Goal: Task Accomplishment & Management: Use online tool/utility

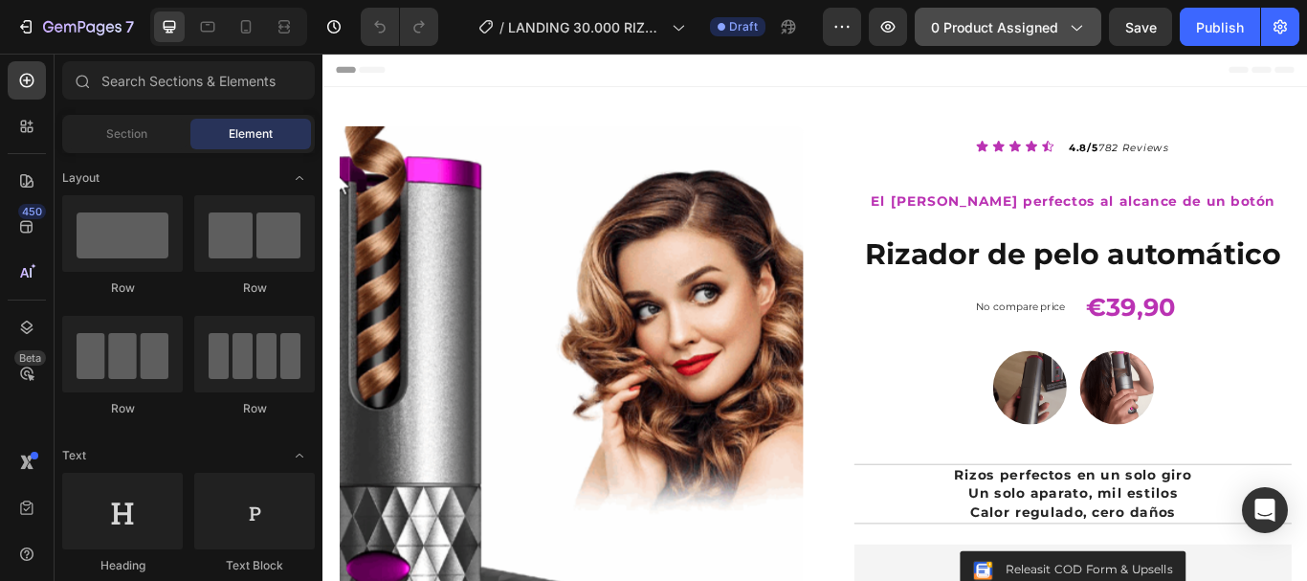
click at [1023, 31] on span "0 product assigned" at bounding box center [994, 27] width 127 height 20
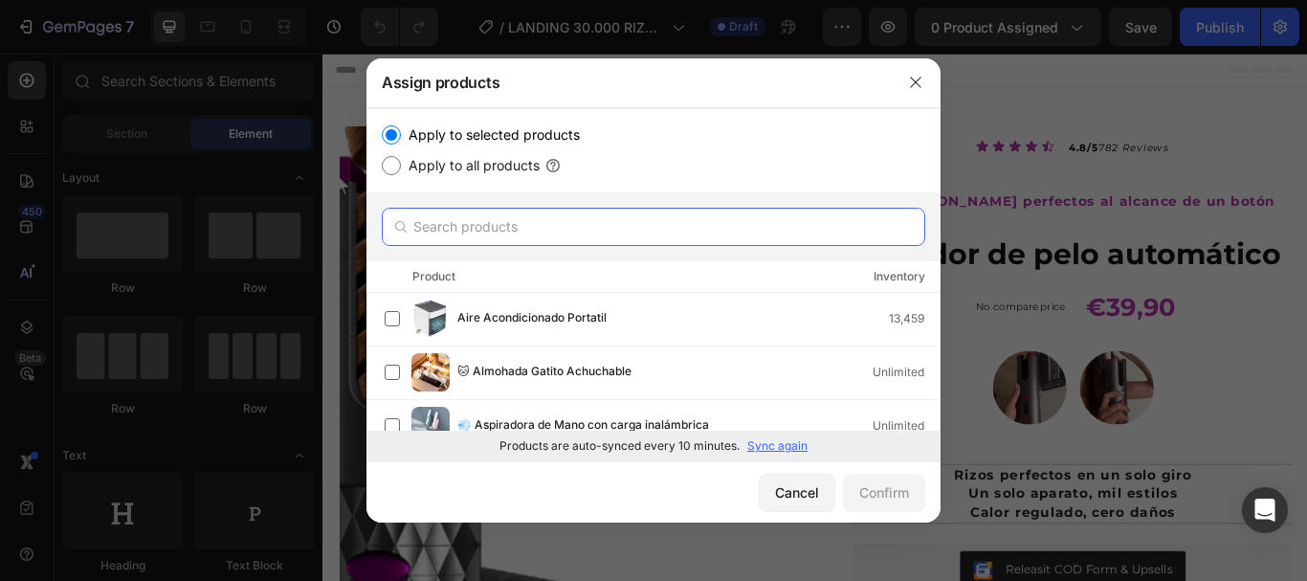
click at [563, 223] on input "text" at bounding box center [653, 227] width 543 height 38
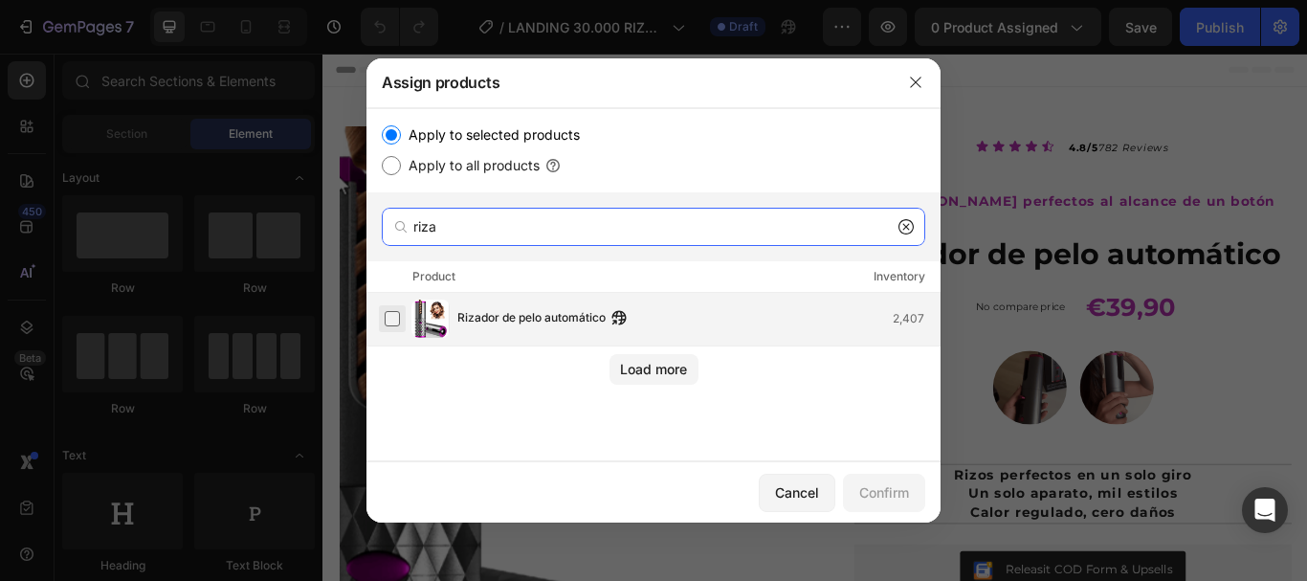
type input "riza"
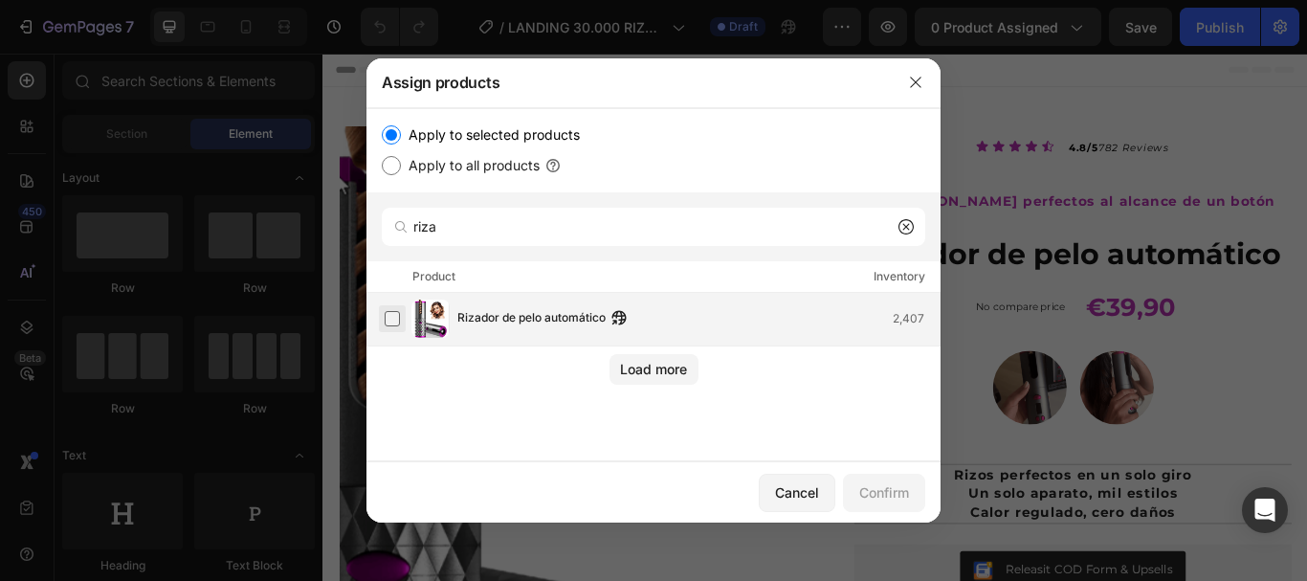
click at [393, 314] on label at bounding box center [392, 318] width 15 height 15
click at [889, 492] on div "Confirm" at bounding box center [884, 492] width 50 height 20
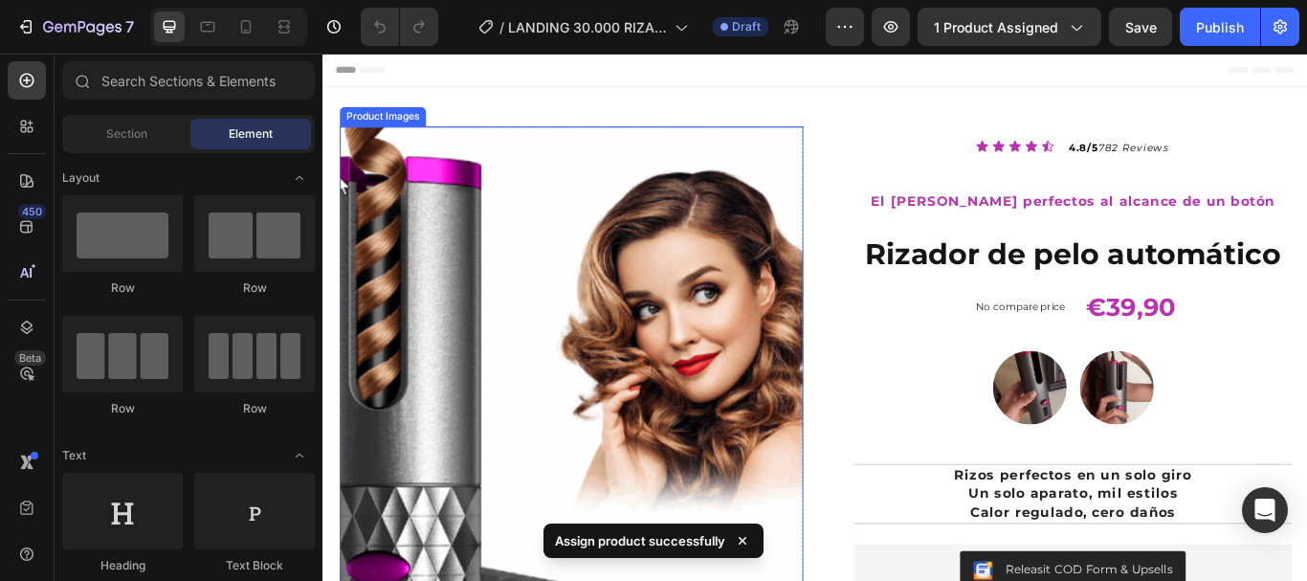
click at [580, 305] on img at bounding box center [612, 563] width 541 height 849
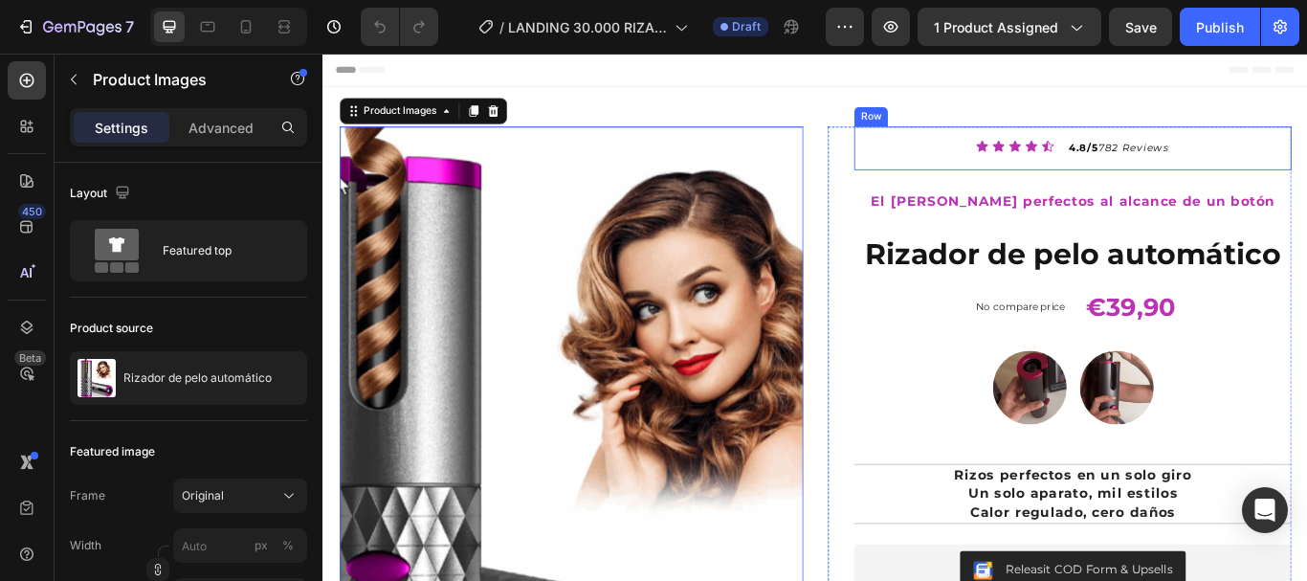
click at [971, 130] on div "Row" at bounding box center [960, 127] width 39 height 23
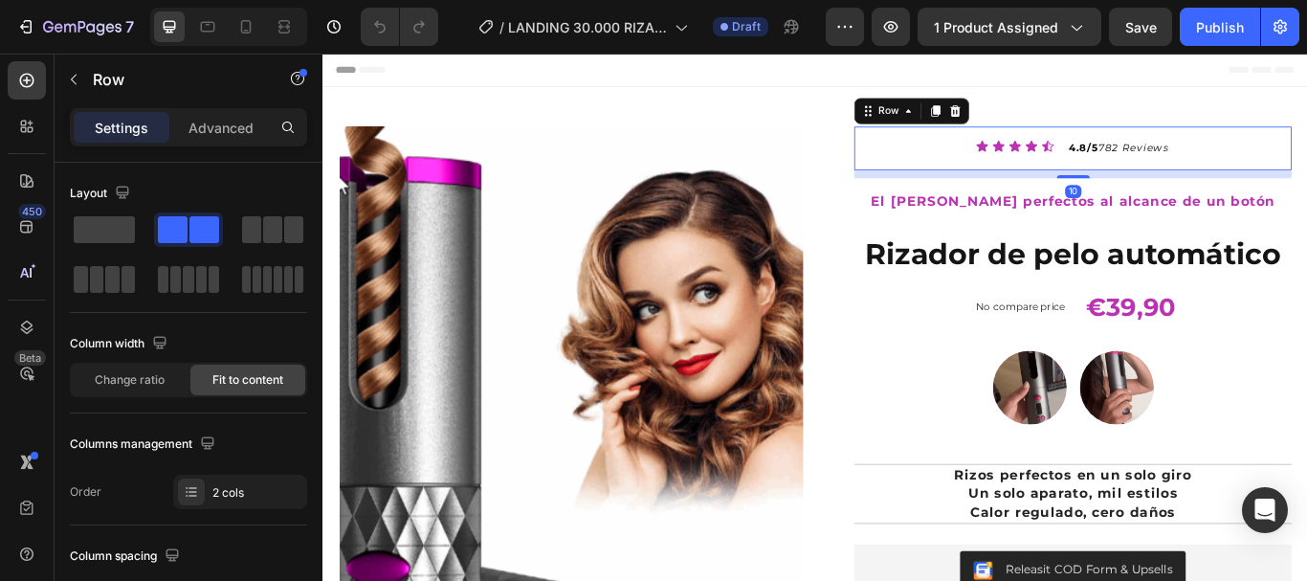
scroll to position [287, 0]
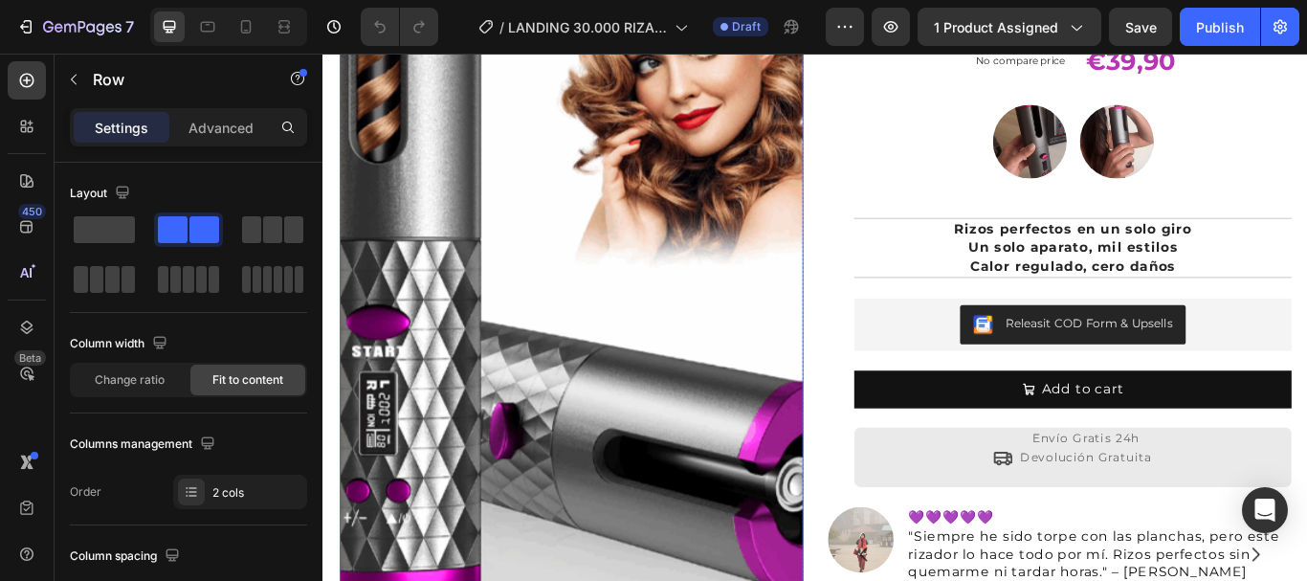
click at [858, 101] on img at bounding box center [612, 276] width 541 height 849
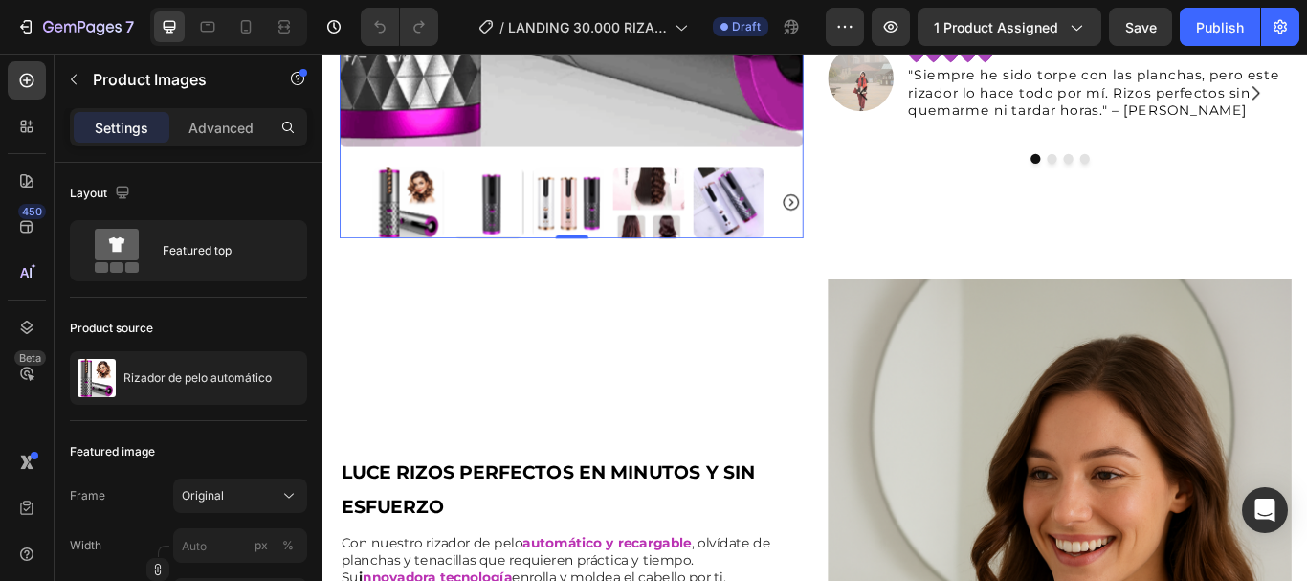
scroll to position [861, 0]
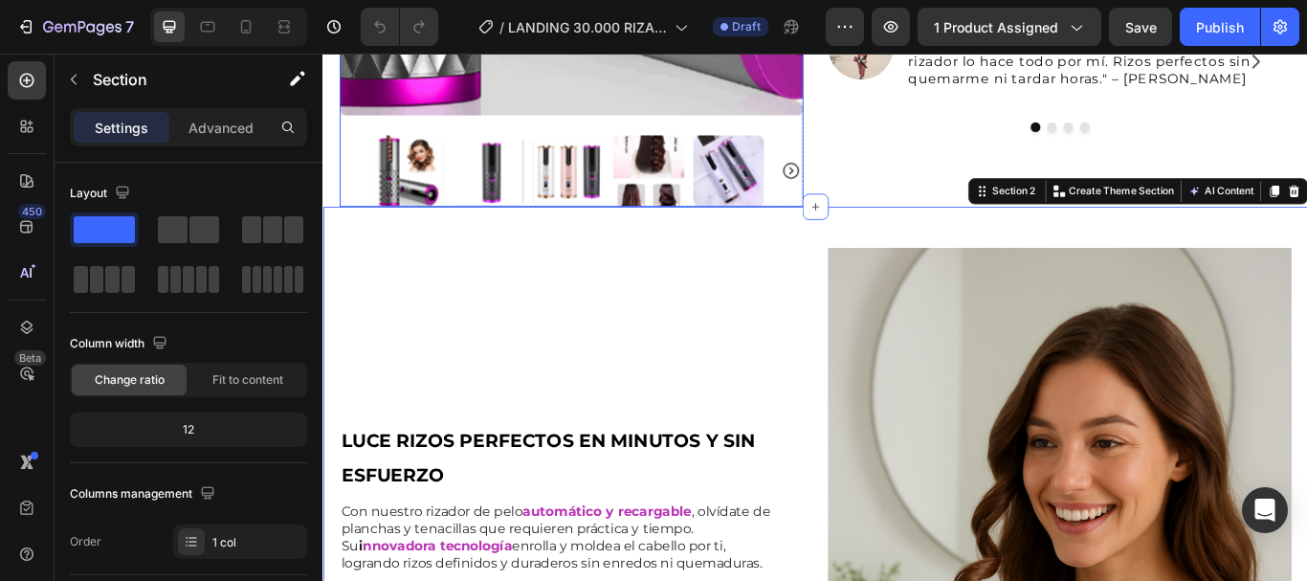
click at [615, 171] on img at bounding box center [607, 190] width 83 height 83
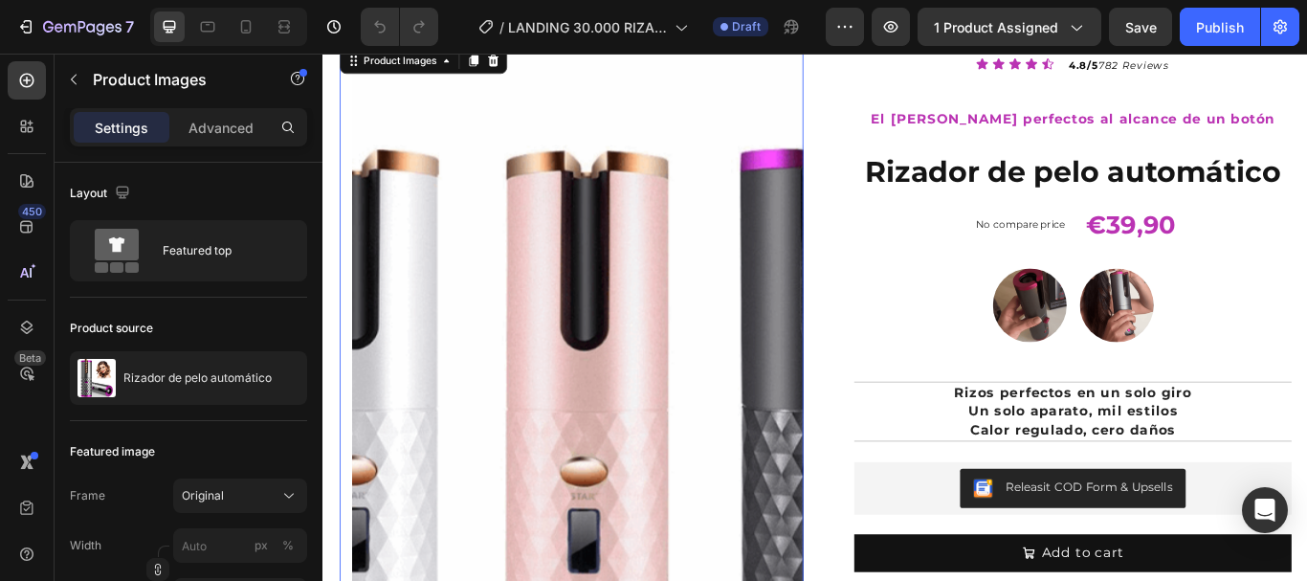
scroll to position [191, 0]
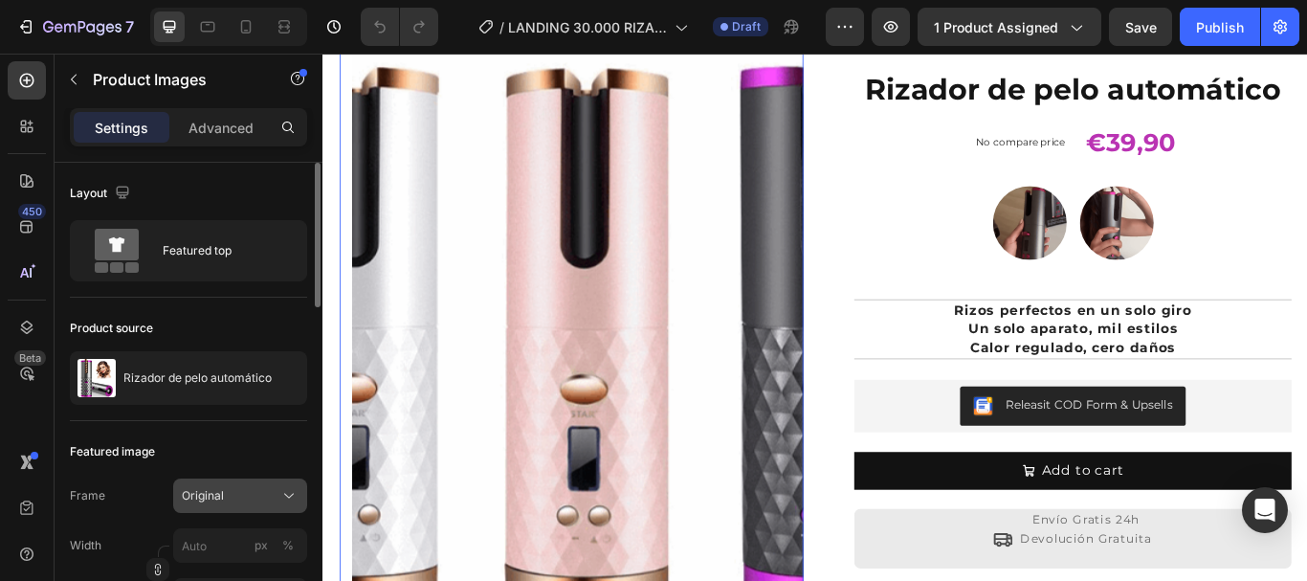
click at [272, 490] on div "Original" at bounding box center [229, 495] width 94 height 17
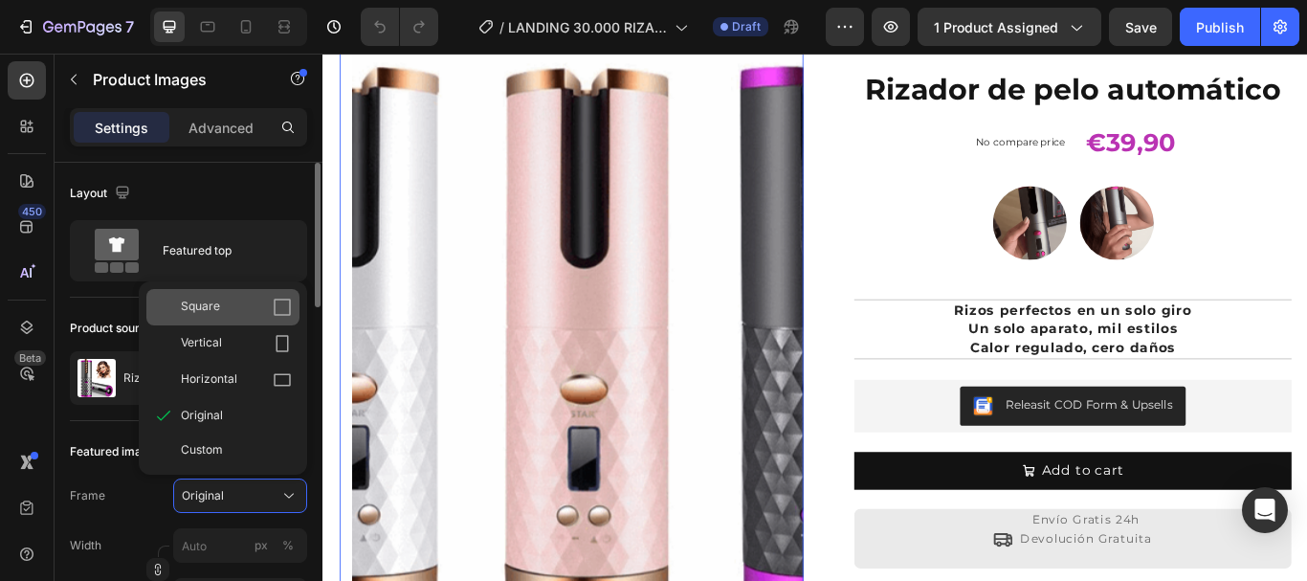
click at [253, 301] on div "Square" at bounding box center [236, 307] width 111 height 19
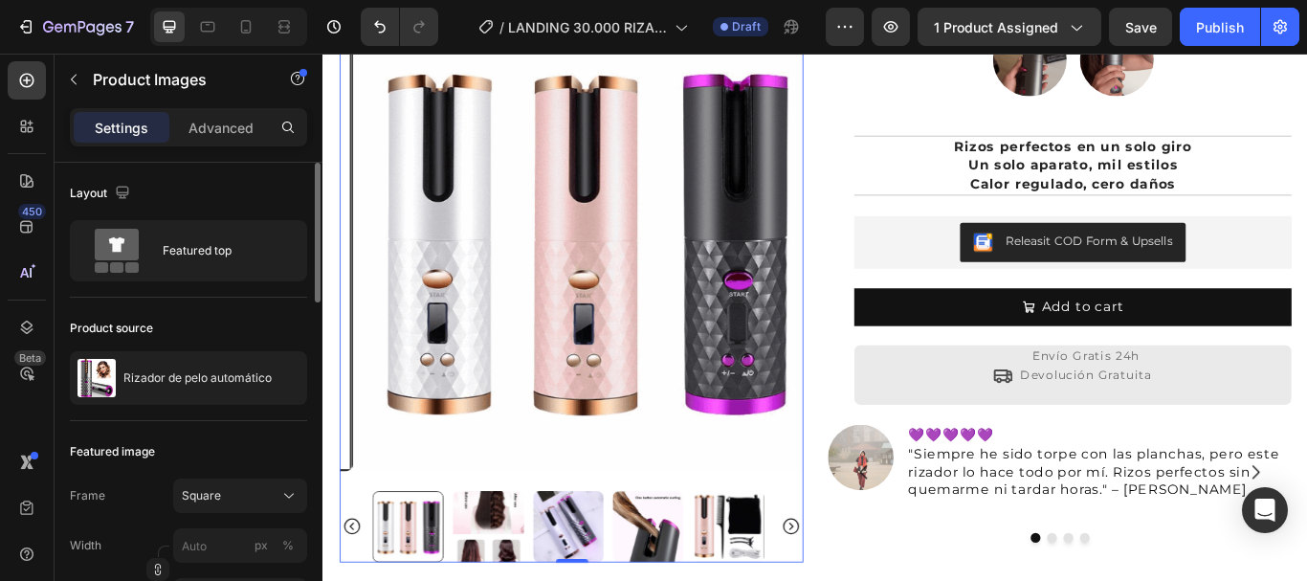
scroll to position [478, 0]
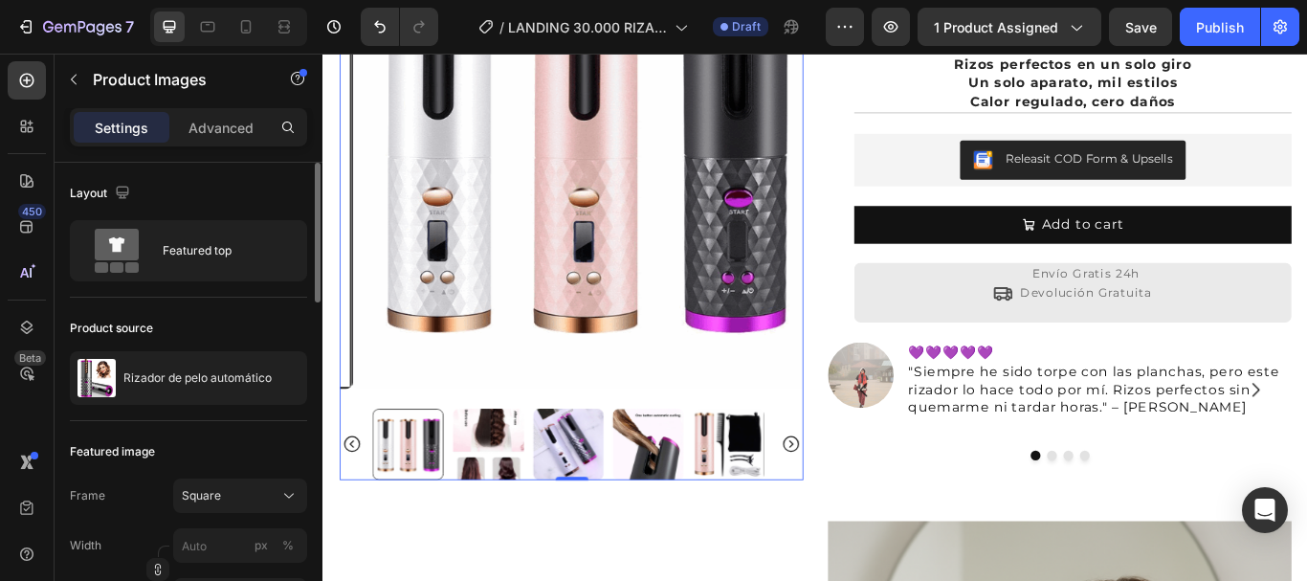
click at [348, 498] on icon "Carousel Back Arrow" at bounding box center [355, 509] width 23 height 23
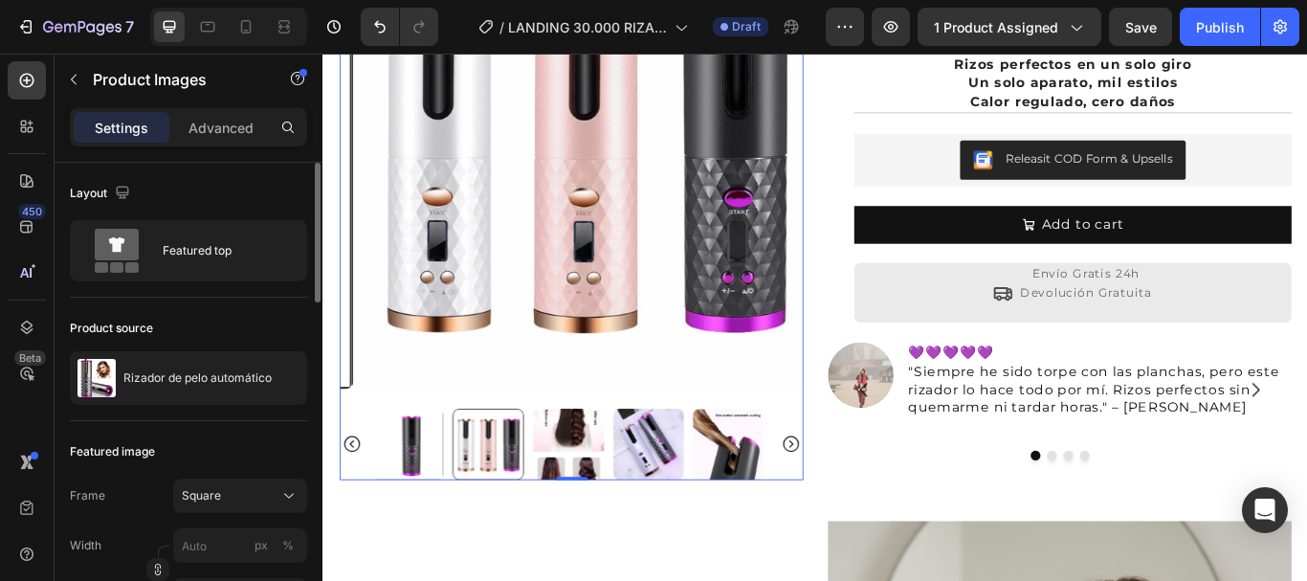
click at [348, 498] on icon "Carousel Back Arrow" at bounding box center [355, 509] width 23 height 23
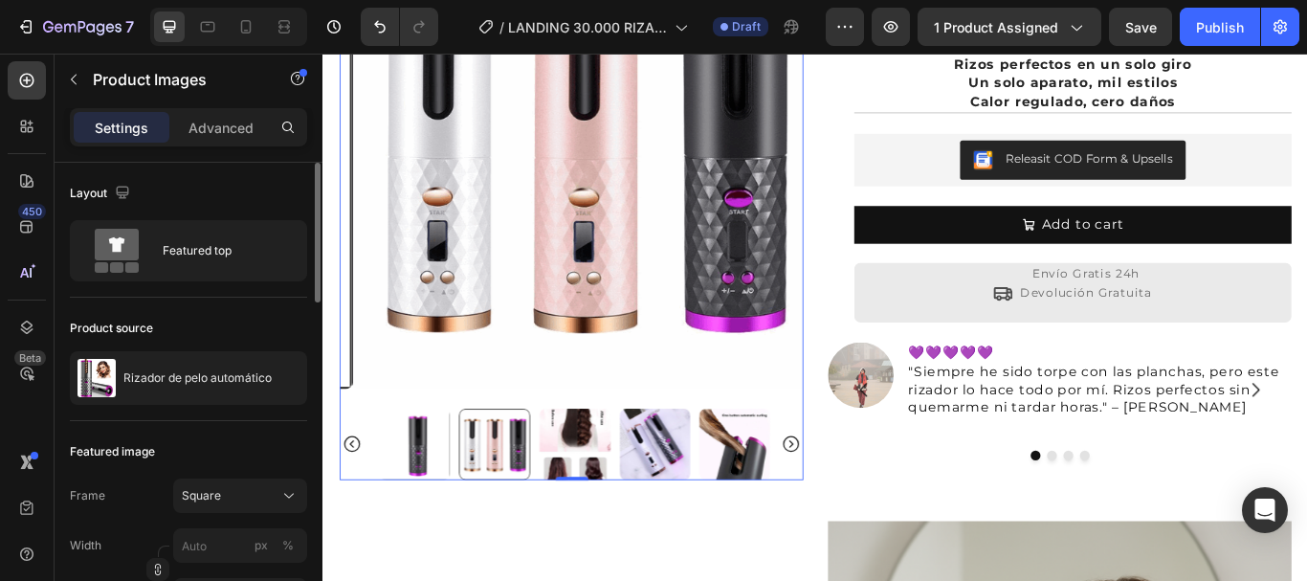
click at [348, 498] on icon "Carousel Back Arrow" at bounding box center [355, 509] width 23 height 23
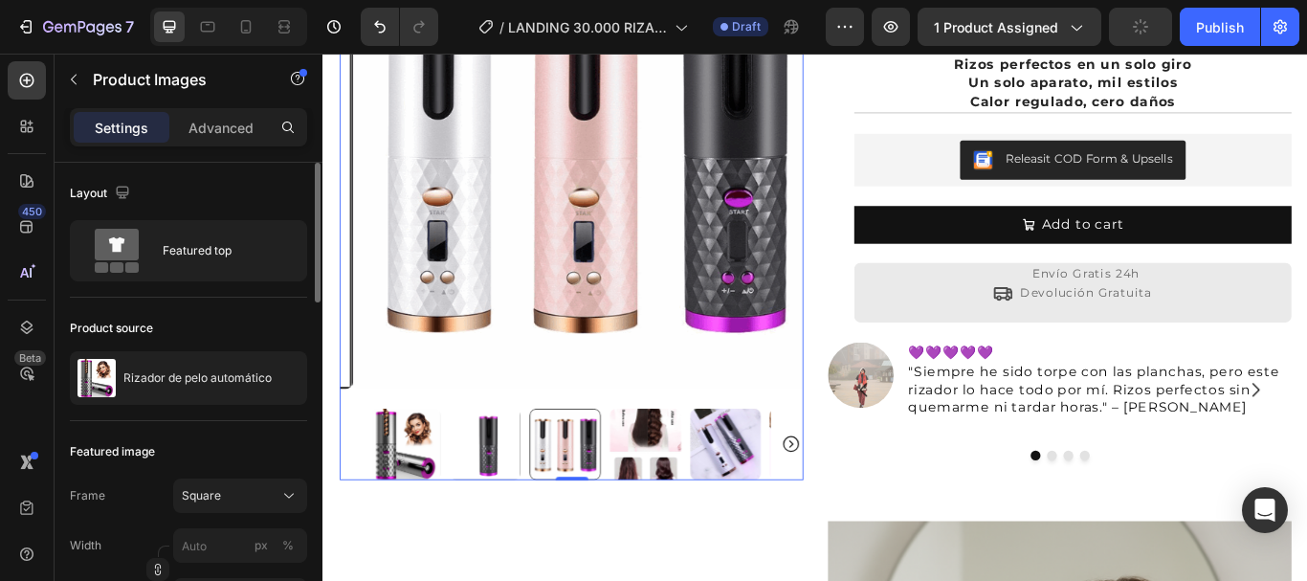
click at [348, 486] on div at bounding box center [612, 509] width 541 height 83
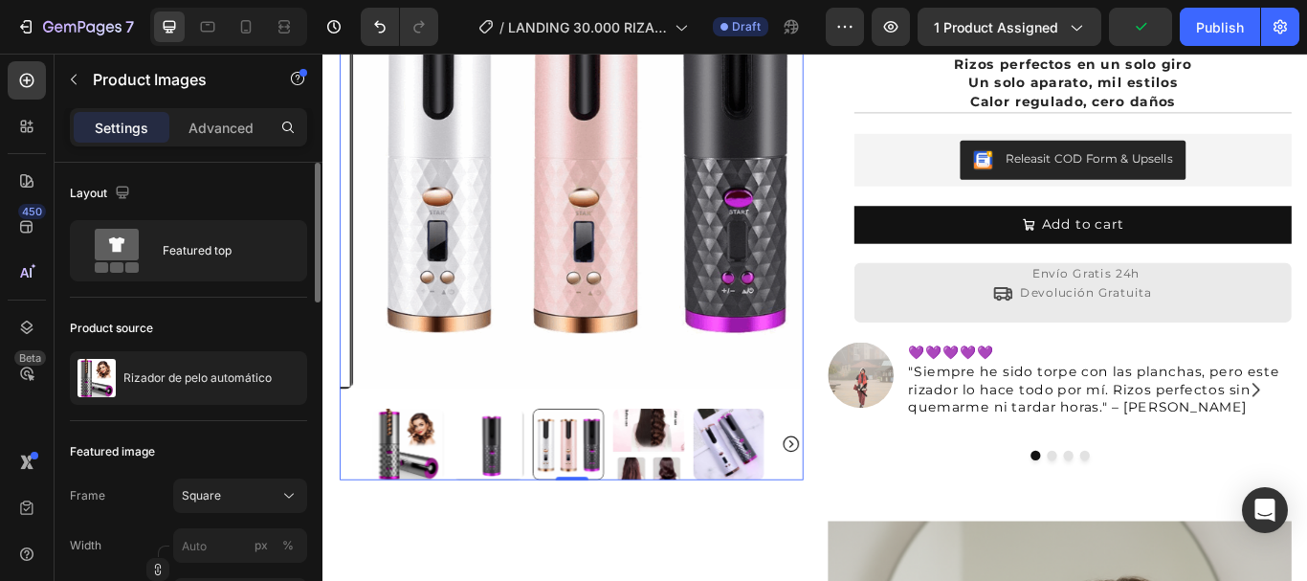
click at [438, 487] on img at bounding box center [421, 509] width 83 height 83
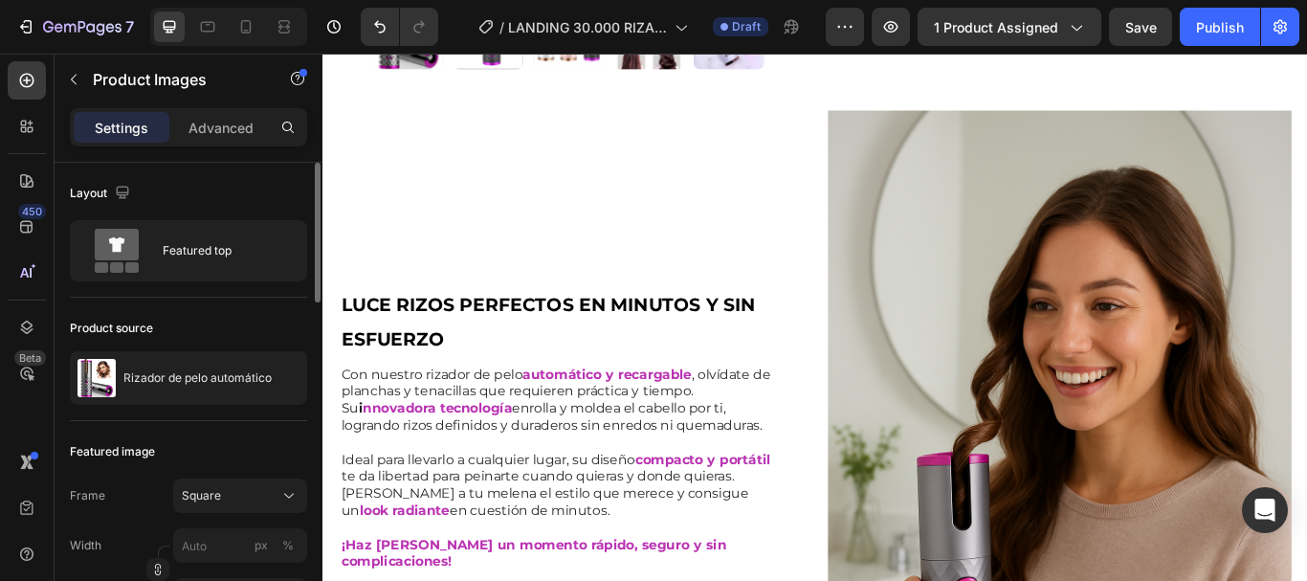
scroll to position [574, 0]
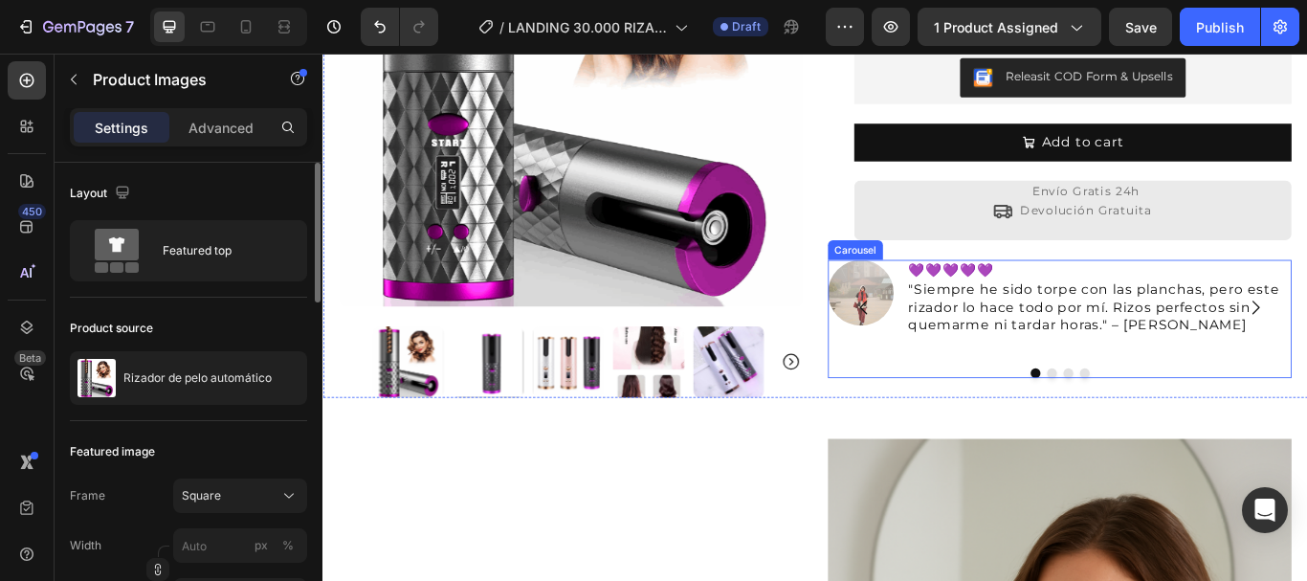
click at [1166, 421] on button "Dot" at bounding box center [1171, 426] width 11 height 11
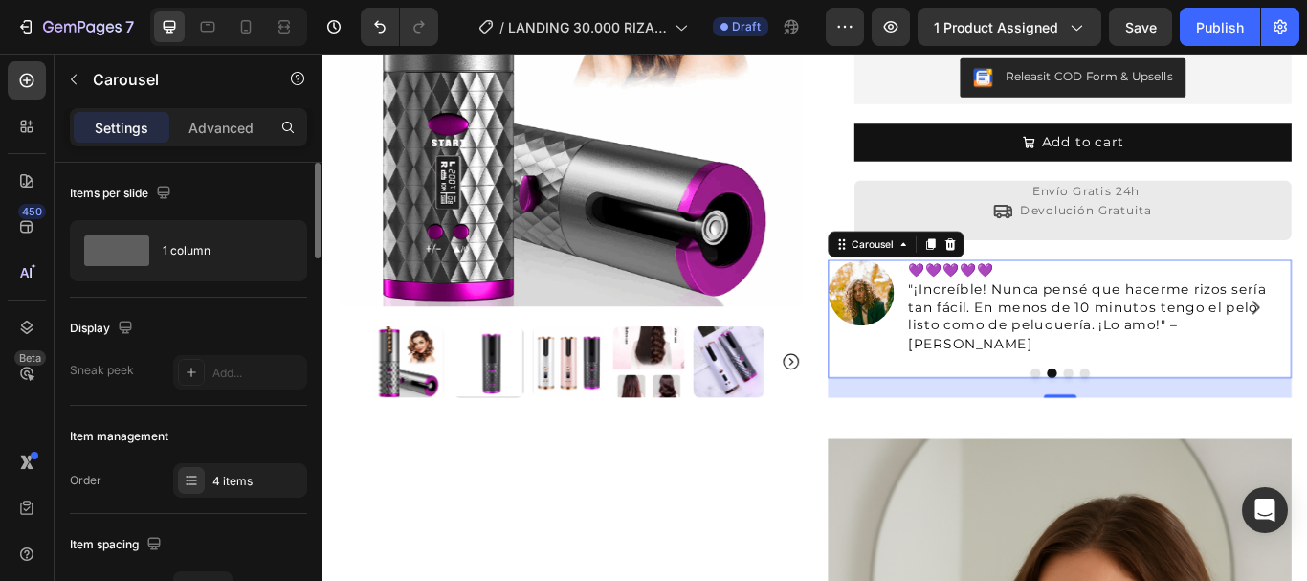
click at [1185, 421] on button "Dot" at bounding box center [1190, 426] width 11 height 11
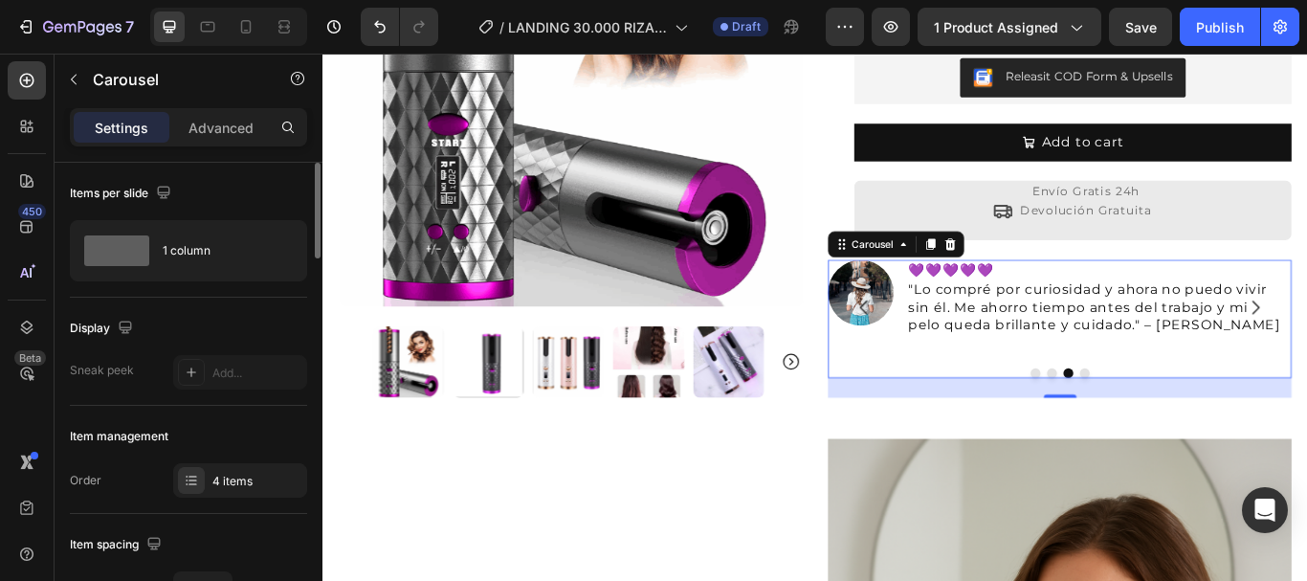
click at [1185, 421] on button "Dot" at bounding box center [1190, 426] width 11 height 11
click at [1205, 421] on button "Dot" at bounding box center [1210, 426] width 11 height 11
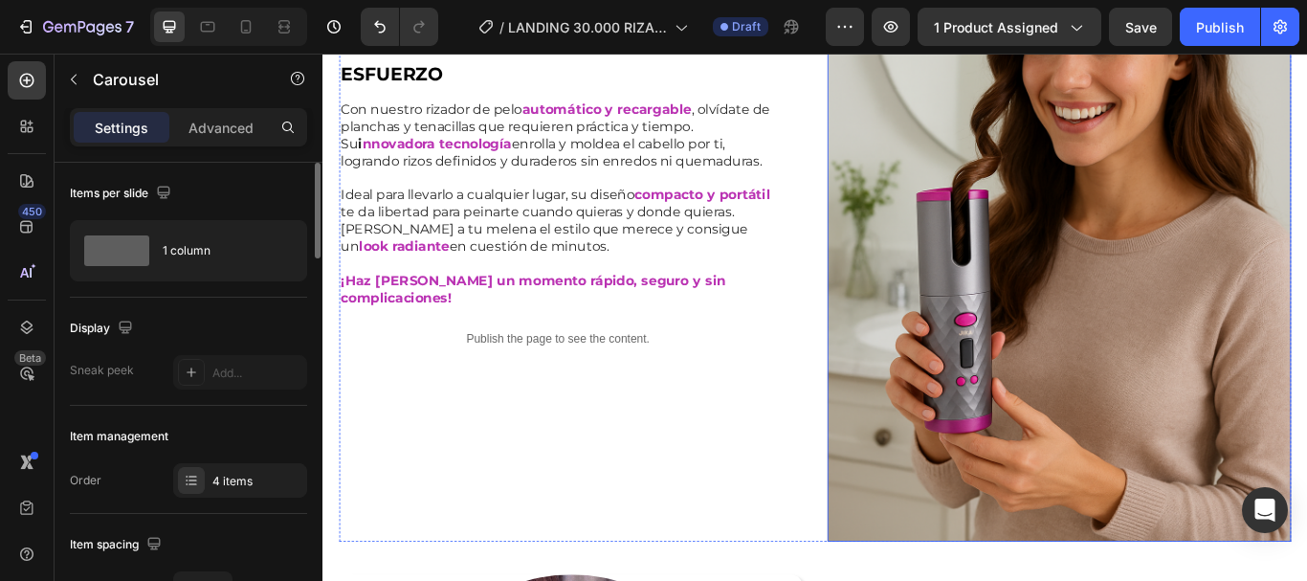
scroll to position [1339, 0]
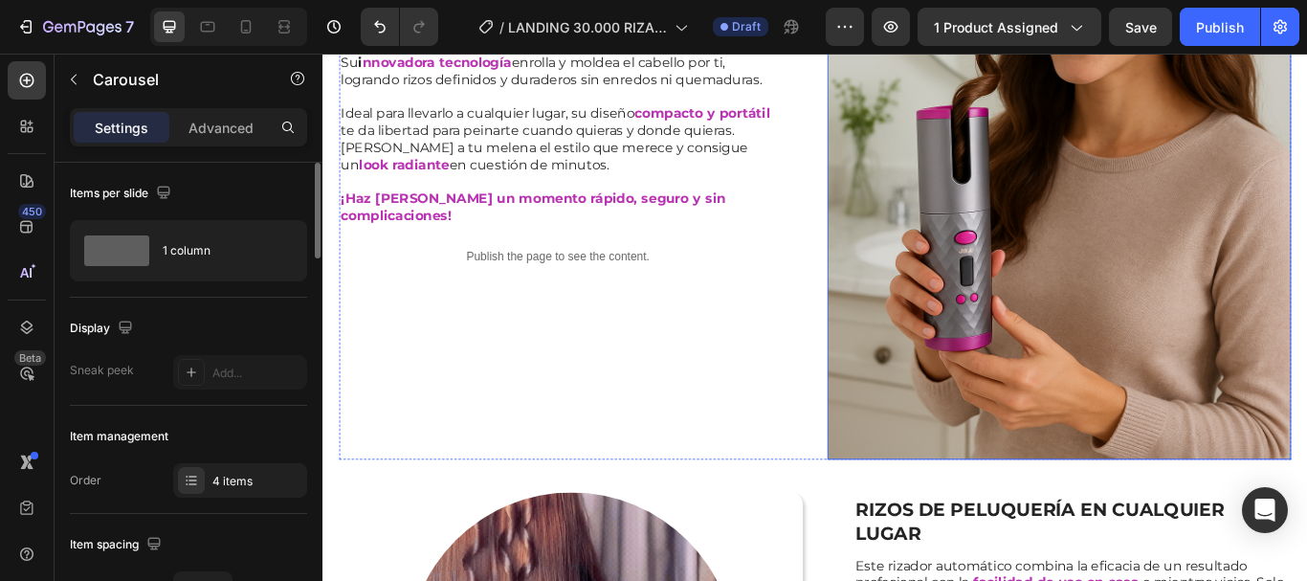
click at [1172, 289] on img at bounding box center [1181, 122] width 541 height 811
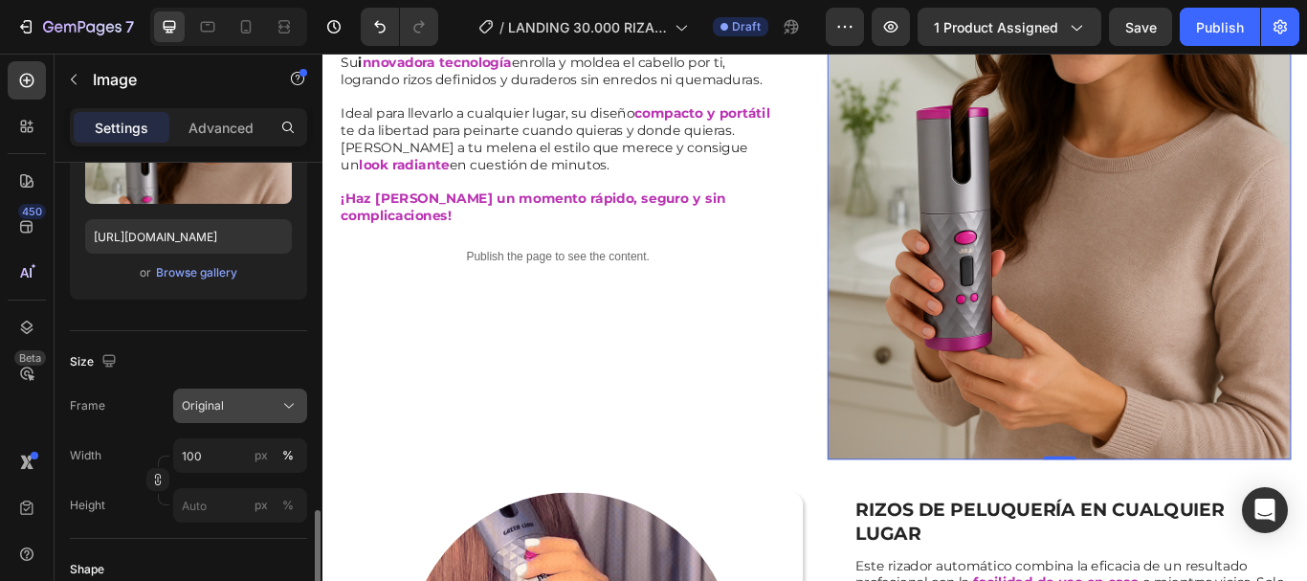
scroll to position [478, 0]
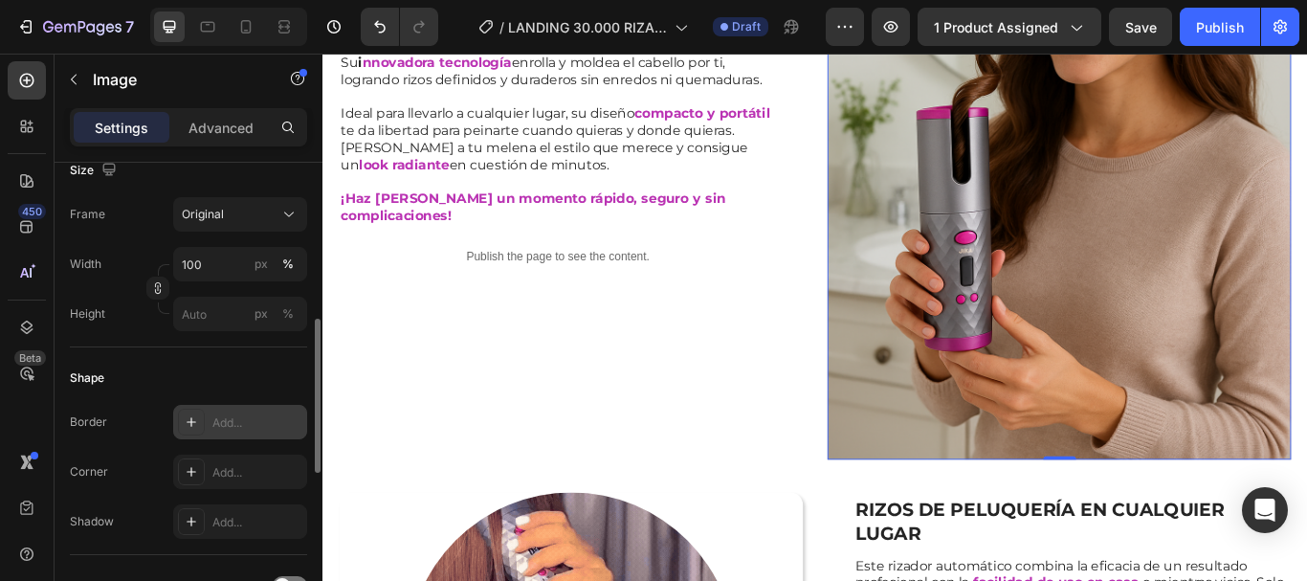
click at [246, 405] on div "Add..." at bounding box center [240, 422] width 134 height 34
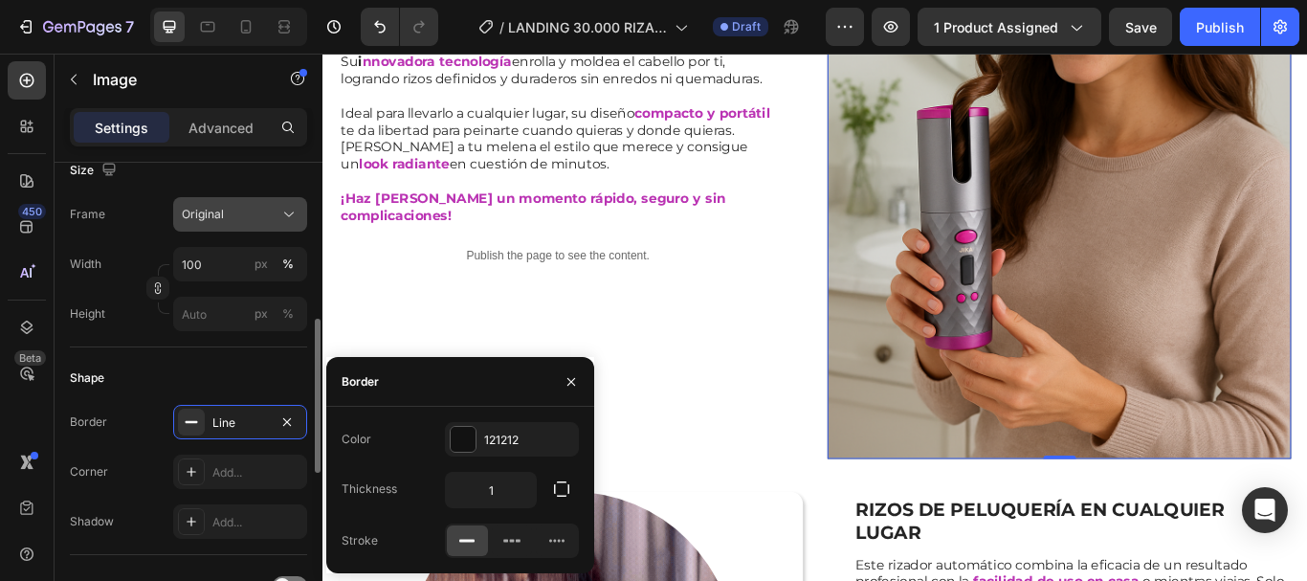
click at [239, 220] on div "Original" at bounding box center [229, 214] width 94 height 17
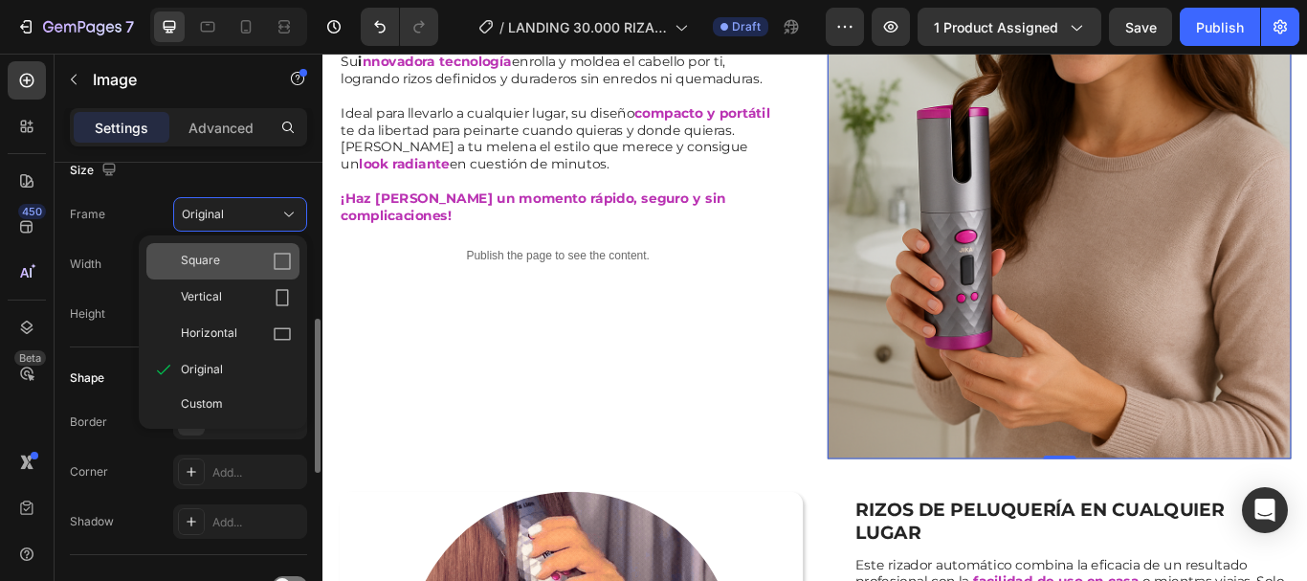
click at [276, 260] on icon at bounding box center [282, 261] width 19 height 19
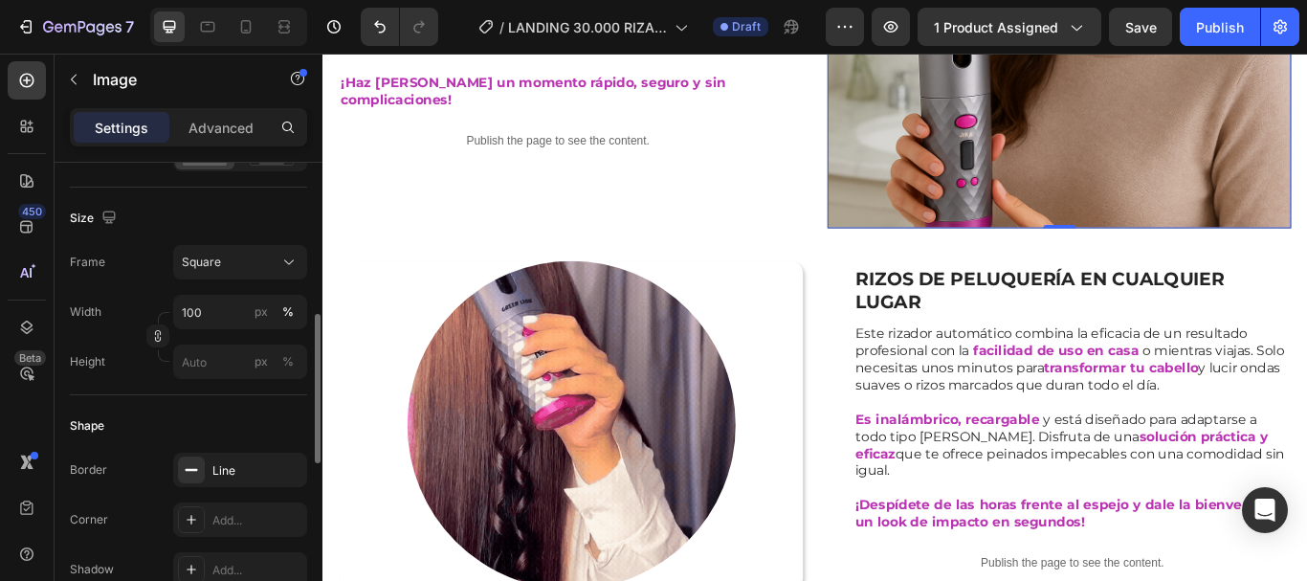
scroll to position [1206, 0]
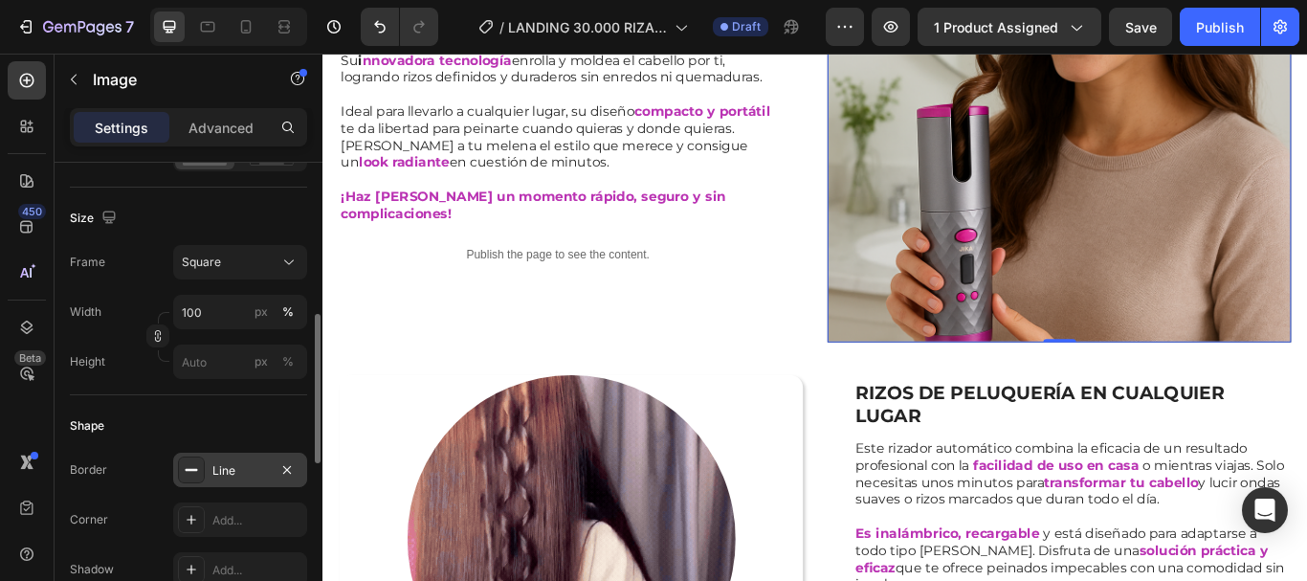
click at [194, 469] on rect at bounding box center [192, 470] width 12 height 2
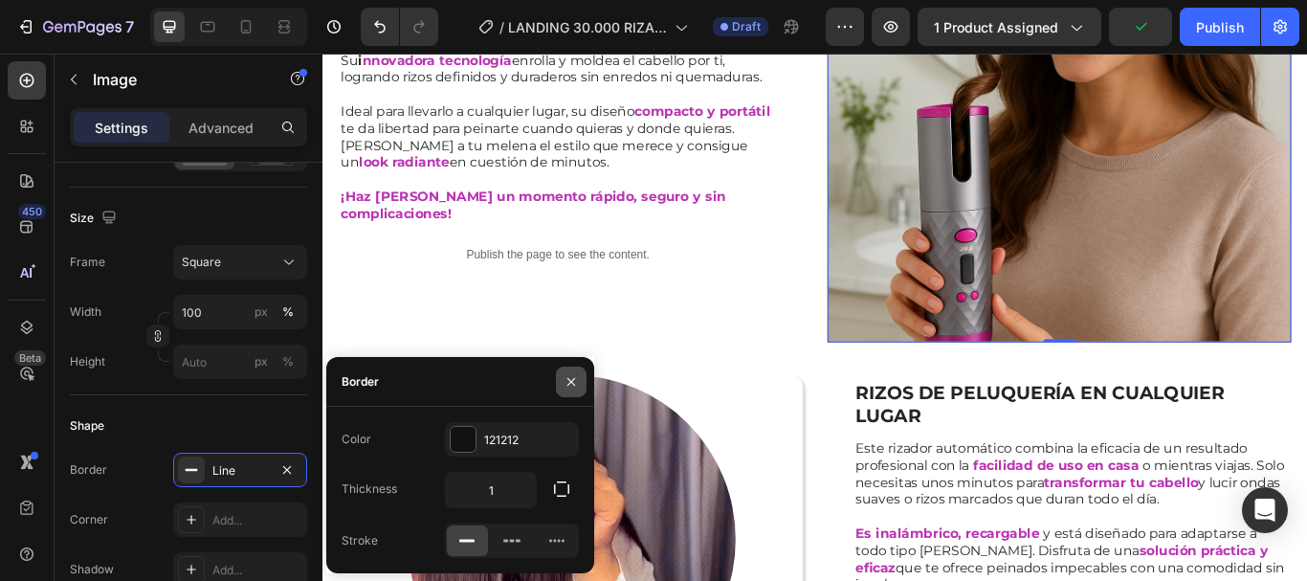
click at [564, 382] on icon "button" at bounding box center [571, 381] width 15 height 15
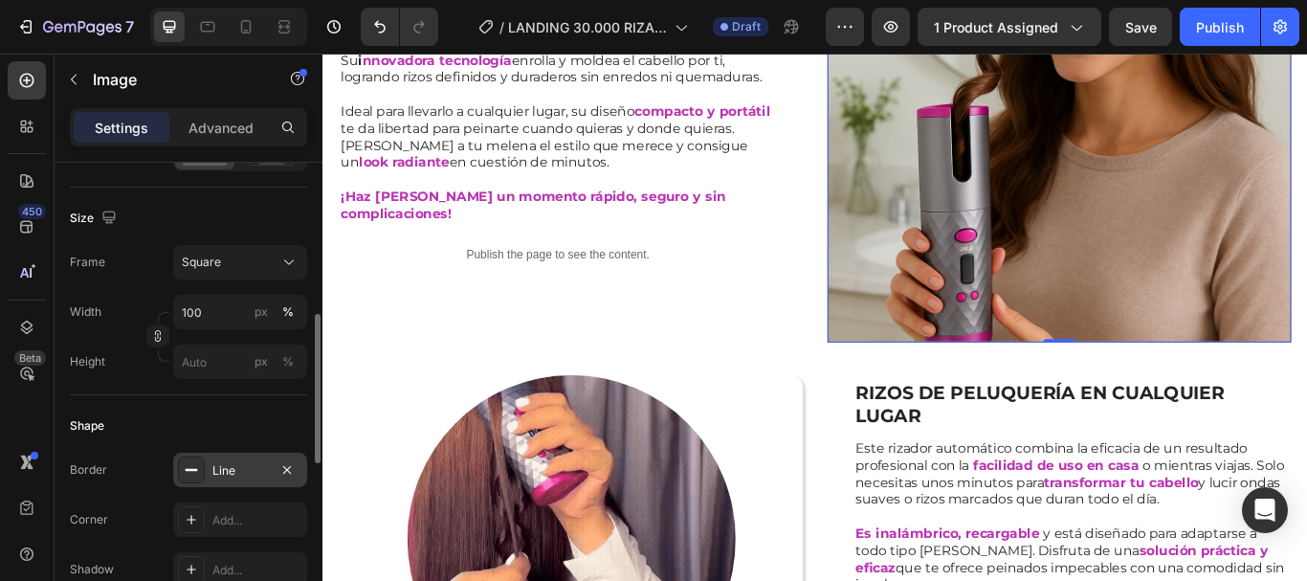
click at [238, 474] on div "Line" at bounding box center [239, 470] width 55 height 17
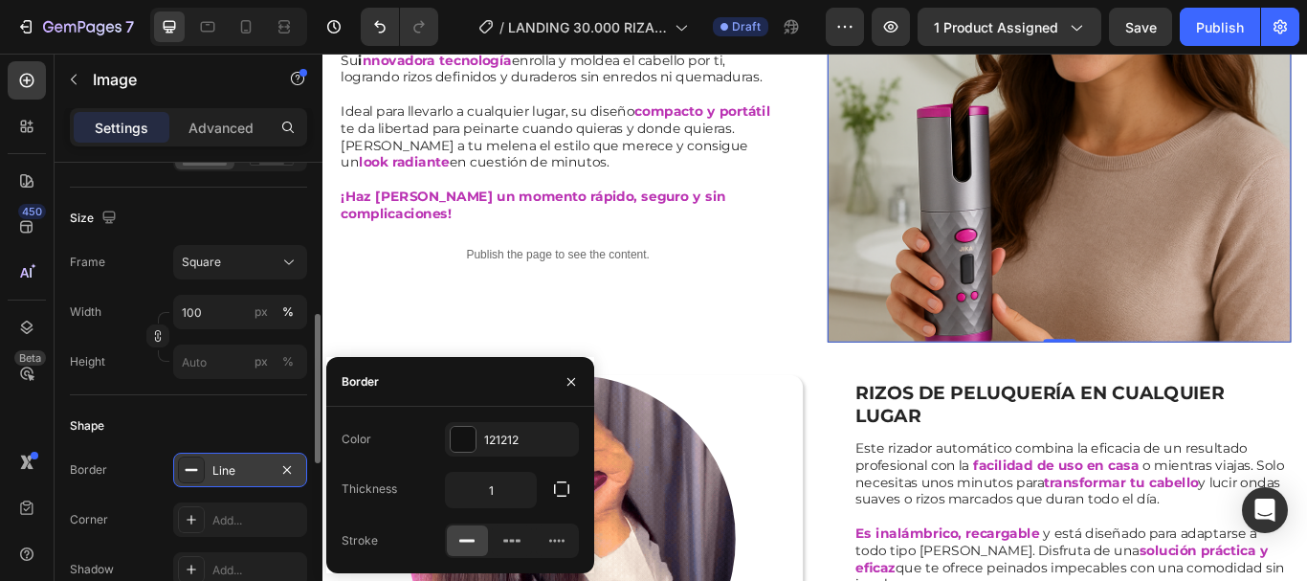
click at [220, 469] on div "Line" at bounding box center [239, 470] width 55 height 17
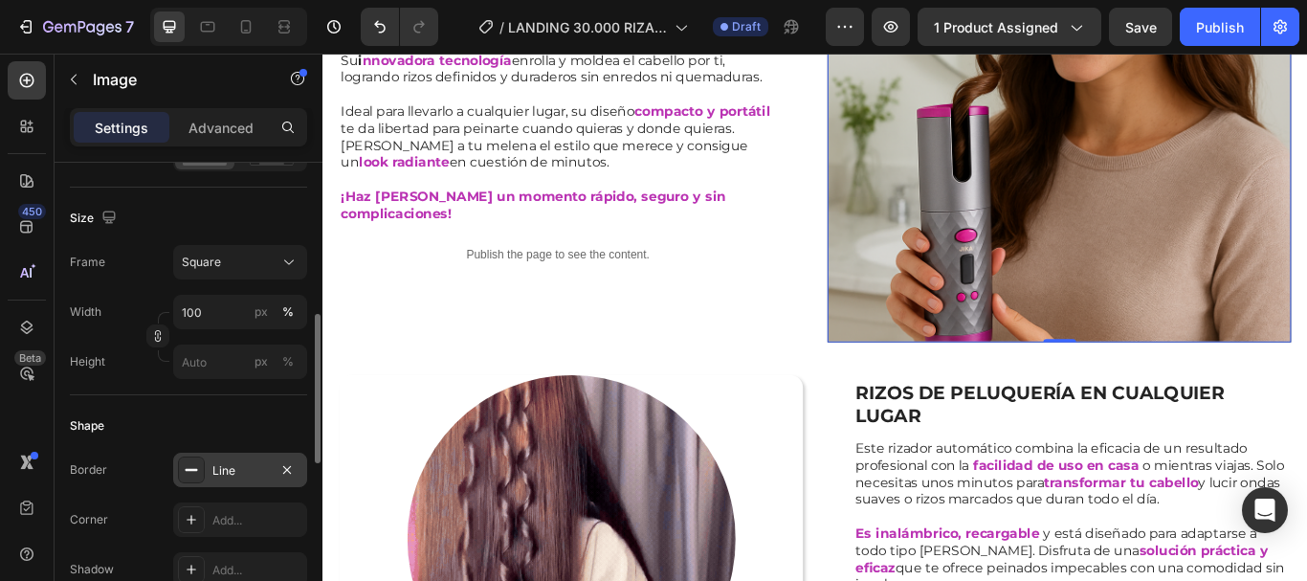
click at [222, 475] on div "Line" at bounding box center [239, 470] width 55 height 17
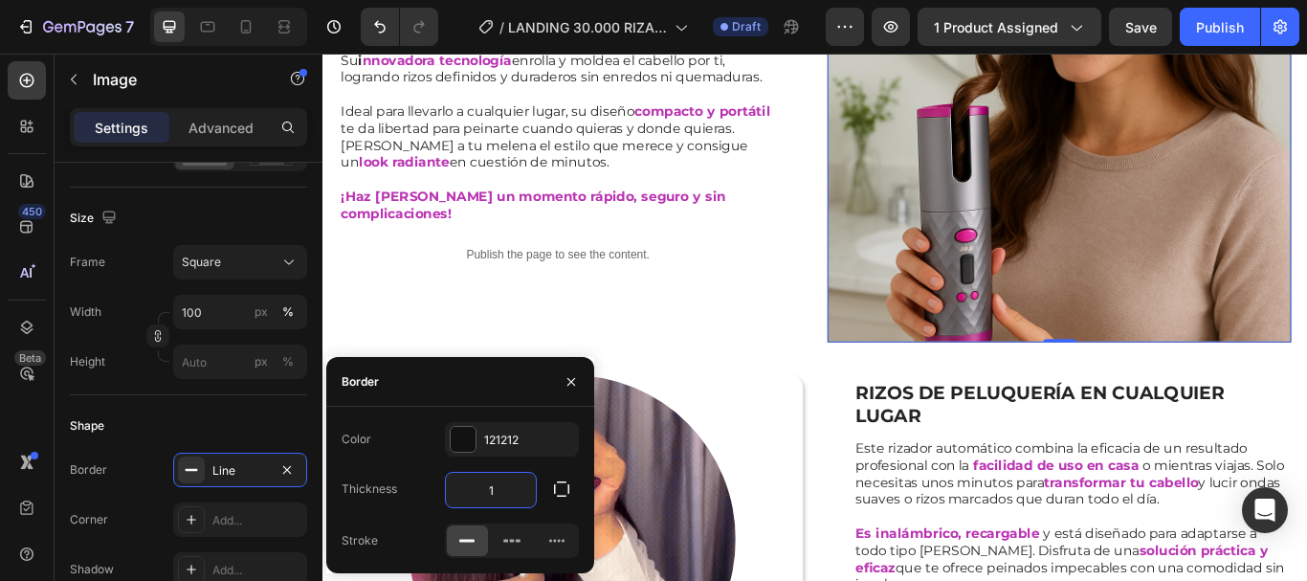
click at [498, 489] on input "1" at bounding box center [491, 490] width 90 height 34
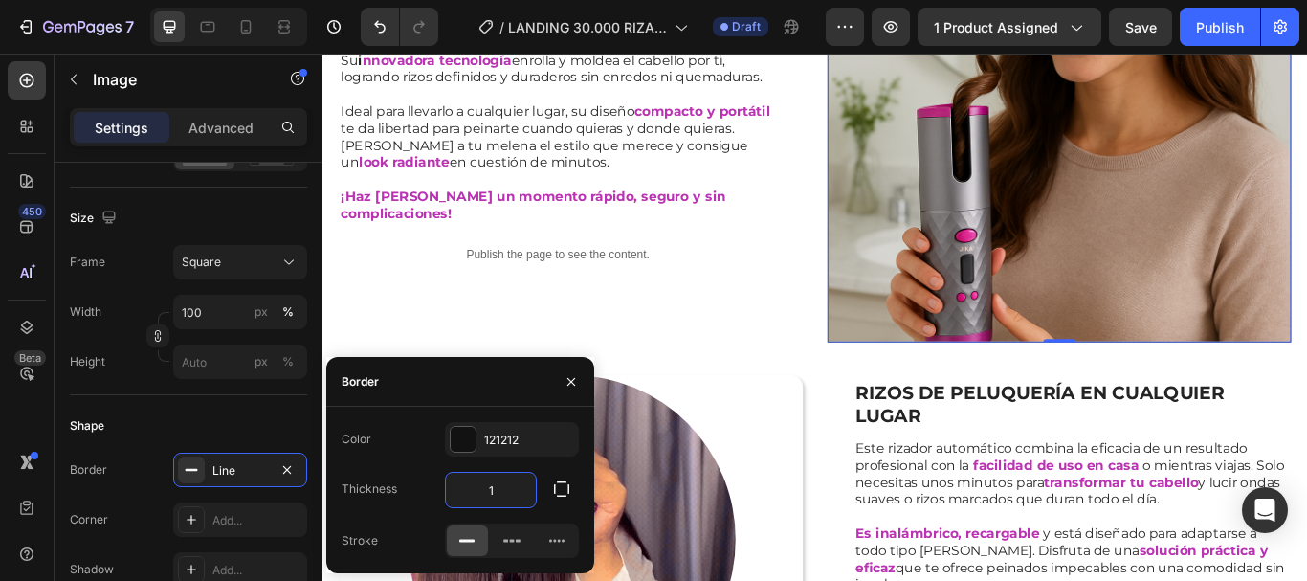
click at [498, 489] on input "1" at bounding box center [491, 490] width 90 height 34
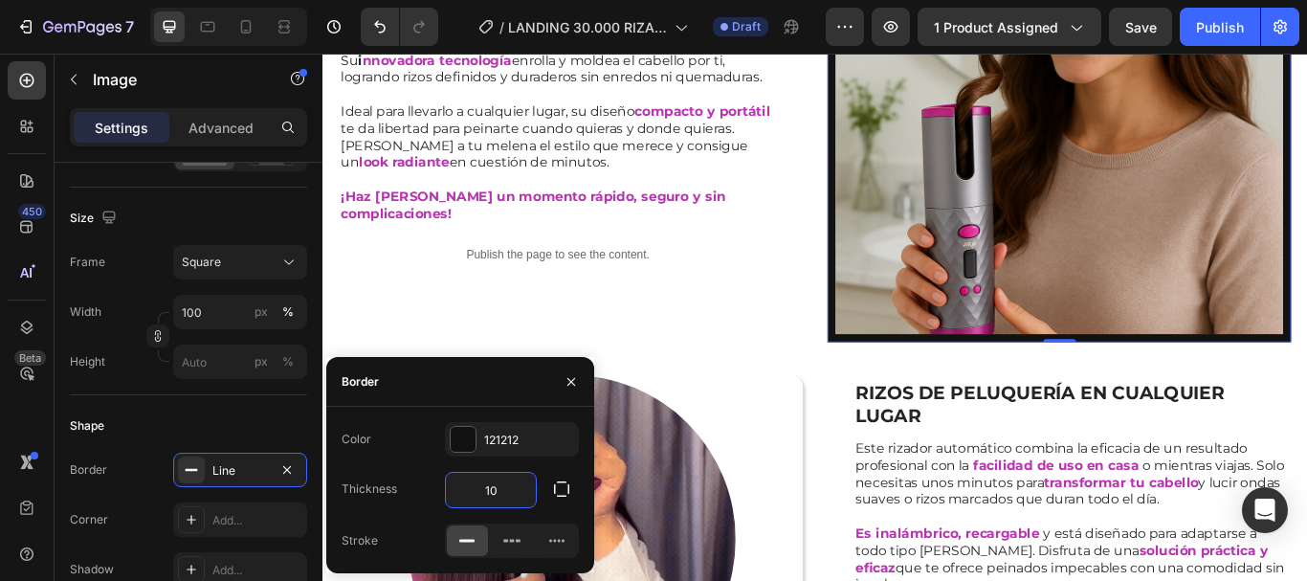
type input "1"
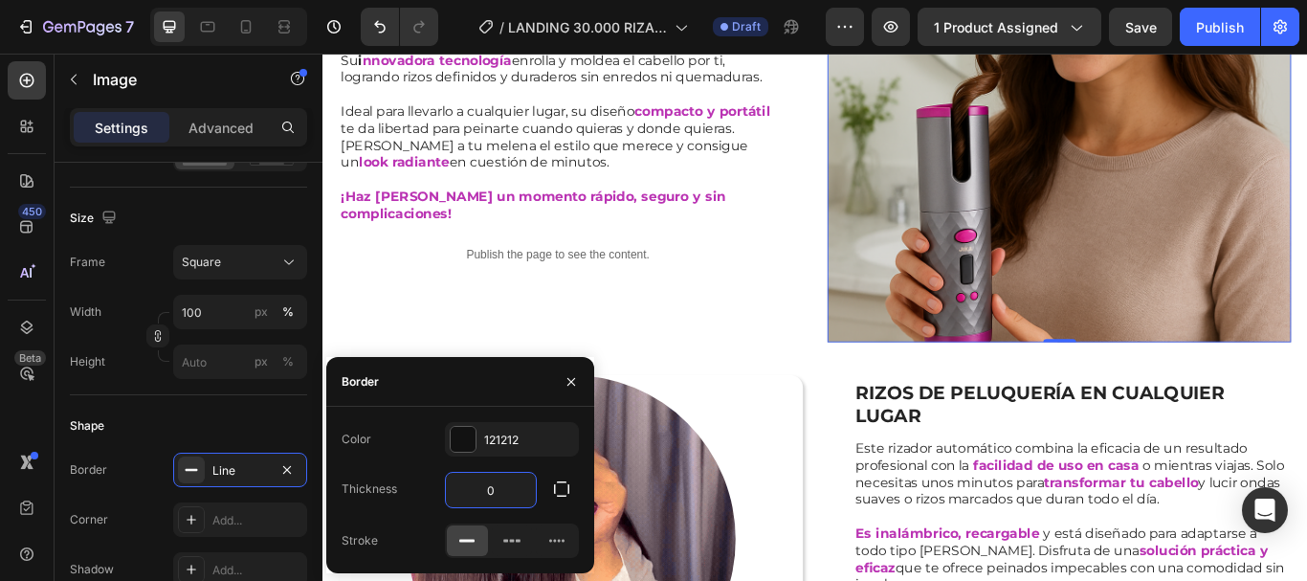
type input "0"
click at [575, 379] on icon "button" at bounding box center [571, 381] width 15 height 15
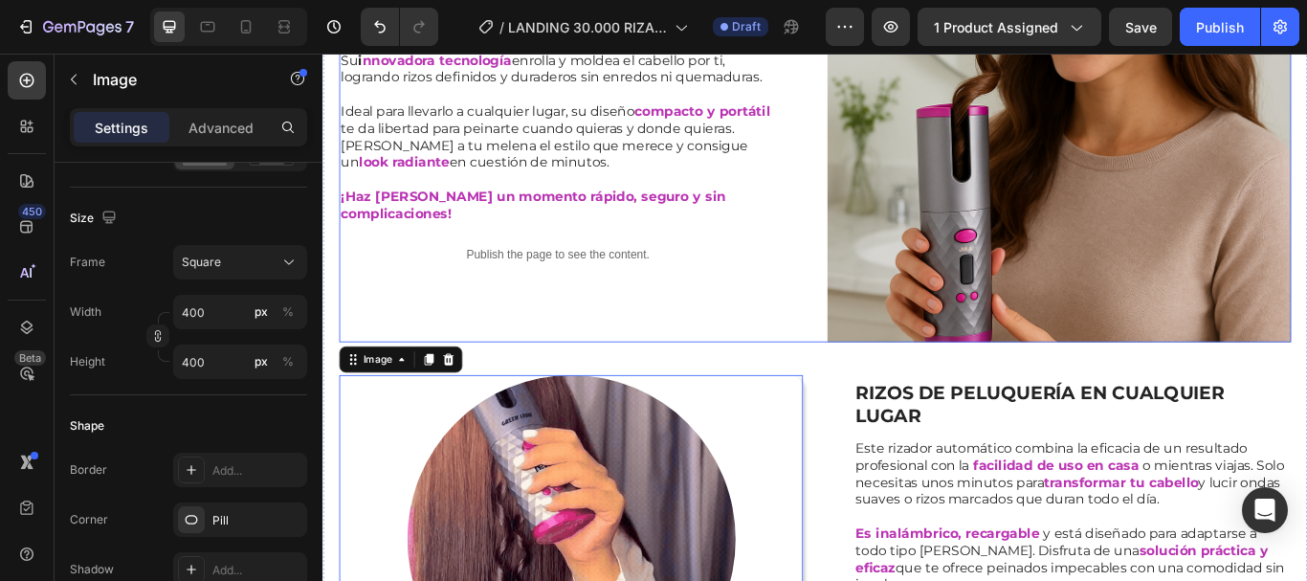
click at [811, 338] on div "LUCE RIZOS PERFECTOS EN MINUTOS Y SIN ESFUERZO Heading Con nuestro rizador de p…" at bounding box center [612, 120] width 541 height 541
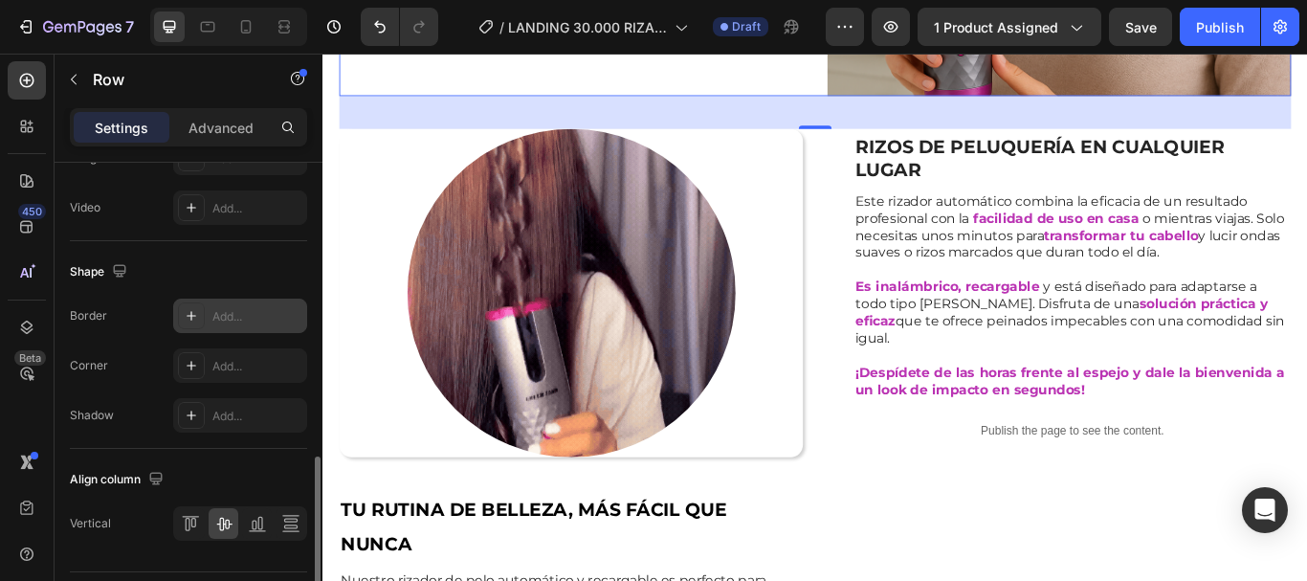
scroll to position [913, 0]
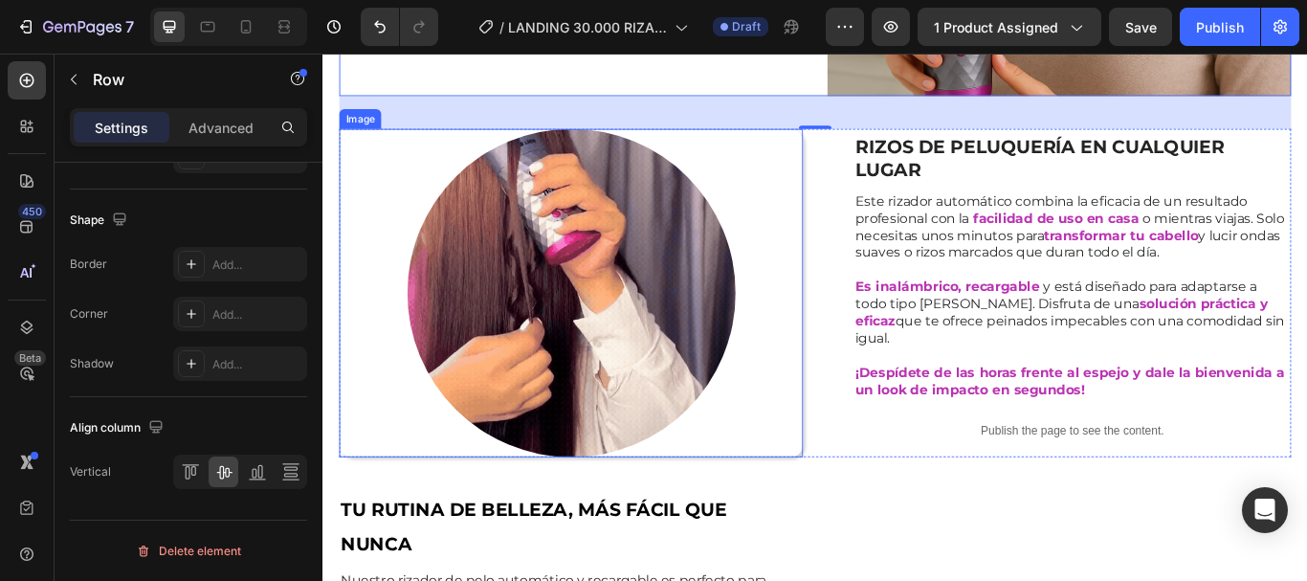
click at [494, 251] on img at bounding box center [612, 333] width 383 height 383
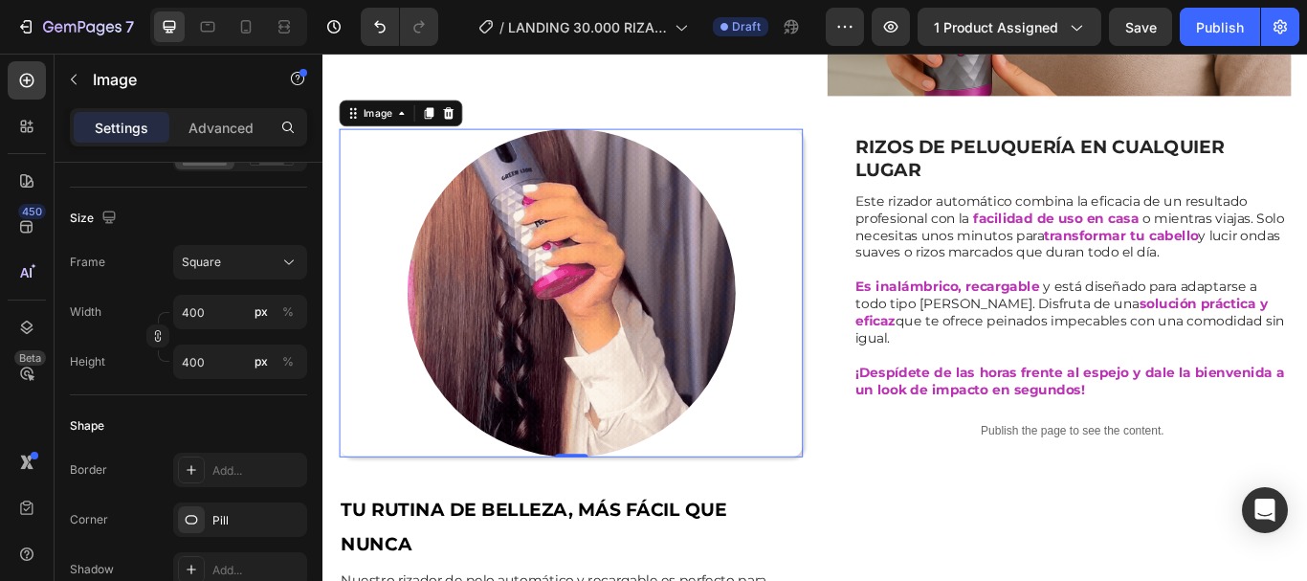
scroll to position [670, 0]
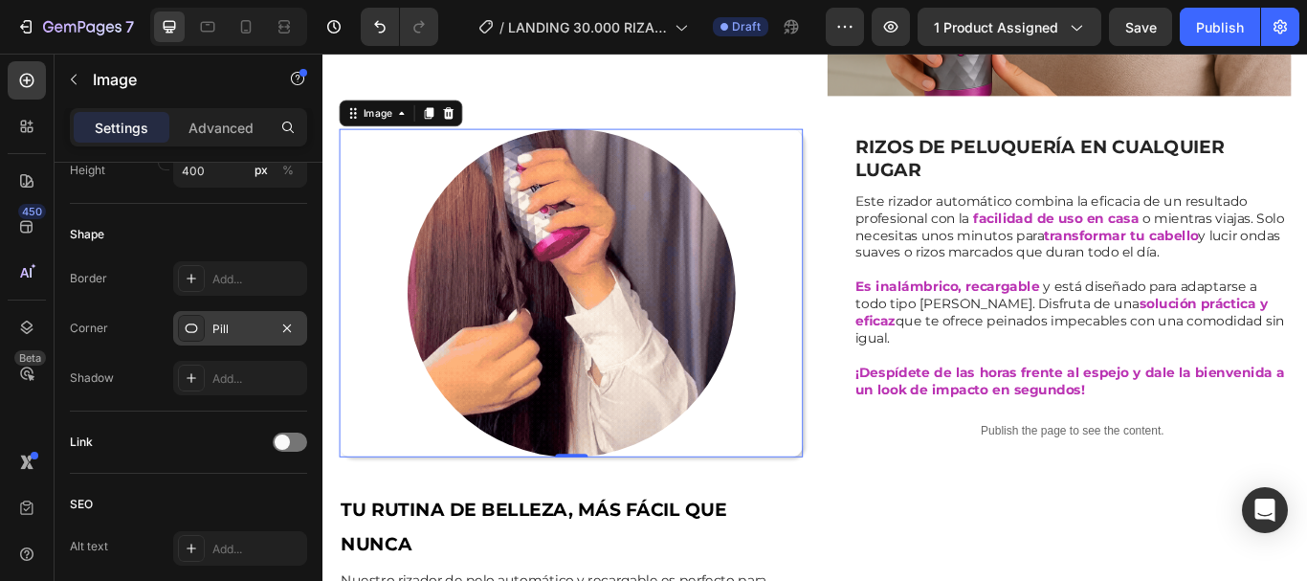
click at [197, 322] on icon at bounding box center [191, 328] width 15 height 15
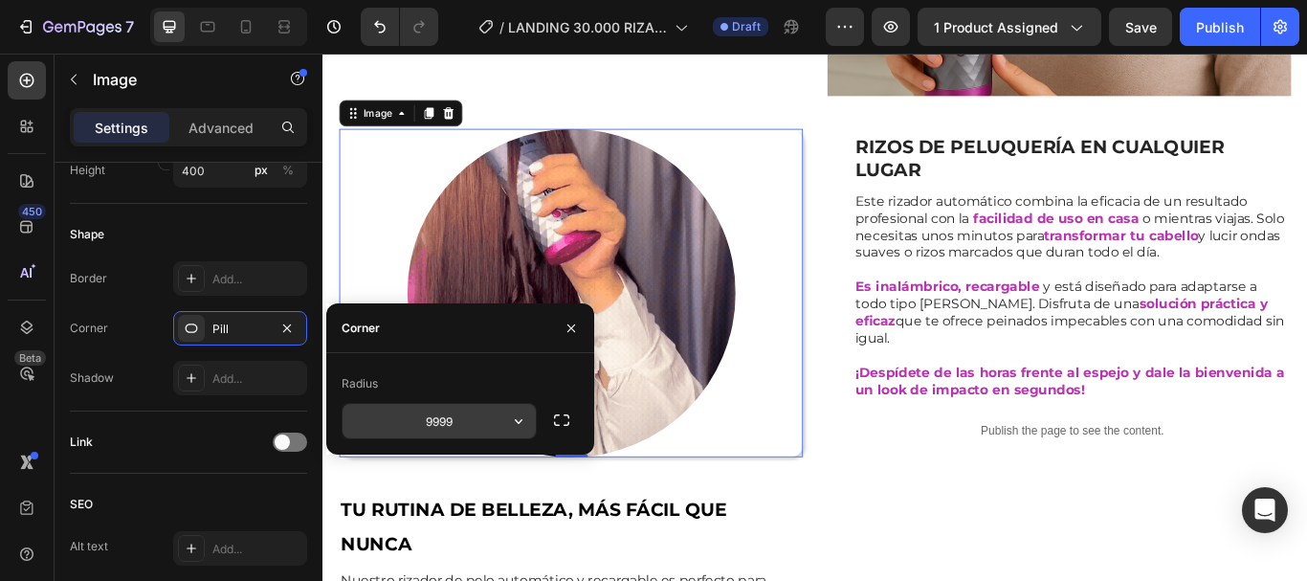
click at [476, 422] on input "9999" at bounding box center [439, 421] width 193 height 34
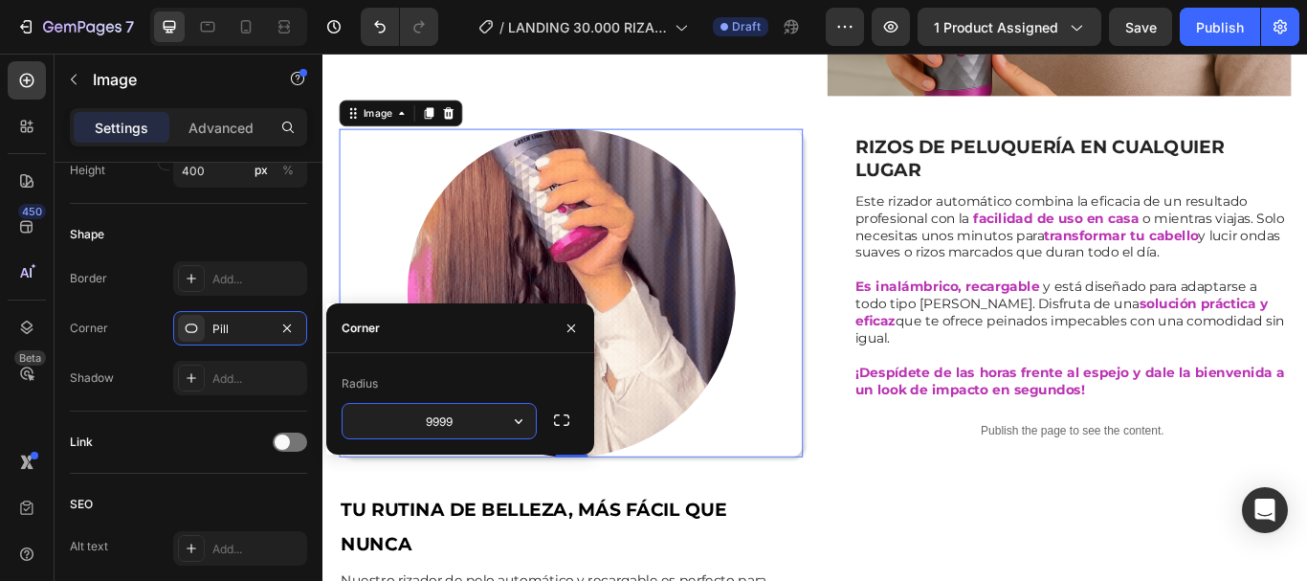
click at [476, 422] on input "9999" at bounding box center [439, 421] width 193 height 34
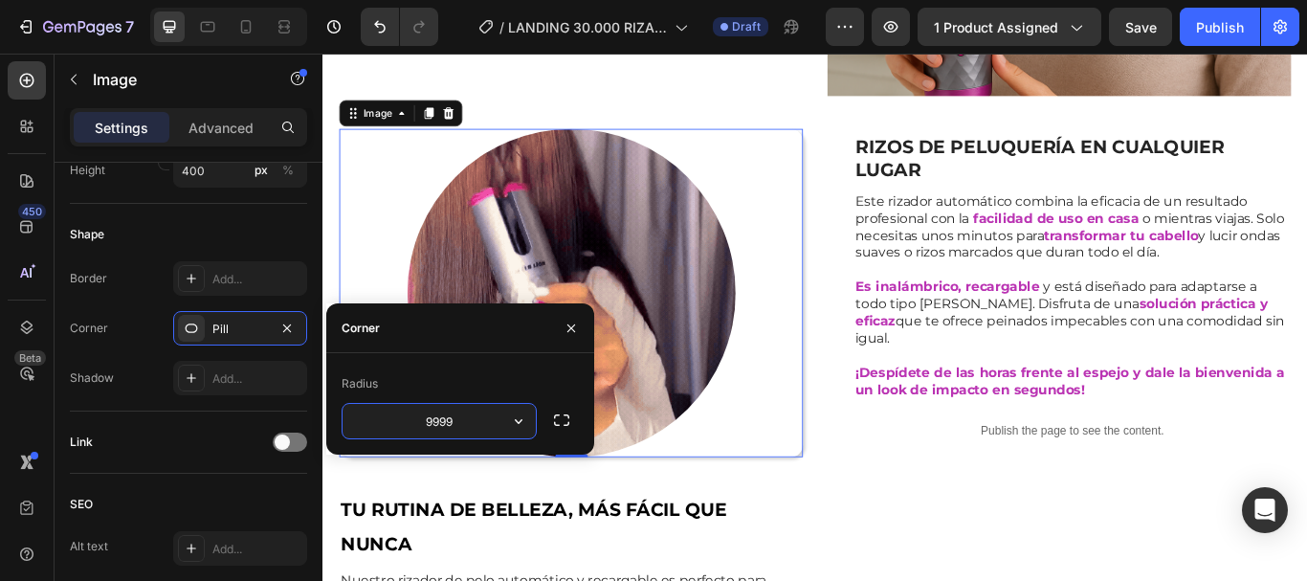
click at [476, 422] on input "9999" at bounding box center [439, 421] width 193 height 34
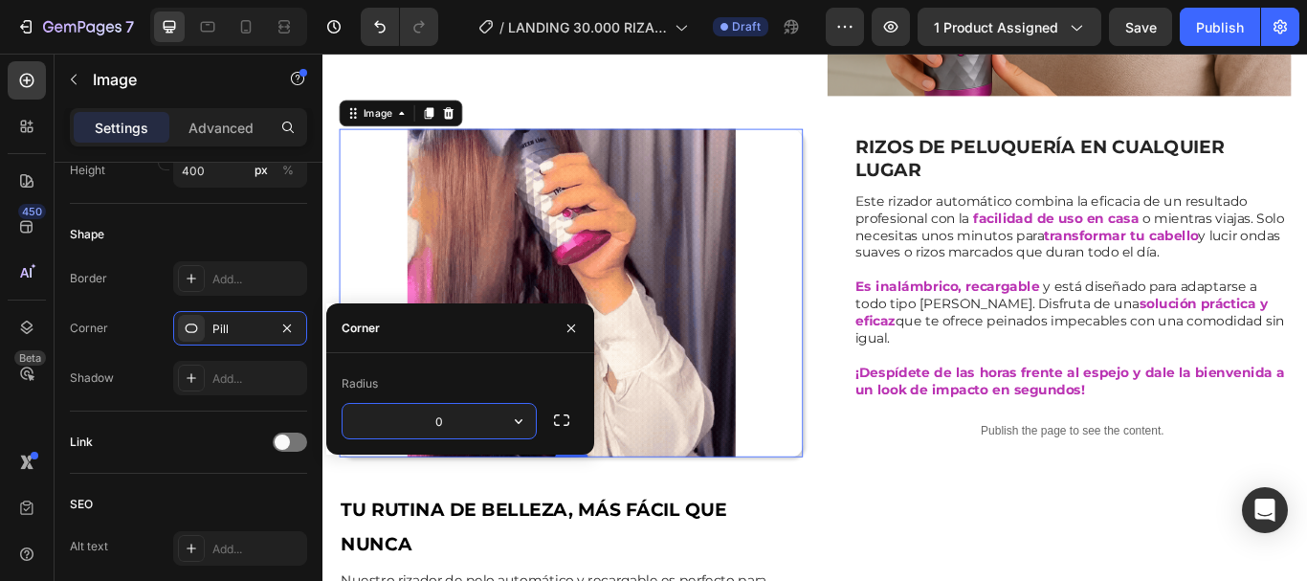
type input "0"
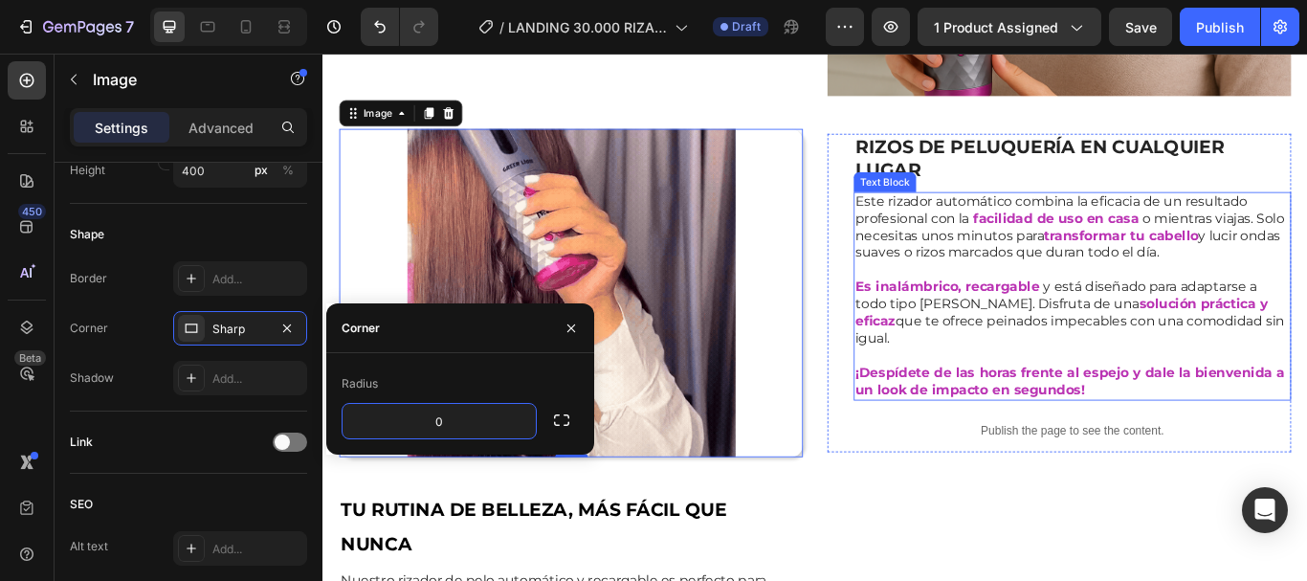
click at [998, 306] on p at bounding box center [1196, 307] width 506 height 20
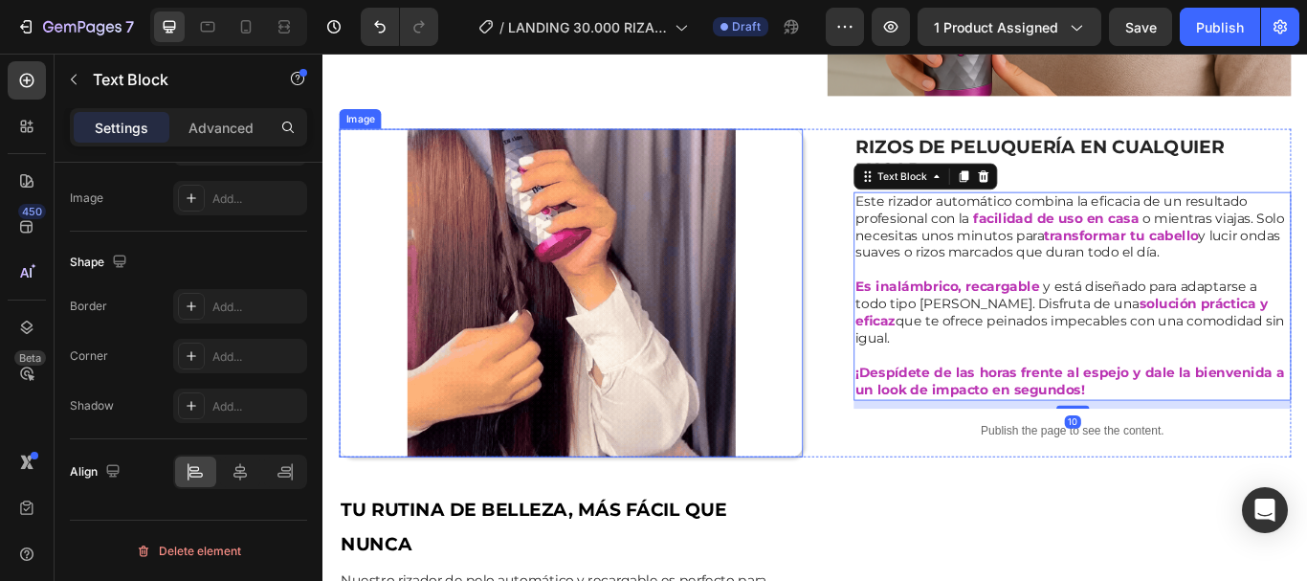
scroll to position [0, 0]
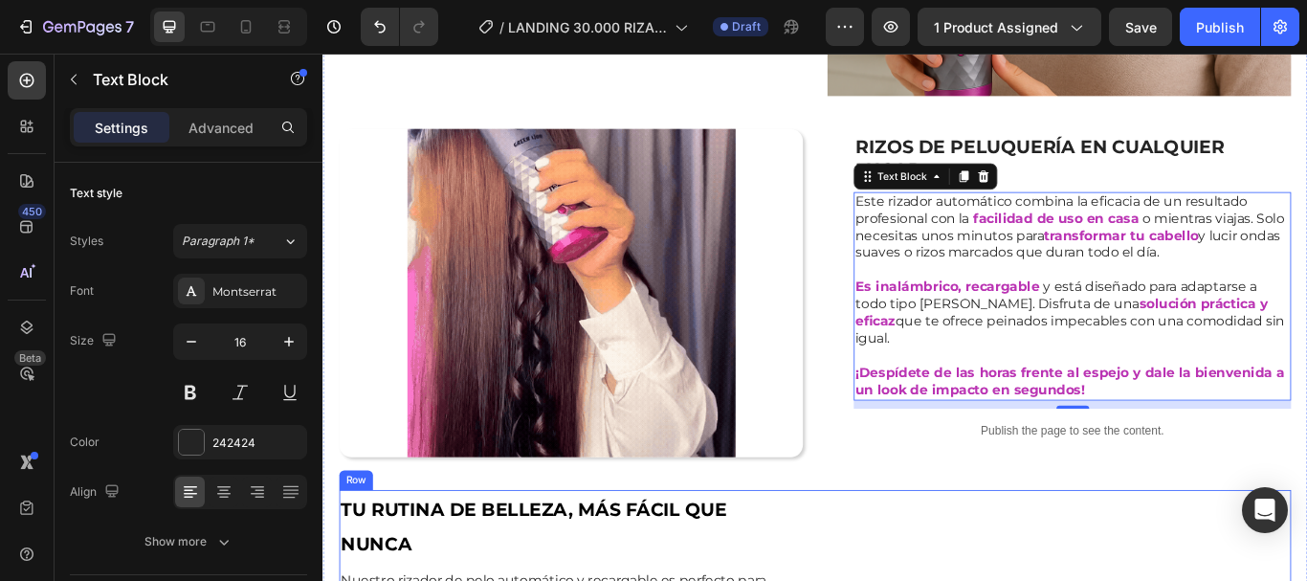
click at [623, 546] on div "LUCE RIZOS PERFECTOS EN MINUTOS Y SIN ESFUERZO Heading Con nuestro rizador de p…" at bounding box center [897, 294] width 1110 height 1462
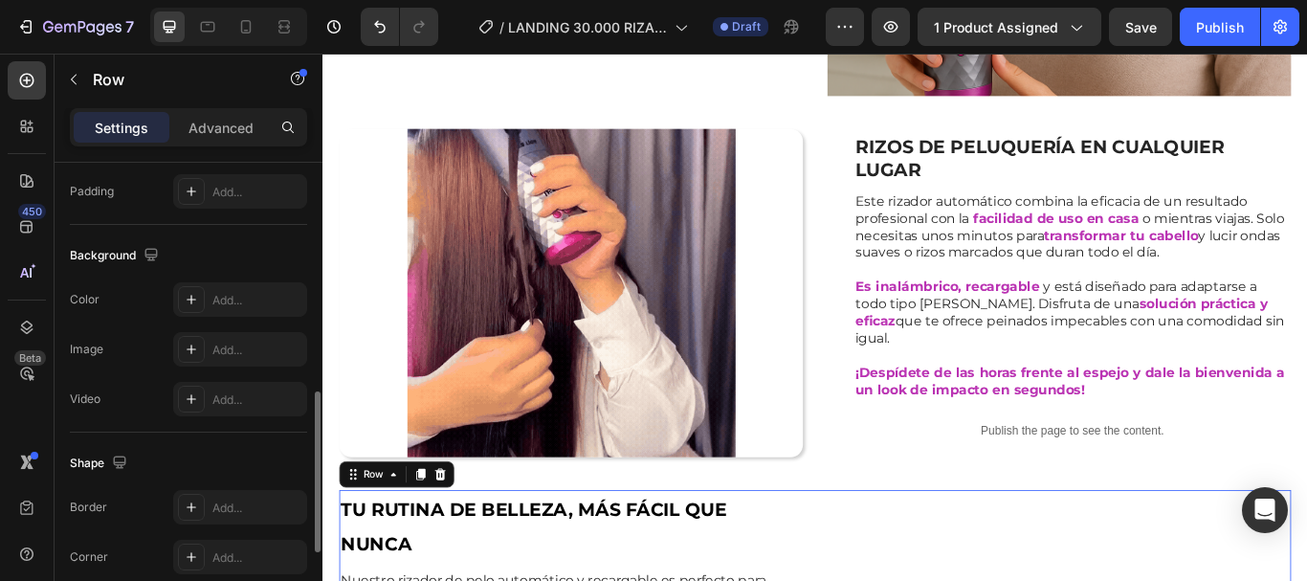
scroll to position [913, 0]
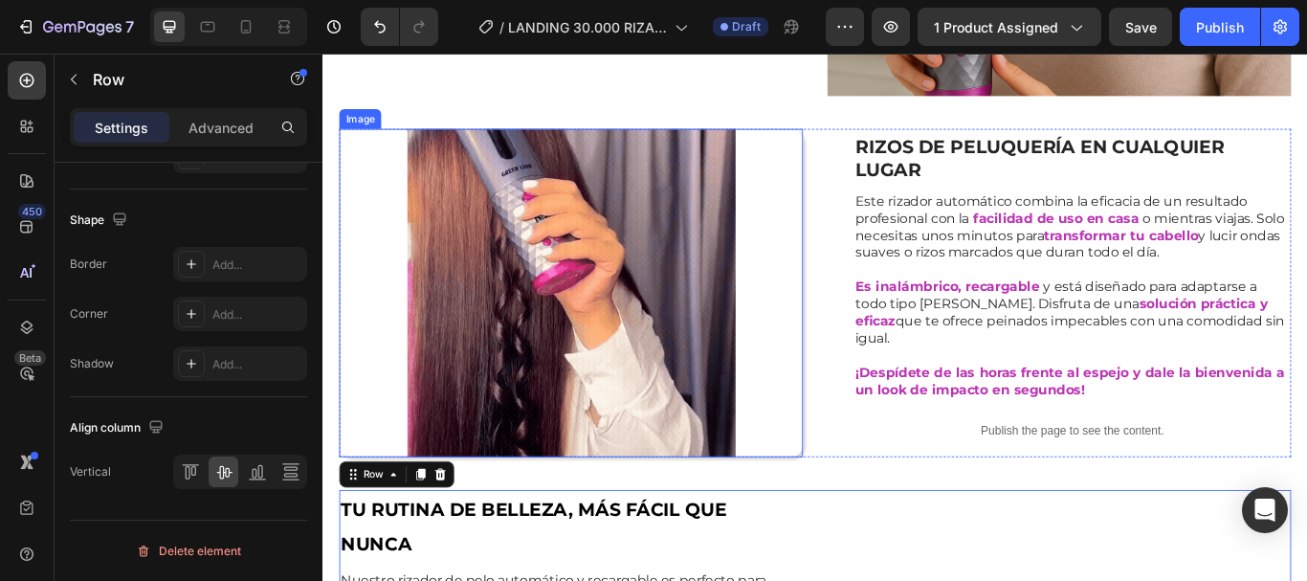
click at [568, 305] on img at bounding box center [612, 333] width 383 height 383
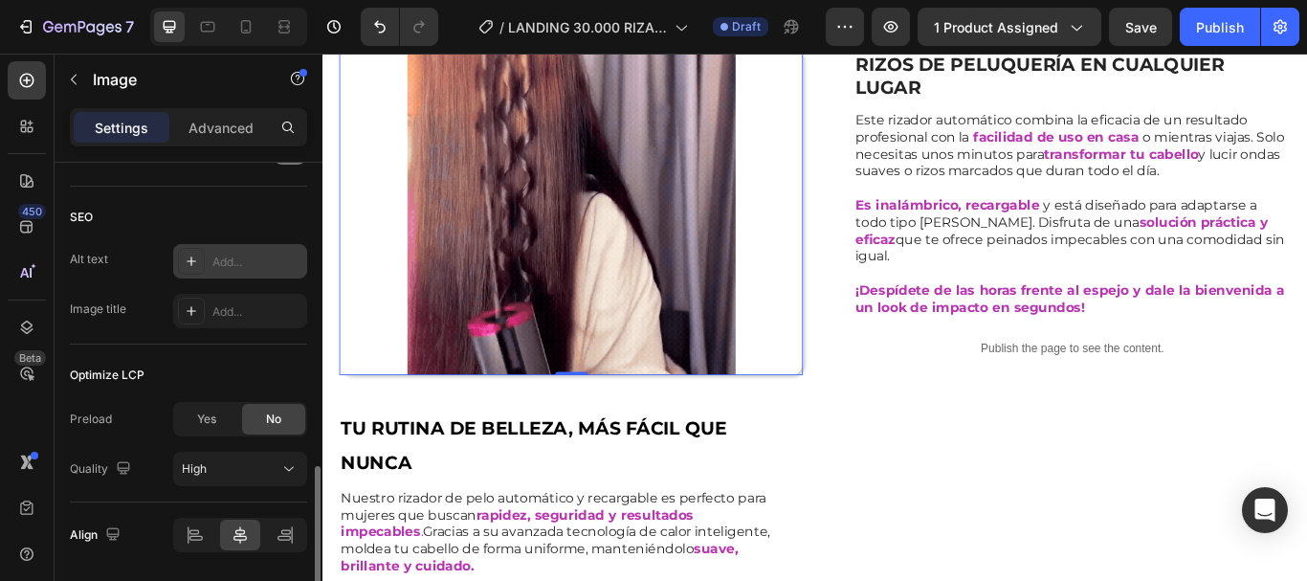
scroll to position [670, 0]
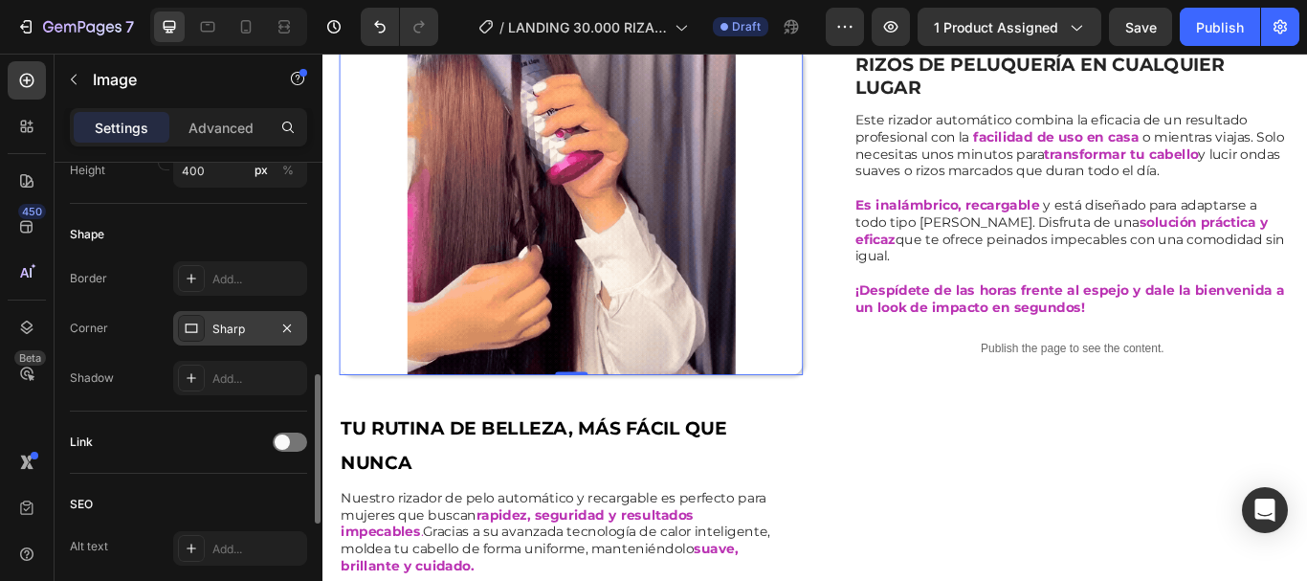
click at [205, 329] on div "Sharp" at bounding box center [240, 328] width 134 height 34
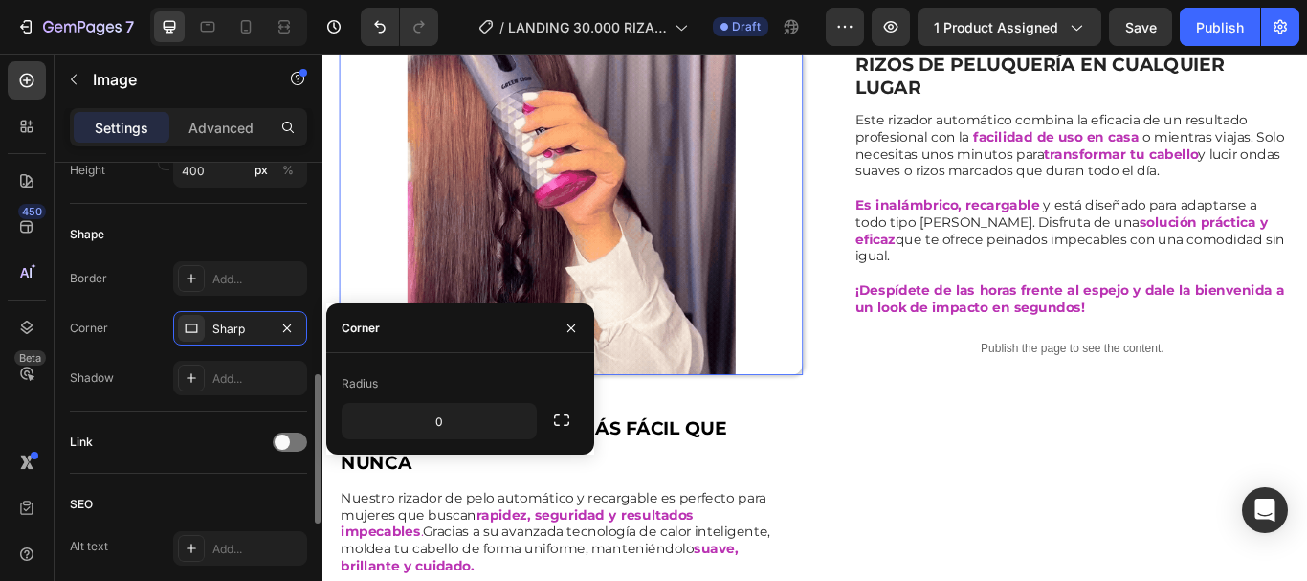
click at [110, 387] on div "Shadow" at bounding box center [92, 377] width 44 height 17
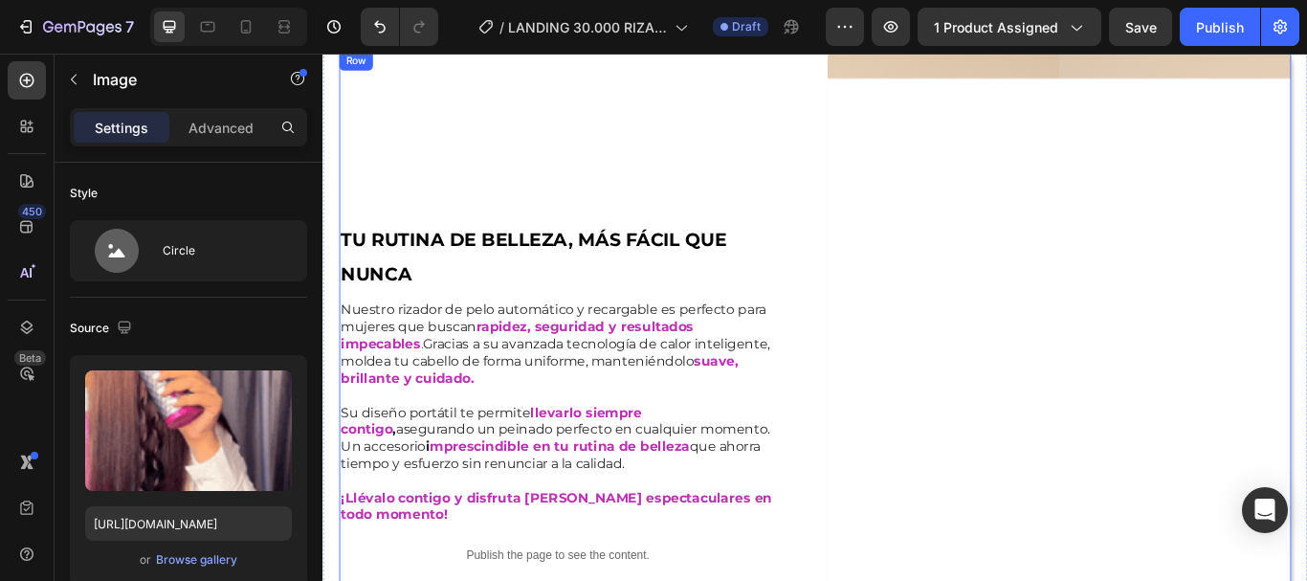
scroll to position [1972, 0]
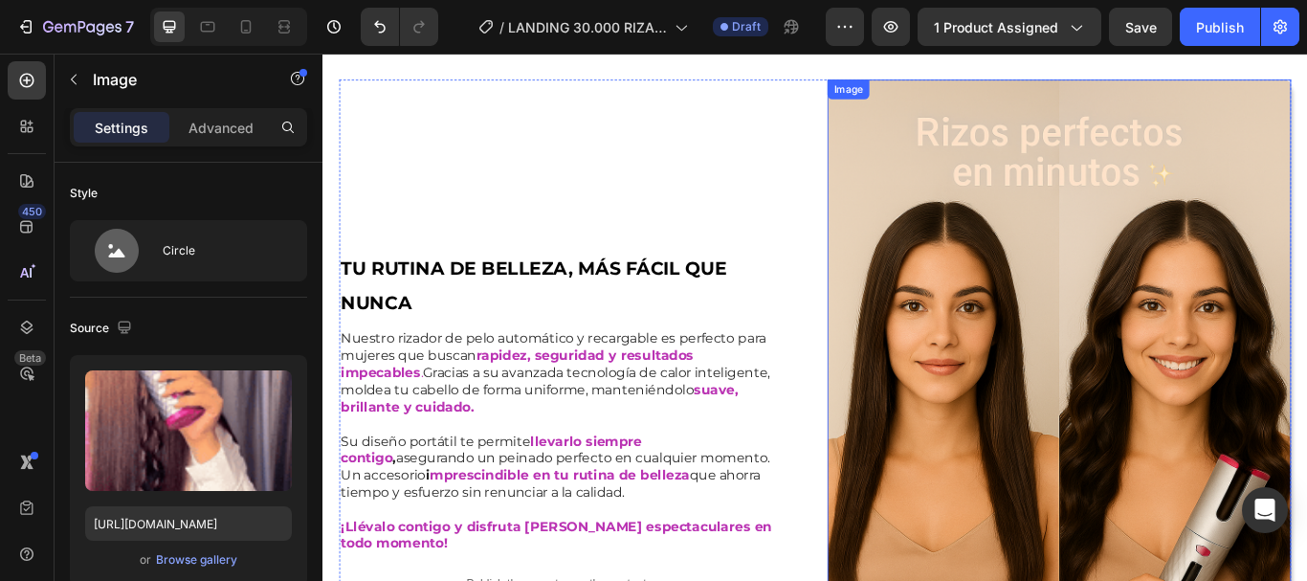
click at [1131, 392] on img at bounding box center [1181, 489] width 541 height 811
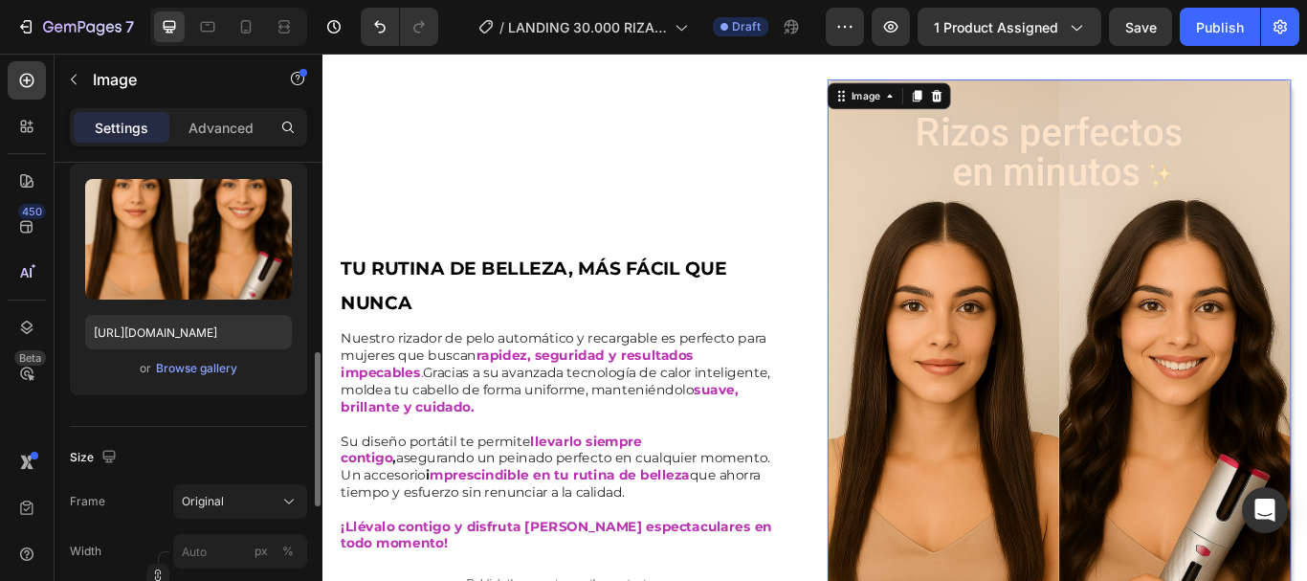
scroll to position [287, 0]
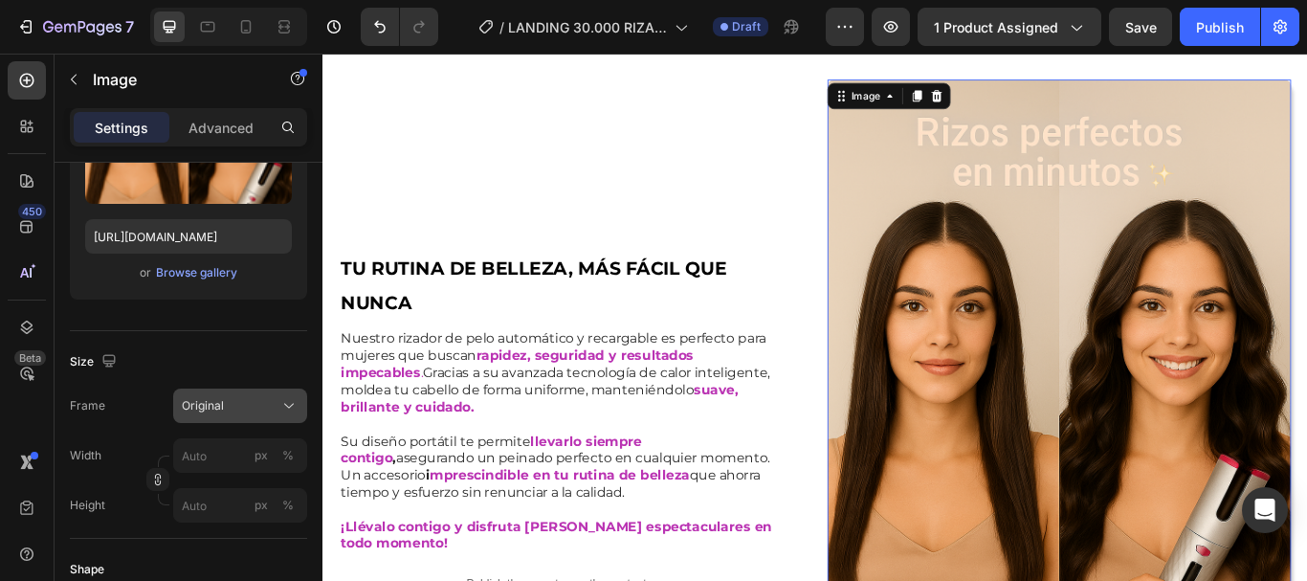
click at [233, 399] on div "Original" at bounding box center [229, 405] width 94 height 17
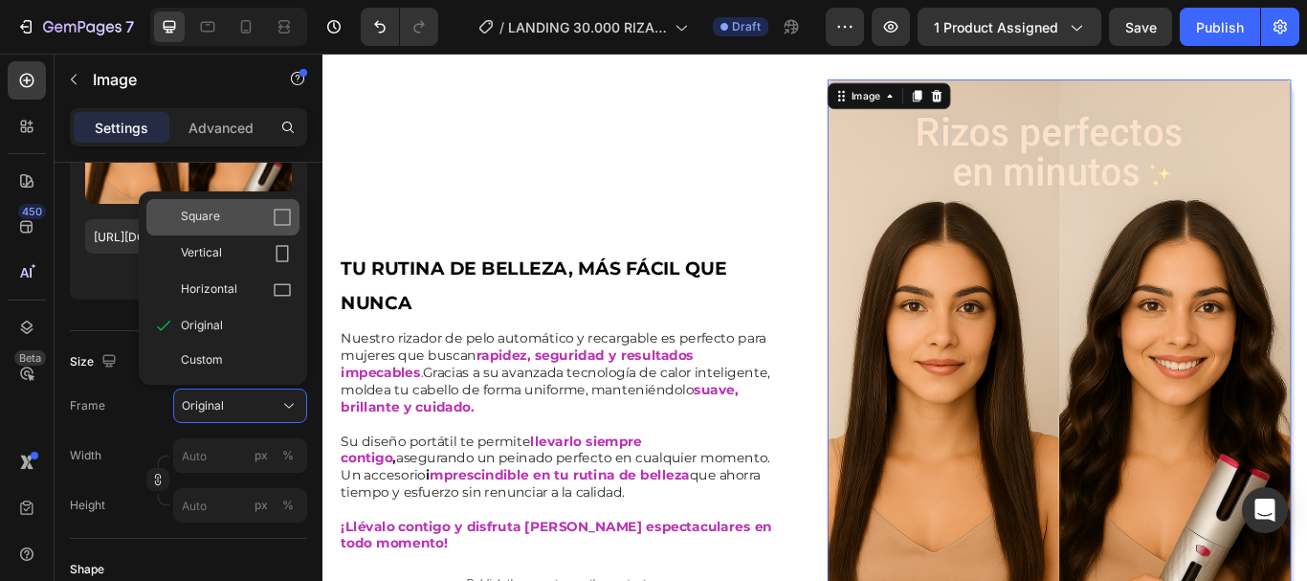
click at [228, 217] on div "Square" at bounding box center [236, 217] width 111 height 19
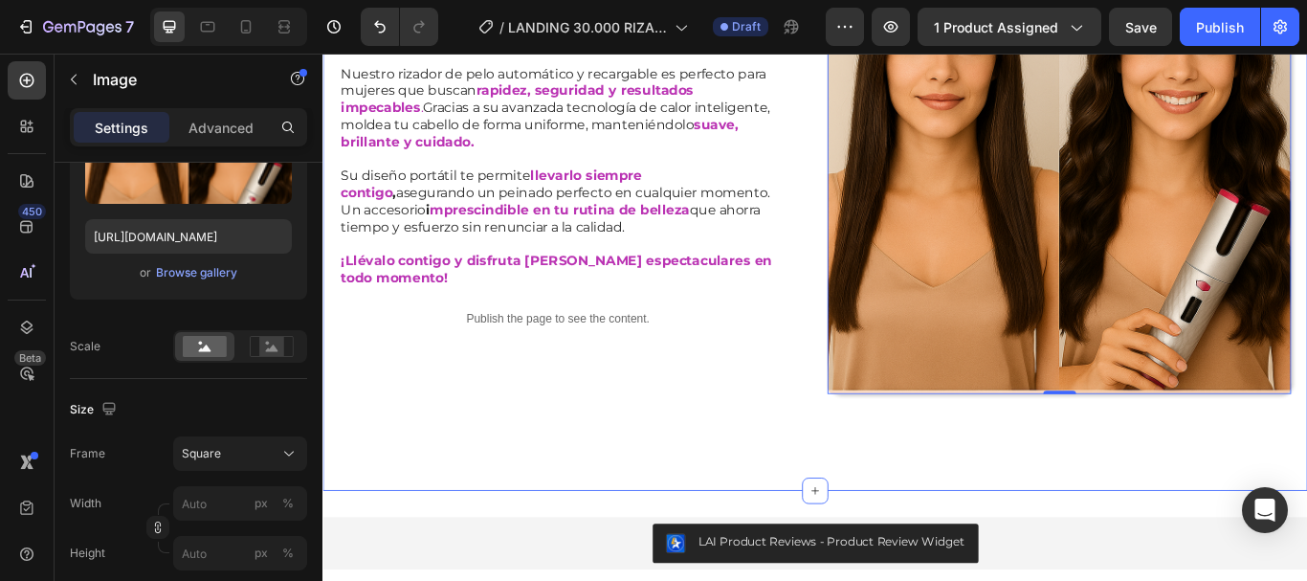
scroll to position [2125, 0]
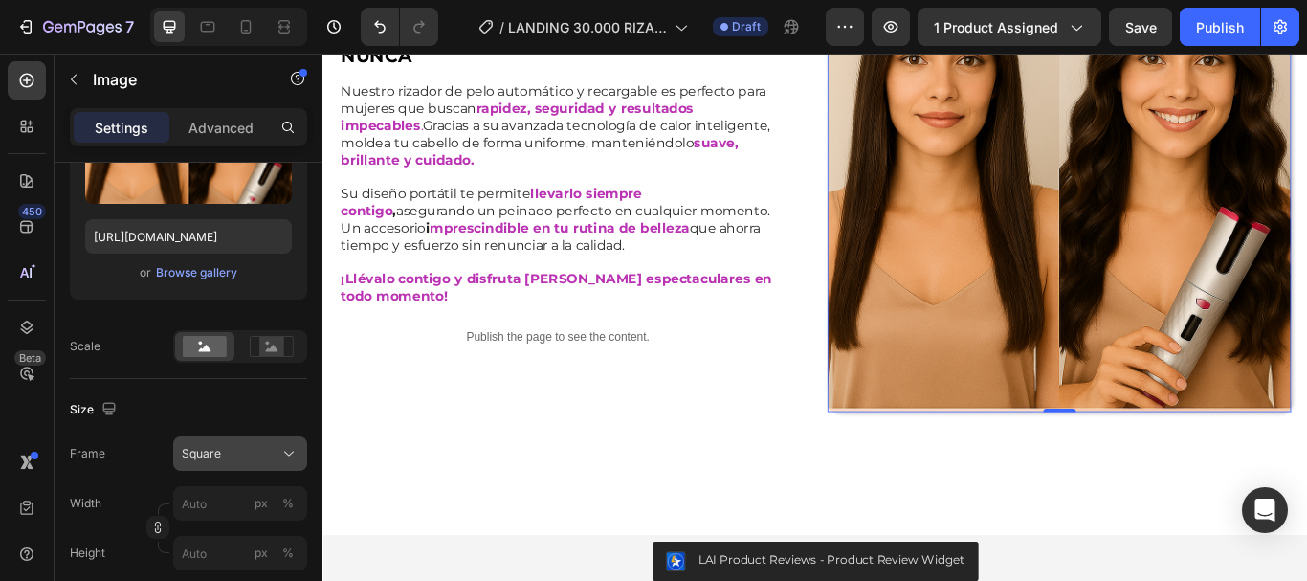
click at [276, 446] on div "Square" at bounding box center [240, 453] width 117 height 19
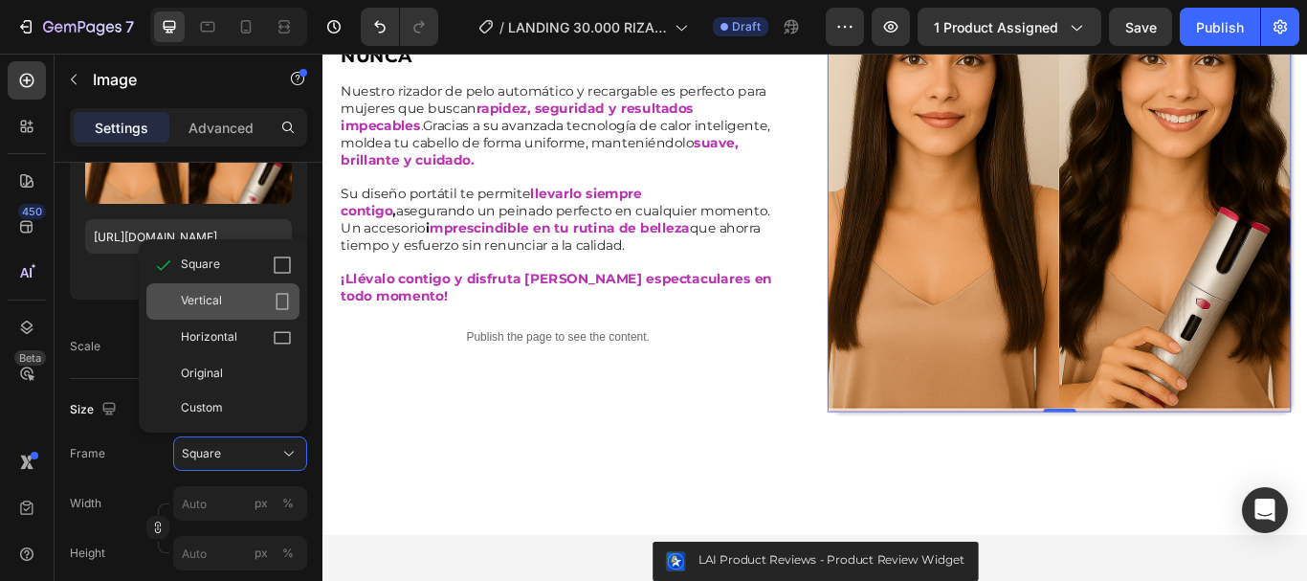
click at [236, 304] on div "Vertical" at bounding box center [236, 301] width 111 height 19
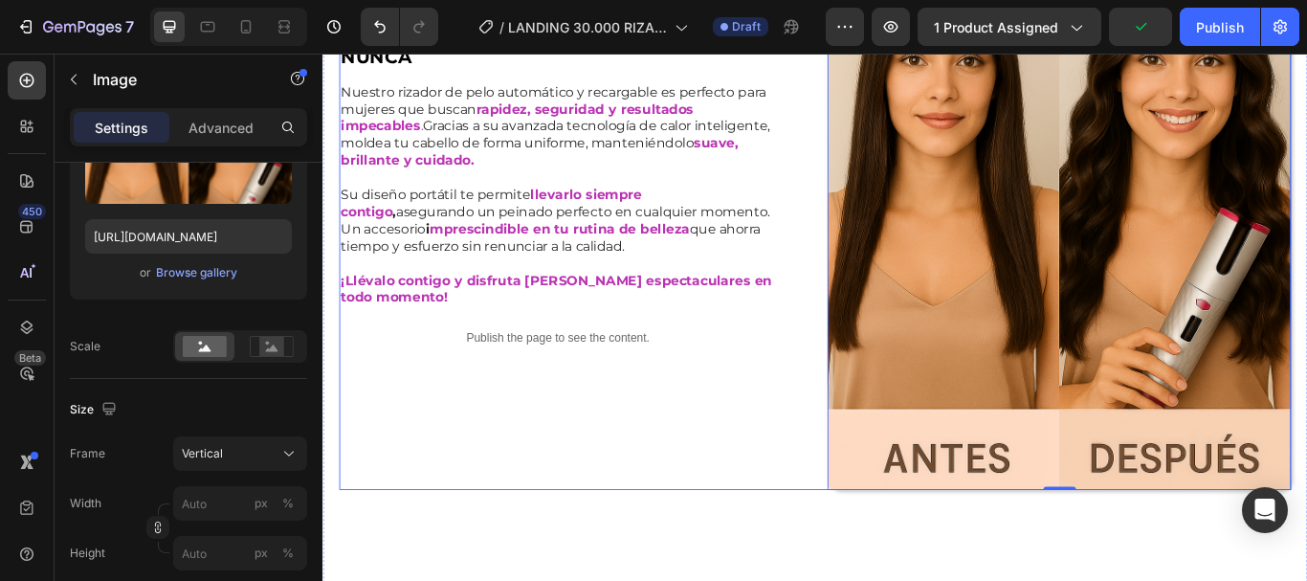
scroll to position [2310, 0]
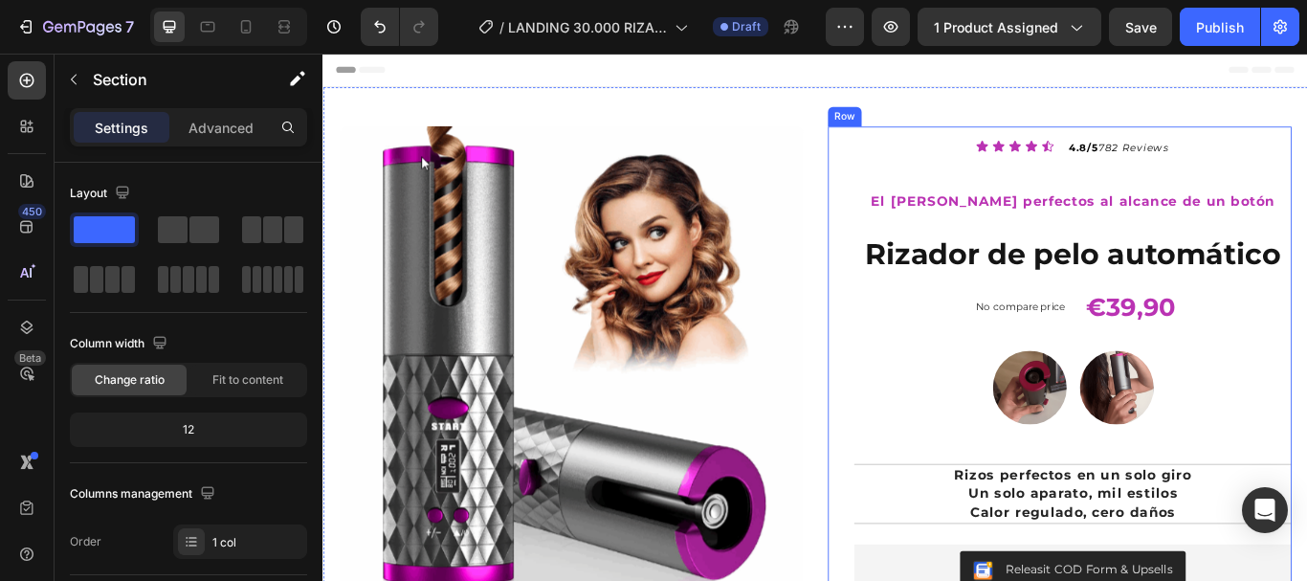
scroll to position [96, 0]
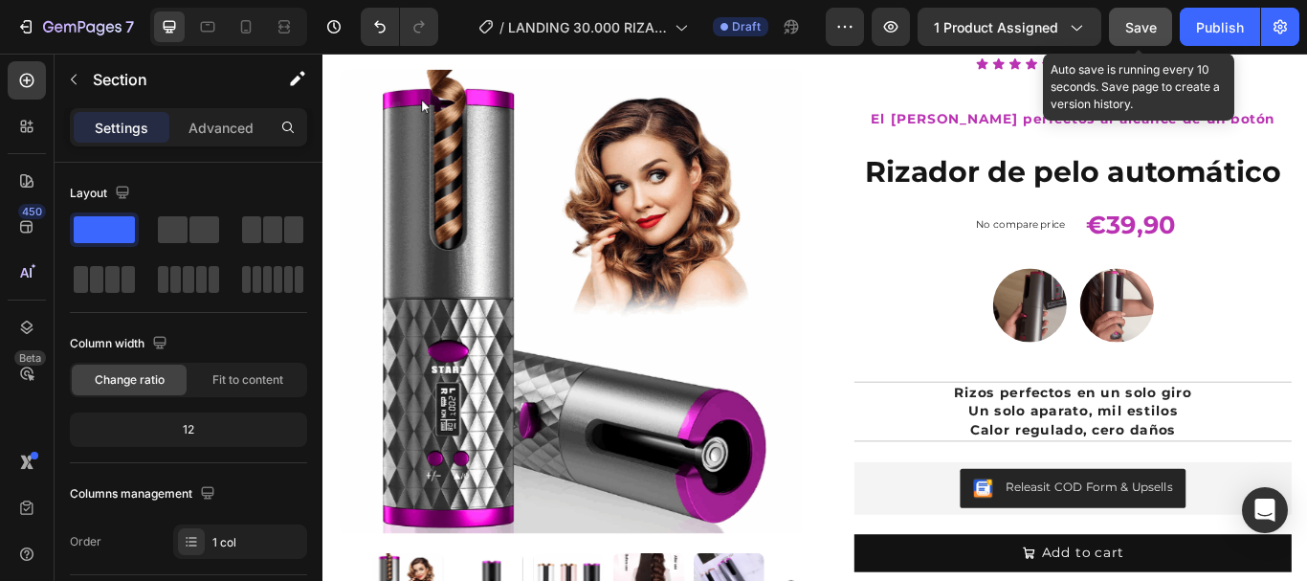
click at [1144, 22] on span "Save" at bounding box center [1141, 27] width 32 height 16
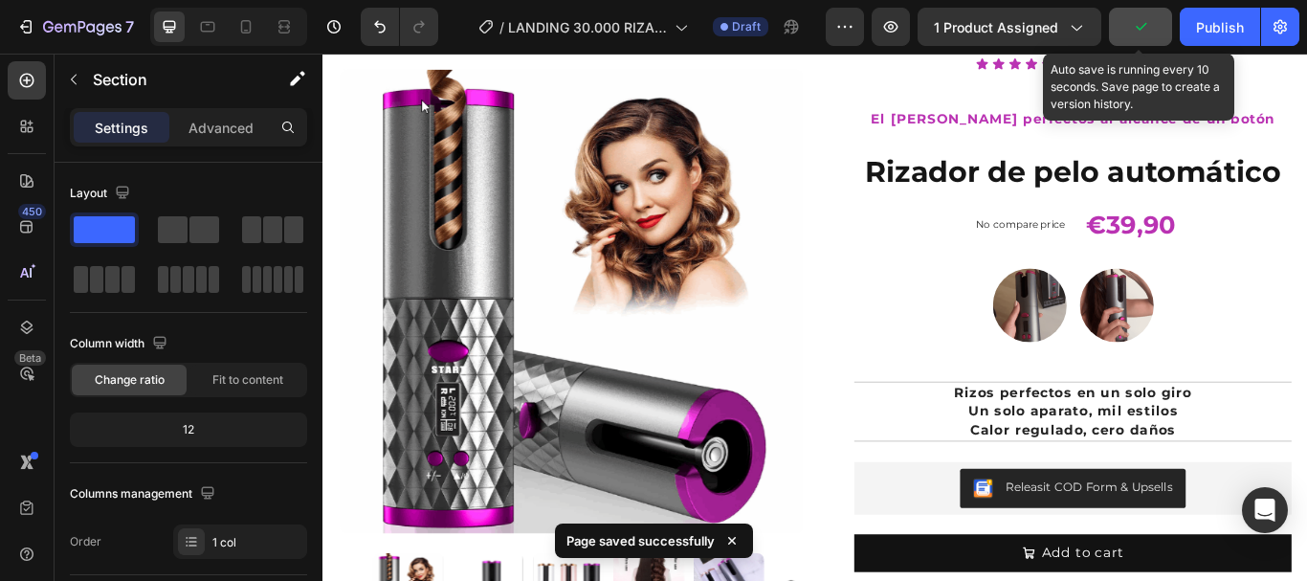
click at [1144, 22] on icon "button" at bounding box center [1140, 26] width 19 height 19
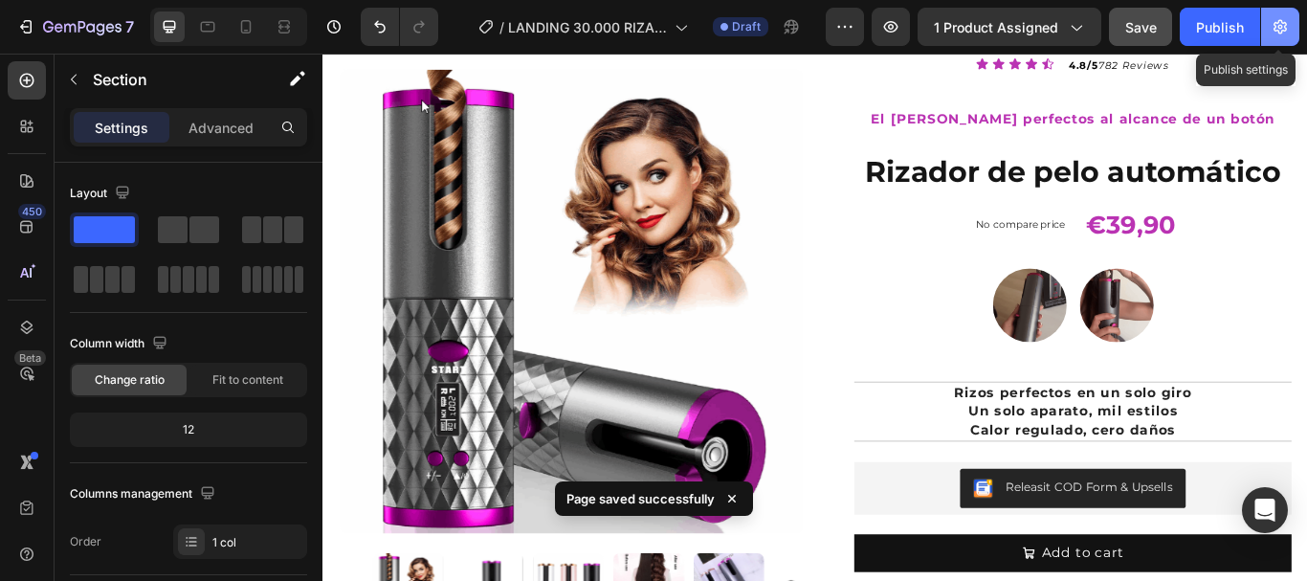
click at [1274, 28] on icon "button" at bounding box center [1279, 27] width 13 height 14
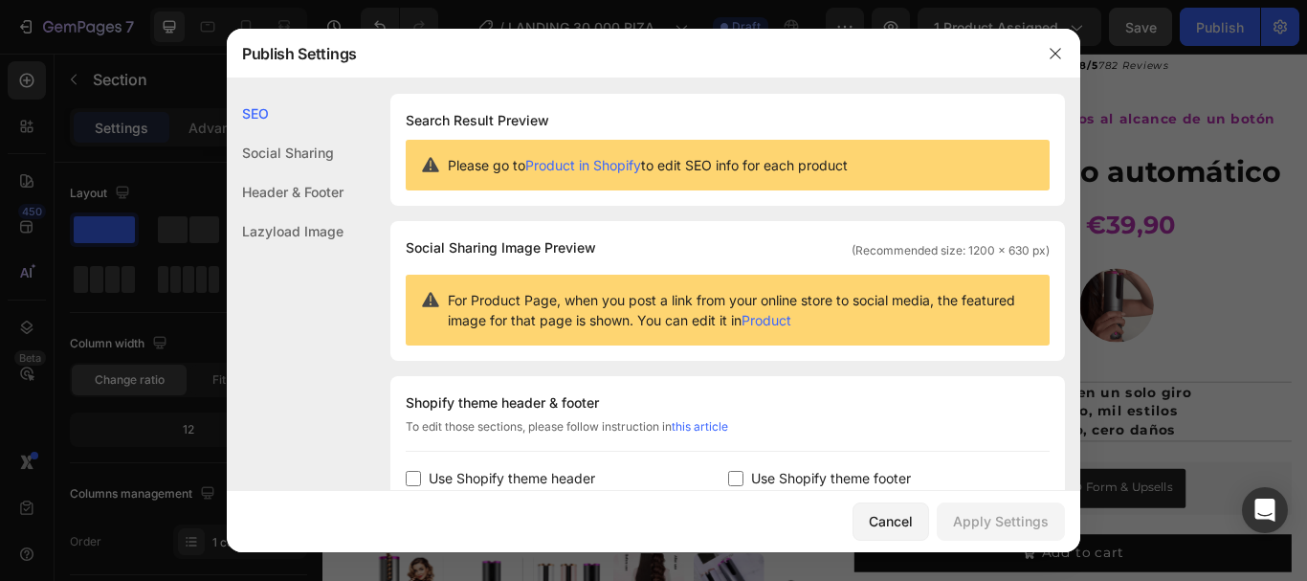
scroll to position [365, 0]
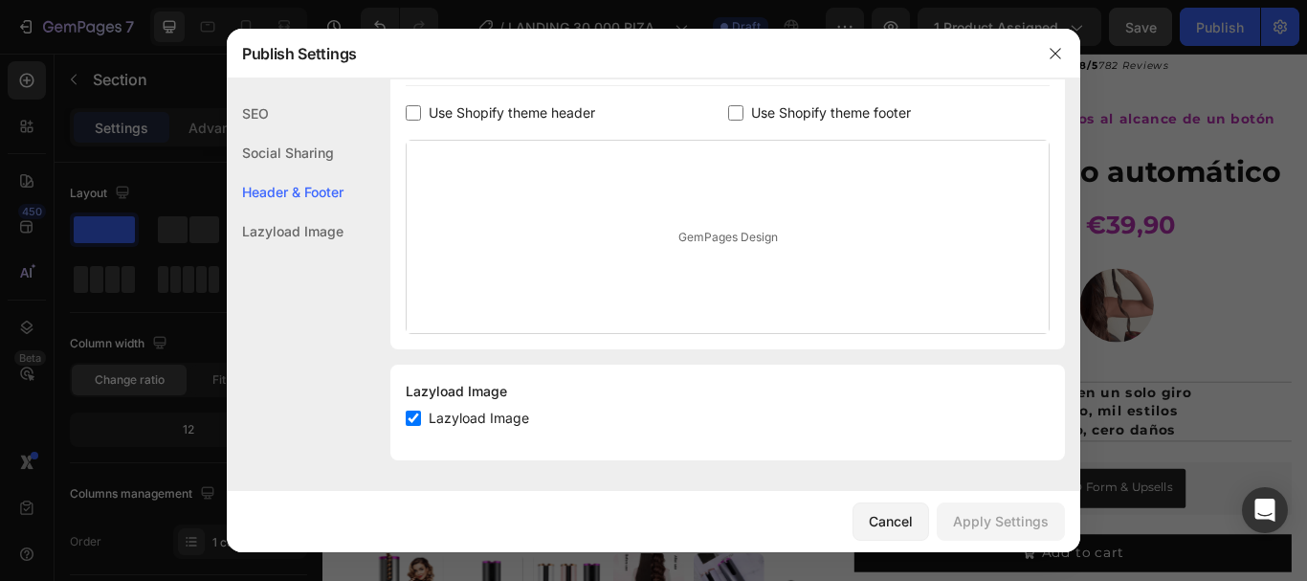
click at [412, 417] on input "checkbox" at bounding box center [413, 417] width 15 height 15
checkbox input "false"
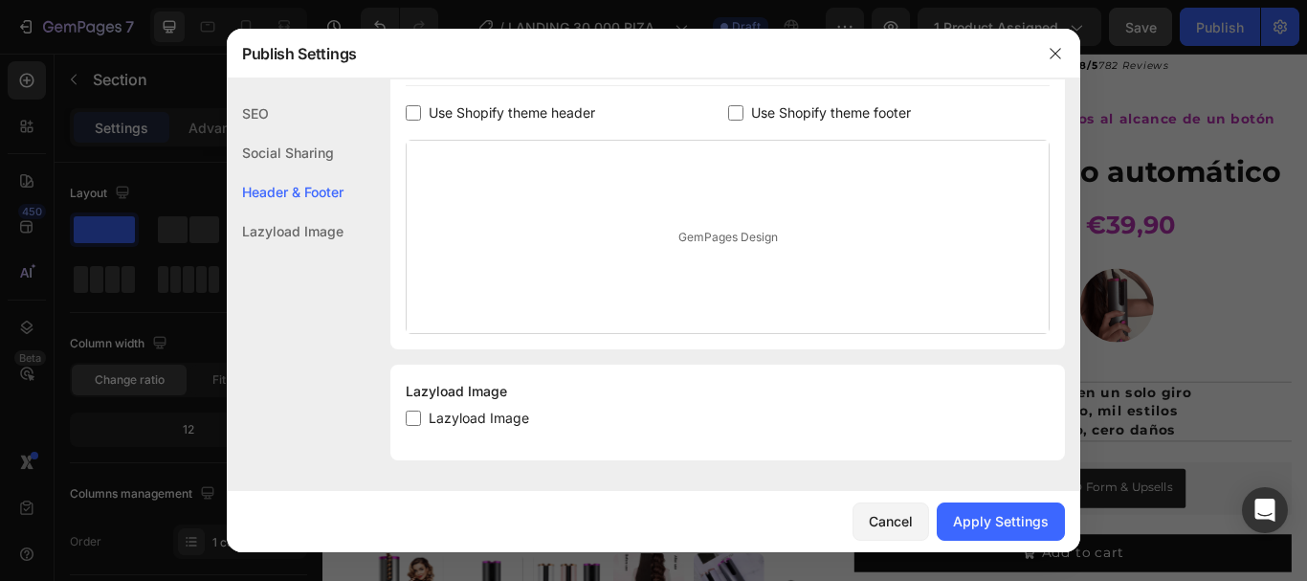
click at [411, 112] on input "checkbox" at bounding box center [413, 112] width 15 height 15
checkbox input "true"
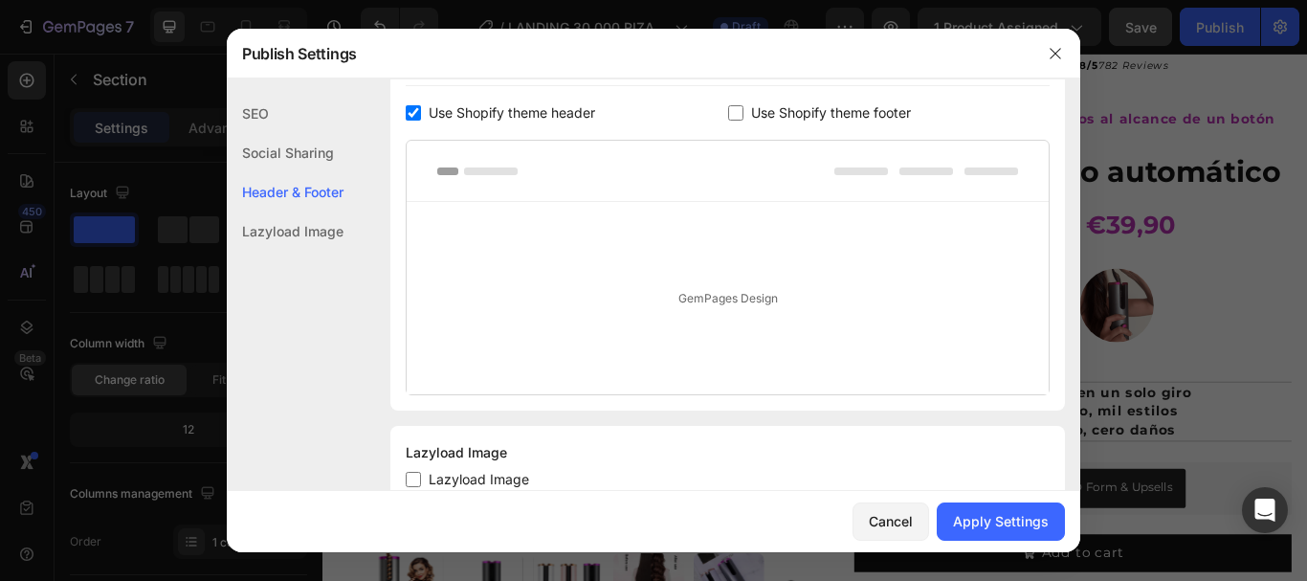
click at [731, 111] on input "checkbox" at bounding box center [735, 112] width 15 height 15
checkbox input "true"
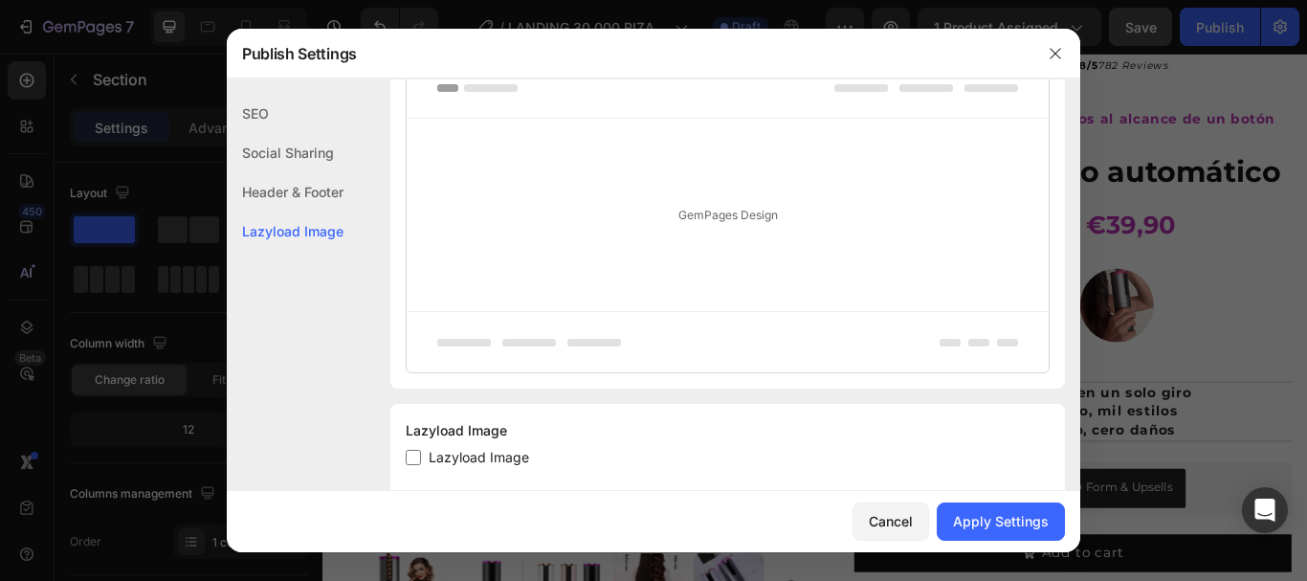
scroll to position [488, 0]
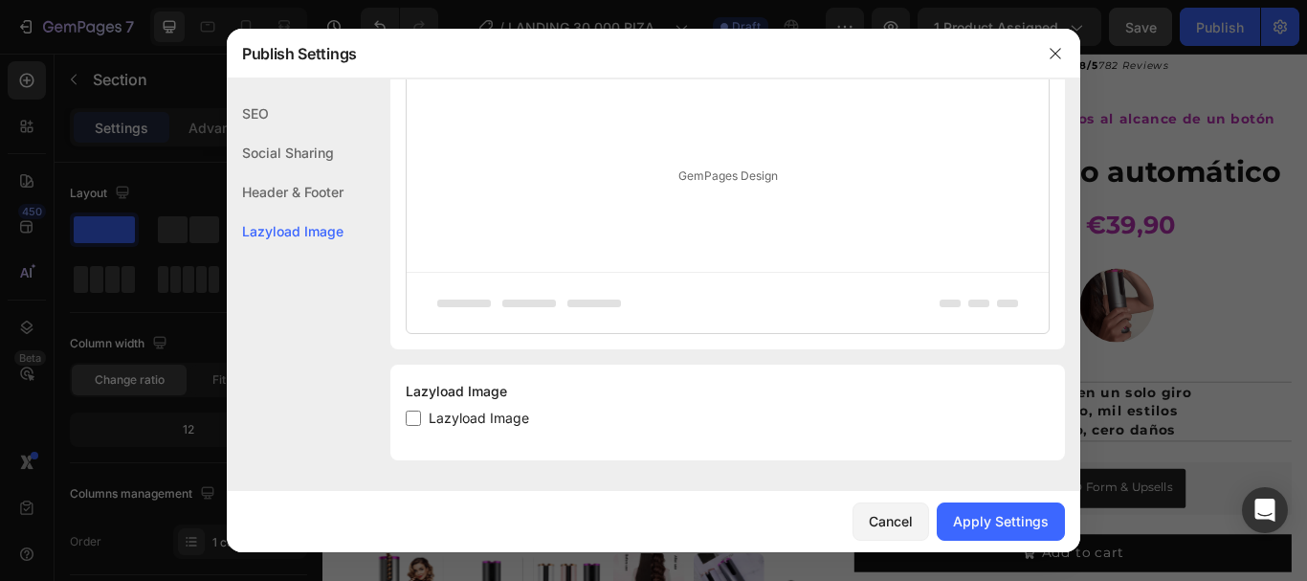
click at [412, 418] on input "checkbox" at bounding box center [413, 417] width 15 height 15
checkbox input "true"
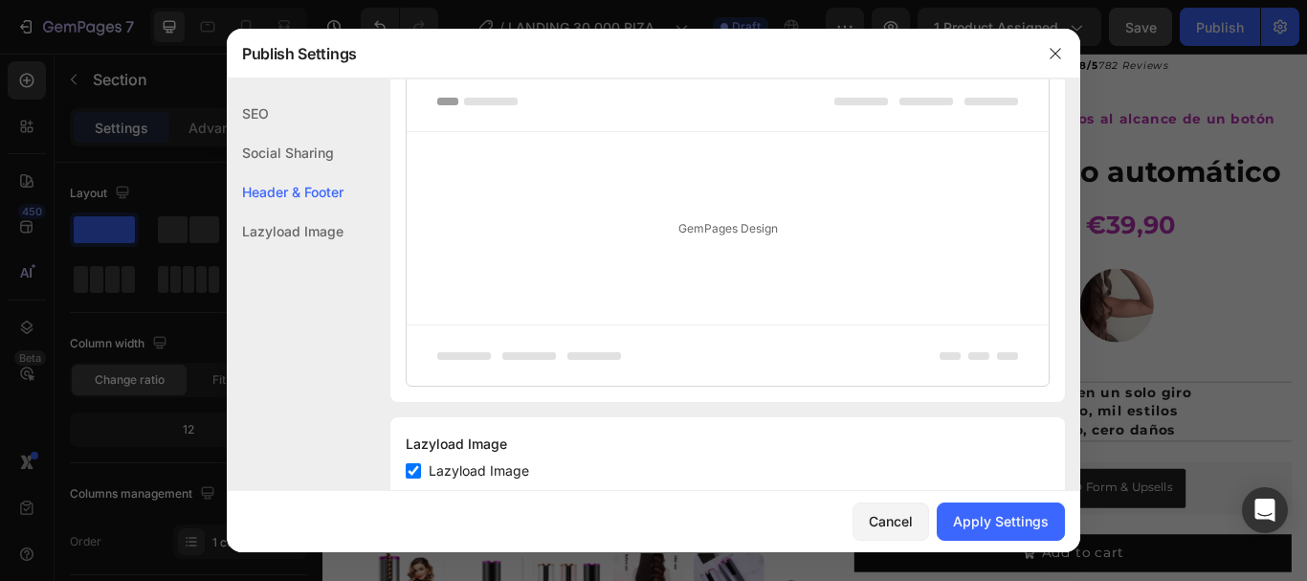
scroll to position [297, 0]
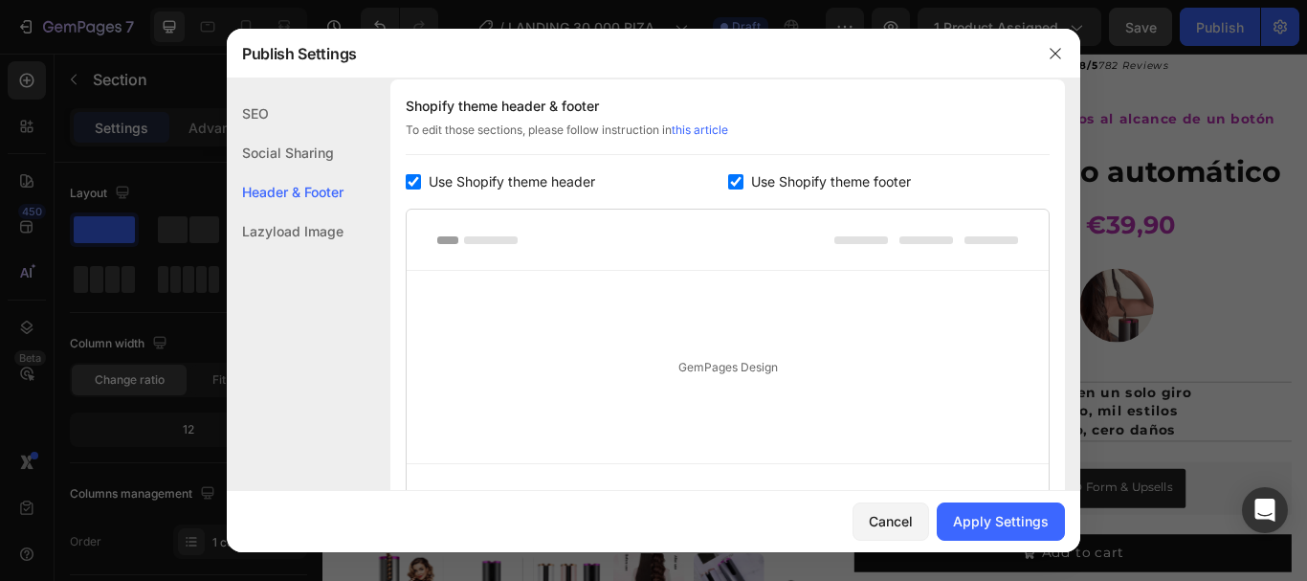
click at [414, 177] on input "checkbox" at bounding box center [413, 181] width 15 height 15
checkbox input "false"
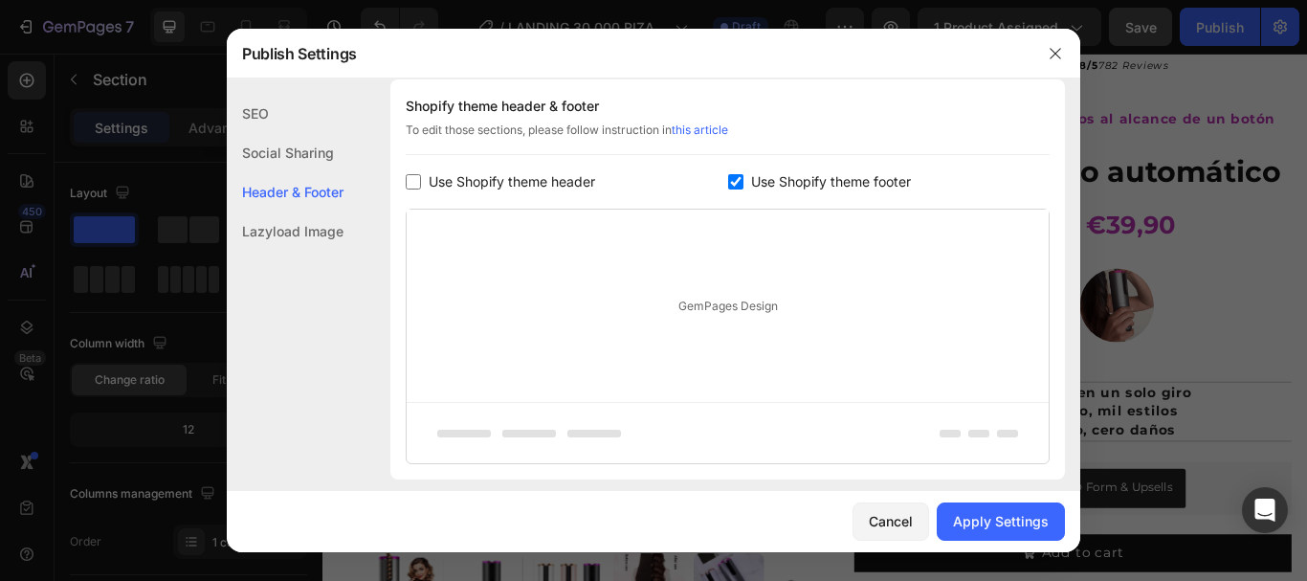
click at [728, 177] on input "checkbox" at bounding box center [735, 181] width 15 height 15
checkbox input "false"
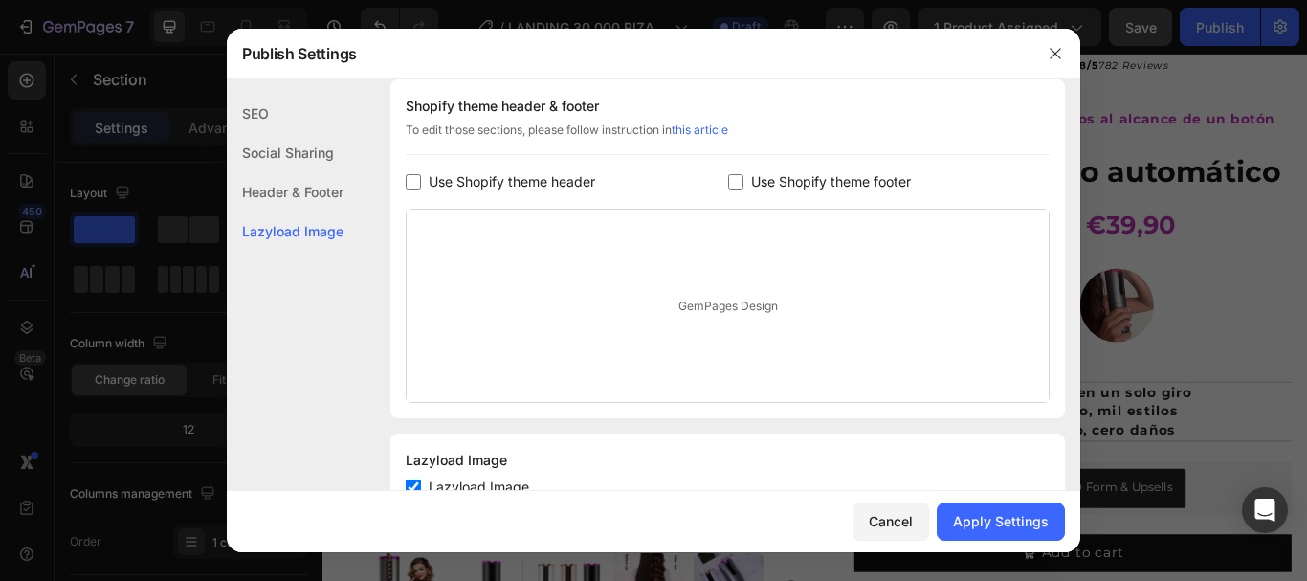
scroll to position [365, 0]
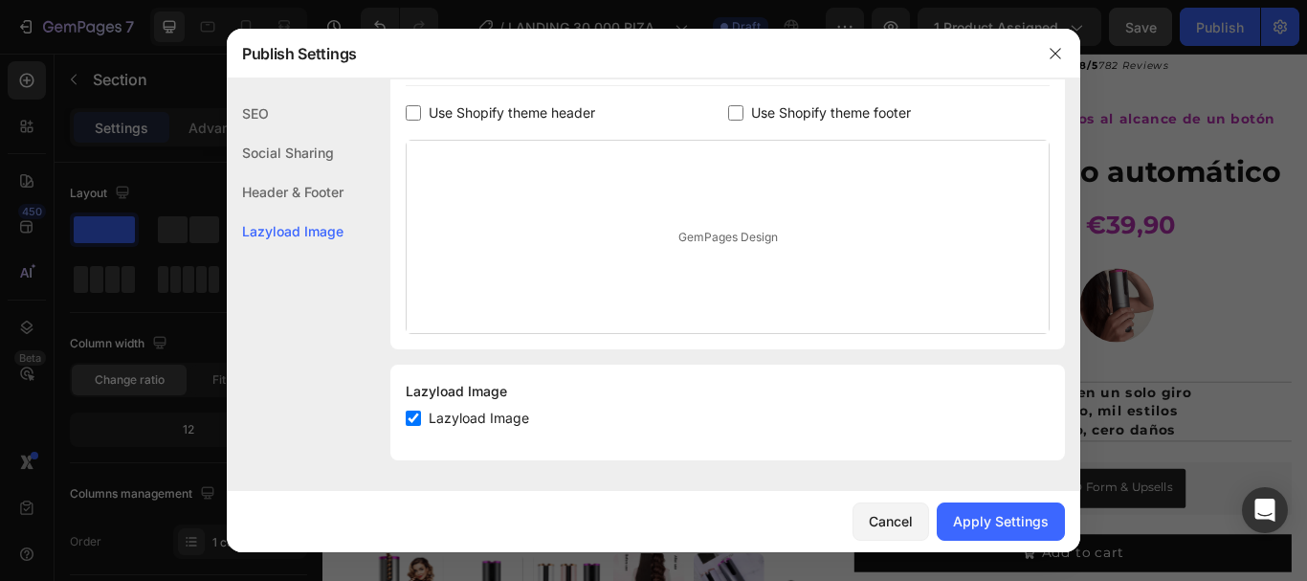
click at [415, 416] on input "checkbox" at bounding box center [413, 417] width 15 height 15
checkbox input "false"
click at [989, 523] on div "Apply Settings" at bounding box center [1001, 521] width 96 height 20
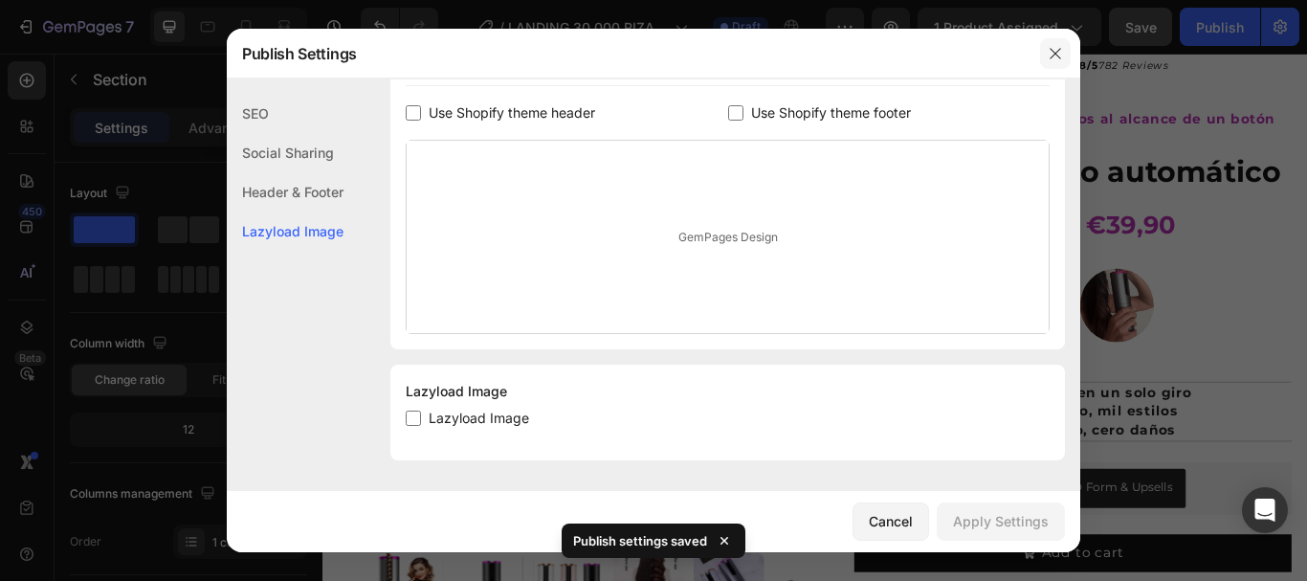
click at [1055, 51] on icon "button" at bounding box center [1055, 53] width 15 height 15
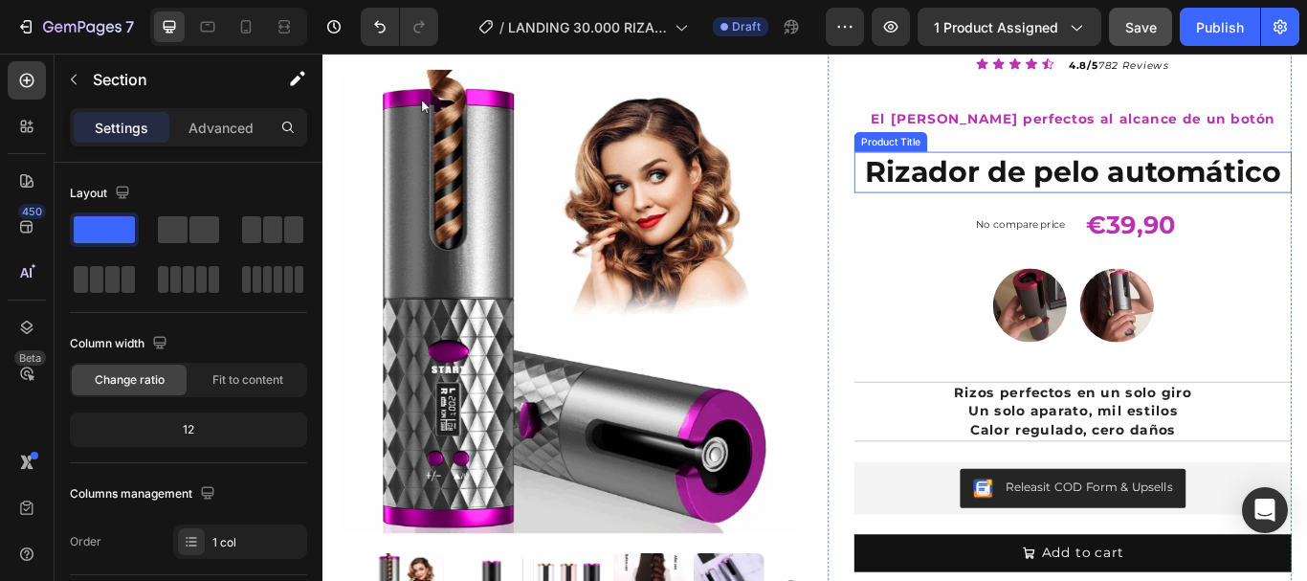
click at [1278, 197] on h1 "Rizador de pelo automático" at bounding box center [1196, 192] width 510 height 48
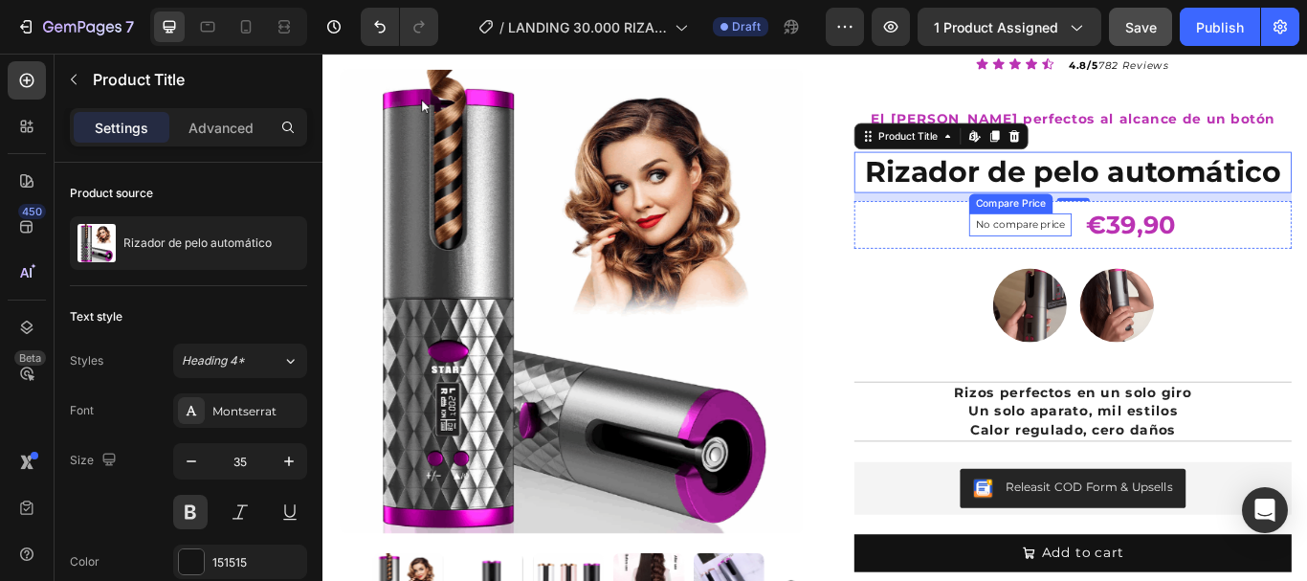
click at [1140, 260] on div "No compare price" at bounding box center [1135, 253] width 120 height 27
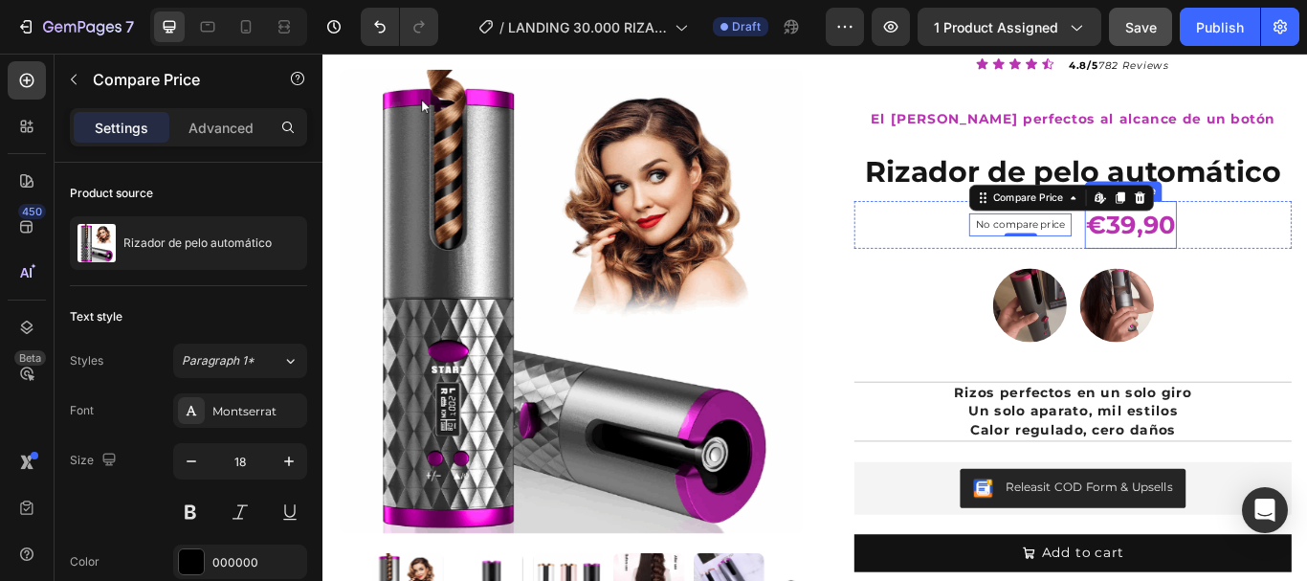
click at [1260, 260] on div "€39,90" at bounding box center [1263, 253] width 107 height 55
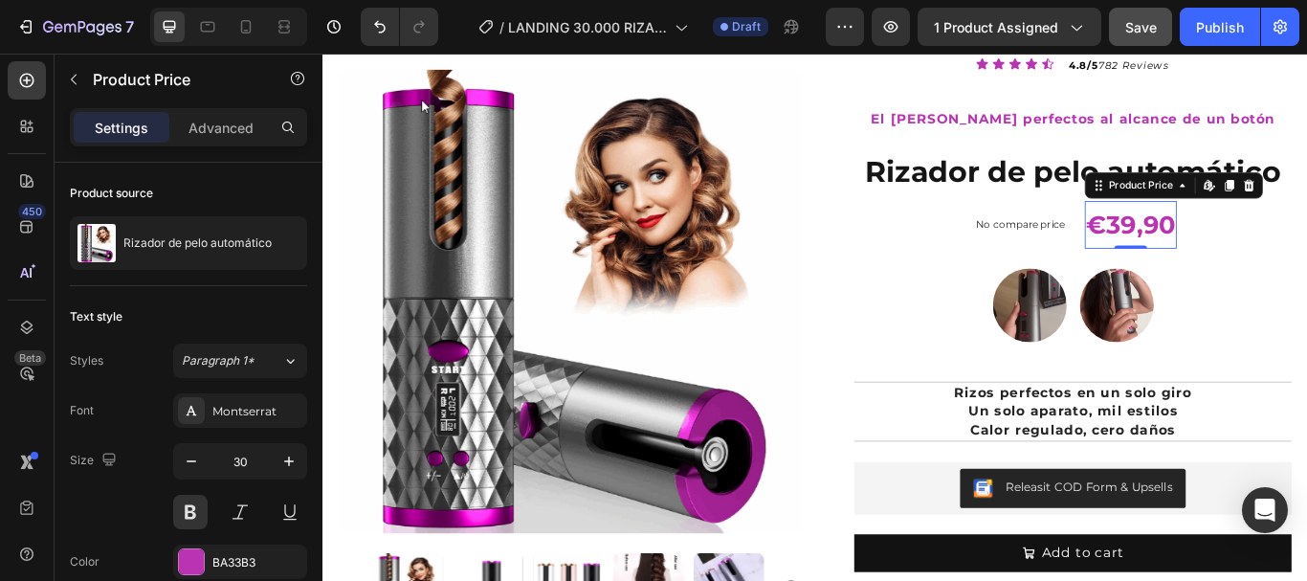
drag, startPoint x: 1214, startPoint y: 254, endPoint x: 165, endPoint y: 273, distance: 1049.7
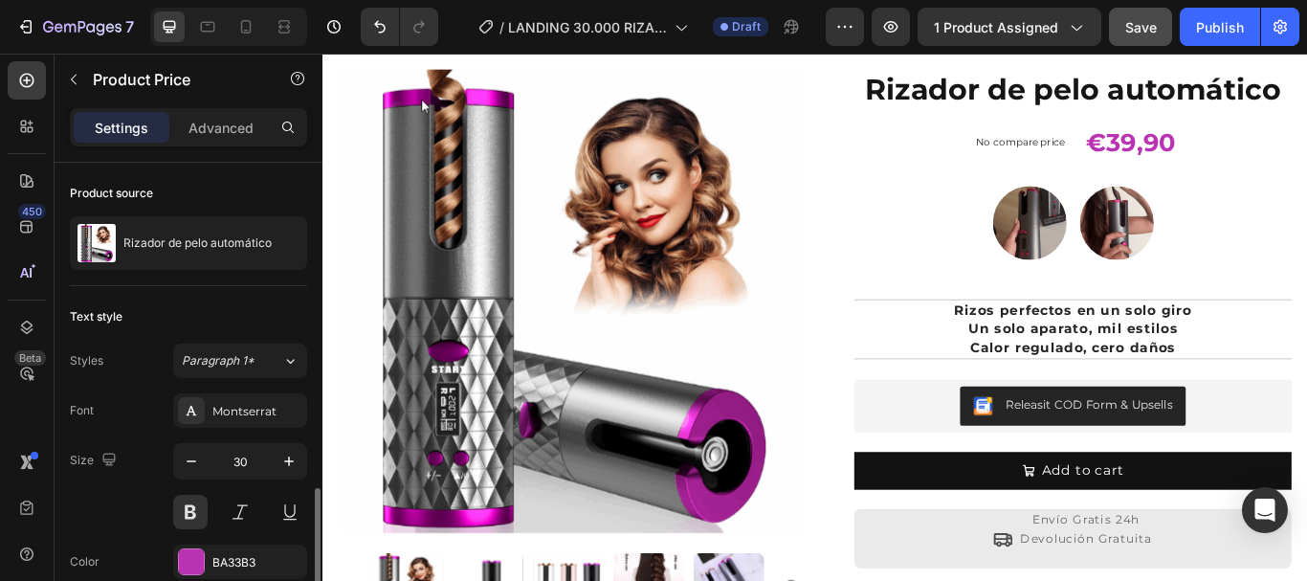
scroll to position [189, 0]
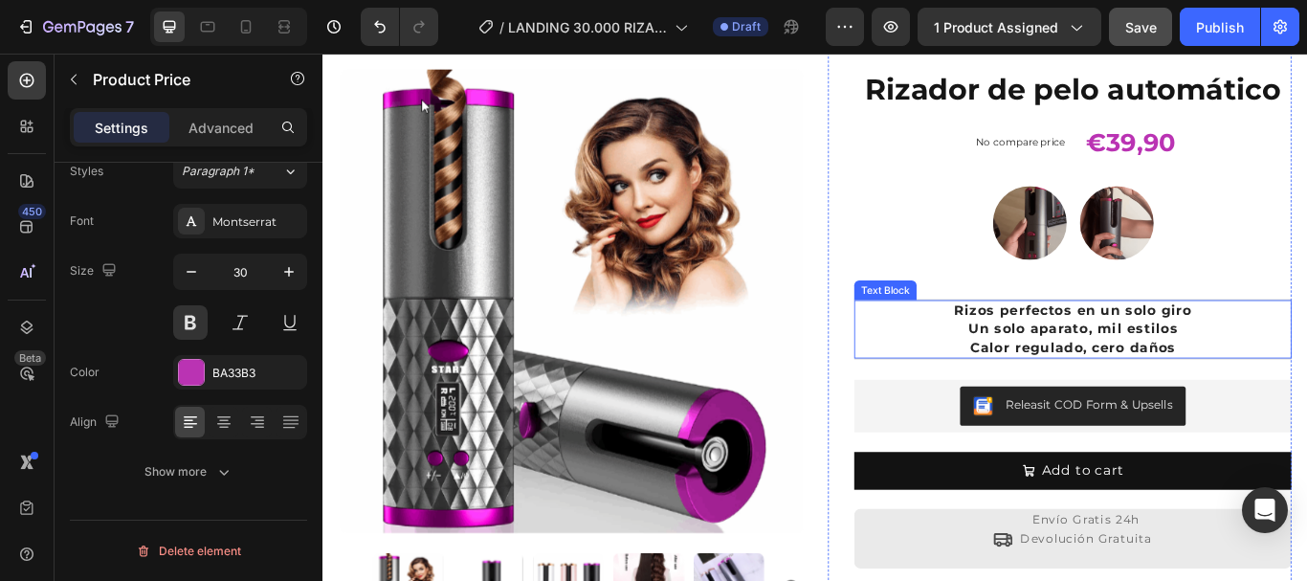
click at [1091, 360] on strong "Rizos perfectos en un solo giro" at bounding box center [1196, 353] width 277 height 18
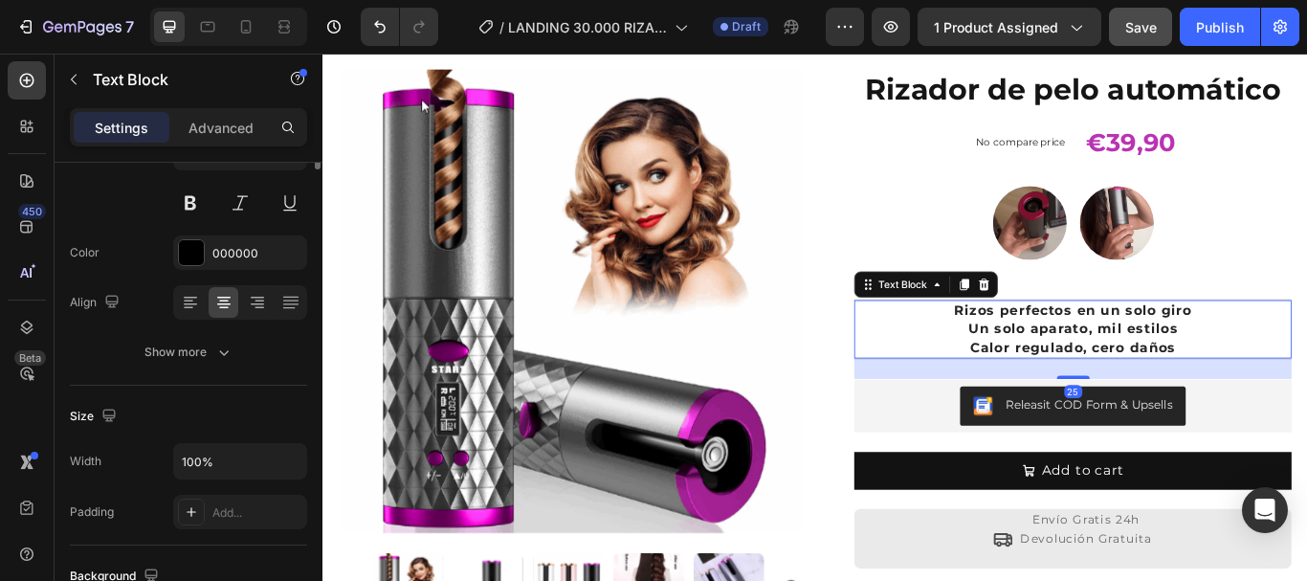
scroll to position [0, 0]
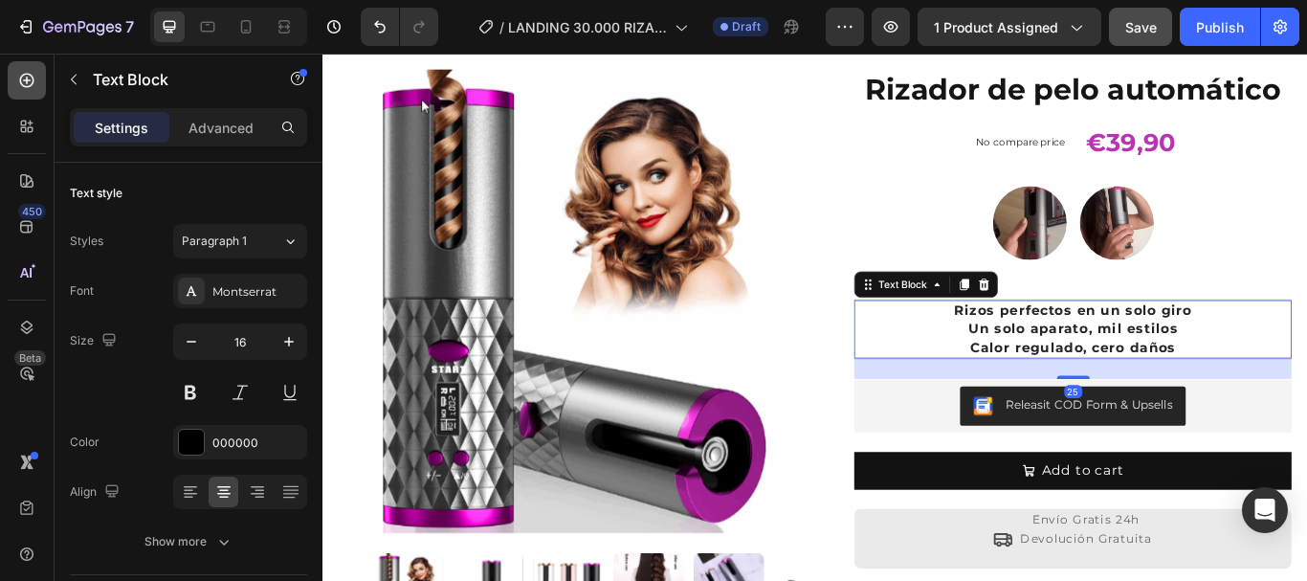
click at [21, 77] on icon at bounding box center [27, 81] width 14 height 14
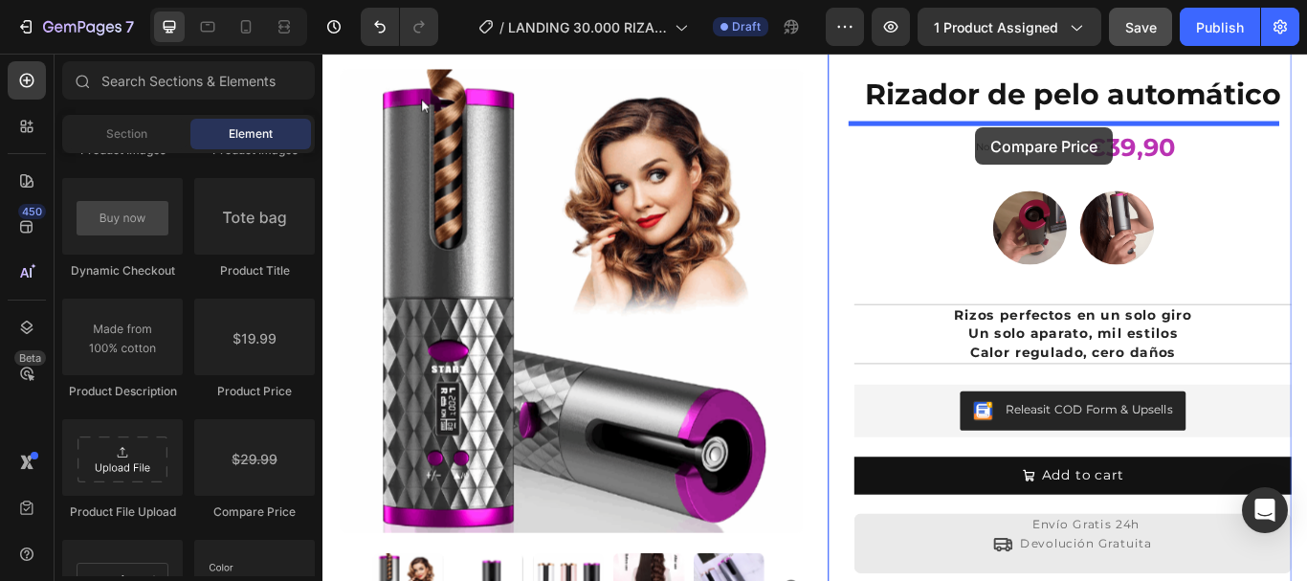
scroll to position [177, 0]
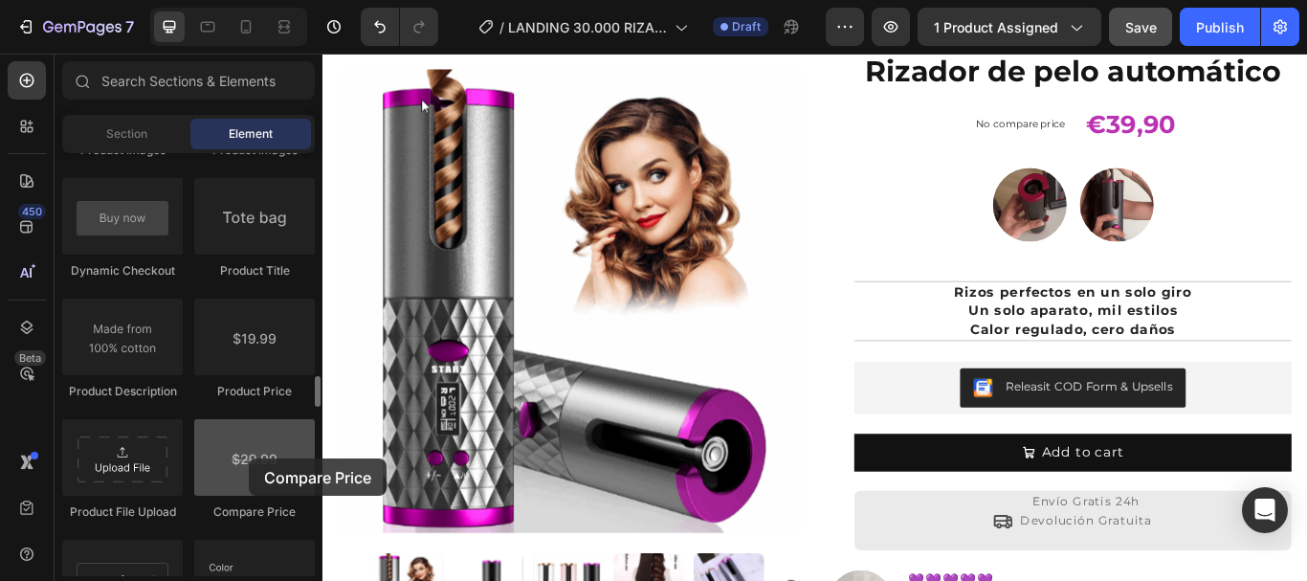
click at [241, 455] on div at bounding box center [254, 457] width 121 height 77
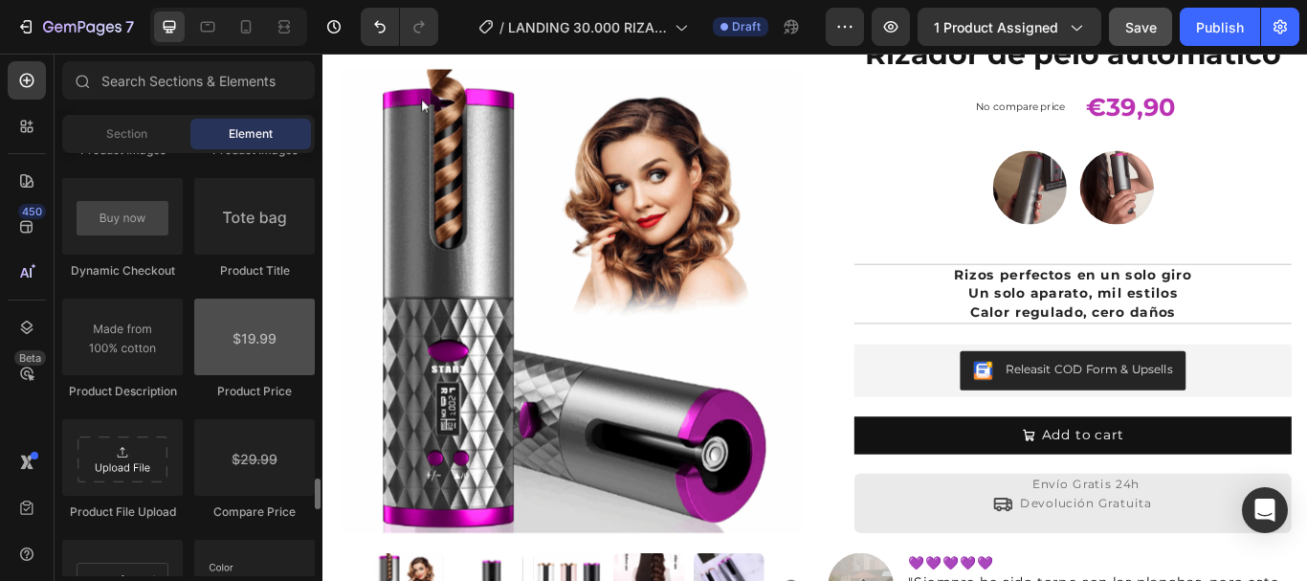
scroll to position [3253, 0]
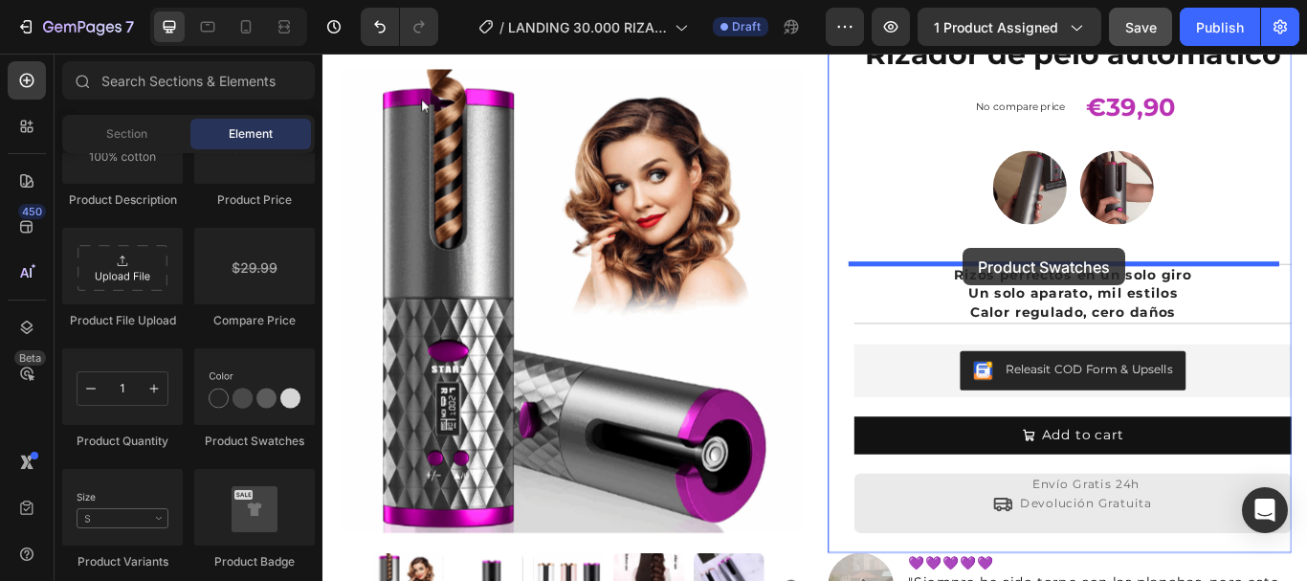
drag, startPoint x: 915, startPoint y: 372, endPoint x: 1084, endPoint y: 282, distance: 191.7
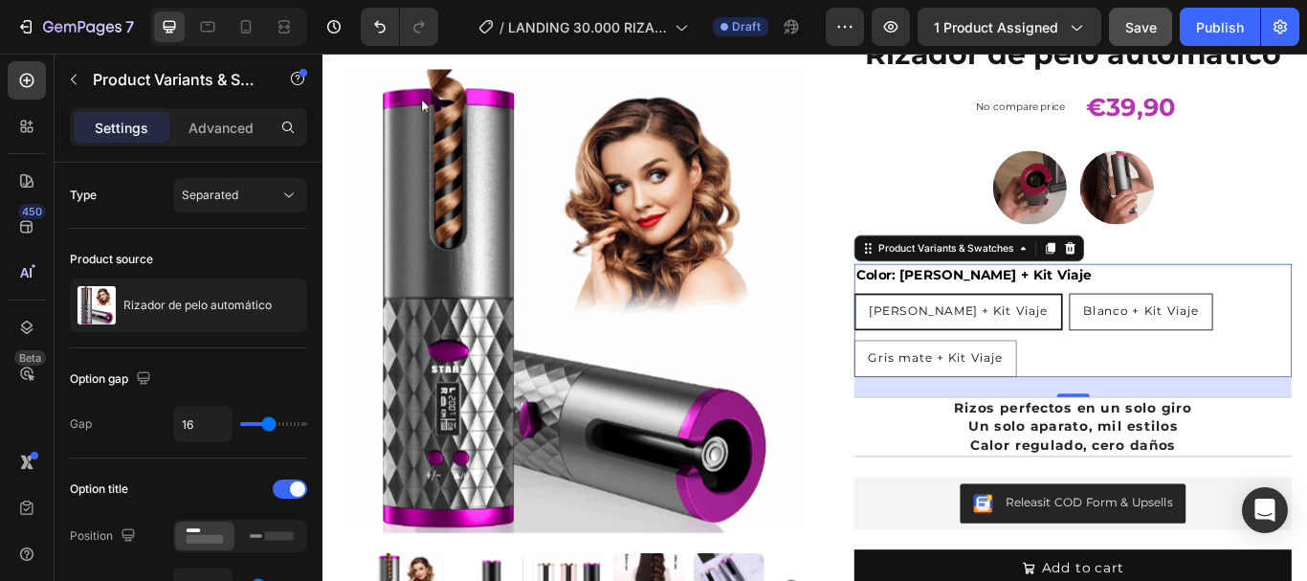
click at [1208, 356] on span "Blanco + Kit Viaje" at bounding box center [1275, 352] width 135 height 17
click at [1191, 333] on input "Blanco + Kit Viaje Blanco + Kit Viaje Blanco + Kit Viaje" at bounding box center [1191, 332] width 1 height 1
radio input "true"
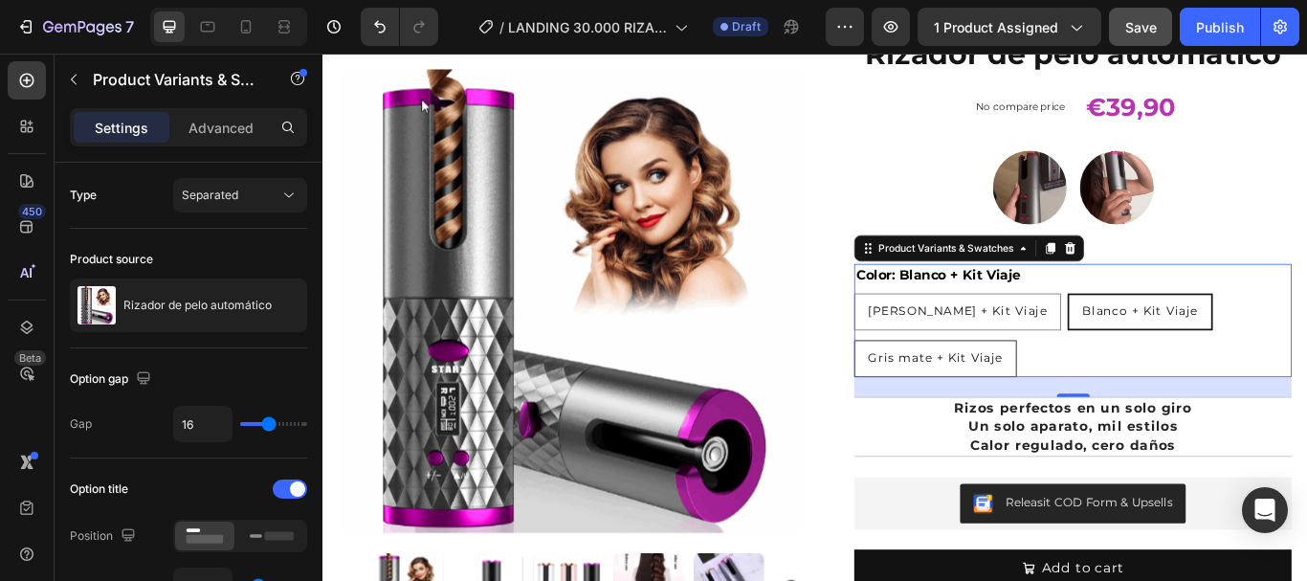
click at [1070, 408] on span "Gris mate + Kit Viaje" at bounding box center [1036, 407] width 157 height 17
click at [941, 387] on input "Gris mate + Kit Viaje Gris mate + Kit Viaje Gris mate + Kit Viaje" at bounding box center [940, 387] width 1 height 1
radio input "true"
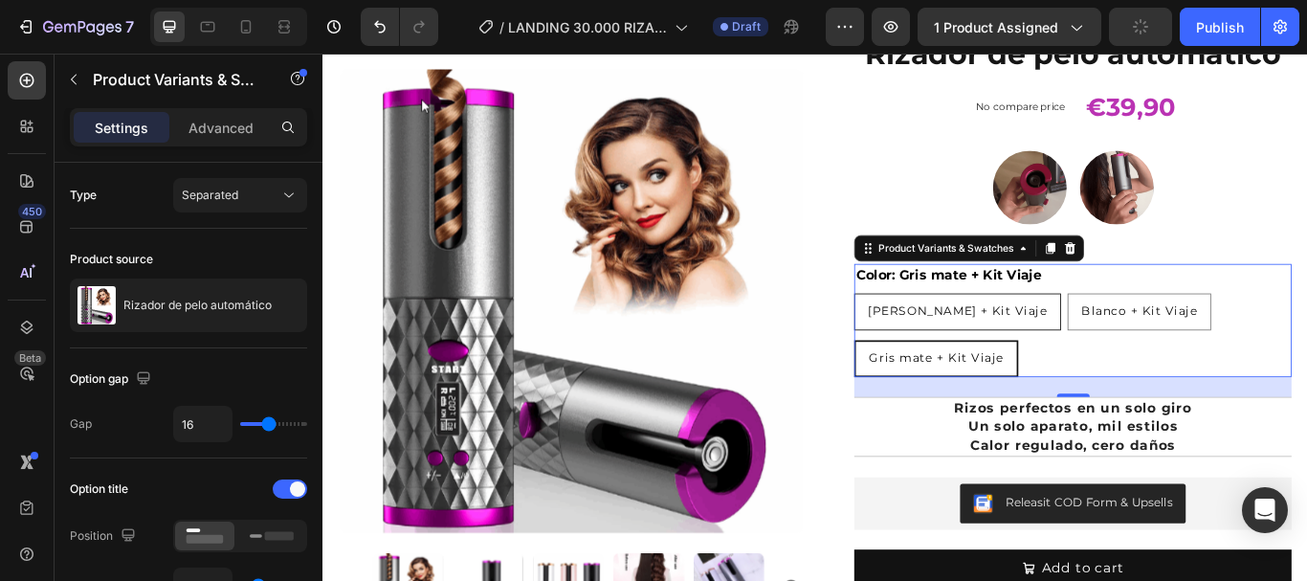
click at [1012, 343] on div "[PERSON_NAME] + Kit Viaje" at bounding box center [1061, 354] width 239 height 34
click at [941, 333] on input "[PERSON_NAME] + Kit Viaje [PERSON_NAME] + Kit Viaje [PERSON_NAME] + Kit Viaje" at bounding box center [940, 332] width 1 height 1
radio input "true"
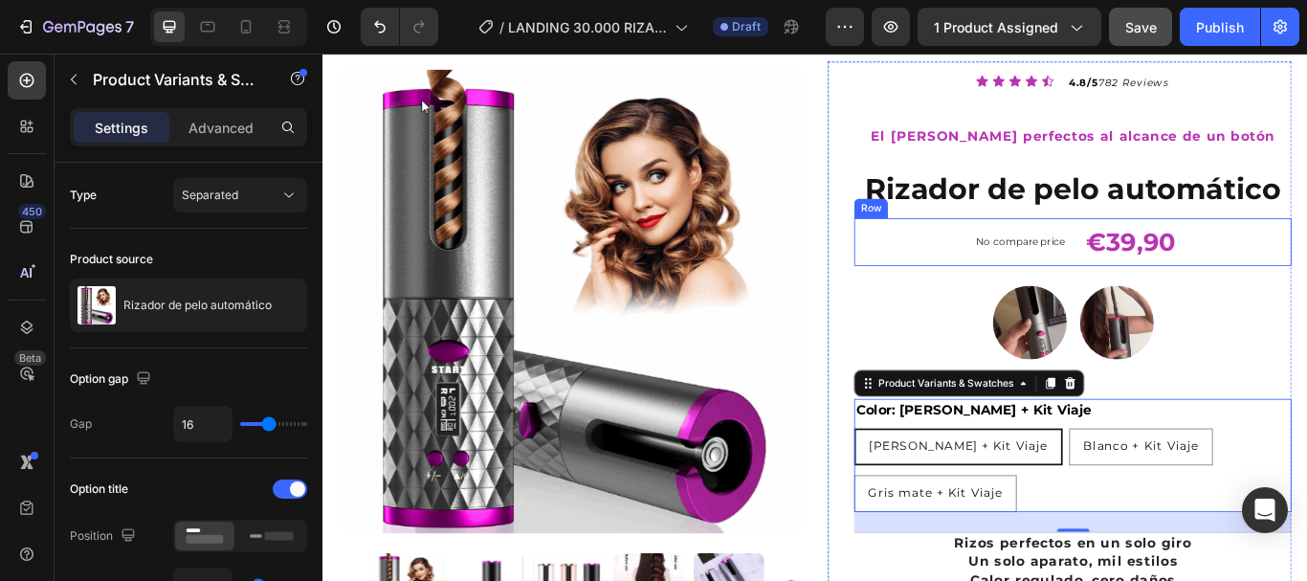
scroll to position [0, 0]
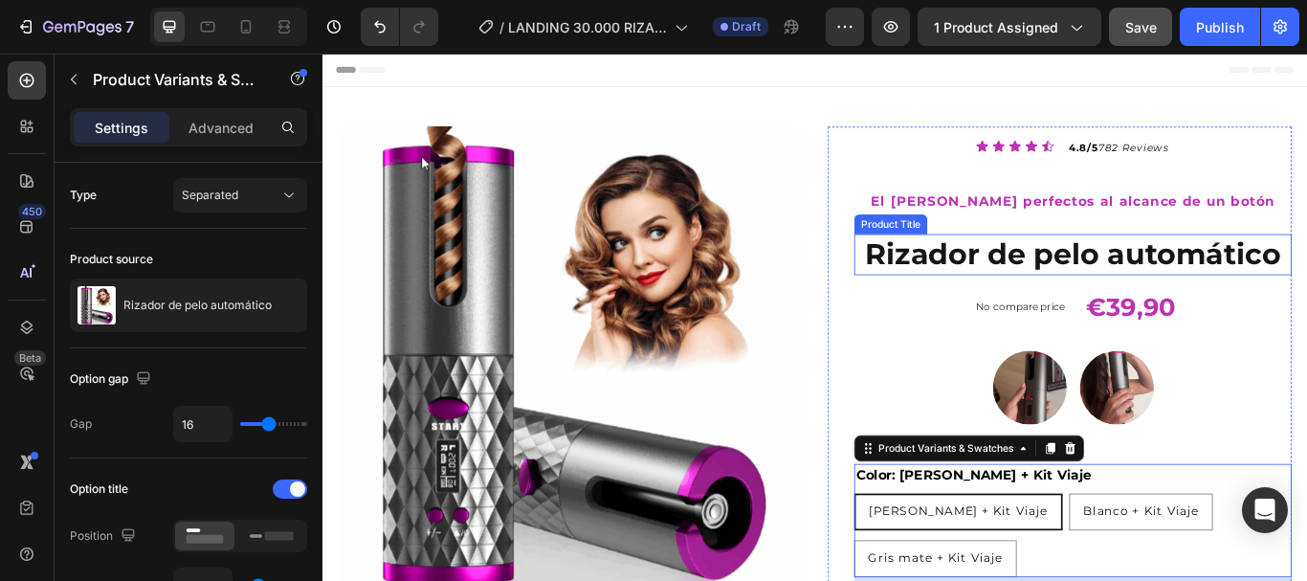
click at [1257, 296] on h1 "Rizador de pelo automático" at bounding box center [1196, 288] width 510 height 48
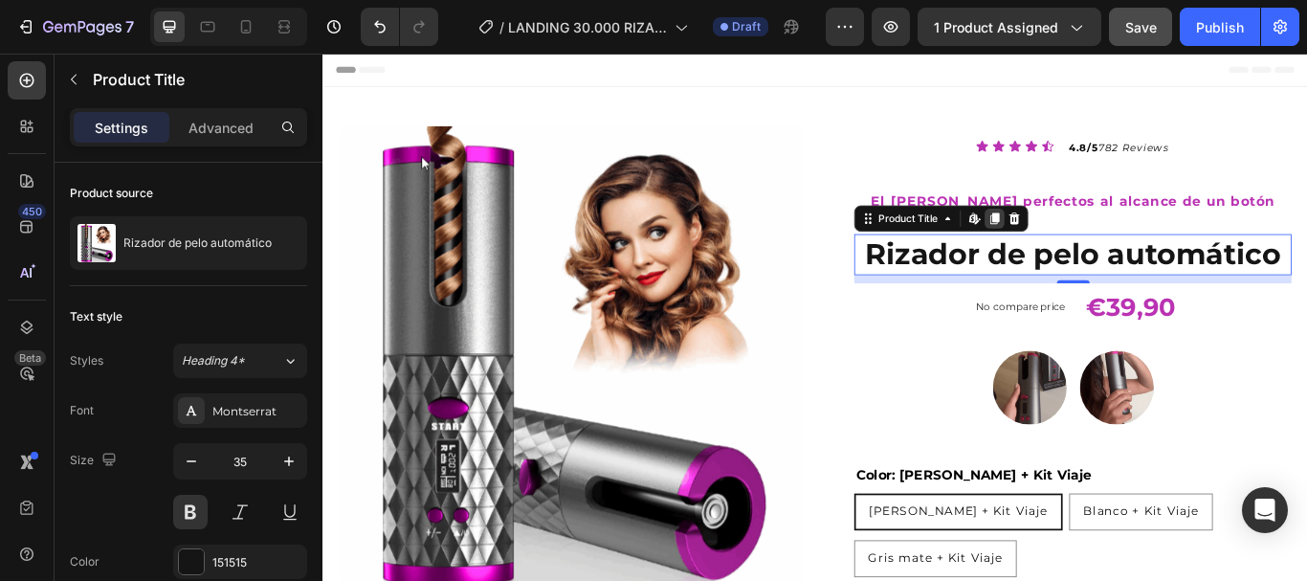
click at [1100, 244] on icon at bounding box center [1105, 245] width 11 height 13
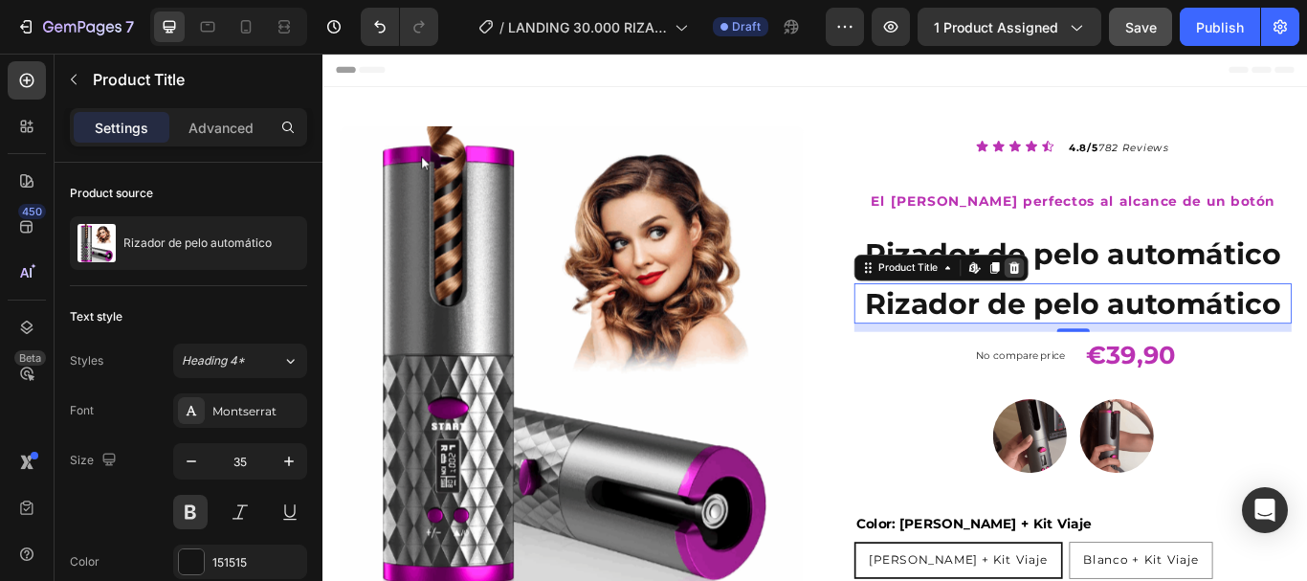
click at [1122, 303] on icon at bounding box center [1128, 303] width 12 height 13
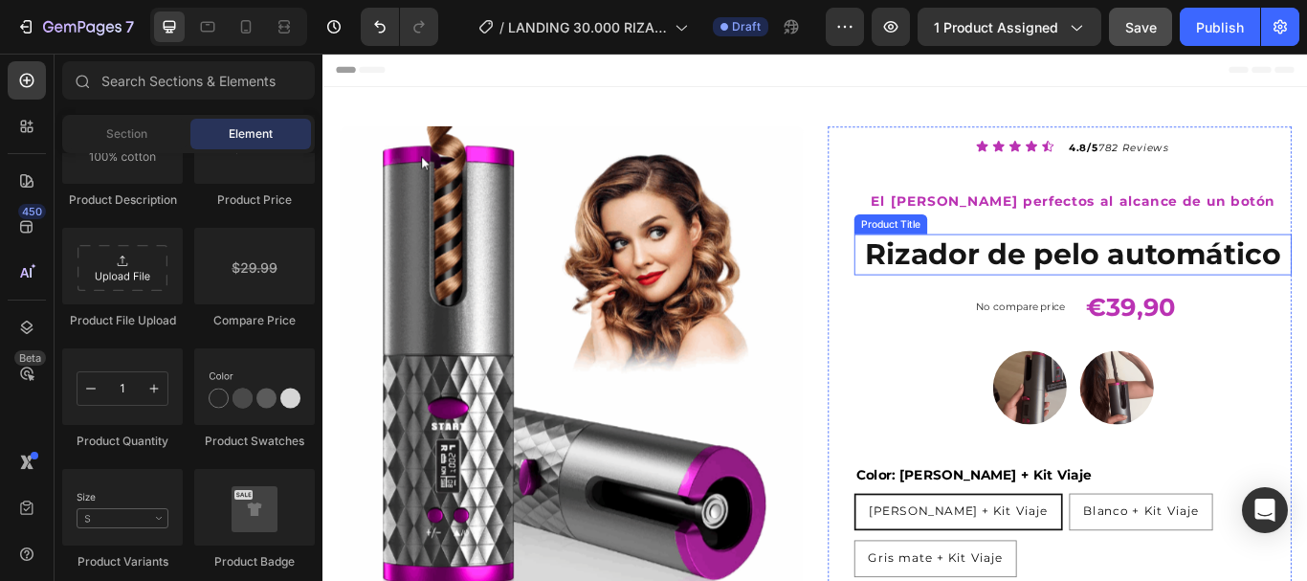
click at [1297, 287] on h1 "Rizador de pelo automático" at bounding box center [1196, 288] width 510 height 48
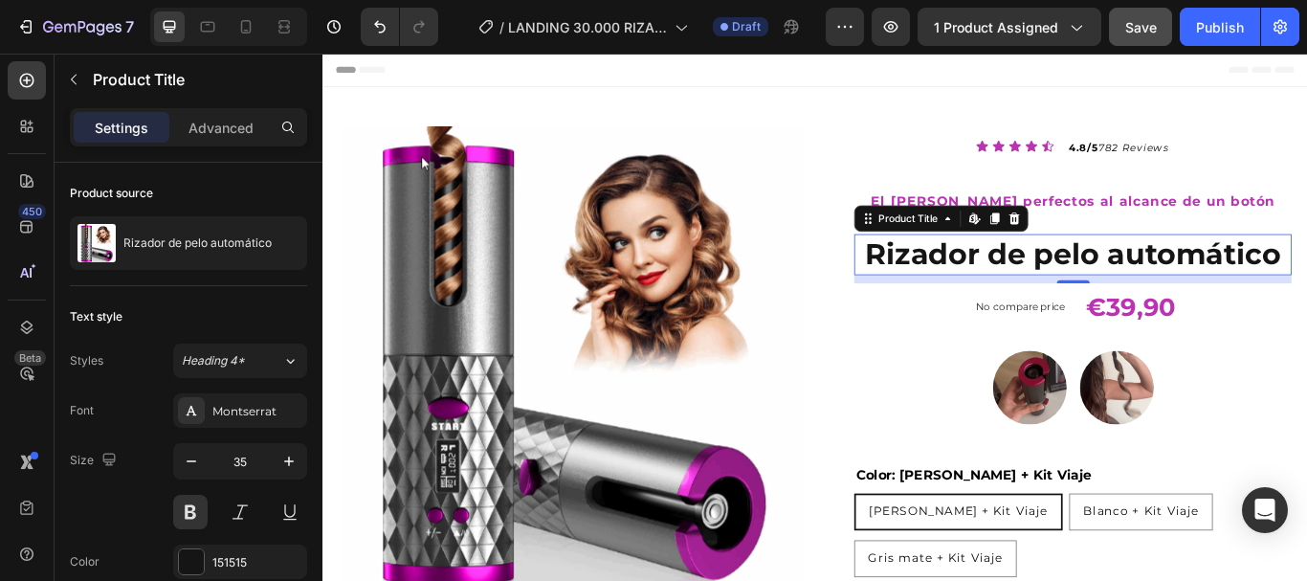
click at [1100, 240] on icon at bounding box center [1105, 245] width 11 height 13
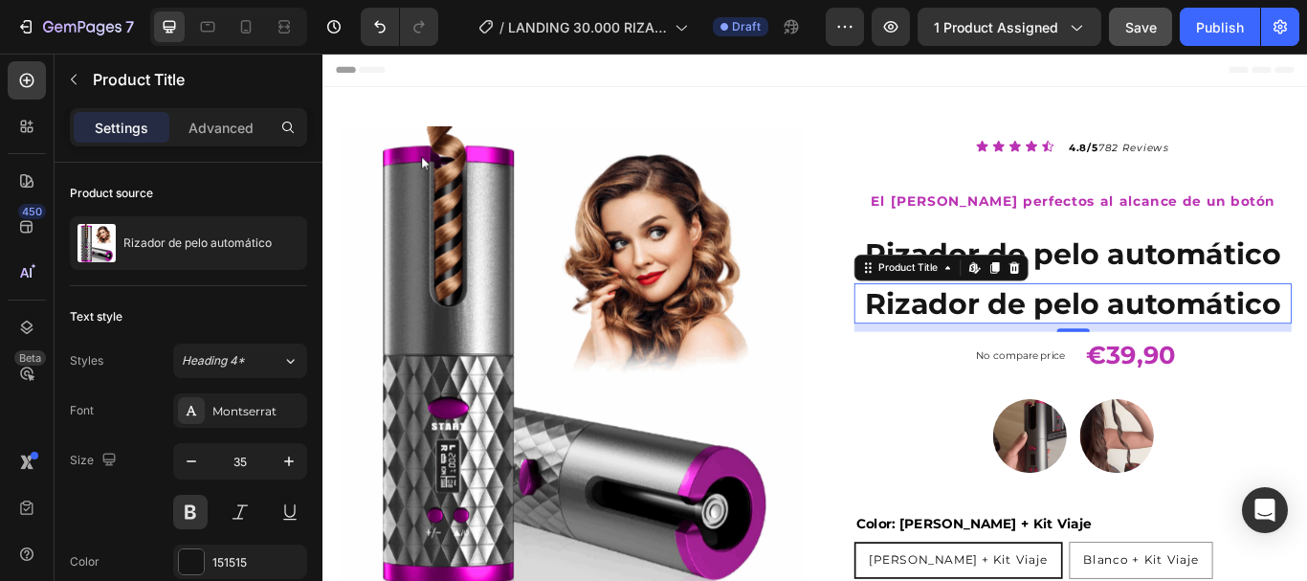
click at [1042, 356] on h1 "Rizador de pelo automático" at bounding box center [1196, 345] width 510 height 48
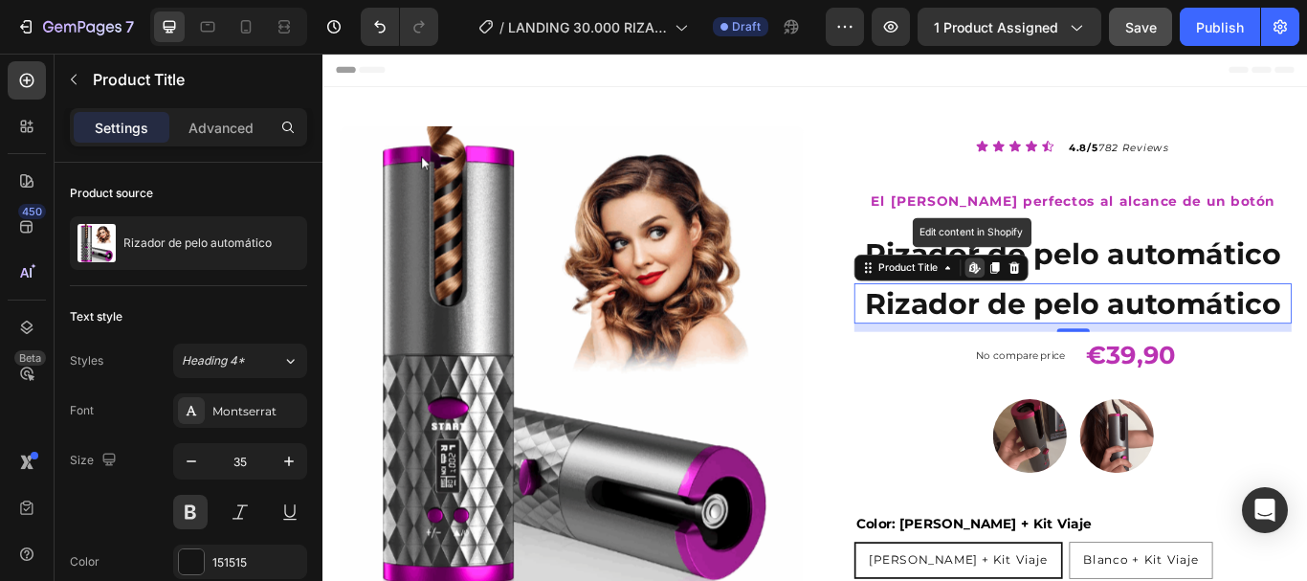
click at [1042, 356] on h1 "Rizador de pelo automático" at bounding box center [1196, 345] width 510 height 48
click at [1048, 344] on h1 "Rizador de pelo automático" at bounding box center [1196, 345] width 510 height 48
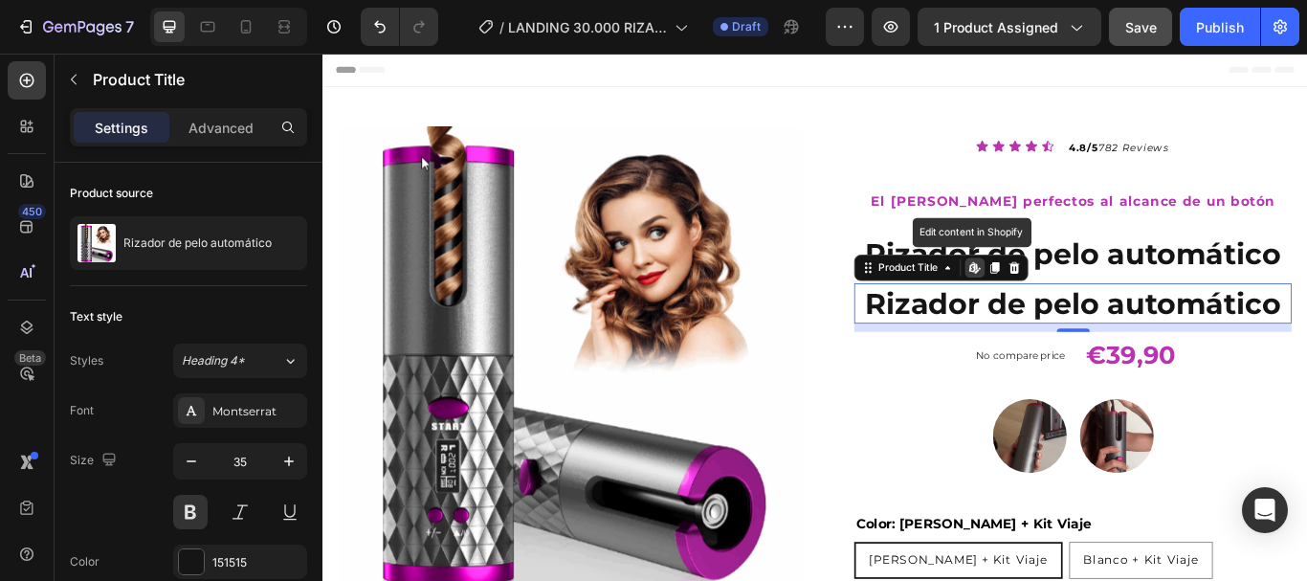
click at [1048, 344] on h1 "Rizador de pelo automático" at bounding box center [1196, 345] width 510 height 48
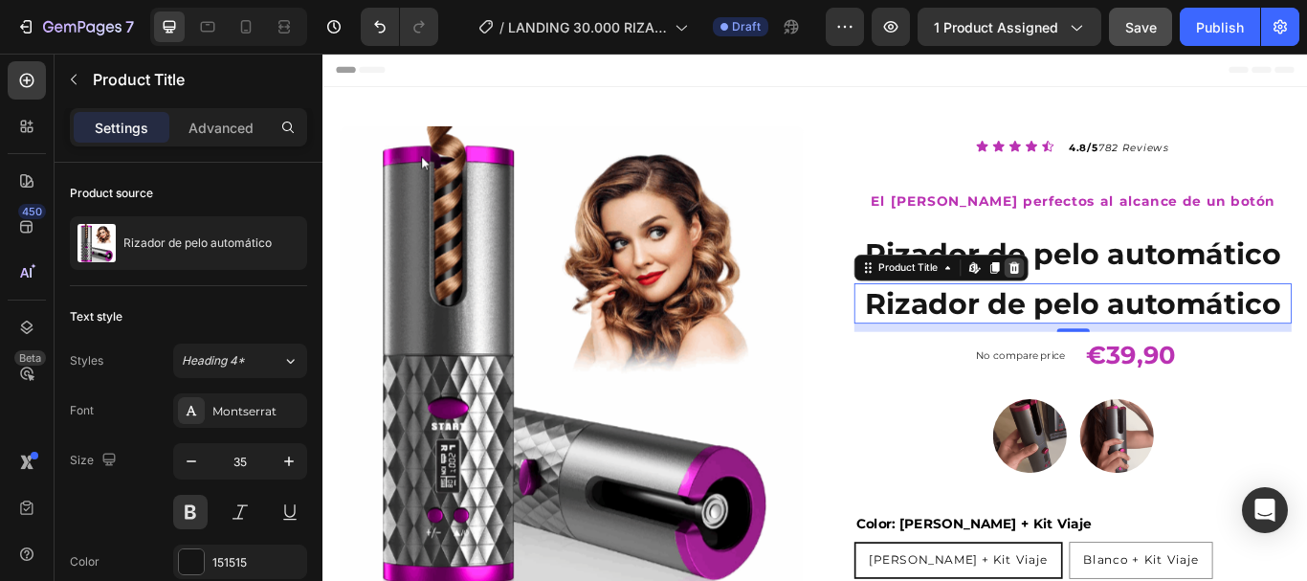
click at [1123, 300] on icon at bounding box center [1128, 303] width 12 height 13
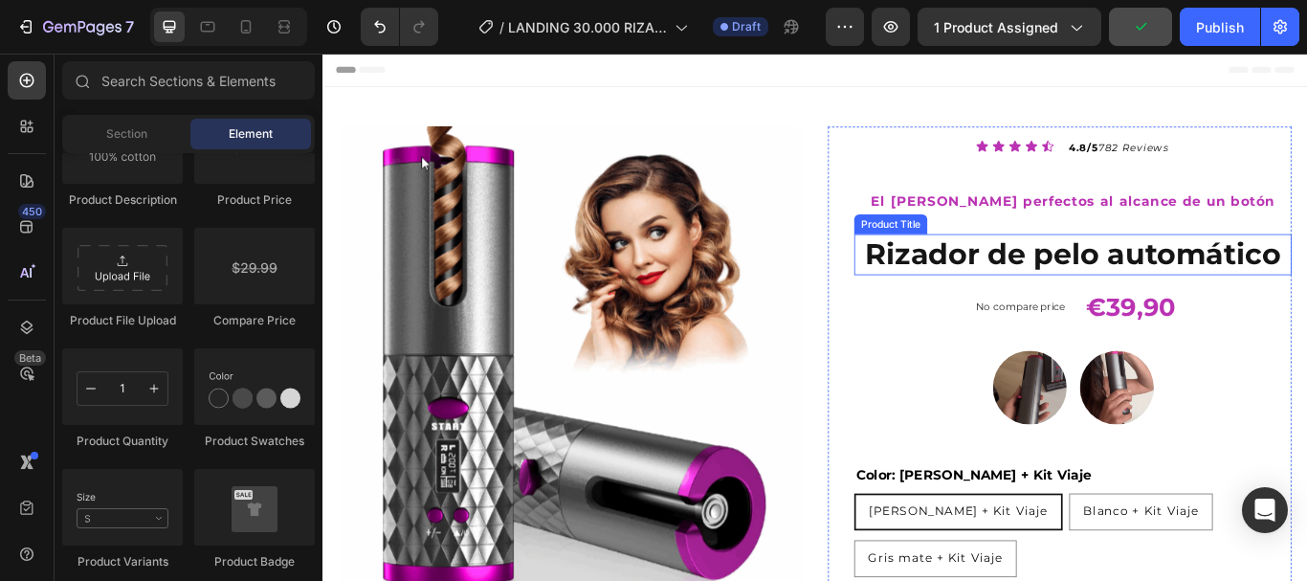
click at [1119, 293] on h1 "Rizador de pelo automático" at bounding box center [1196, 288] width 510 height 48
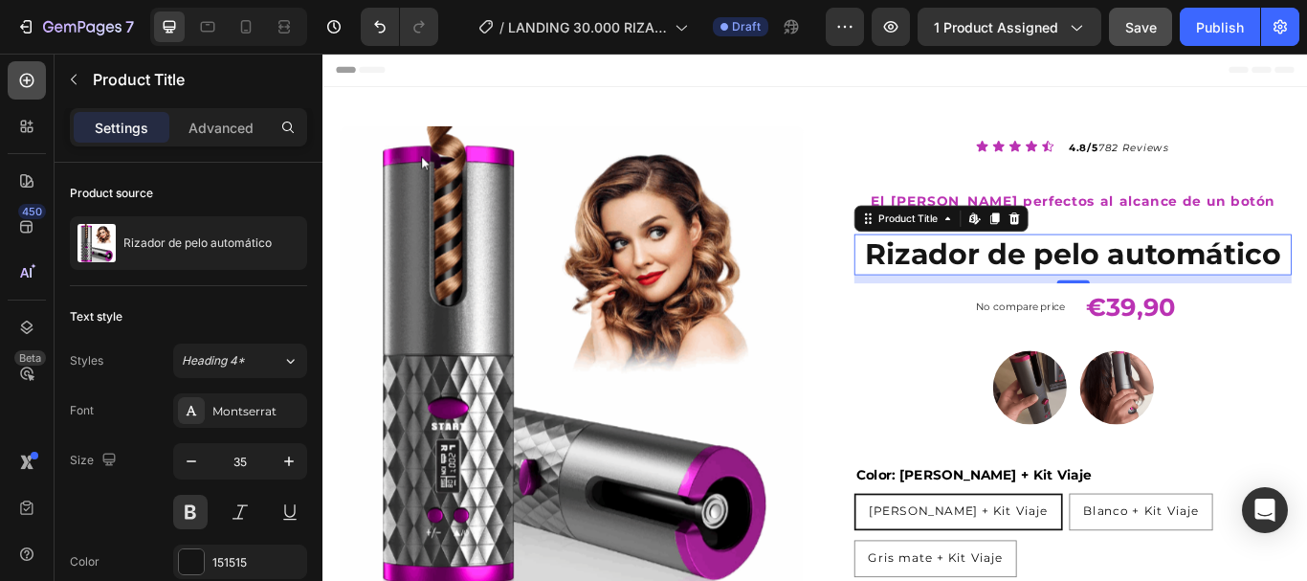
click at [34, 85] on icon at bounding box center [26, 80] width 19 height 19
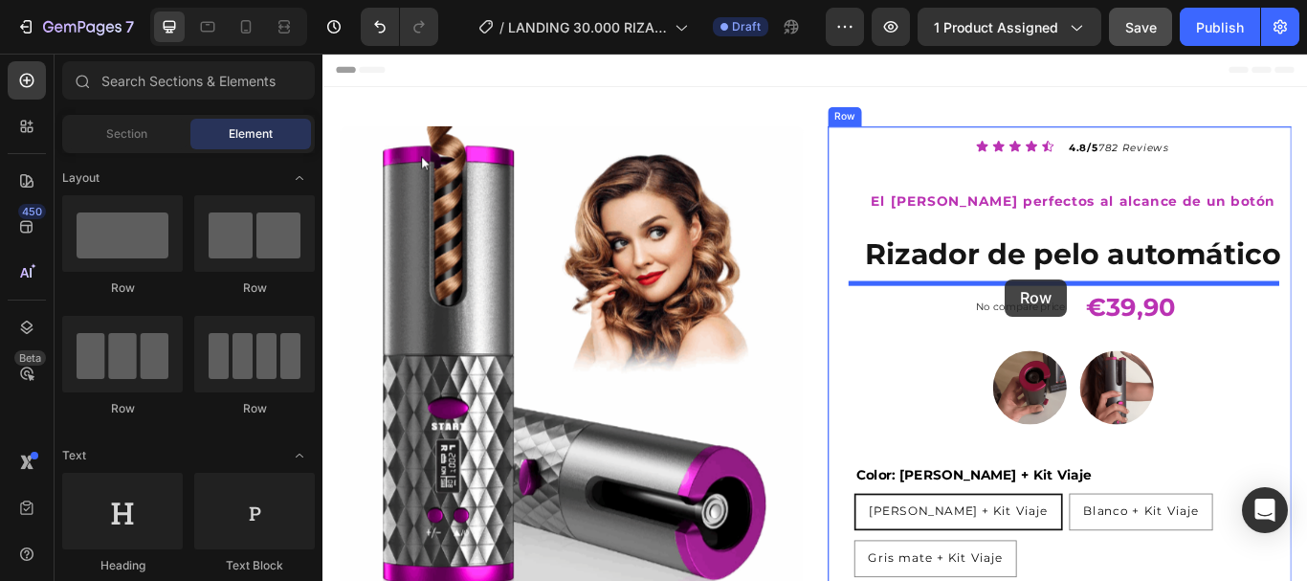
drag, startPoint x: 952, startPoint y: 373, endPoint x: 1117, endPoint y: 317, distance: 174.9
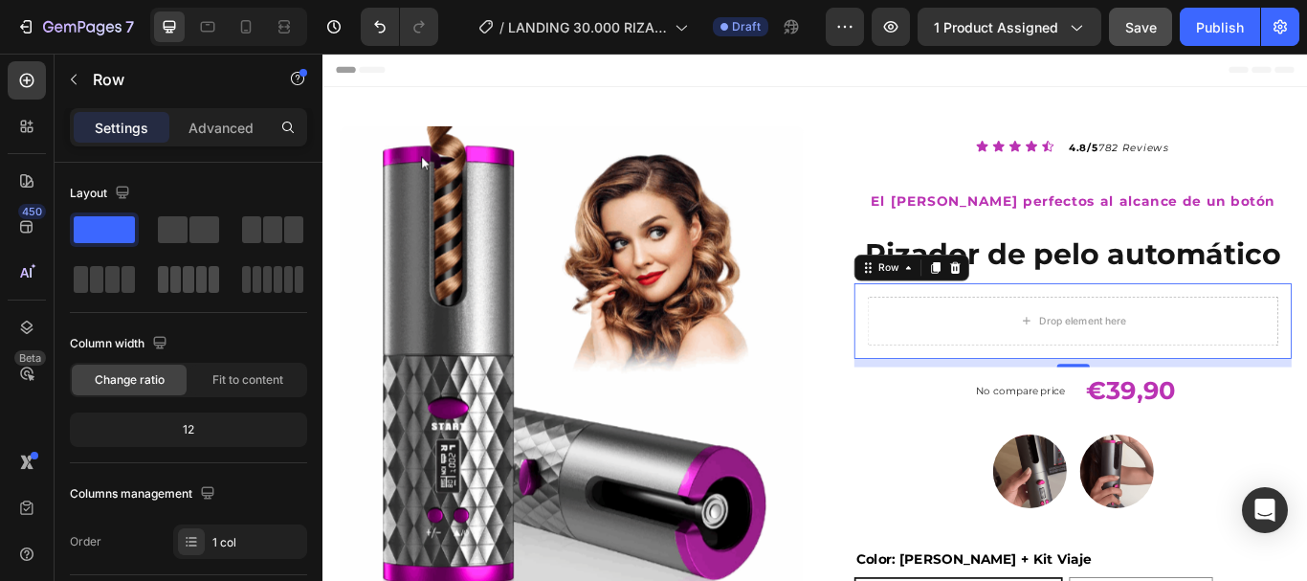
scroll to position [574, 0]
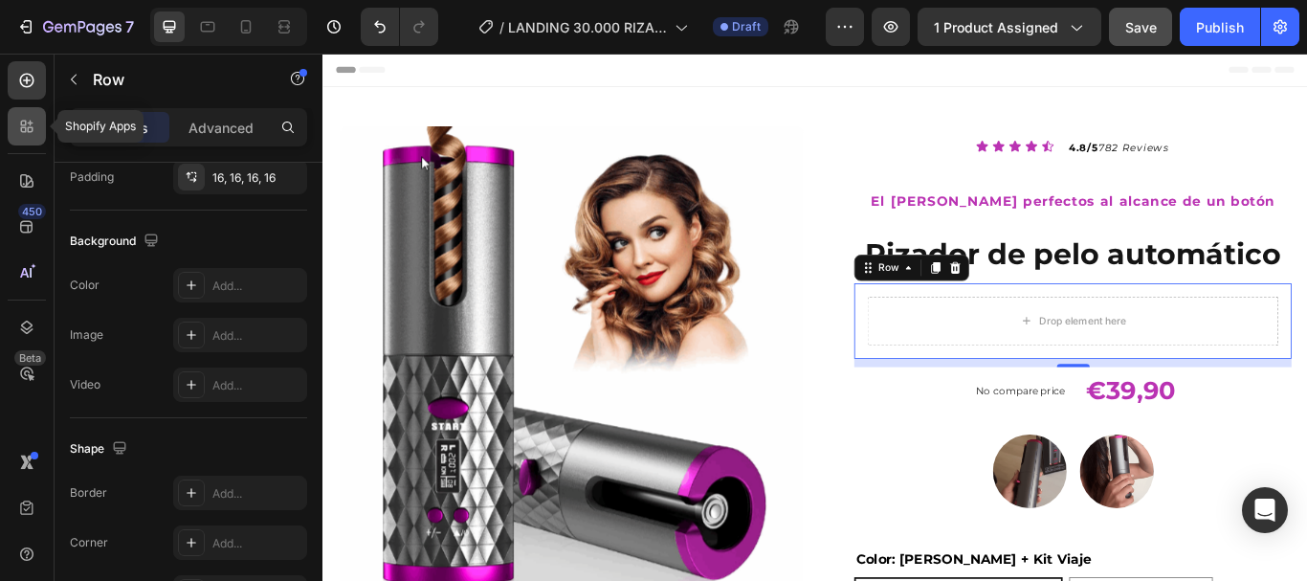
click at [19, 123] on icon at bounding box center [26, 126] width 19 height 19
click at [32, 71] on icon at bounding box center [26, 80] width 19 height 19
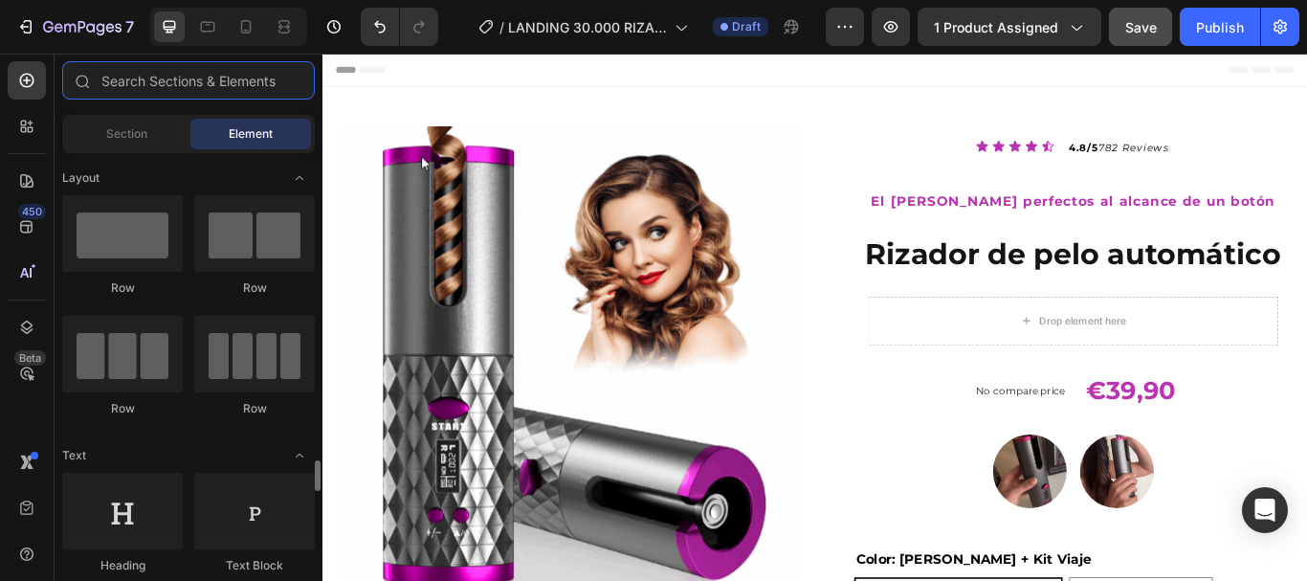
scroll to position [287, 0]
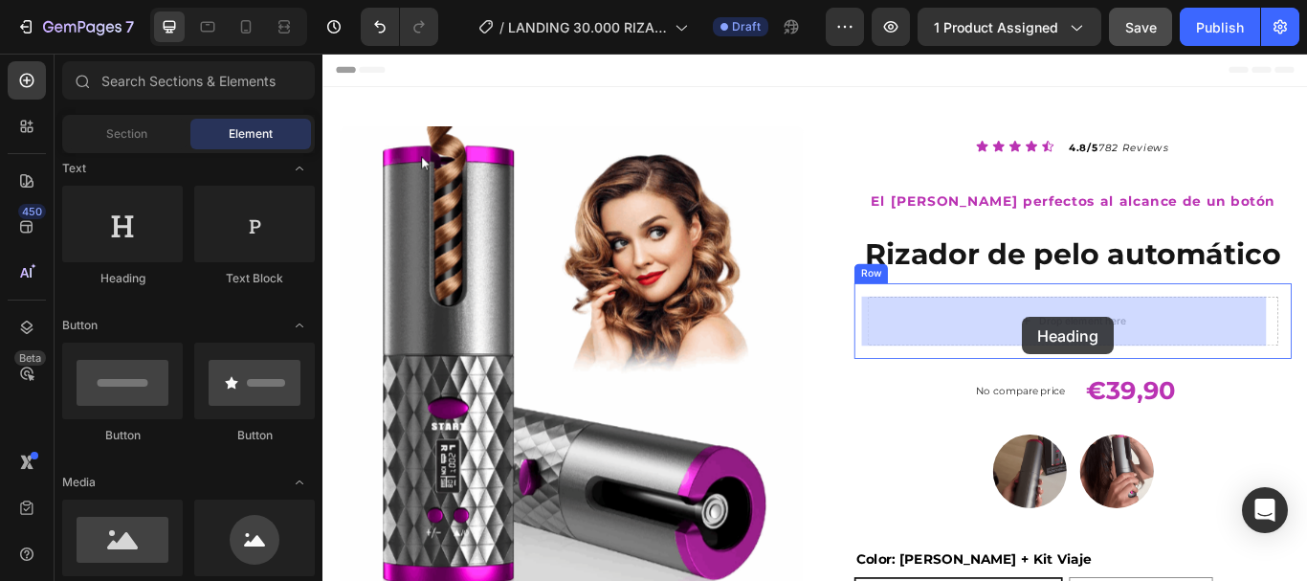
drag, startPoint x: 454, startPoint y: 297, endPoint x: 1138, endPoint y: 361, distance: 686.1
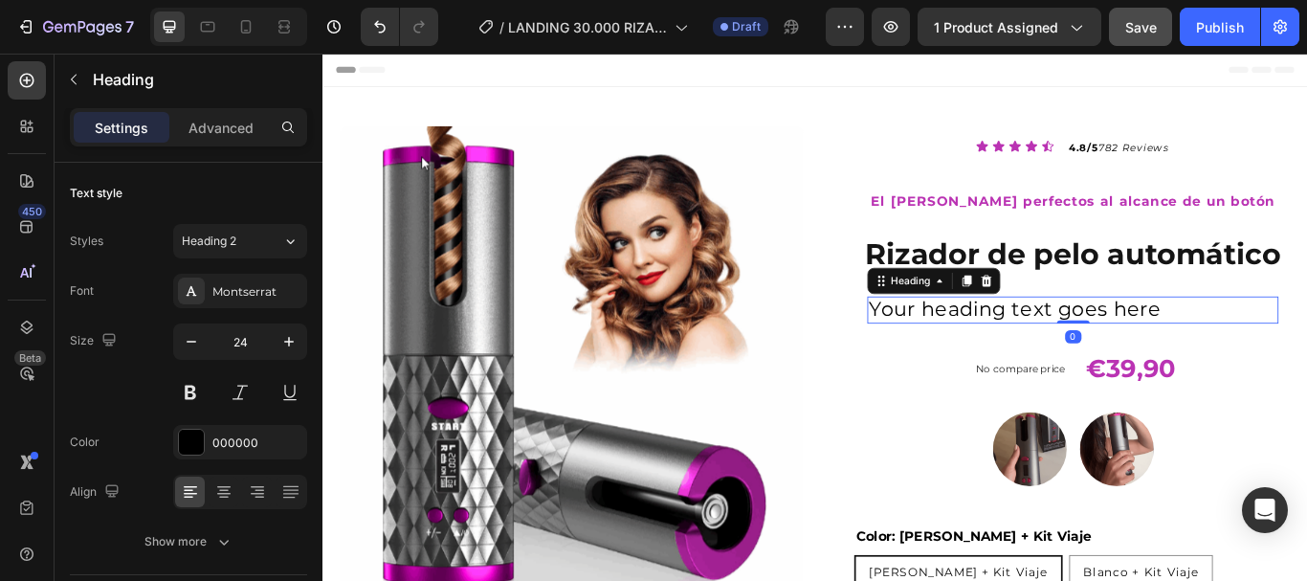
click at [1130, 354] on h2 "Your heading text goes here" at bounding box center [1196, 353] width 479 height 32
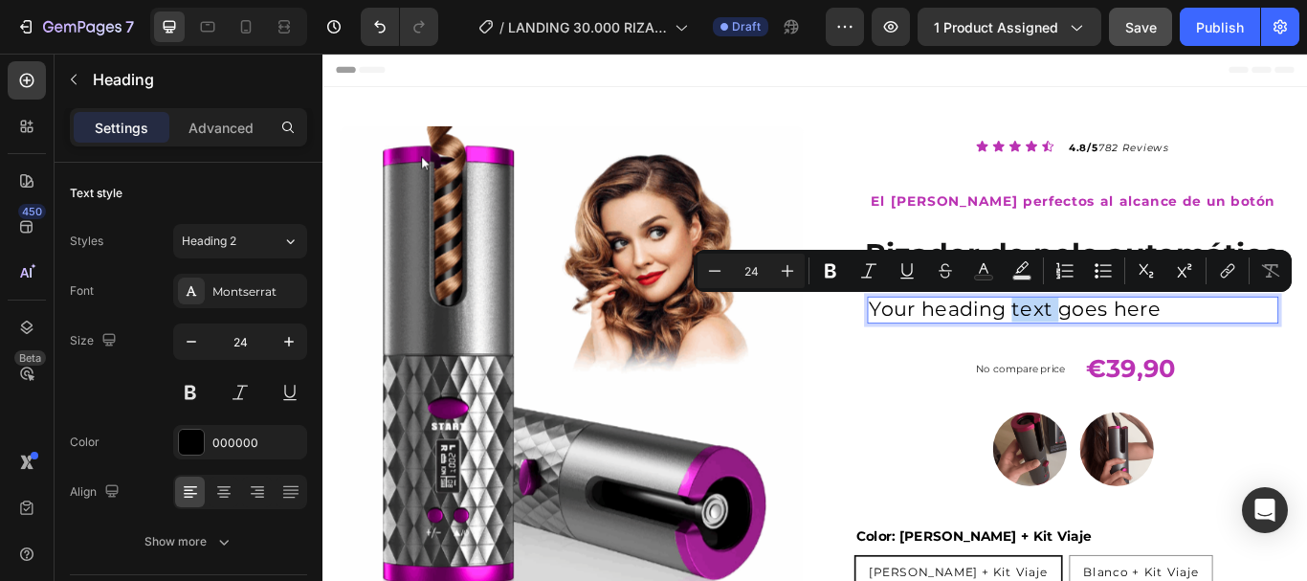
click at [1139, 349] on p "Your heading text goes here" at bounding box center [1196, 353] width 475 height 28
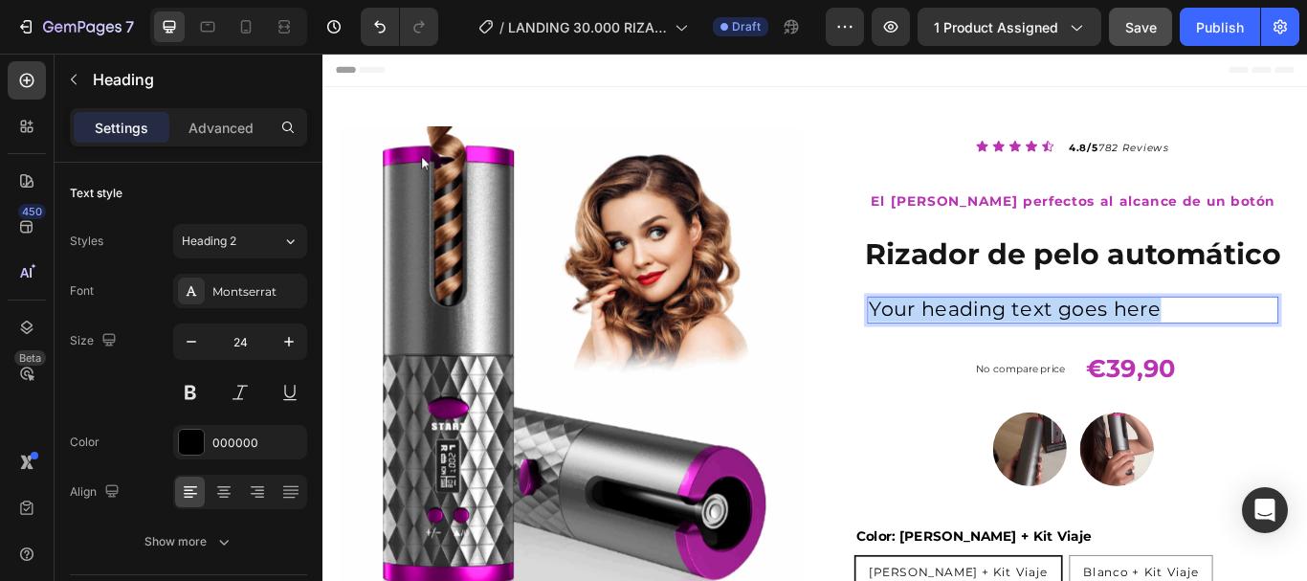
click at [1139, 349] on p "Your heading text goes here" at bounding box center [1196, 353] width 475 height 28
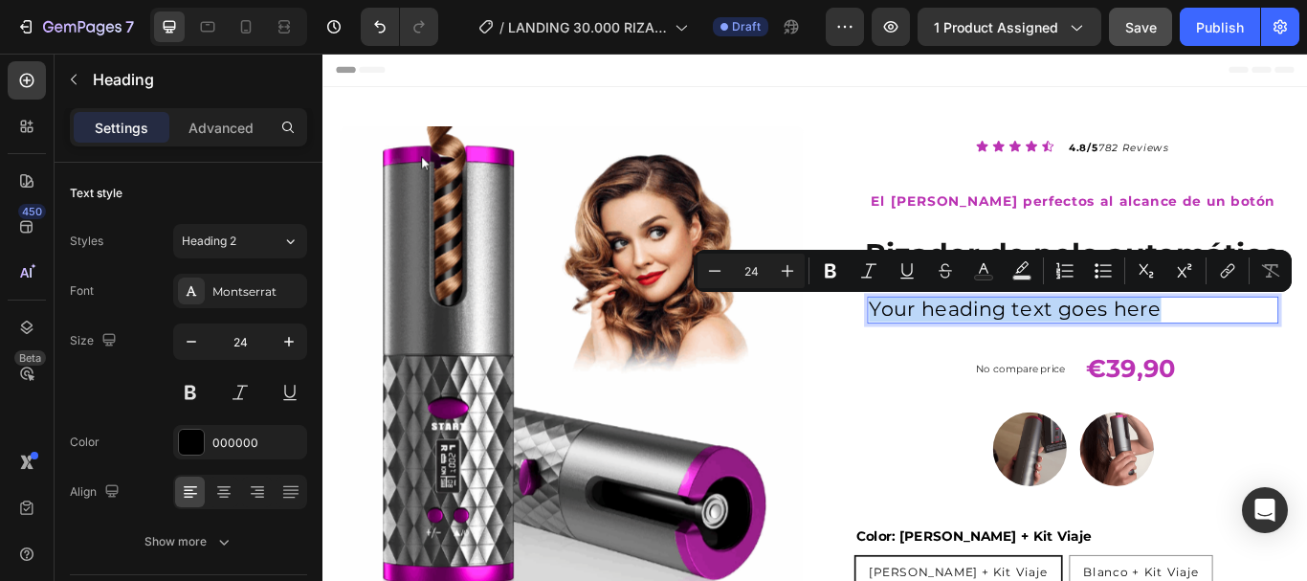
click at [1266, 349] on p "Your heading text goes here" at bounding box center [1196, 353] width 475 height 28
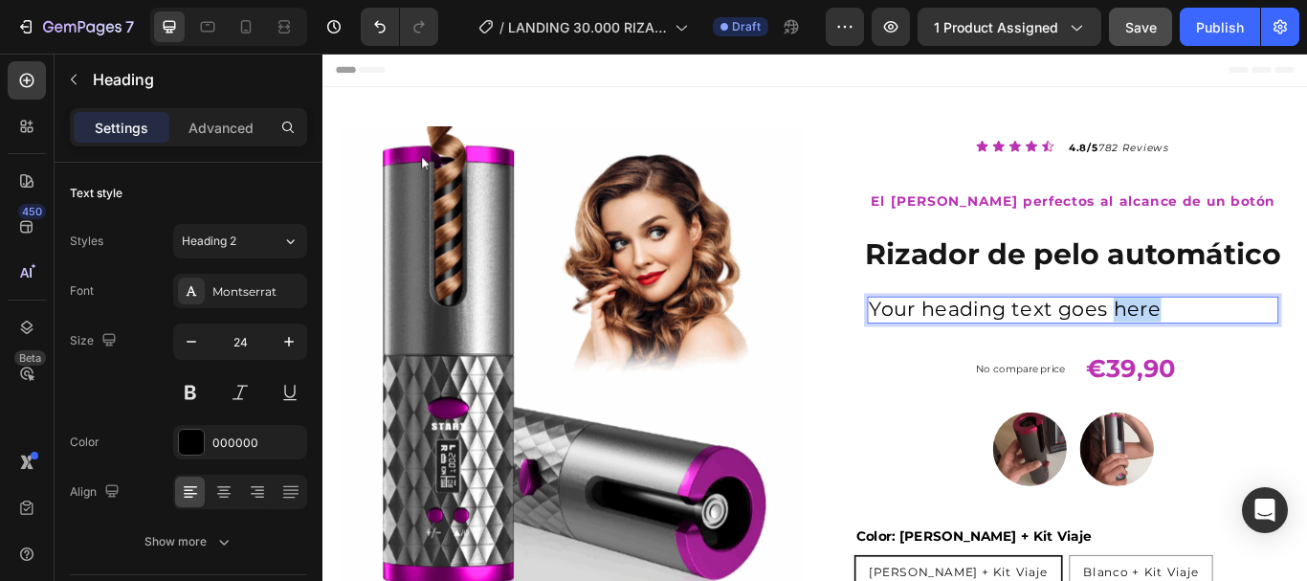
click at [1266, 349] on p "Your heading text goes here" at bounding box center [1196, 353] width 475 height 28
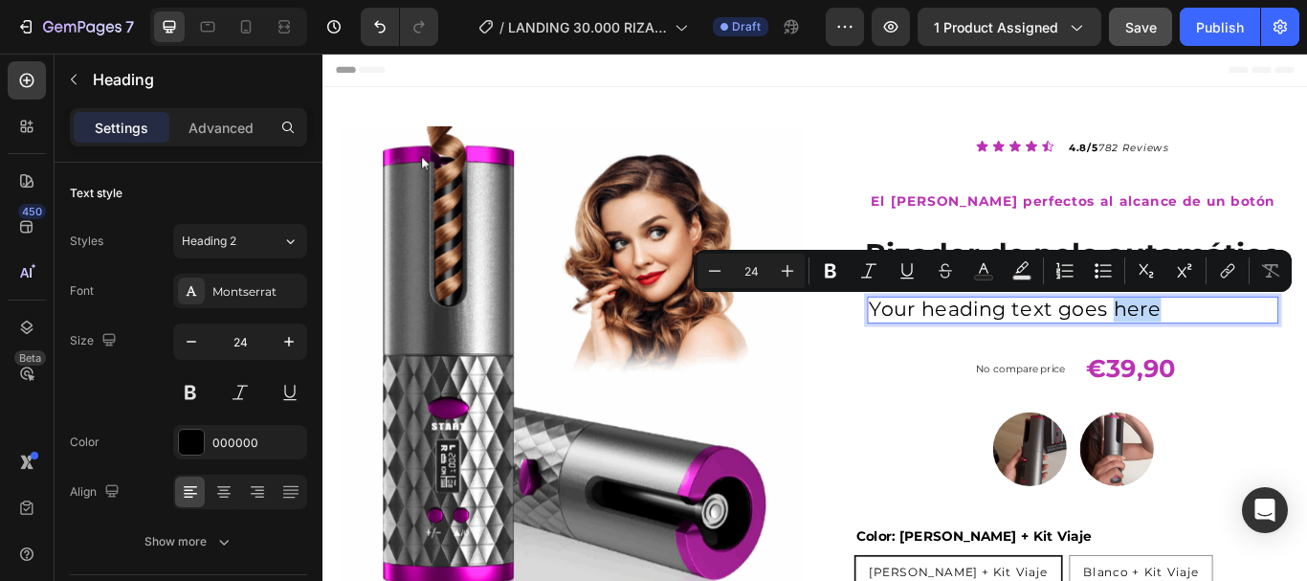
click at [1266, 347] on p "Your heading text goes here" at bounding box center [1196, 353] width 475 height 28
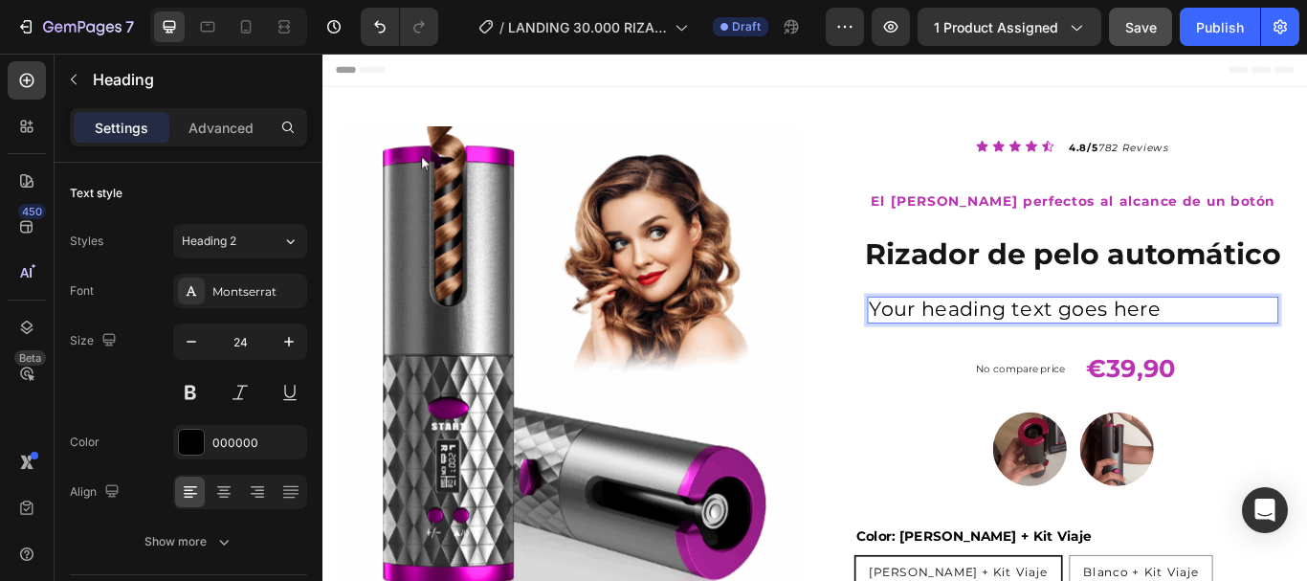
click at [1266, 347] on p "Your heading text goes here" at bounding box center [1196, 353] width 475 height 28
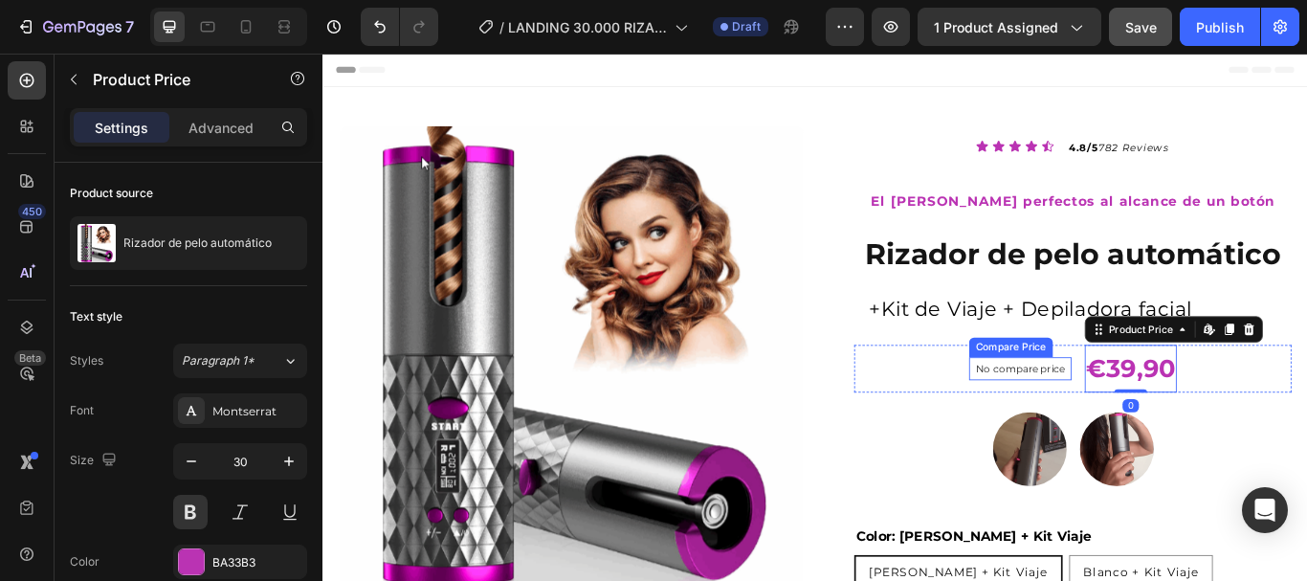
click at [1094, 416] on p "No compare price" at bounding box center [1135, 420] width 104 height 11
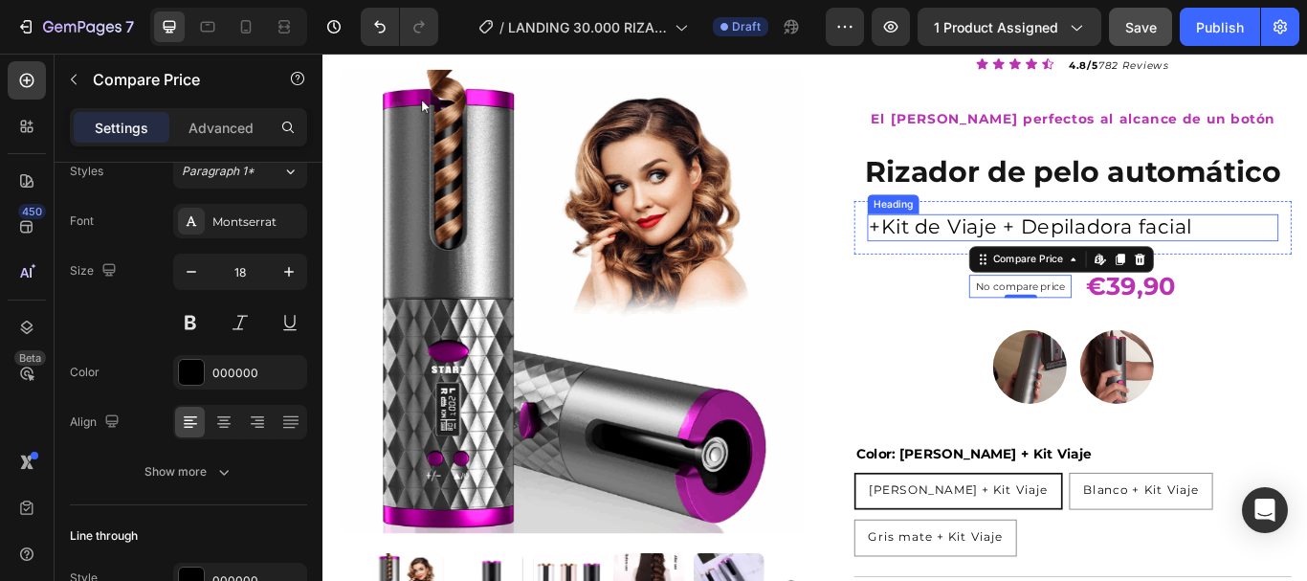
scroll to position [0, 0]
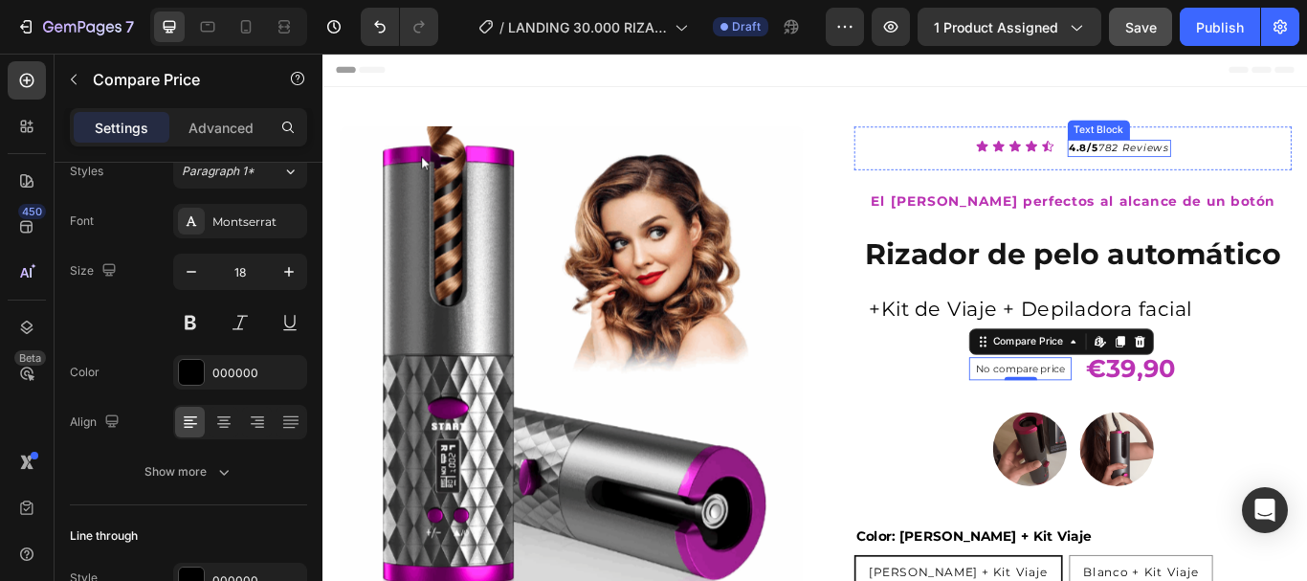
click at [1190, 170] on div "4.8/5 782 Reviews" at bounding box center [1250, 164] width 121 height 20
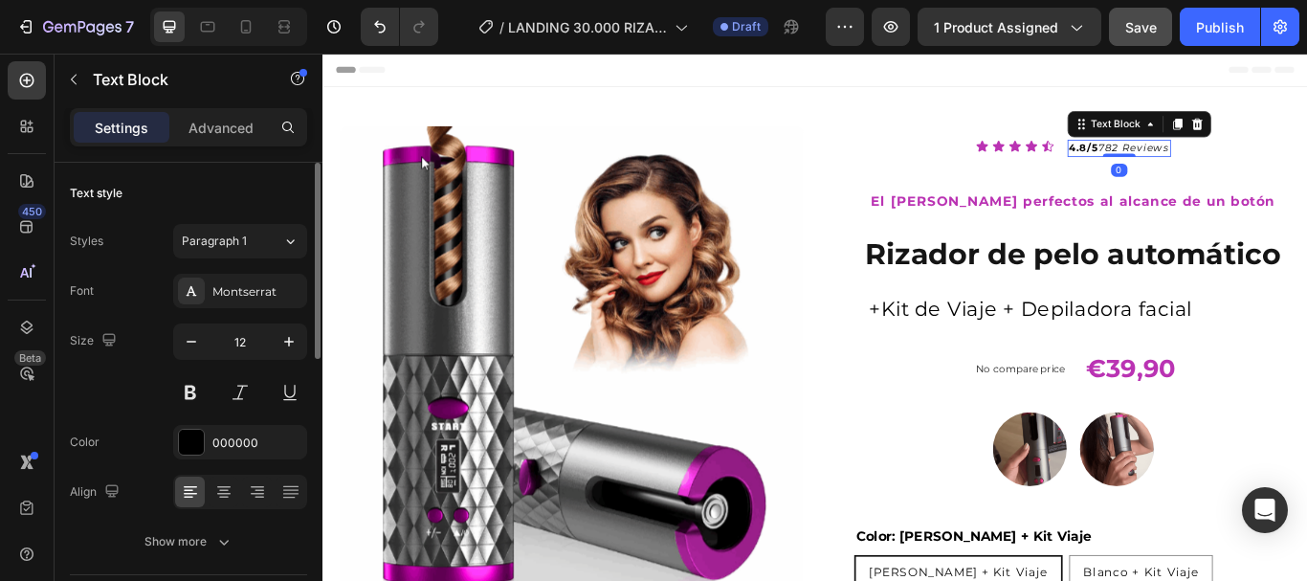
click at [1190, 160] on div "4.8/5 782 Reviews" at bounding box center [1250, 164] width 121 height 20
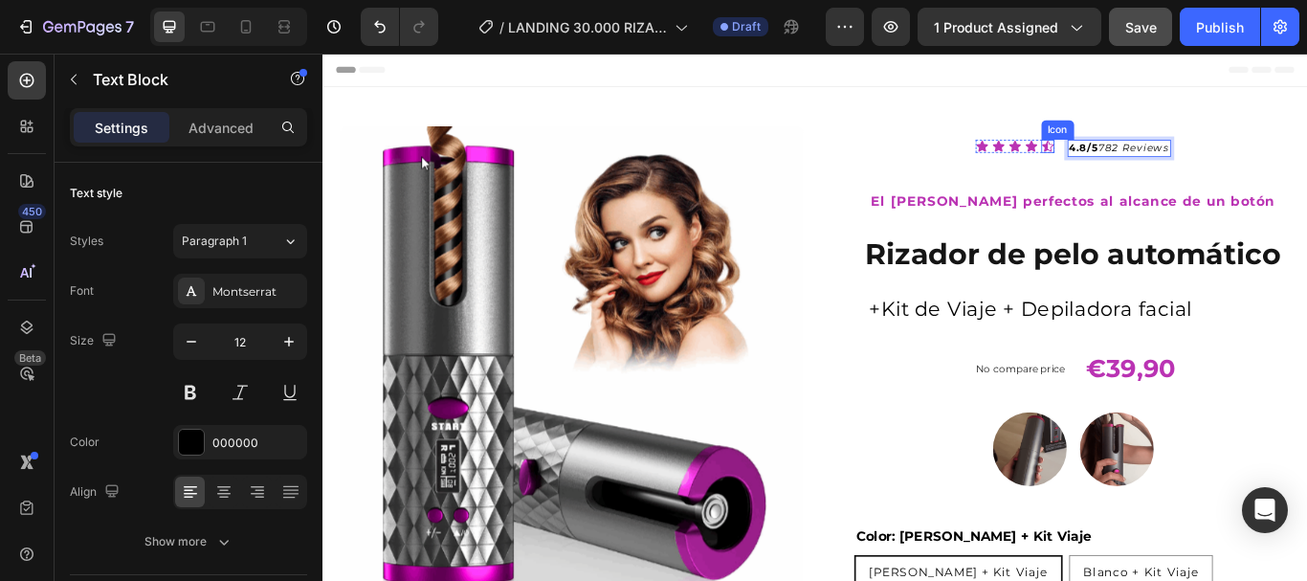
click at [1160, 166] on icon at bounding box center [1167, 161] width 15 height 15
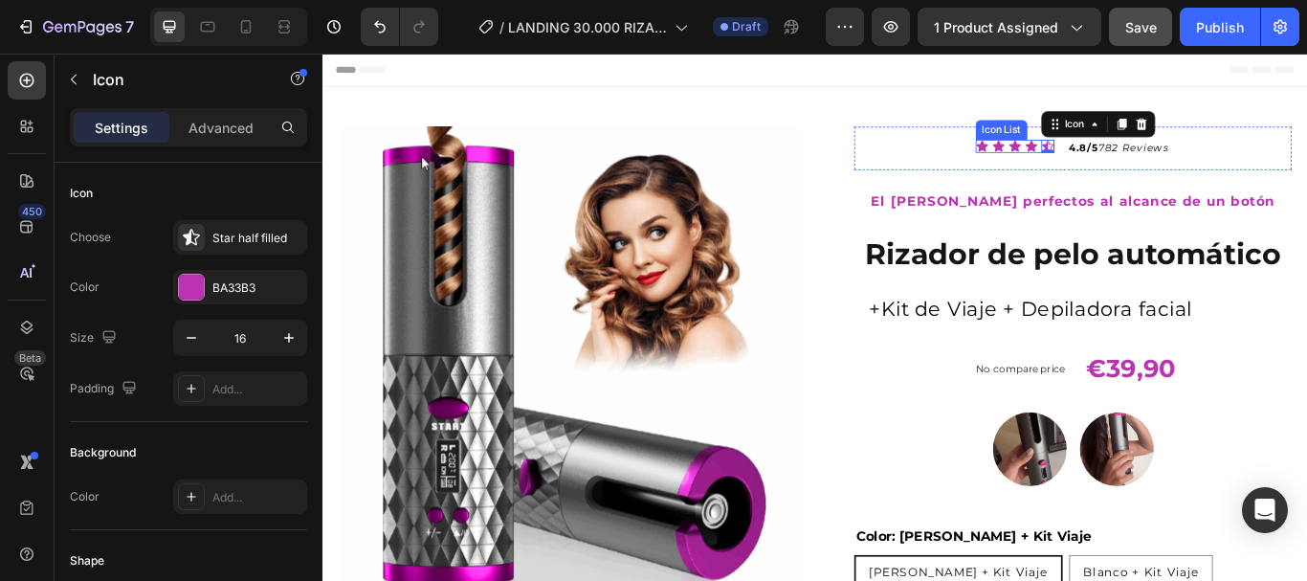
click at [1083, 137] on div "Icon List" at bounding box center [1113, 142] width 60 height 23
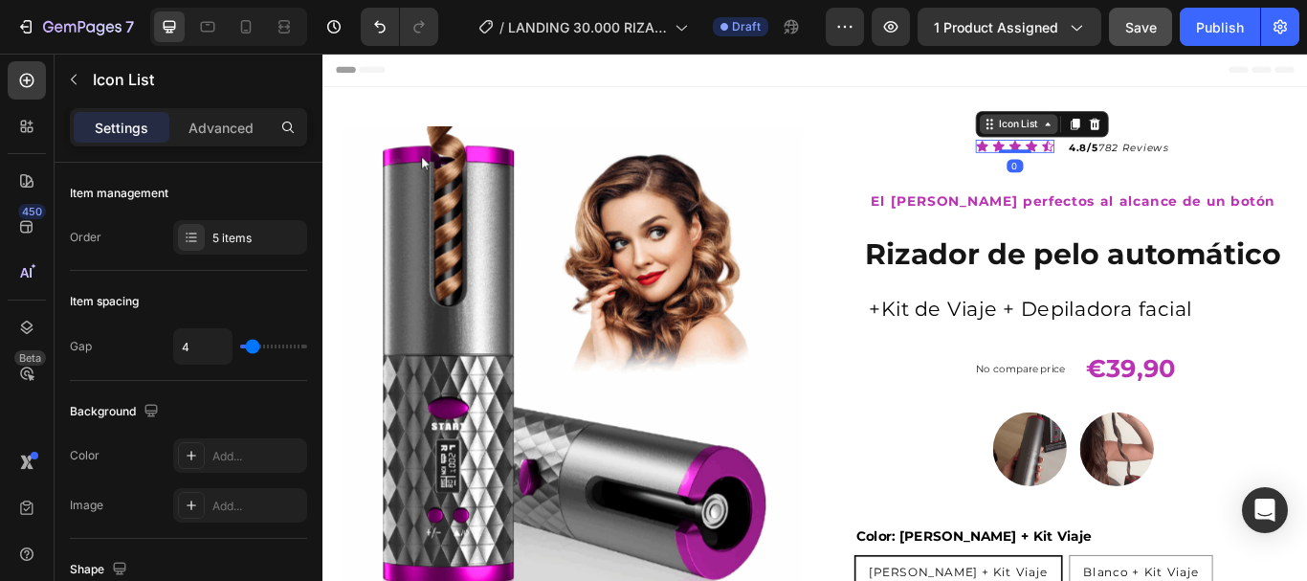
click at [1139, 137] on div "Icon List" at bounding box center [1133, 135] width 53 height 17
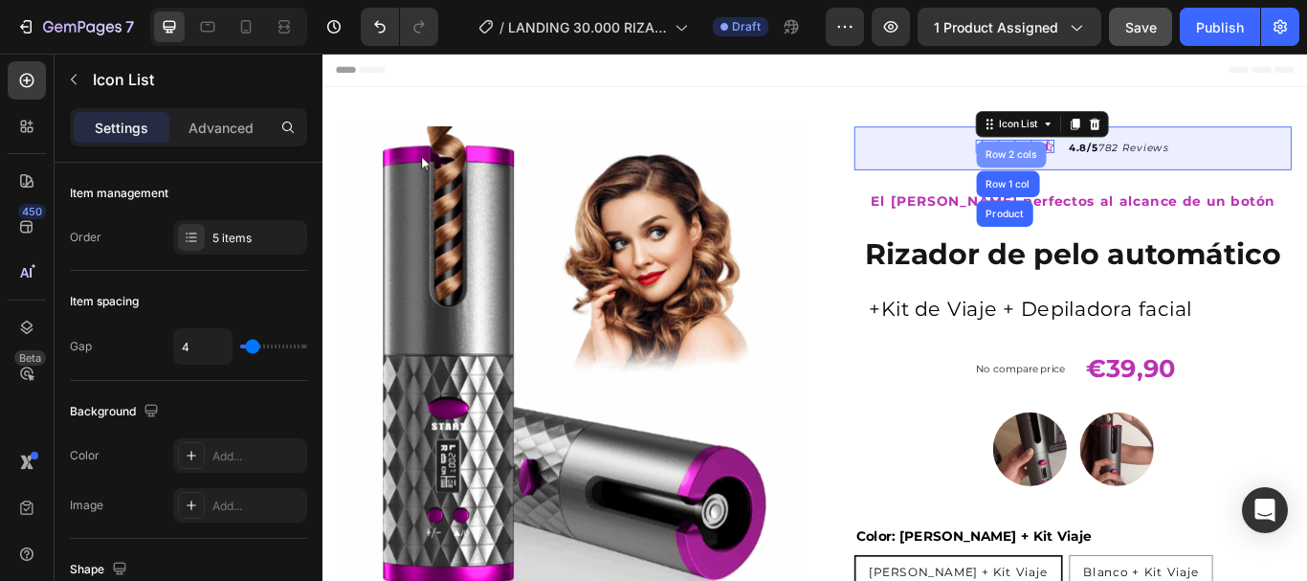
click at [1119, 177] on div "Row 2 cols" at bounding box center [1124, 171] width 81 height 31
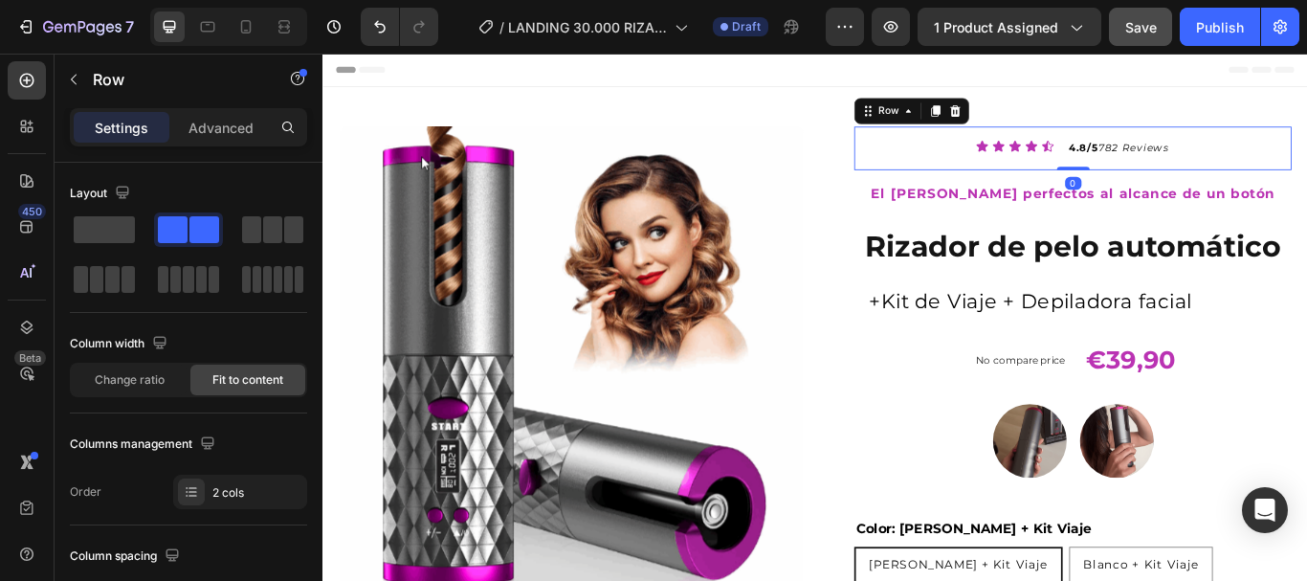
drag, startPoint x: 1183, startPoint y: 197, endPoint x: 1194, endPoint y: 123, distance: 74.6
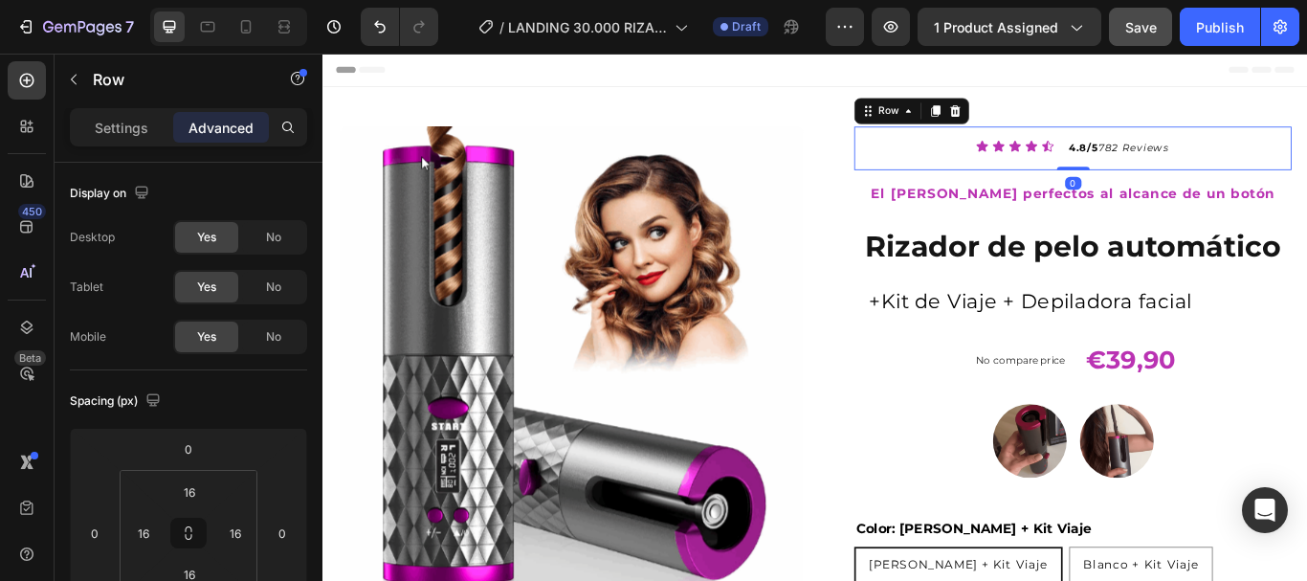
click at [1140, 164] on icon at bounding box center [1147, 161] width 15 height 15
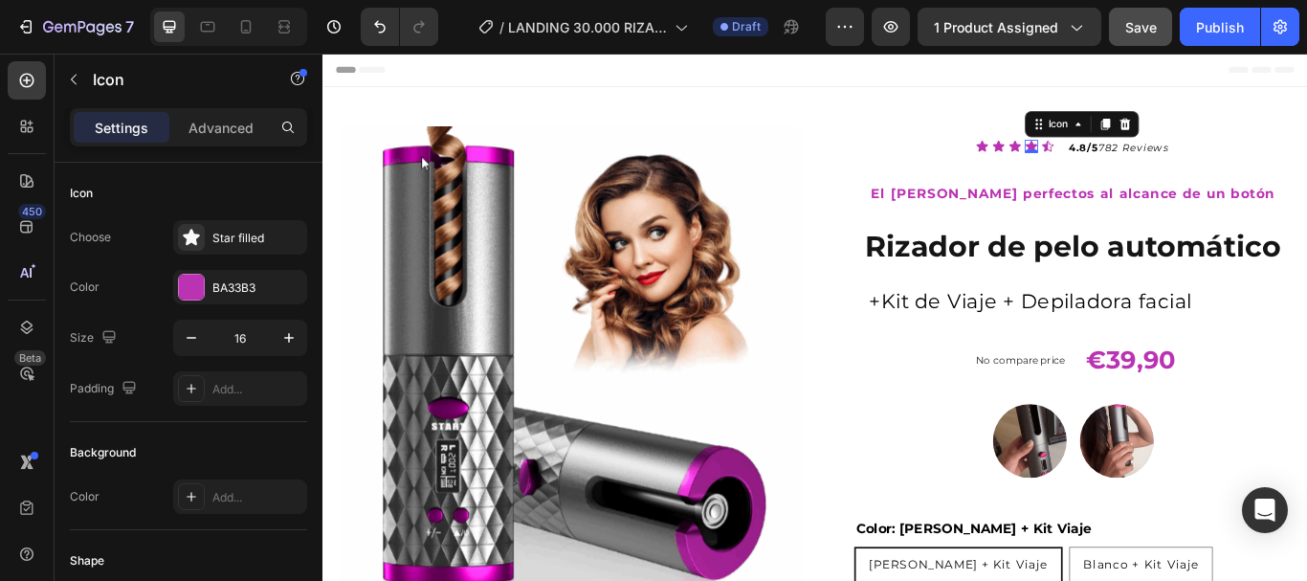
click at [1122, 160] on icon at bounding box center [1128, 161] width 13 height 12
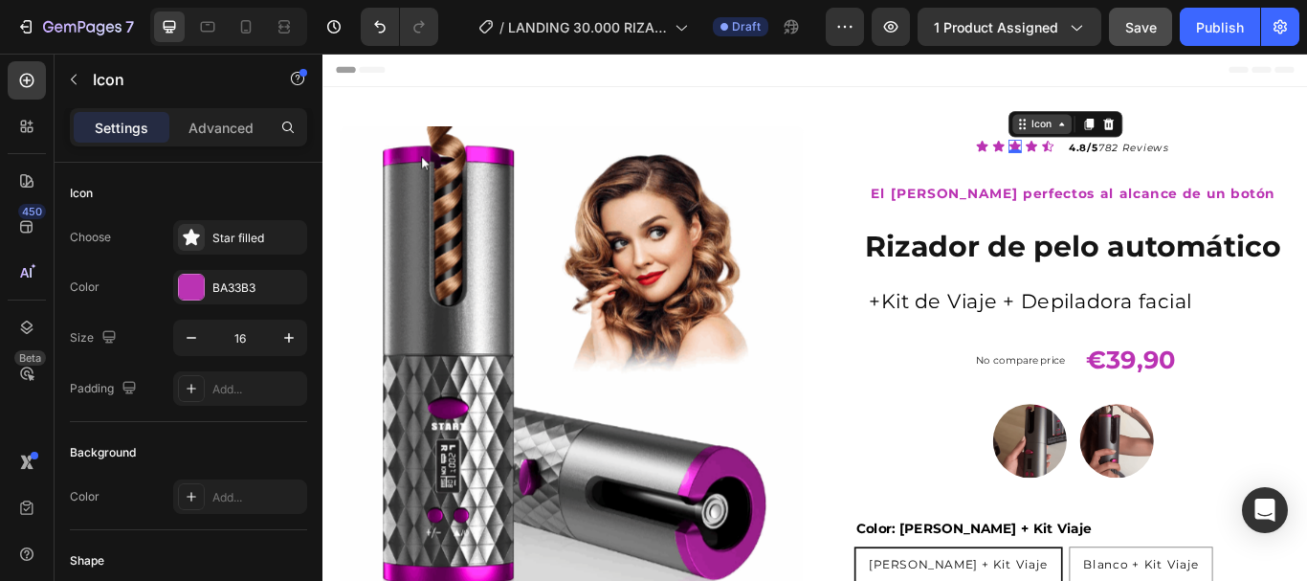
click at [1176, 135] on icon at bounding box center [1183, 135] width 15 height 15
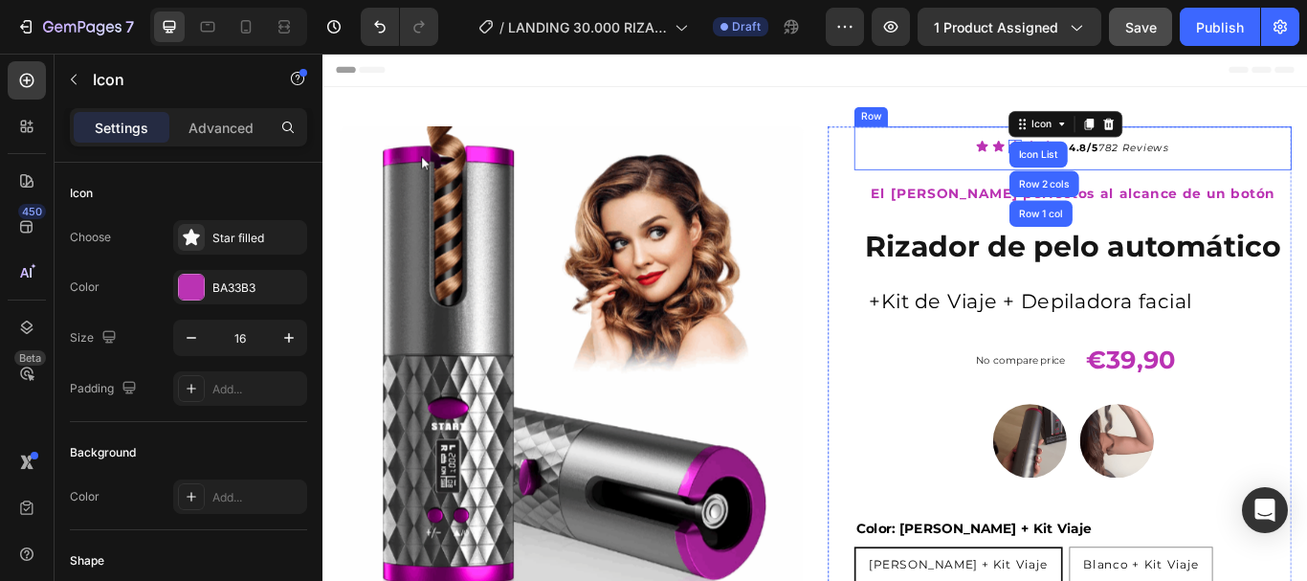
click at [1306, 160] on div "Icon Icon Icon Icon List Row 2 cols Row 1 col 0 Icon Icon Icon List 4.8/5 782 R…" at bounding box center [1196, 164] width 510 height 51
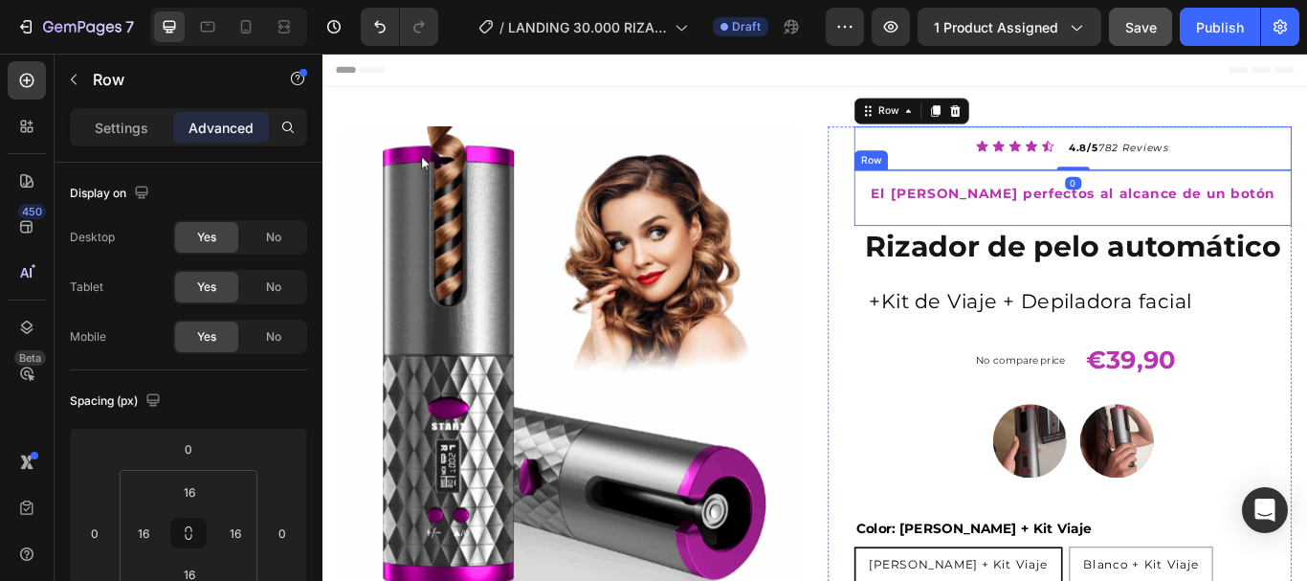
click at [1306, 200] on div "El [PERSON_NAME] perfectos al alcance de un botón Text Block Row" at bounding box center [1196, 221] width 510 height 65
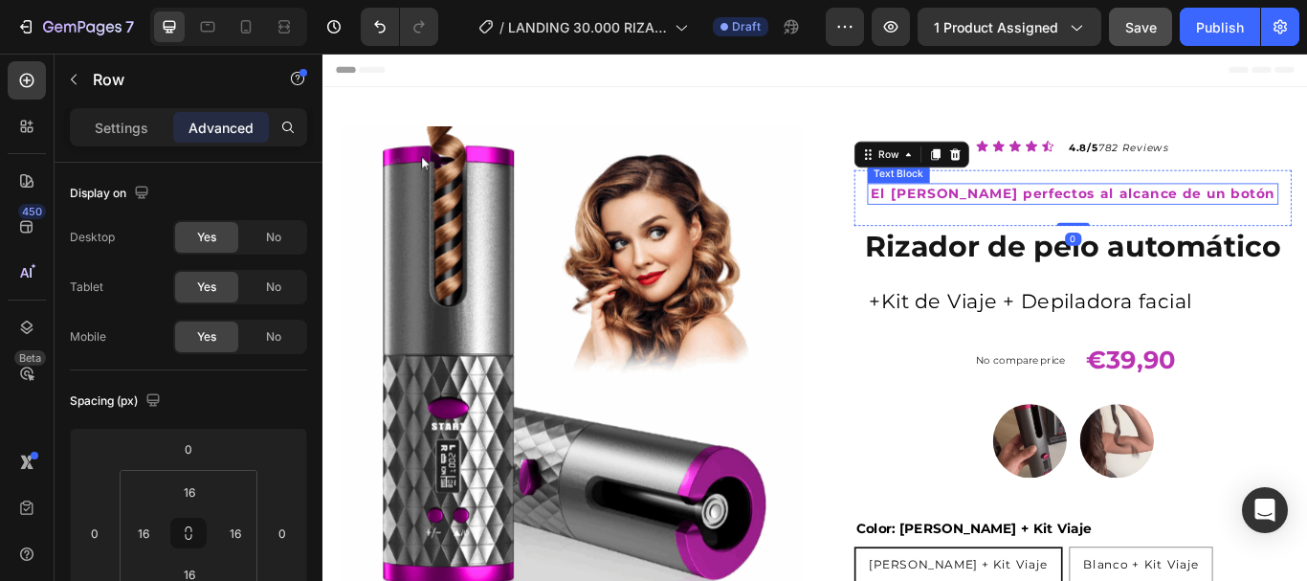
click at [1194, 213] on strong "El [PERSON_NAME] perfectos al alcance de un botón" at bounding box center [1197, 217] width 472 height 18
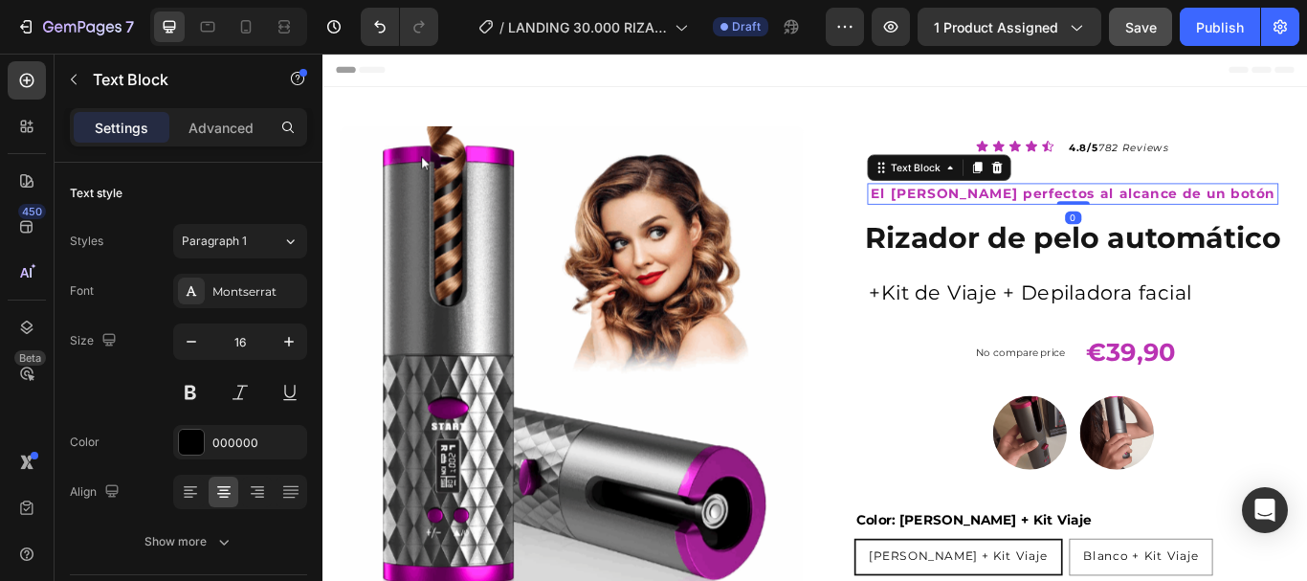
drag, startPoint x: 1191, startPoint y: 233, endPoint x: 1190, endPoint y: 177, distance: 56.5
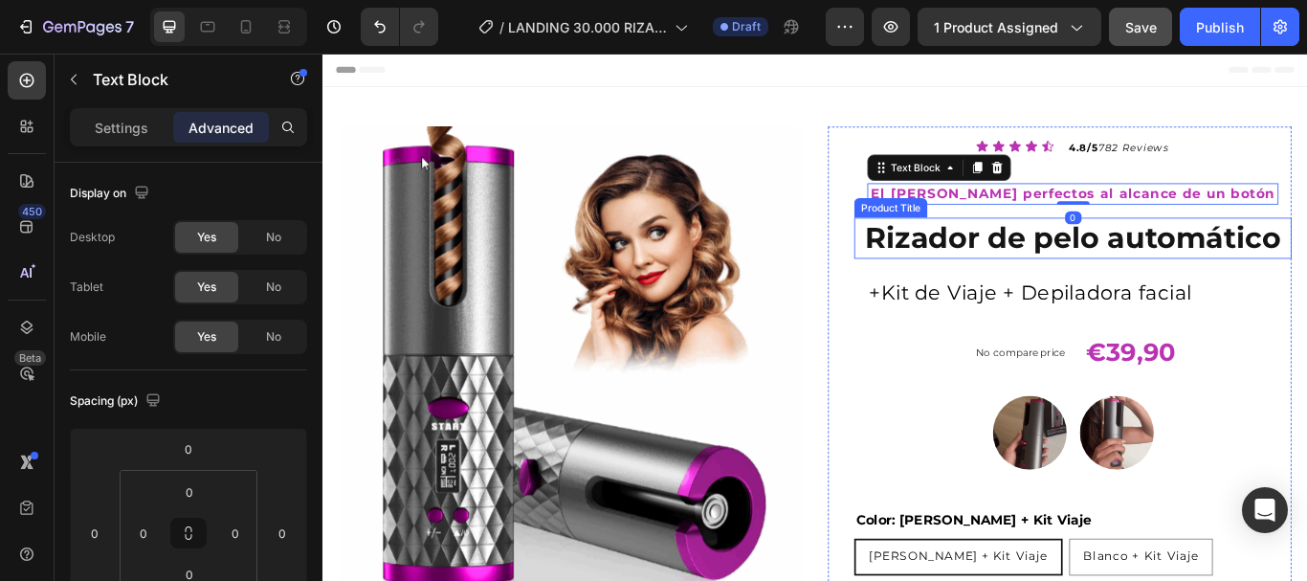
click at [1149, 267] on h1 "Rizador de pelo automático" at bounding box center [1196, 269] width 510 height 48
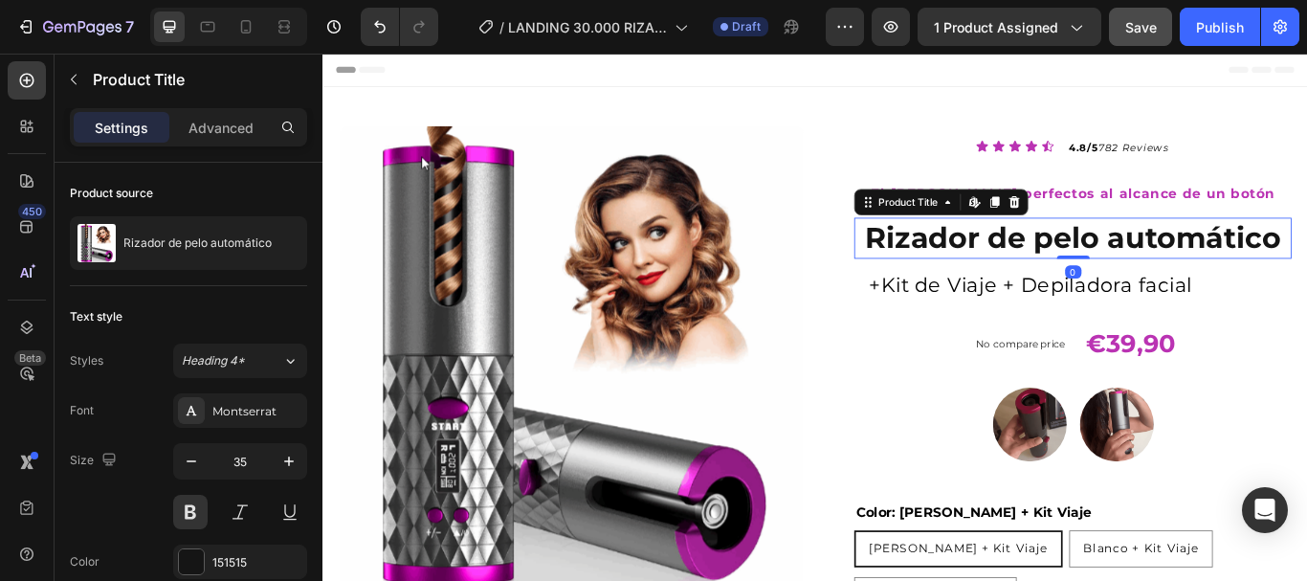
drag, startPoint x: 1183, startPoint y: 296, endPoint x: 1183, endPoint y: 247, distance: 48.8
click at [1183, 247] on div "Rizador de pelo automático Product Title Edit content in Shopify 0" at bounding box center [1196, 269] width 510 height 48
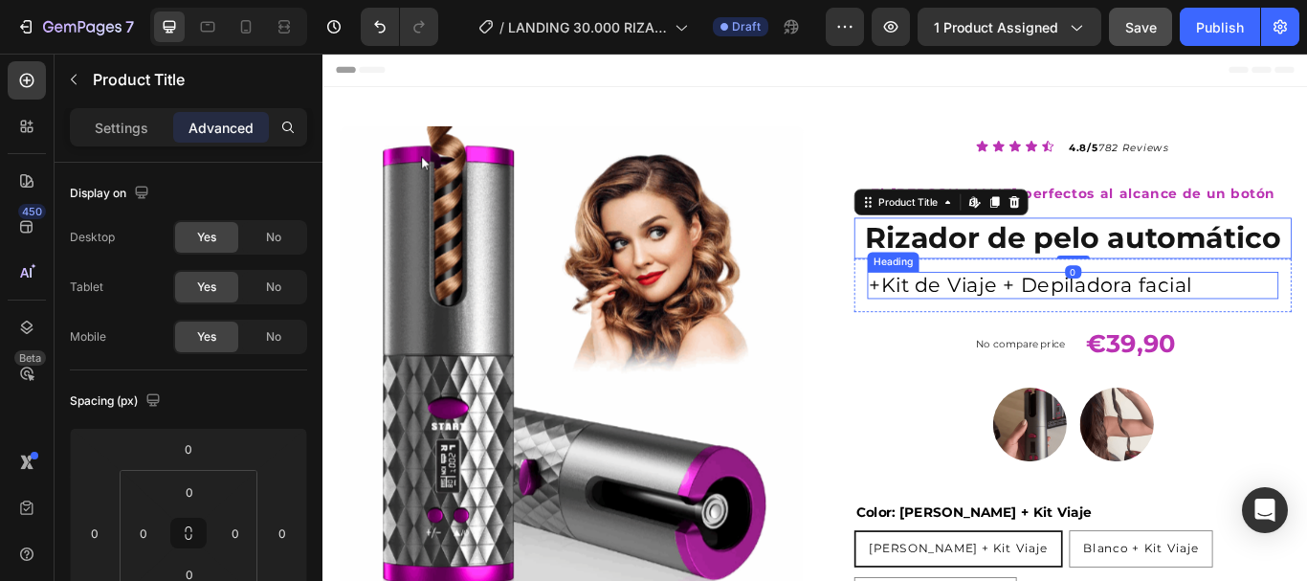
click at [1130, 311] on p "+Kit de Viaje + Depiladora facial" at bounding box center [1196, 324] width 475 height 28
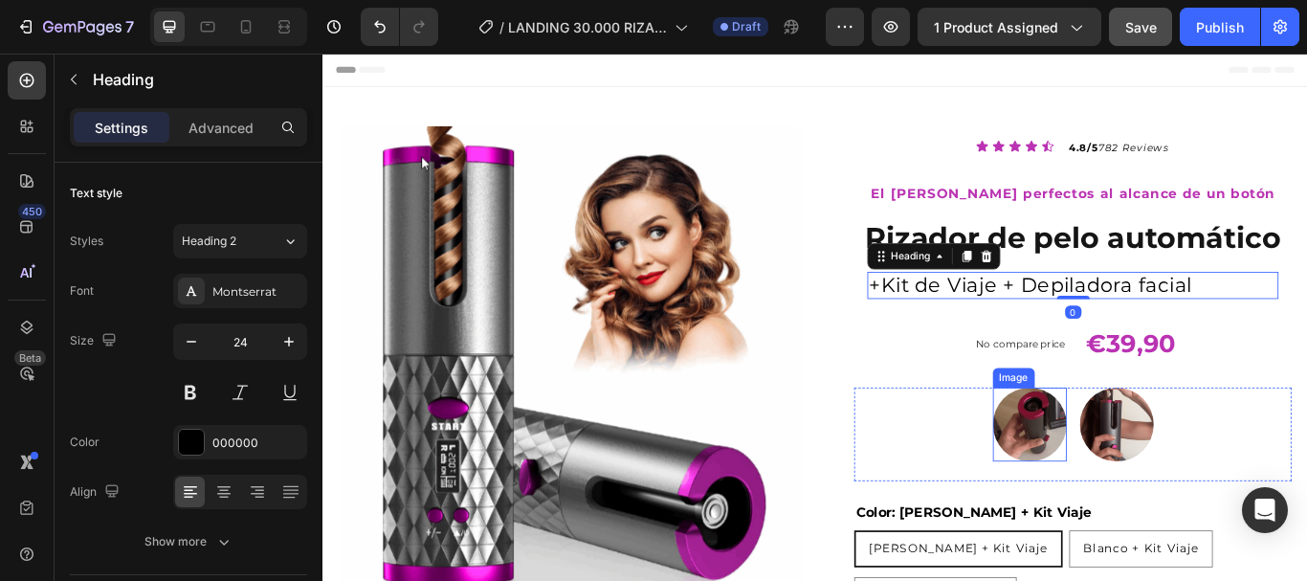
click at [1136, 468] on img at bounding box center [1146, 486] width 86 height 86
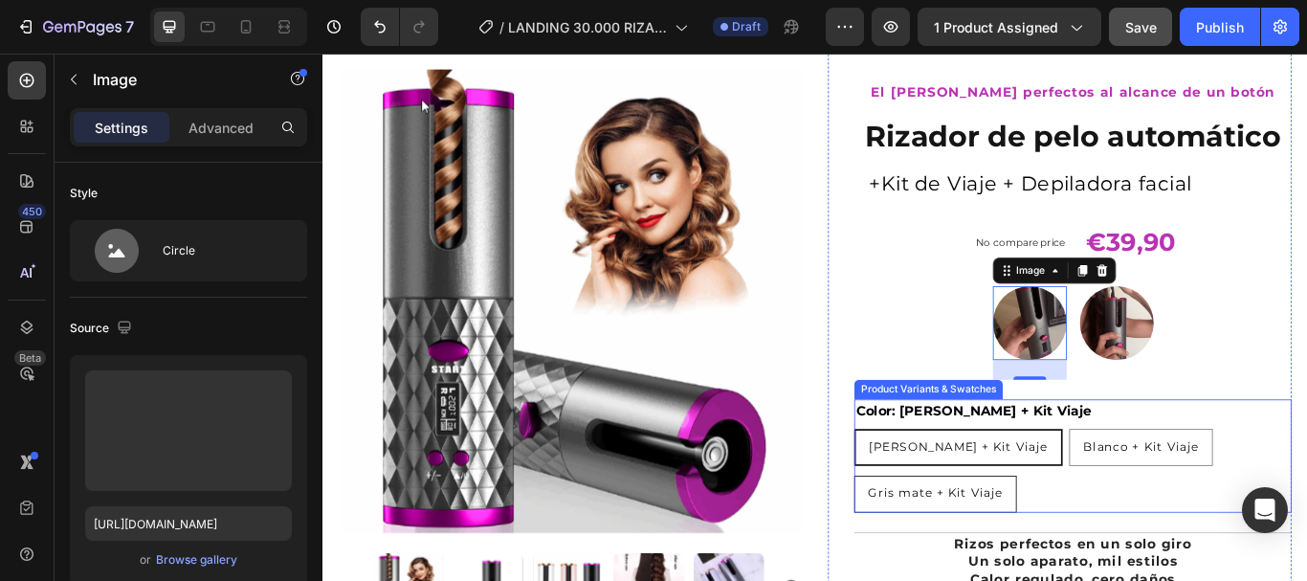
scroll to position [191, 0]
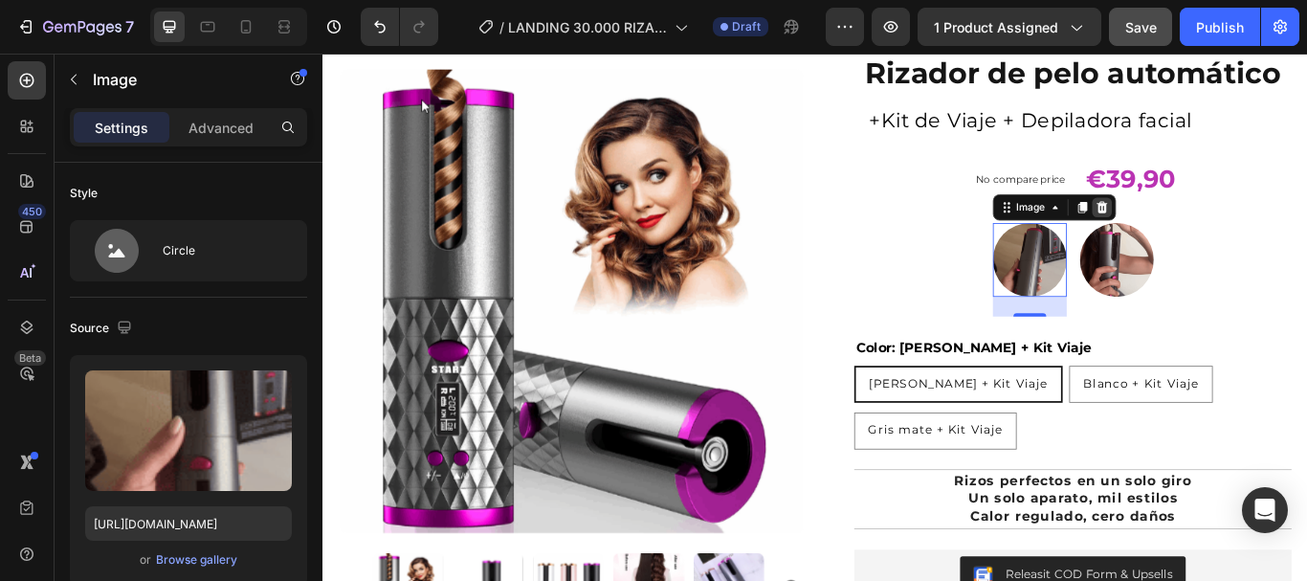
click at [1224, 235] on icon at bounding box center [1230, 232] width 12 height 13
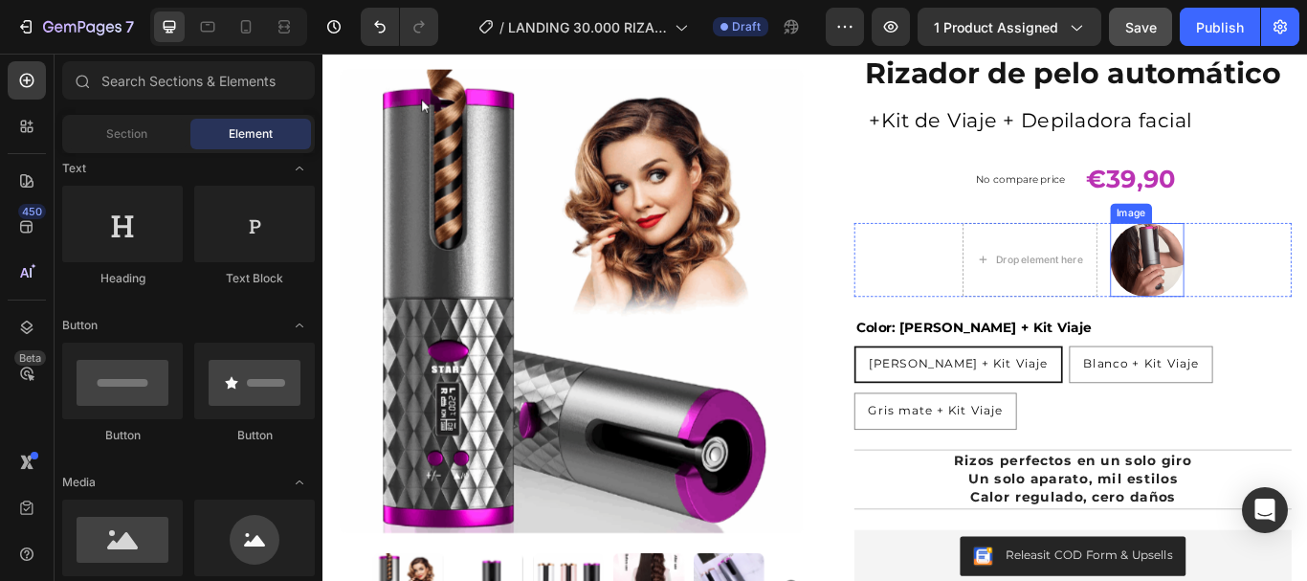
click at [1270, 290] on img at bounding box center [1283, 295] width 86 height 86
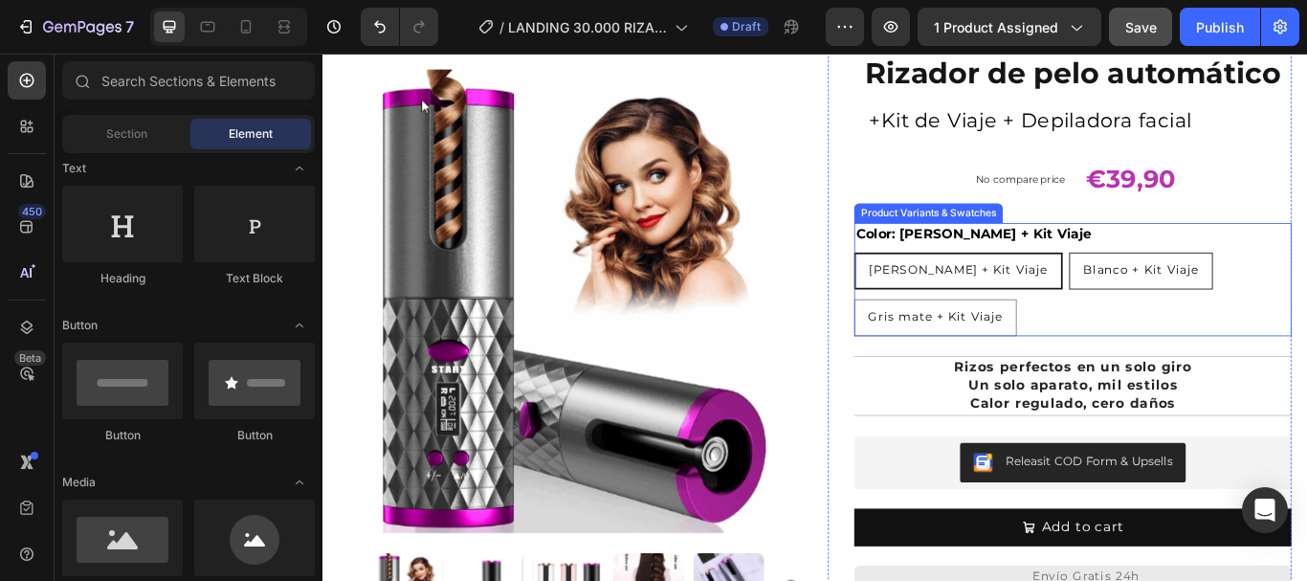
scroll to position [96, 0]
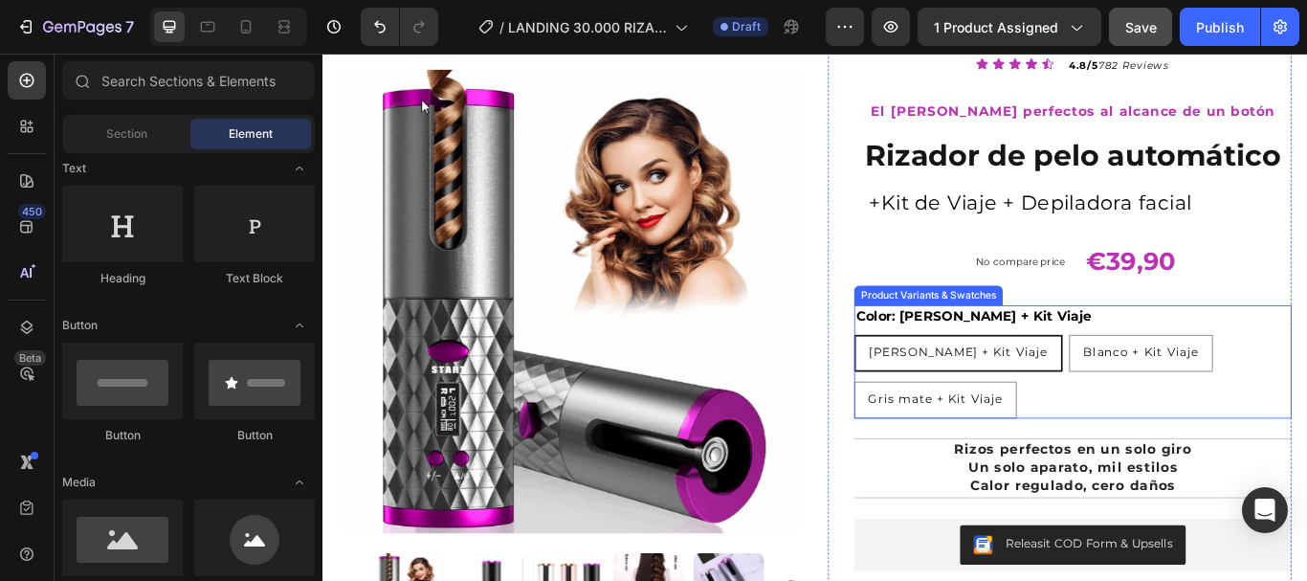
click at [1234, 446] on div "[PERSON_NAME] + Kit Viaje [PERSON_NAME] + Kit Viaje [PERSON_NAME] + Kit Viaje B…" at bounding box center [1196, 431] width 510 height 98
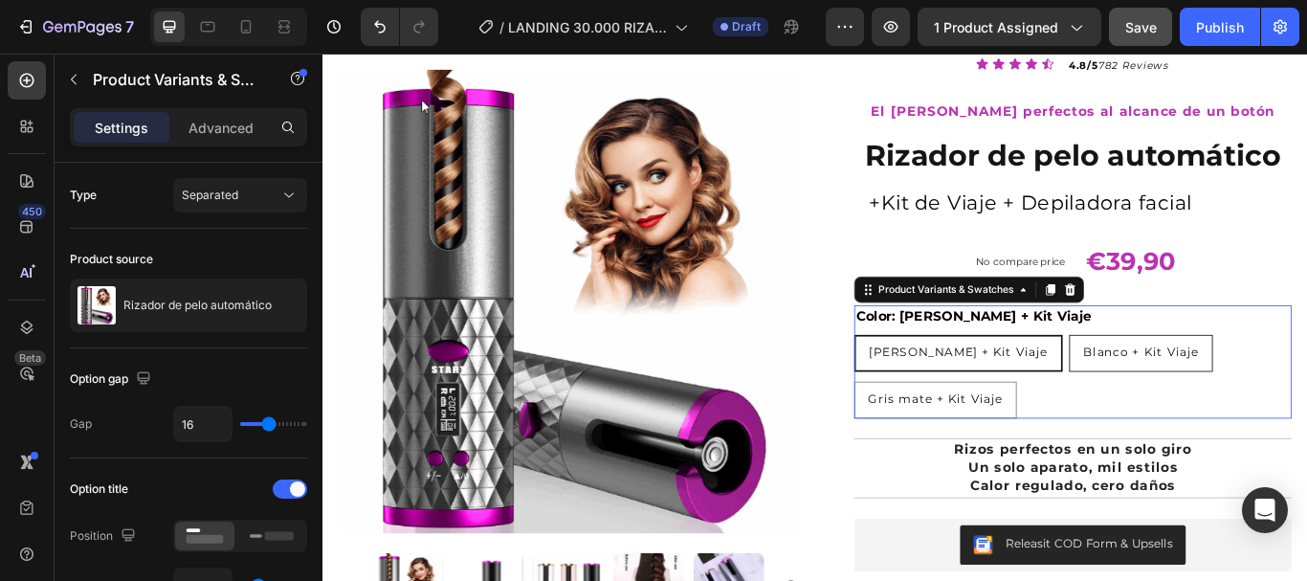
click at [1217, 405] on span "Blanco + Kit Viaje" at bounding box center [1275, 401] width 135 height 17
click at [1192, 382] on input "Blanco + Kit Viaje Blanco + Kit Viaje Blanco + Kit Viaje" at bounding box center [1191, 381] width 1 height 1
radio input "true"
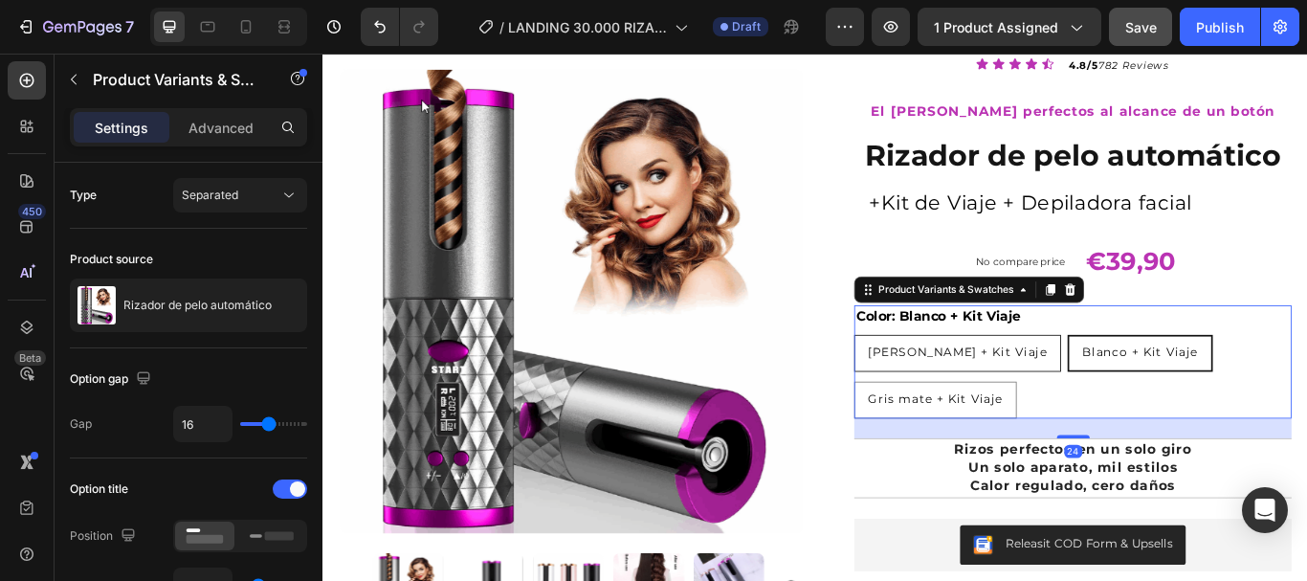
click at [1002, 410] on span "[PERSON_NAME] + Kit Viaje" at bounding box center [1062, 401] width 209 height 17
click at [941, 382] on input "[PERSON_NAME] + Kit Viaje [PERSON_NAME] + Kit Viaje [PERSON_NAME] + Kit Viaje" at bounding box center [940, 381] width 1 height 1
radio input "true"
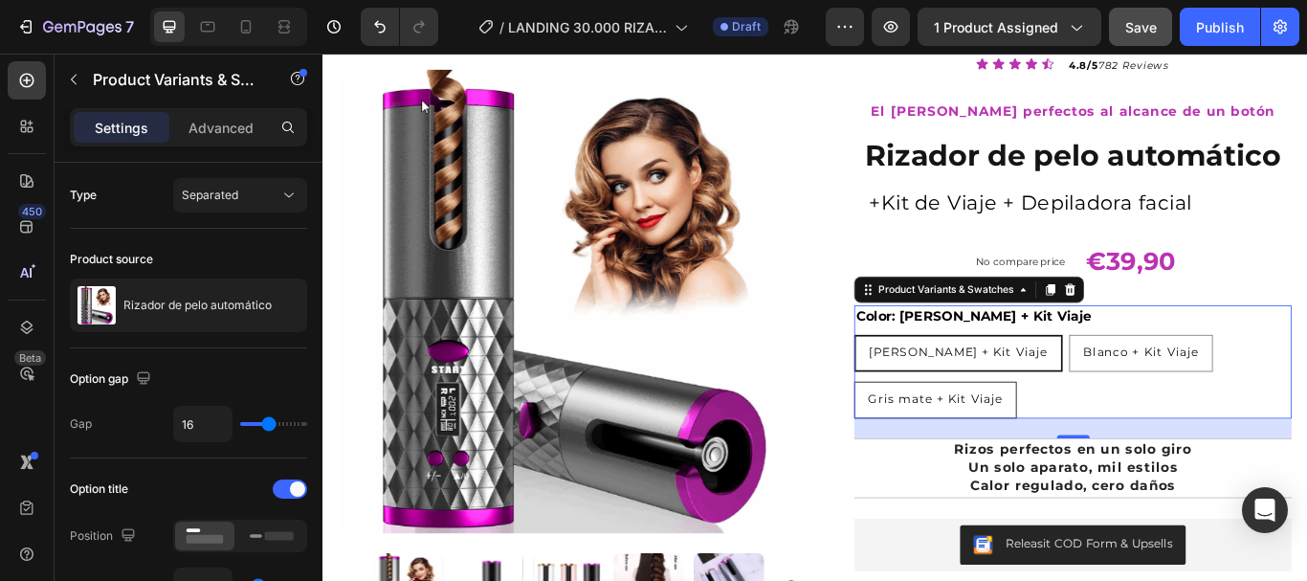
click at [1052, 448] on span "Gris mate + Kit Viaje" at bounding box center [1036, 456] width 157 height 17
click at [941, 436] on input "Gris mate + Kit Viaje Gris mate + Kit Viaje Gris mate + Kit Viaje" at bounding box center [940, 435] width 1 height 1
radio input "true"
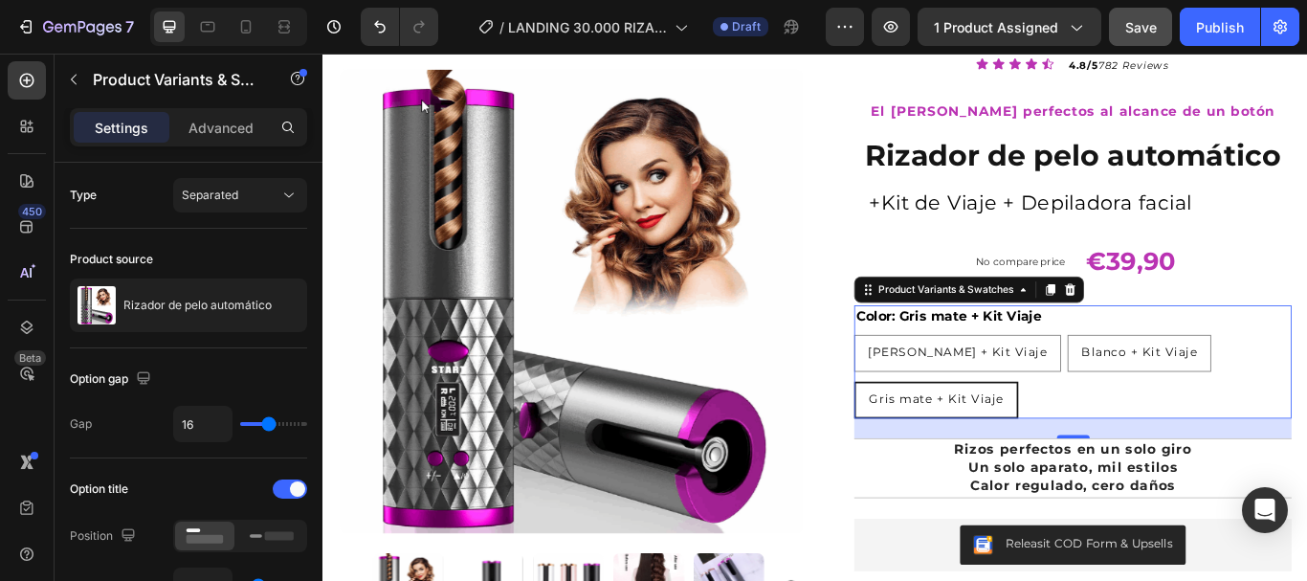
click at [1306, 404] on div "[PERSON_NAME] + Kit Viaje [PERSON_NAME] + Kit Viaje [PERSON_NAME] + Kit Viaje B…" at bounding box center [1196, 431] width 510 height 98
click at [1072, 331] on div "Product Variants & Swatches" at bounding box center [1048, 329] width 166 height 17
click at [1306, 411] on div "[PERSON_NAME] + Kit Viaje [PERSON_NAME] + Kit Viaje [PERSON_NAME] + Kit Viaje B…" at bounding box center [1196, 431] width 510 height 98
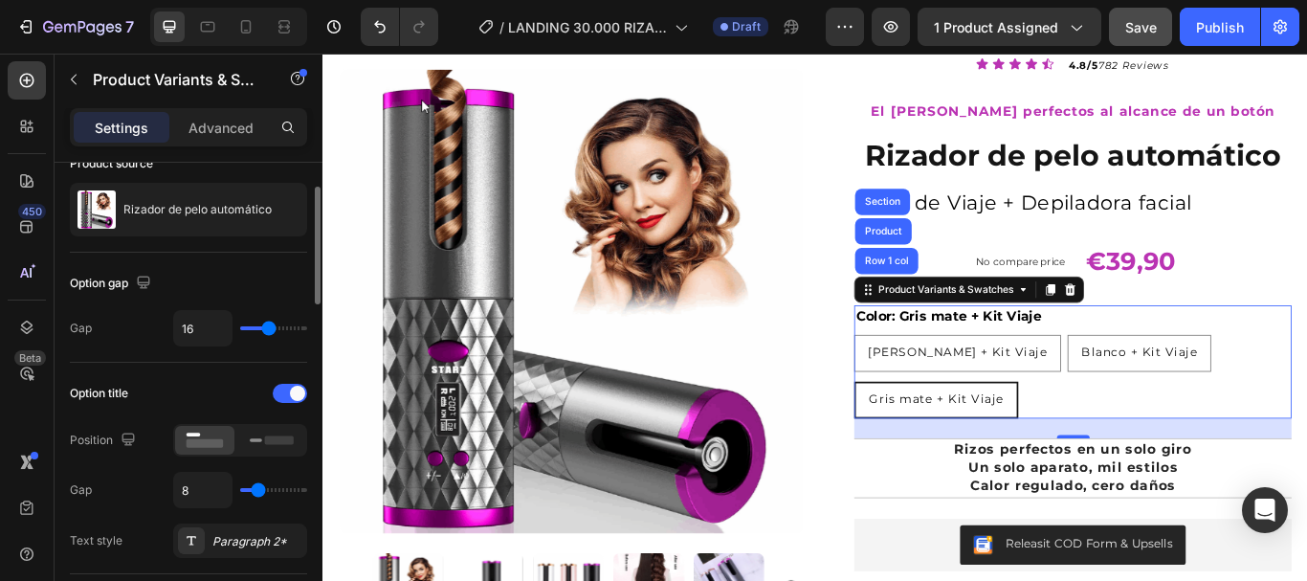
scroll to position [191, 0]
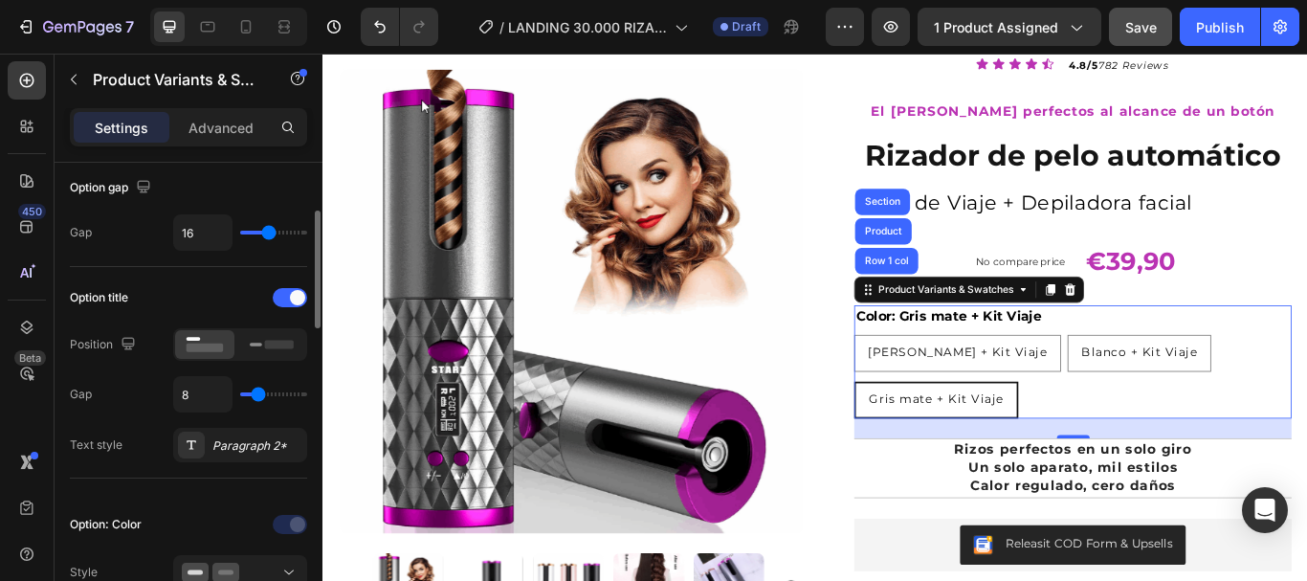
type input "0"
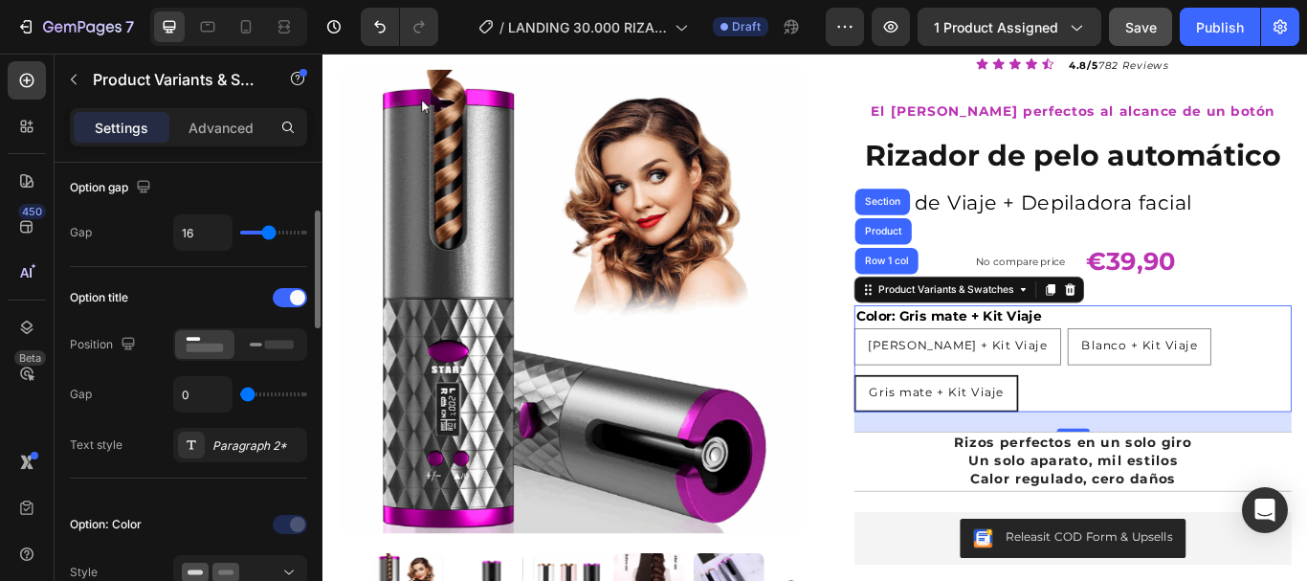
type input "0"
click at [240, 396] on input "range" at bounding box center [273, 394] width 67 height 4
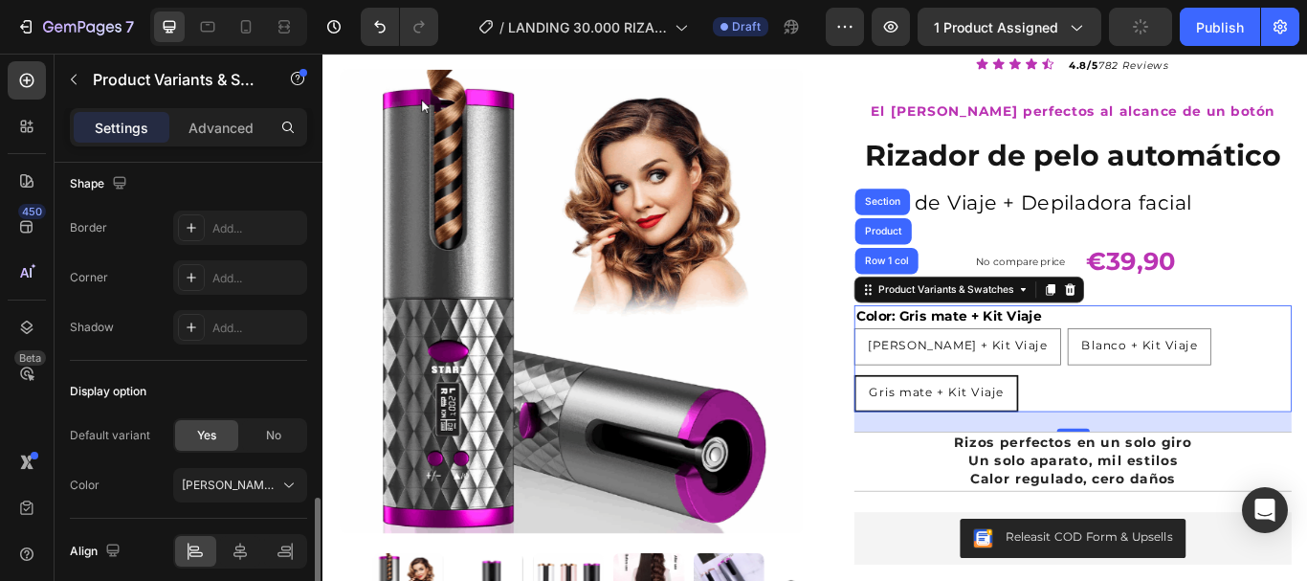
scroll to position [1419, 0]
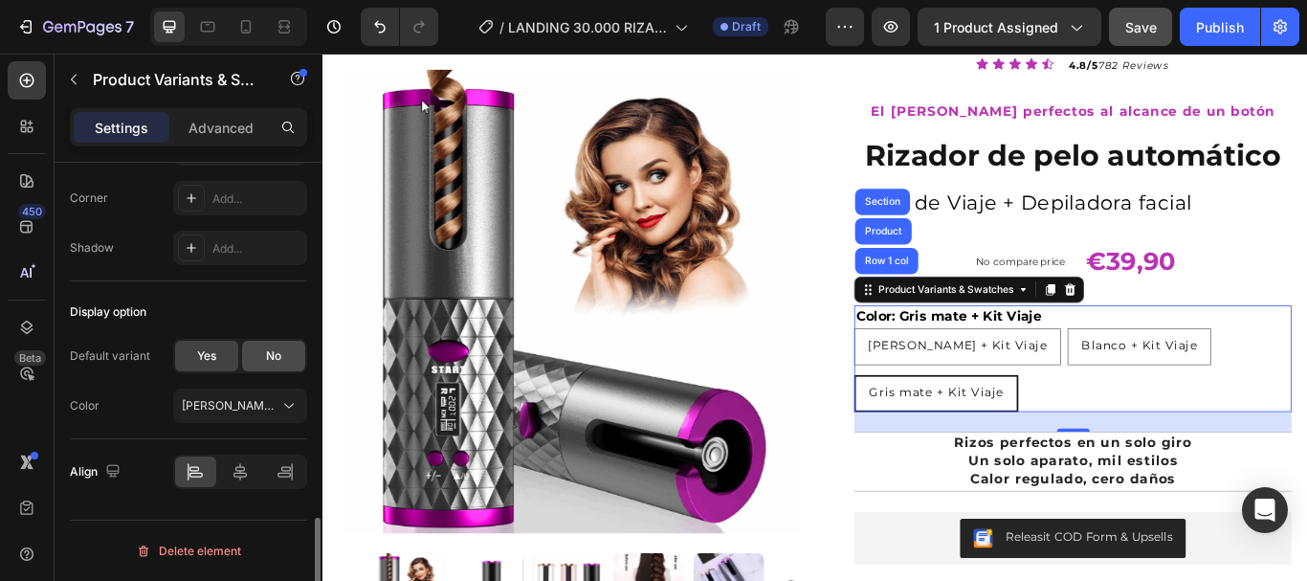
click at [270, 355] on span "No" at bounding box center [273, 355] width 15 height 17
radio input "true"
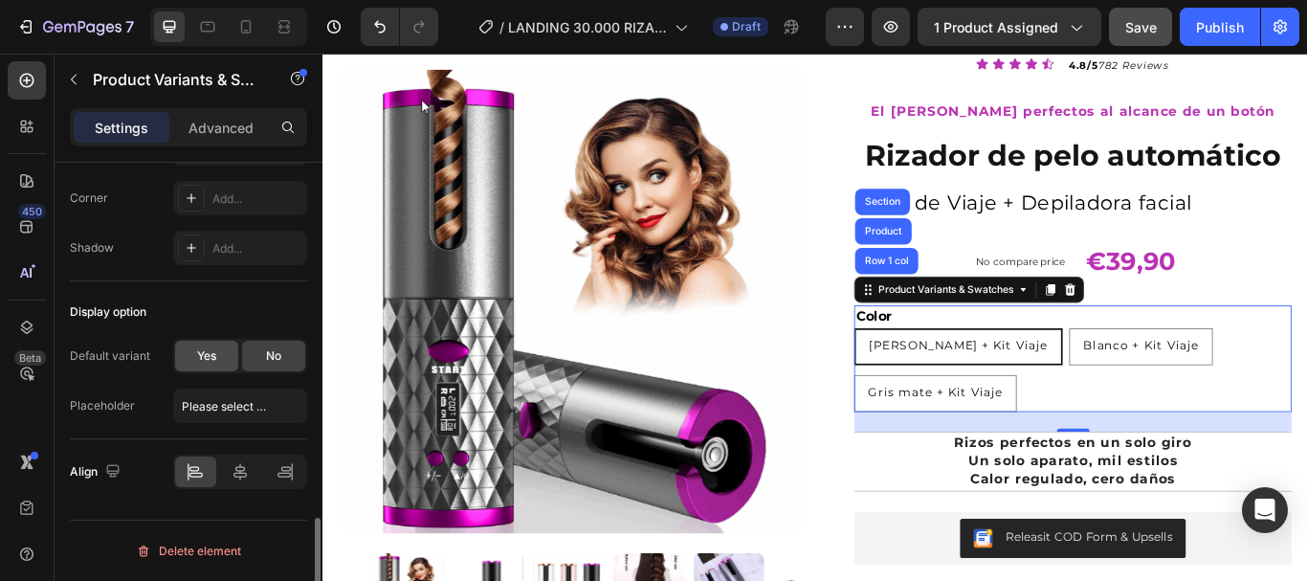
click at [202, 363] on span "Yes" at bounding box center [206, 355] width 19 height 17
click at [146, 409] on div "Color [PERSON_NAME] + Kit Viaje" at bounding box center [188, 405] width 237 height 34
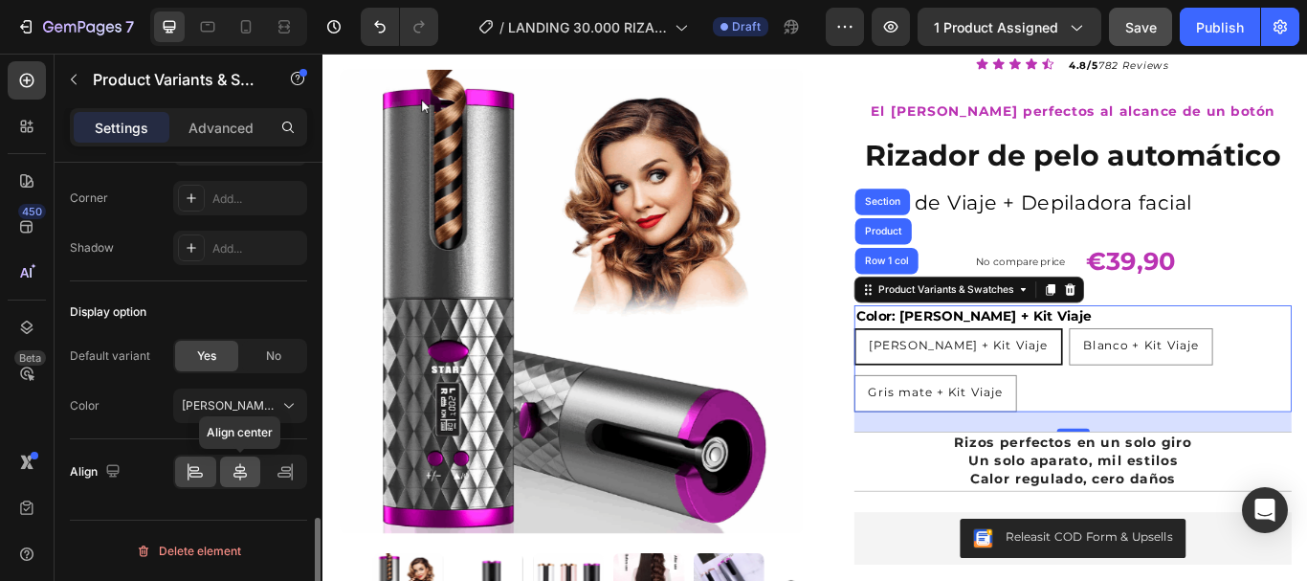
click at [232, 471] on icon at bounding box center [240, 471] width 19 height 19
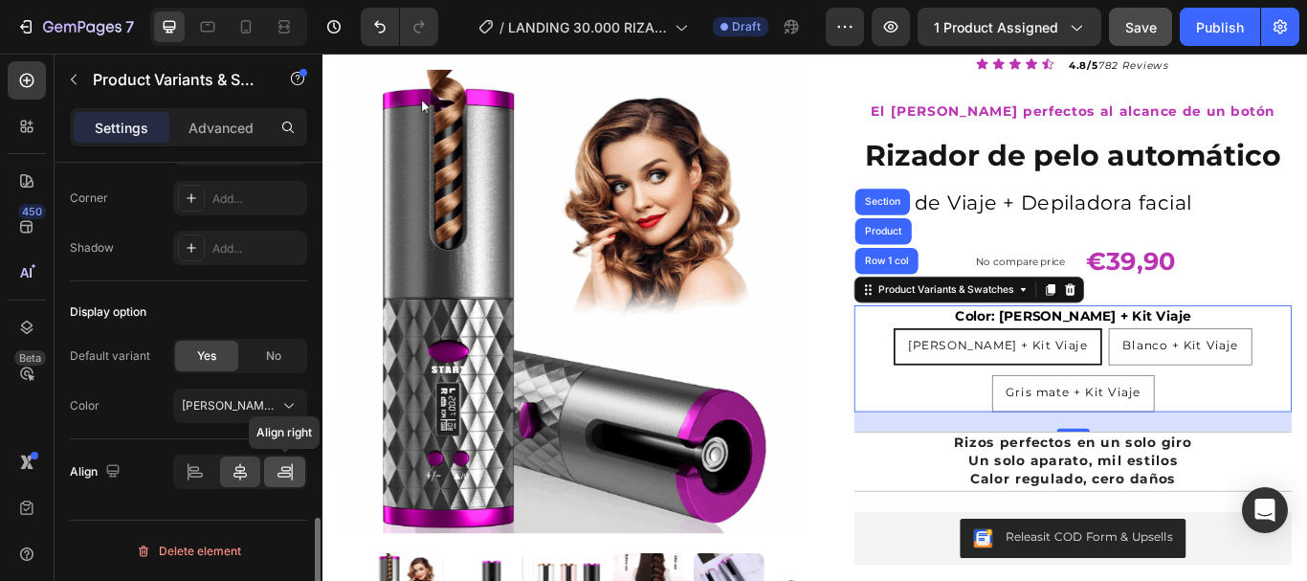
click at [283, 475] on icon at bounding box center [285, 471] width 19 height 19
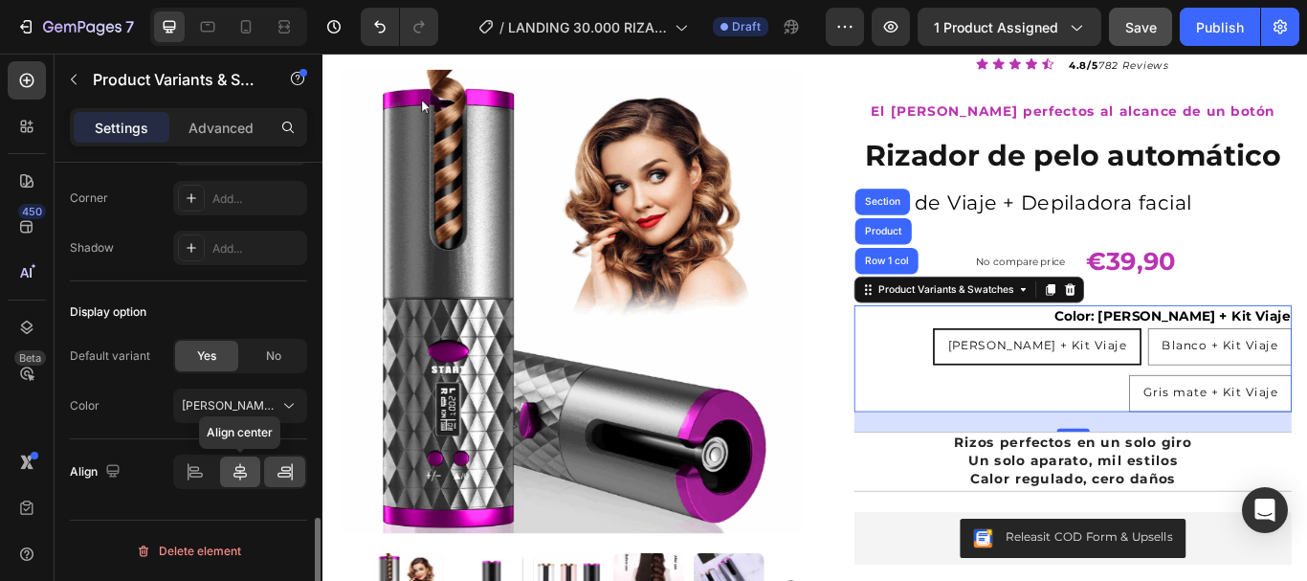
click at [237, 473] on icon at bounding box center [239, 471] width 13 height 17
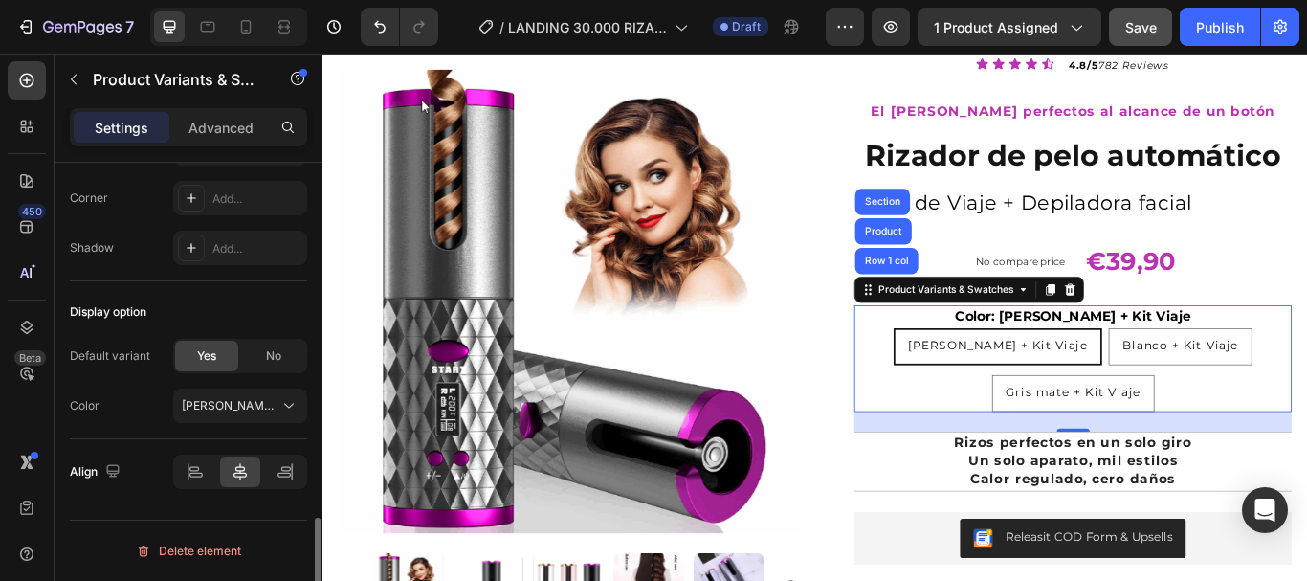
click at [156, 438] on div "Display option Default variant Yes No Color [PERSON_NAME] + Kit Viaje" at bounding box center [188, 360] width 237 height 158
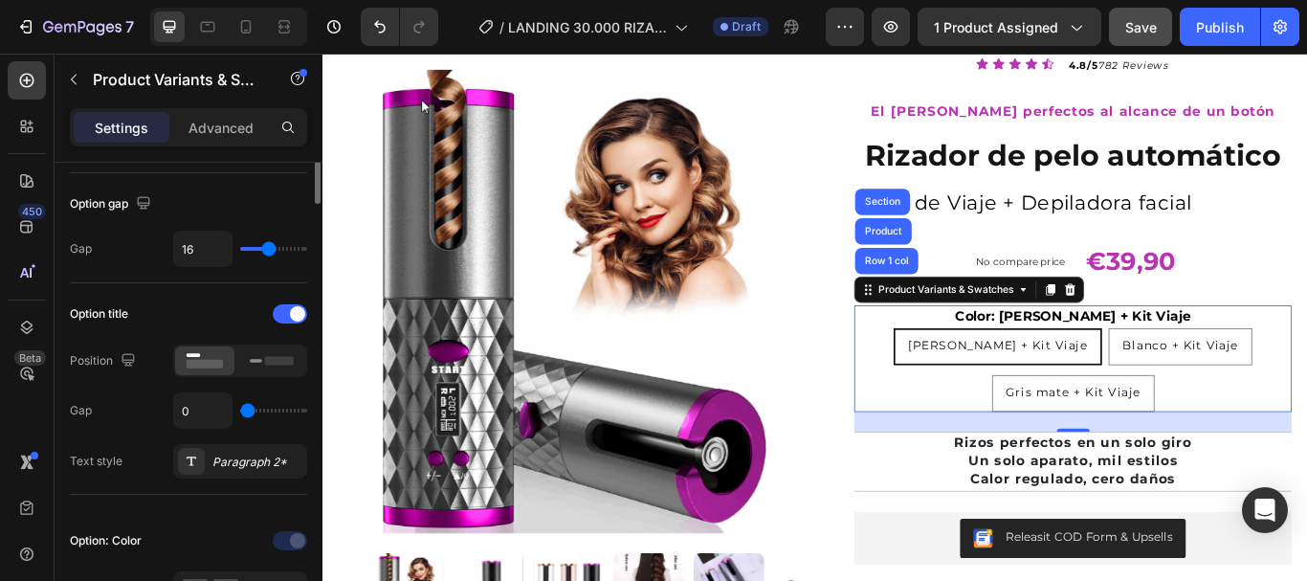
scroll to position [79, 0]
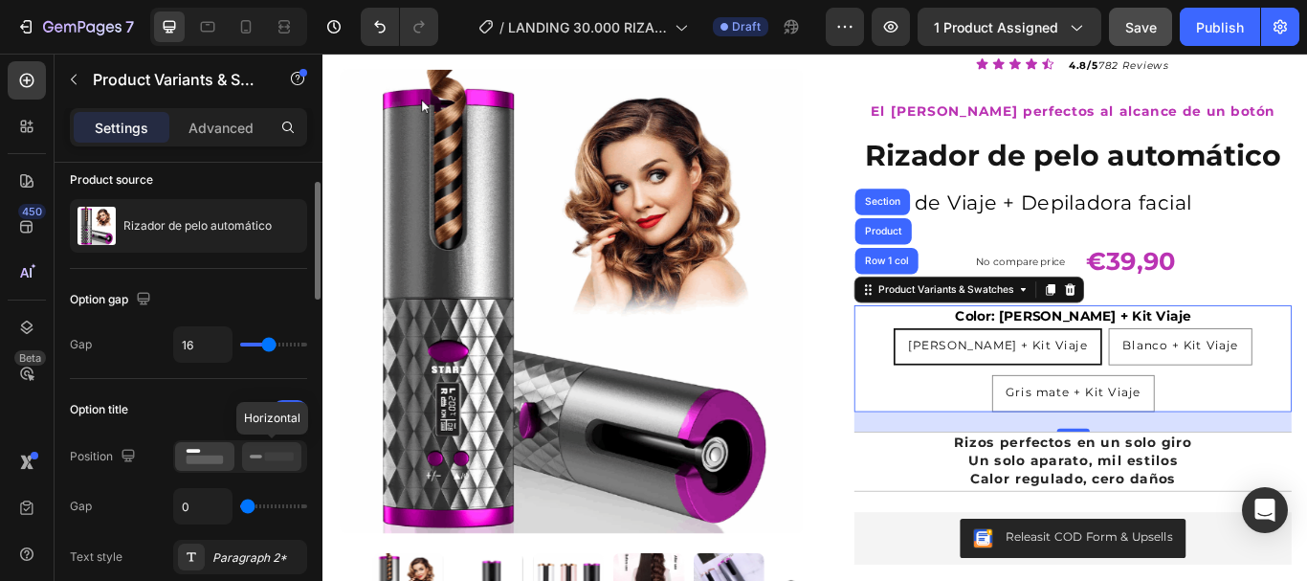
click at [273, 461] on icon at bounding box center [272, 456] width 44 height 21
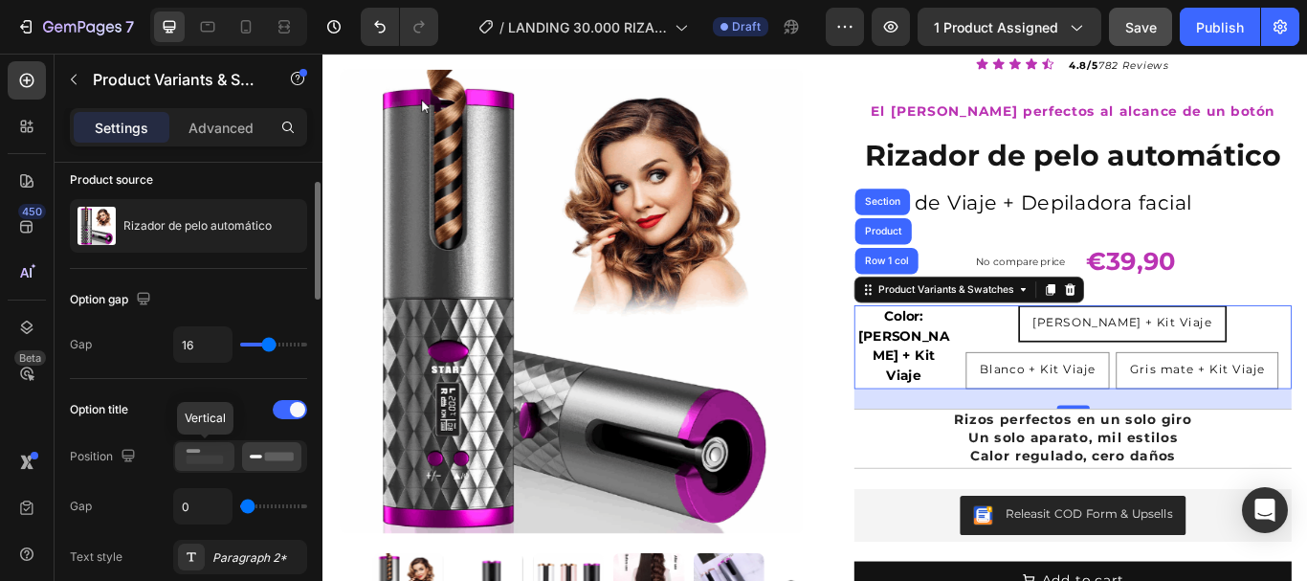
click at [197, 458] on rect at bounding box center [205, 459] width 37 height 9
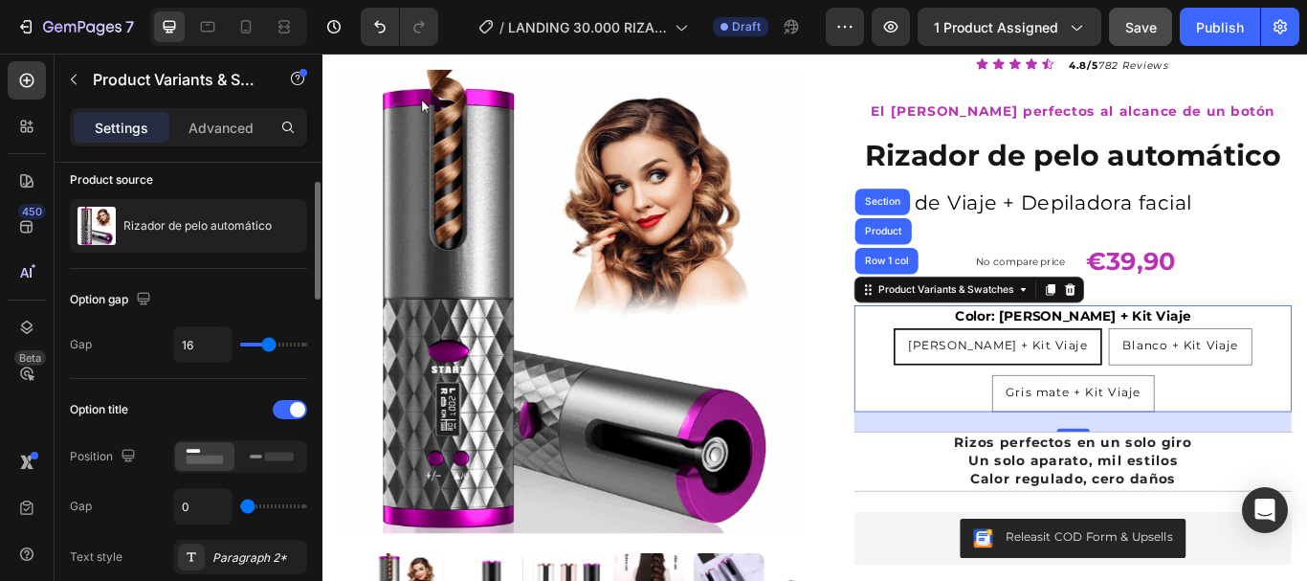
type input "21"
type input "27"
type input "28"
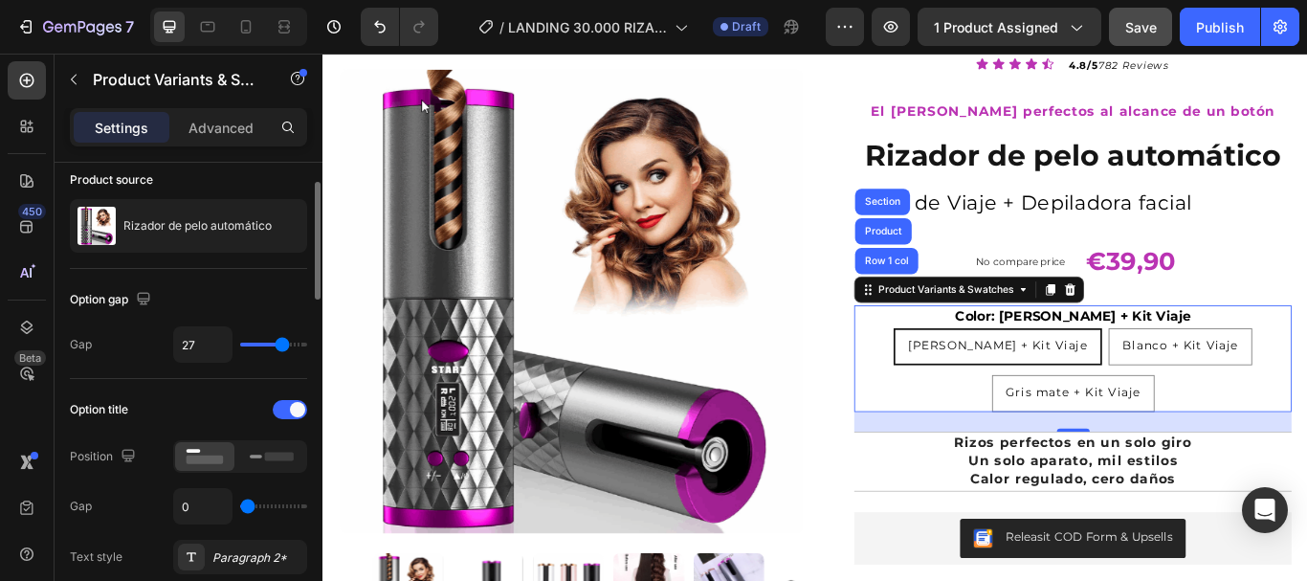
type input "28"
type input "30"
type input "21"
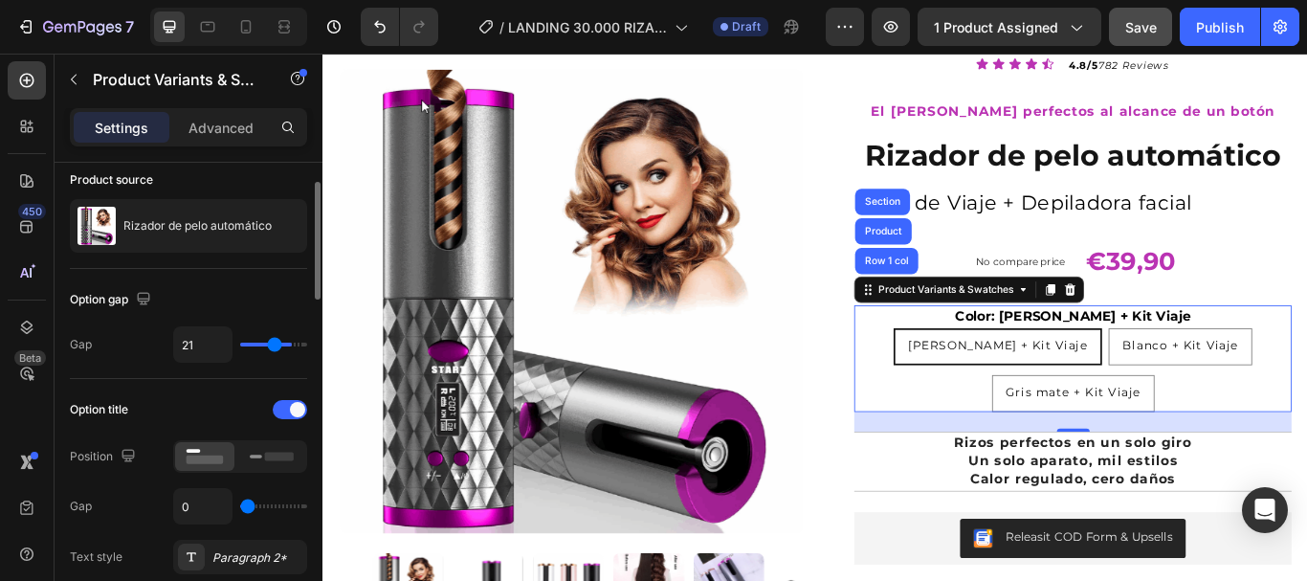
type input "16"
type input "7"
type input "4"
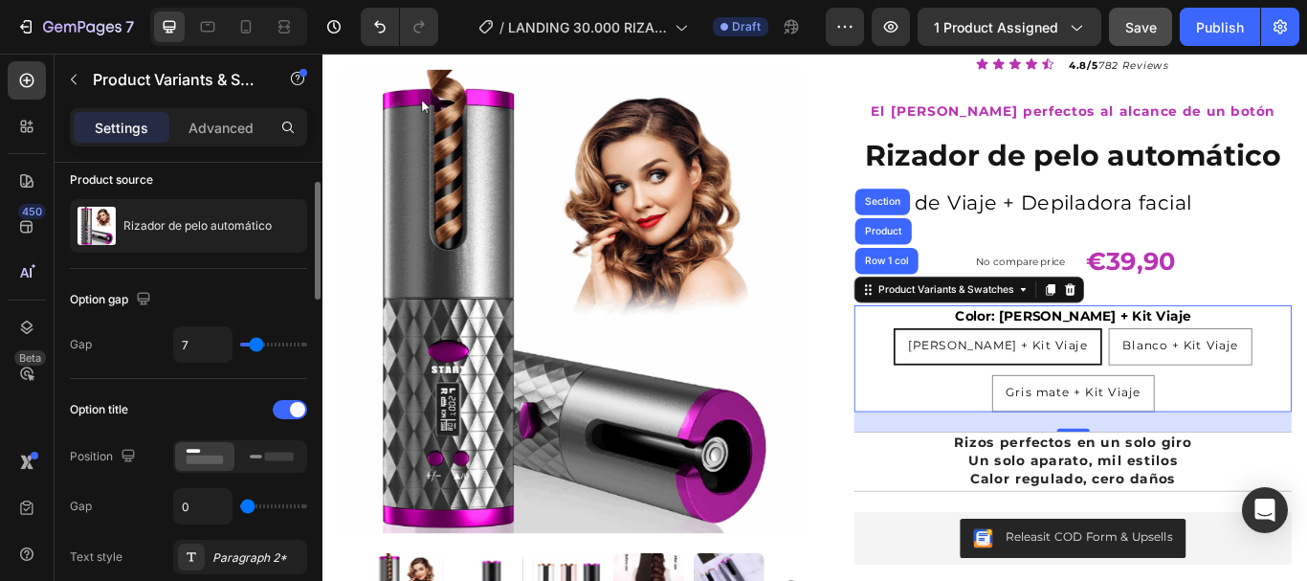
type input "4"
type input "3"
type input "2"
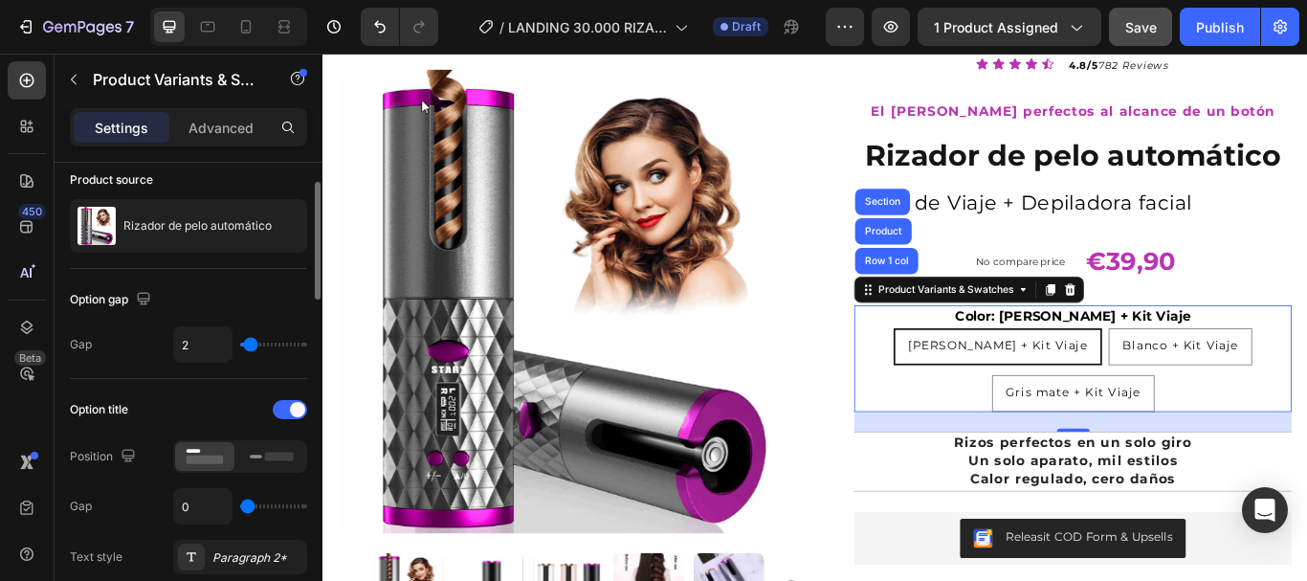
type input "1"
type input "0"
type input "1"
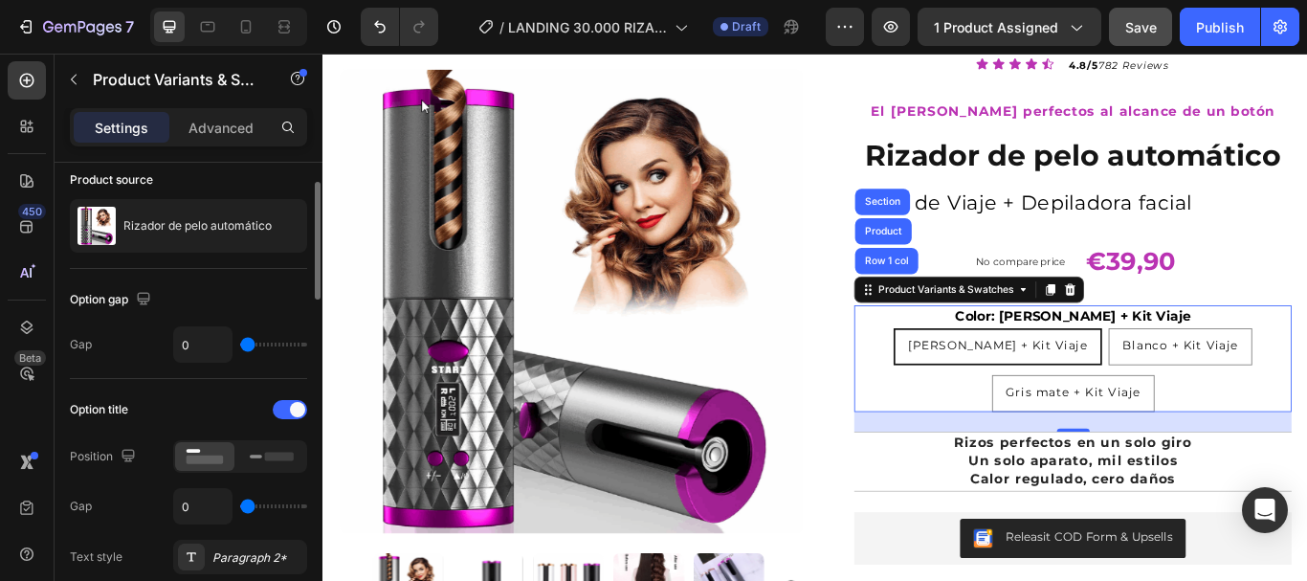
type input "1"
type input "19"
type input "25"
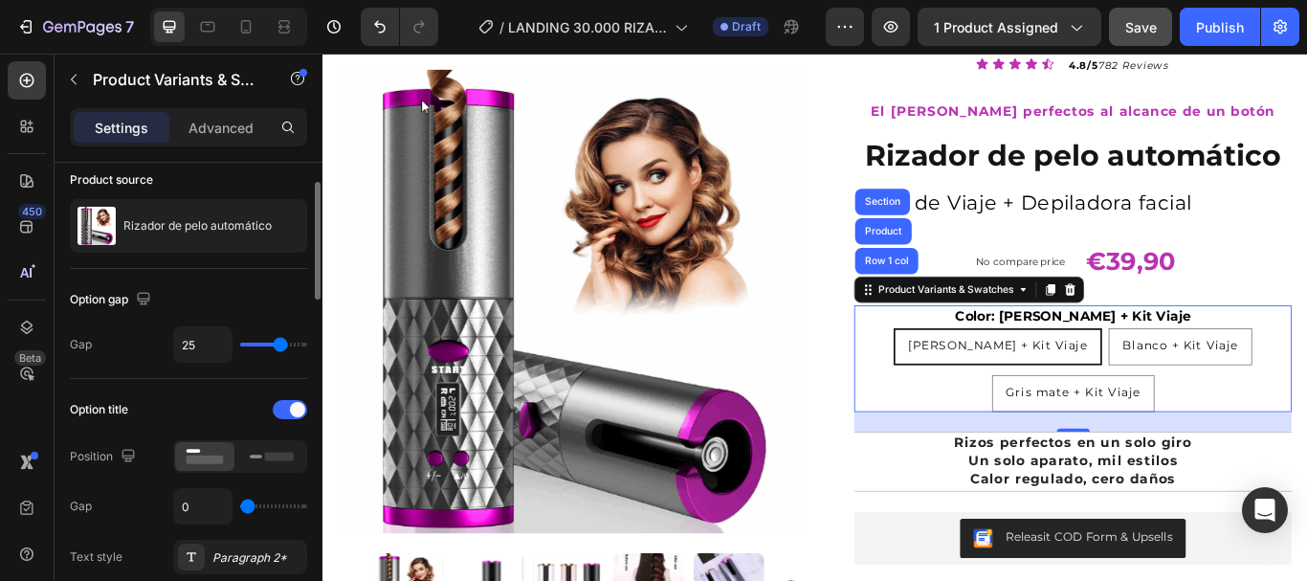
type input "38"
type input "40"
drag, startPoint x: 267, startPoint y: 341, endPoint x: 339, endPoint y: 349, distance: 72.3
type input "40"
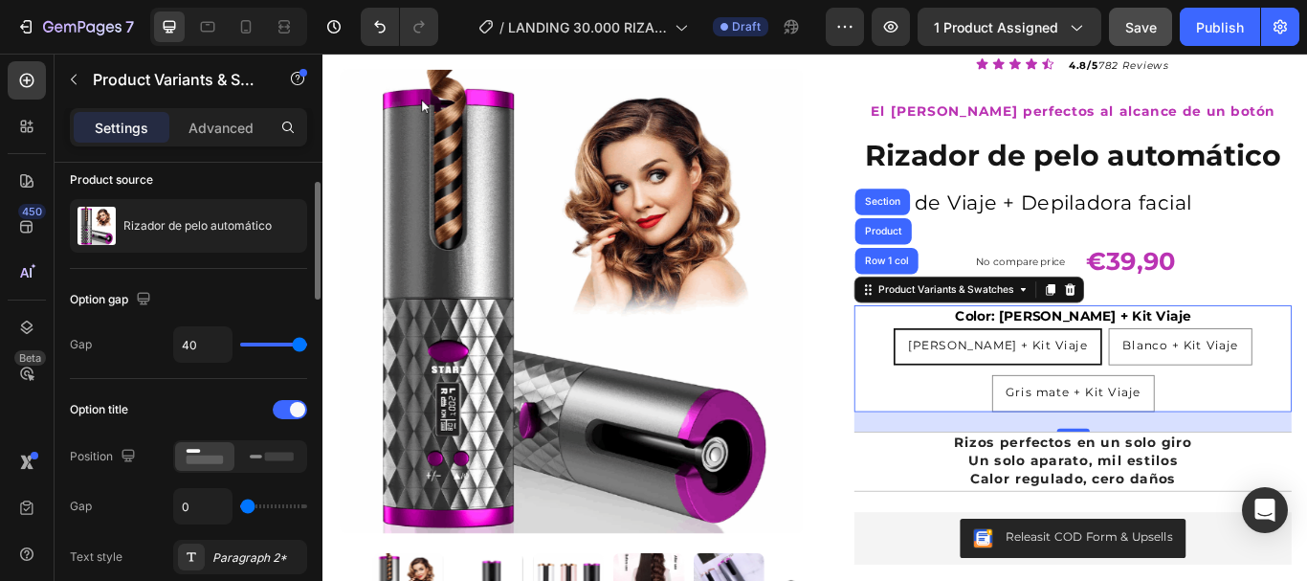
click at [307, 346] on input "range" at bounding box center [273, 345] width 67 height 4
type input "30"
type input "24"
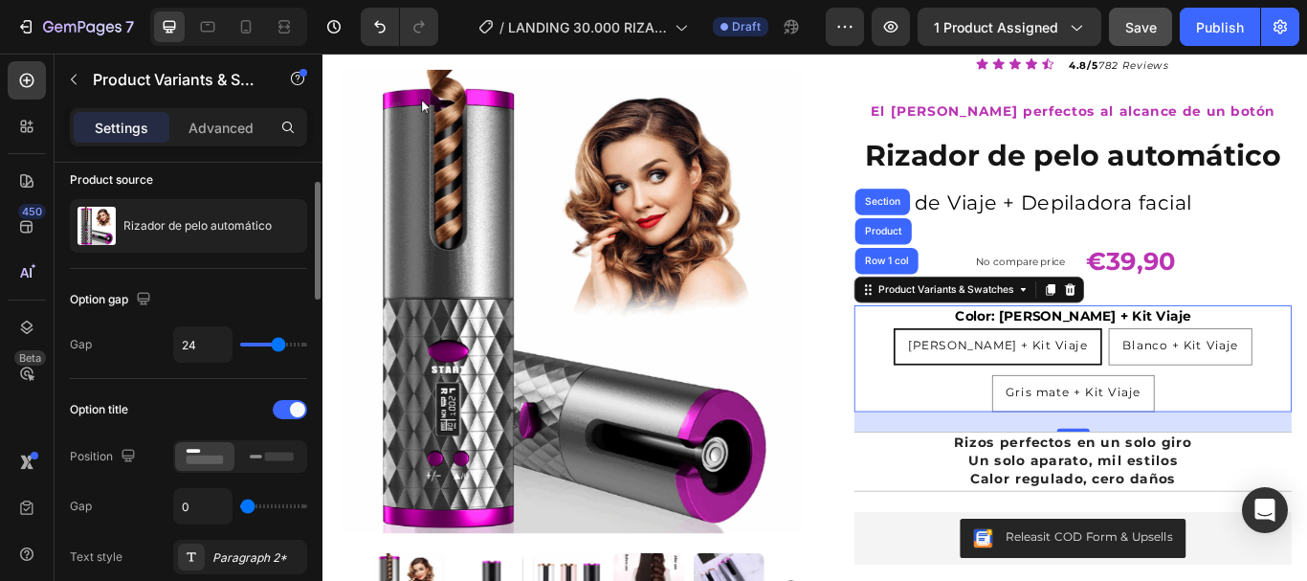
type input "21"
type input "17"
type input "14"
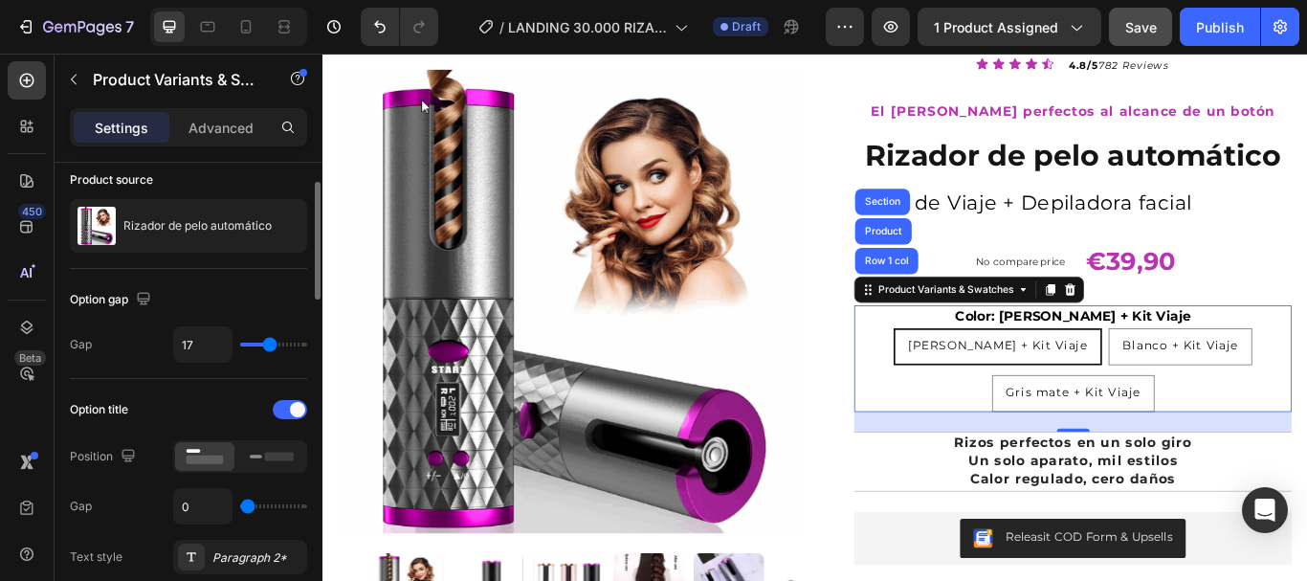
type input "14"
type input "7"
type input "4"
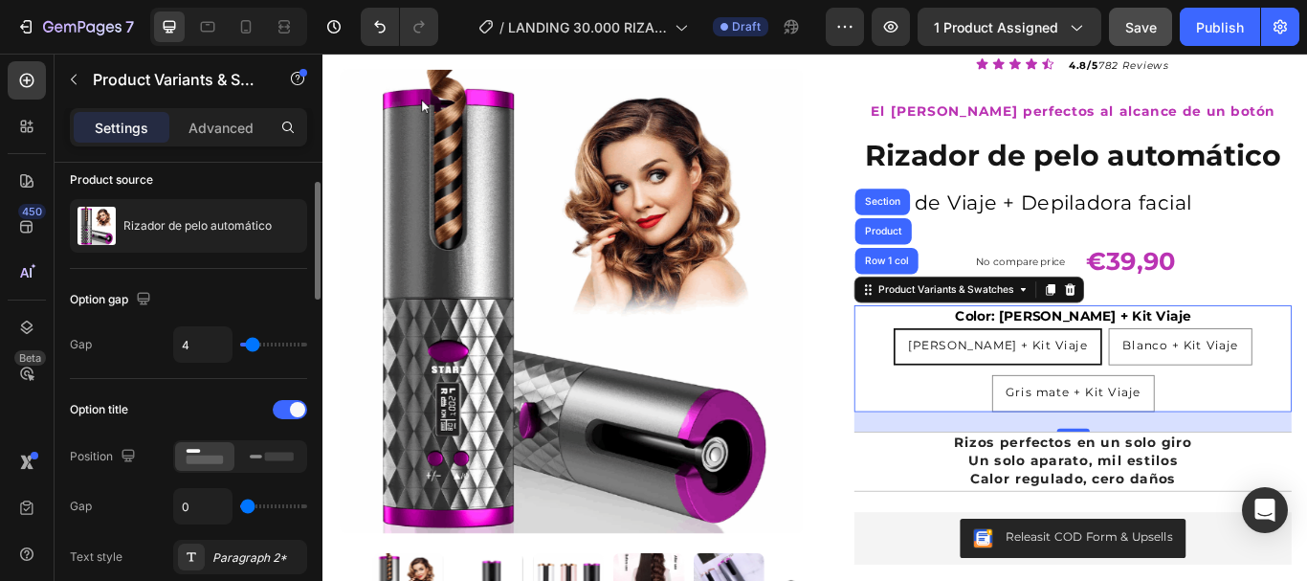
type input "2"
type input "4"
type input "7"
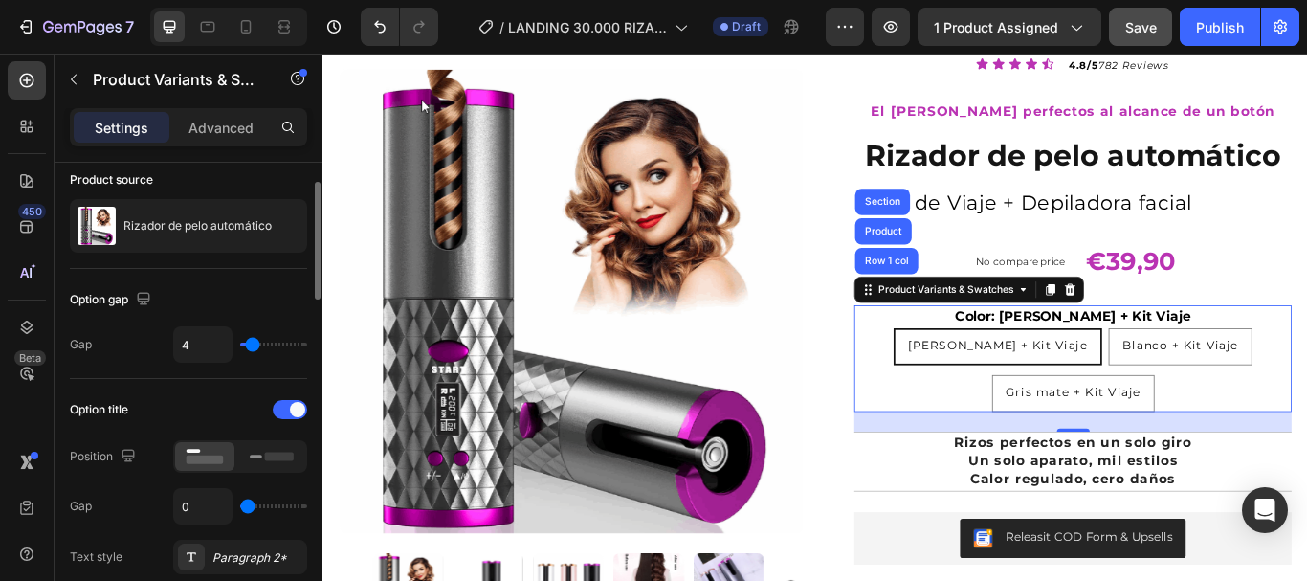
type input "7"
type input "8"
type input "10"
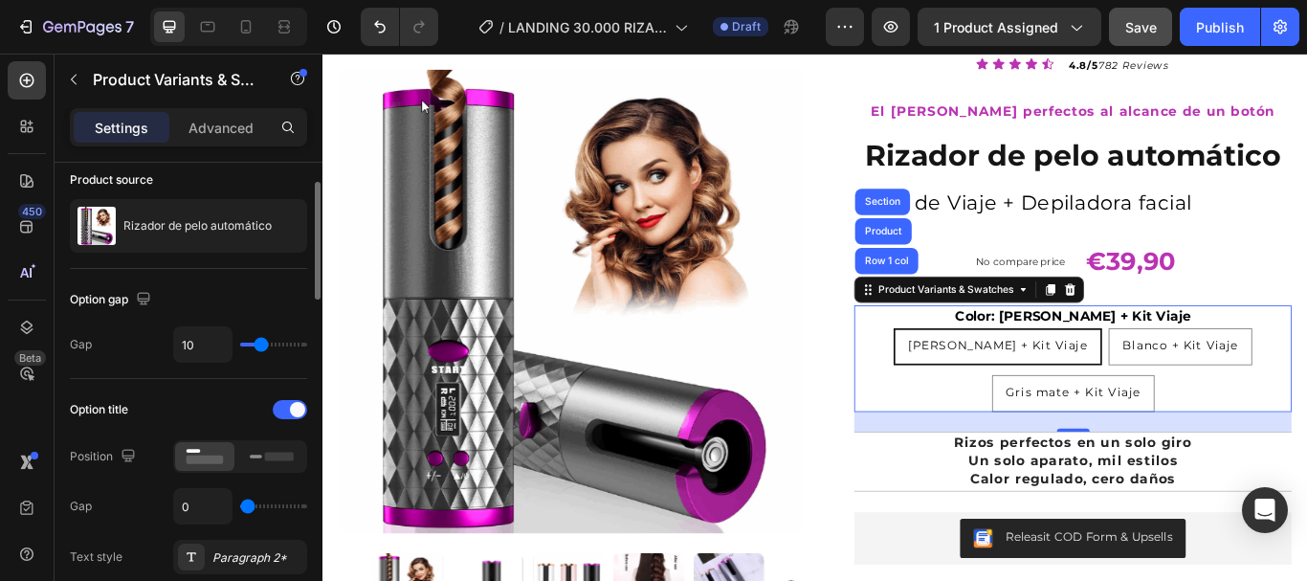
type input "11"
type input "13"
drag, startPoint x: 302, startPoint y: 344, endPoint x: 264, endPoint y: 343, distance: 38.3
type input "13"
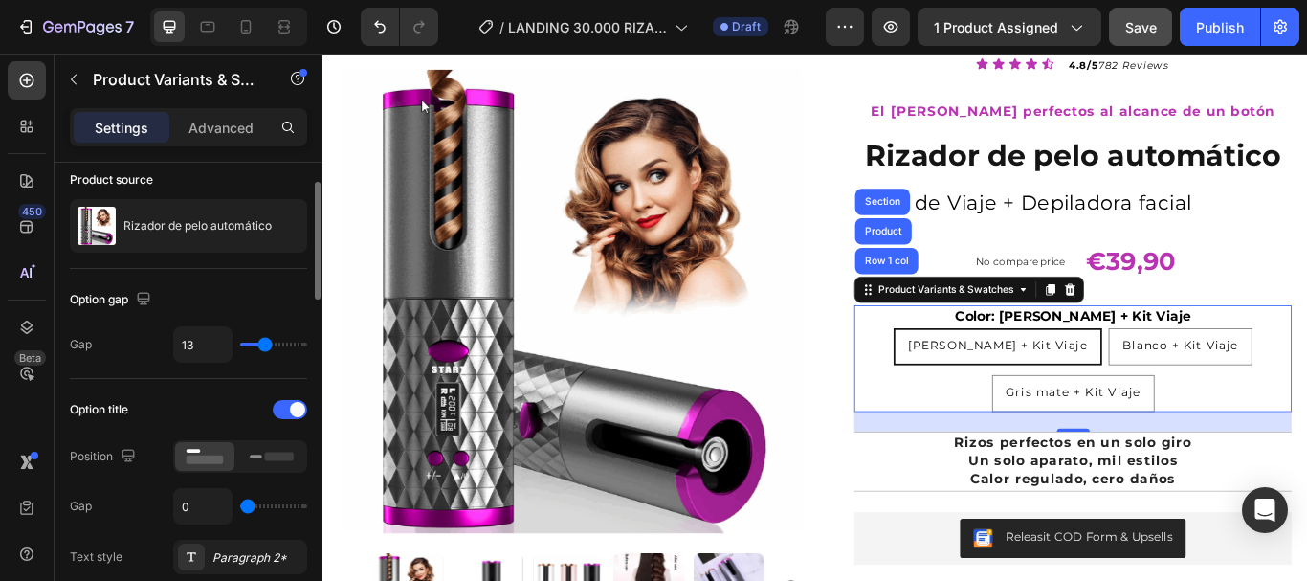
click at [264, 343] on input "range" at bounding box center [273, 345] width 67 height 4
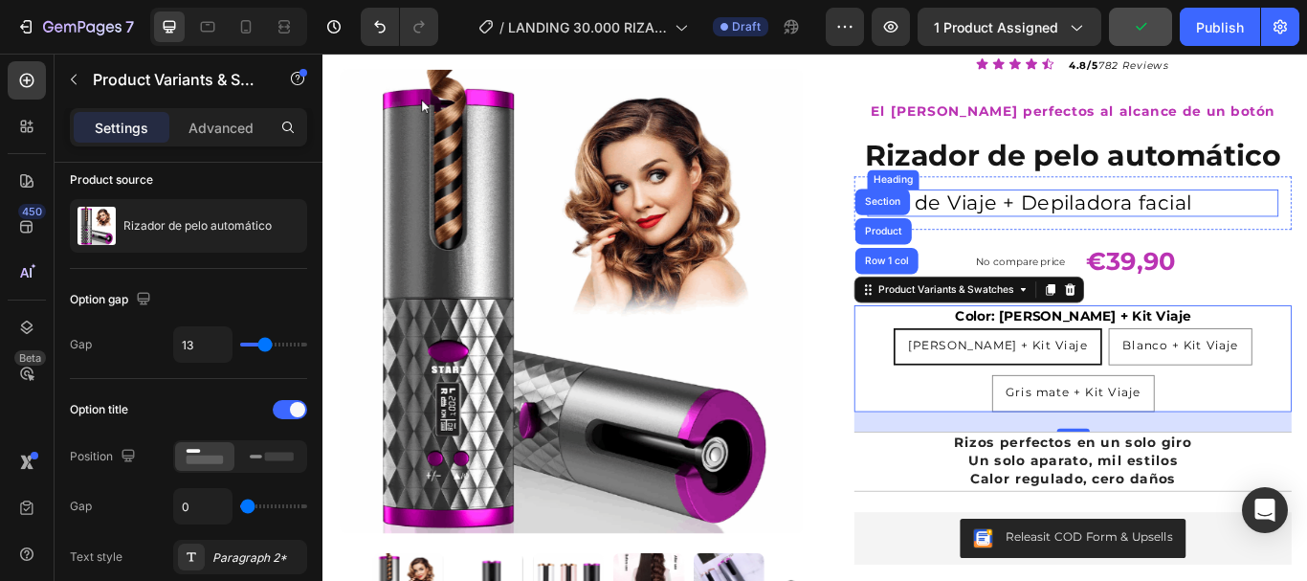
click at [1219, 227] on p "+Kit de Viaje + Depiladora facial" at bounding box center [1196, 228] width 475 height 28
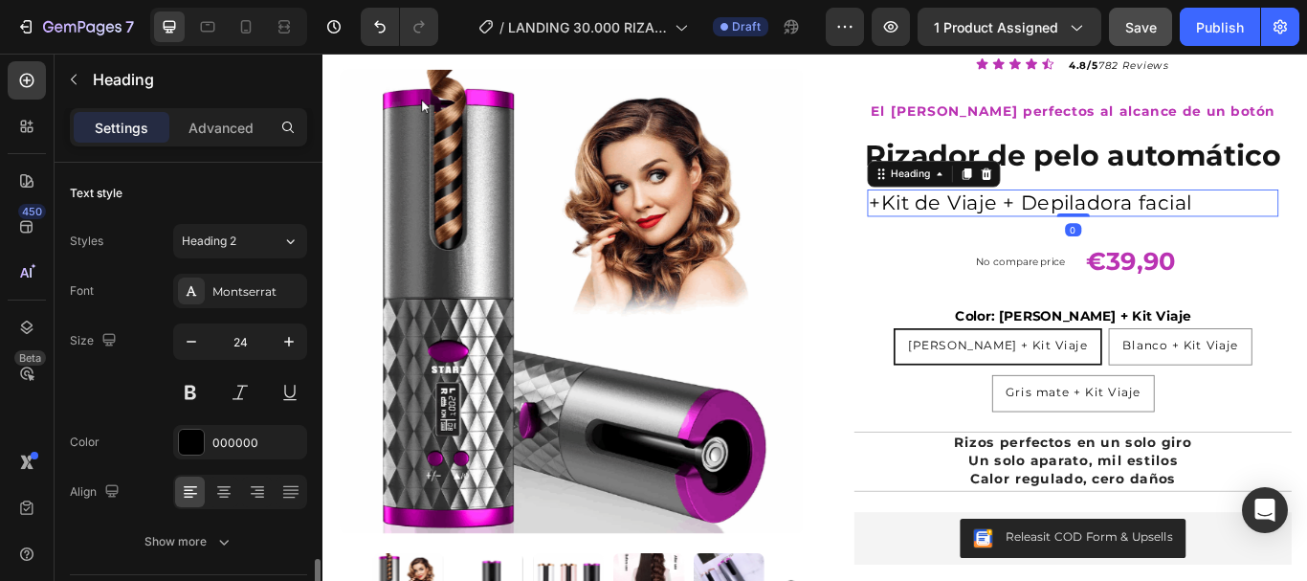
scroll to position [287, 0]
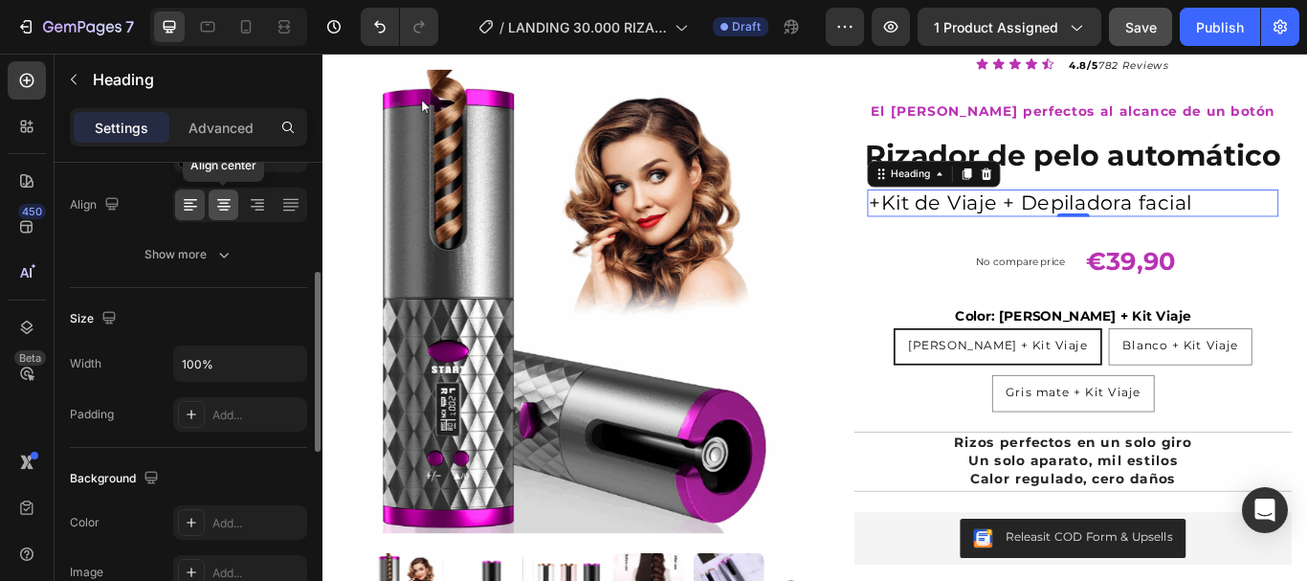
click at [225, 209] on icon at bounding box center [223, 204] width 19 height 19
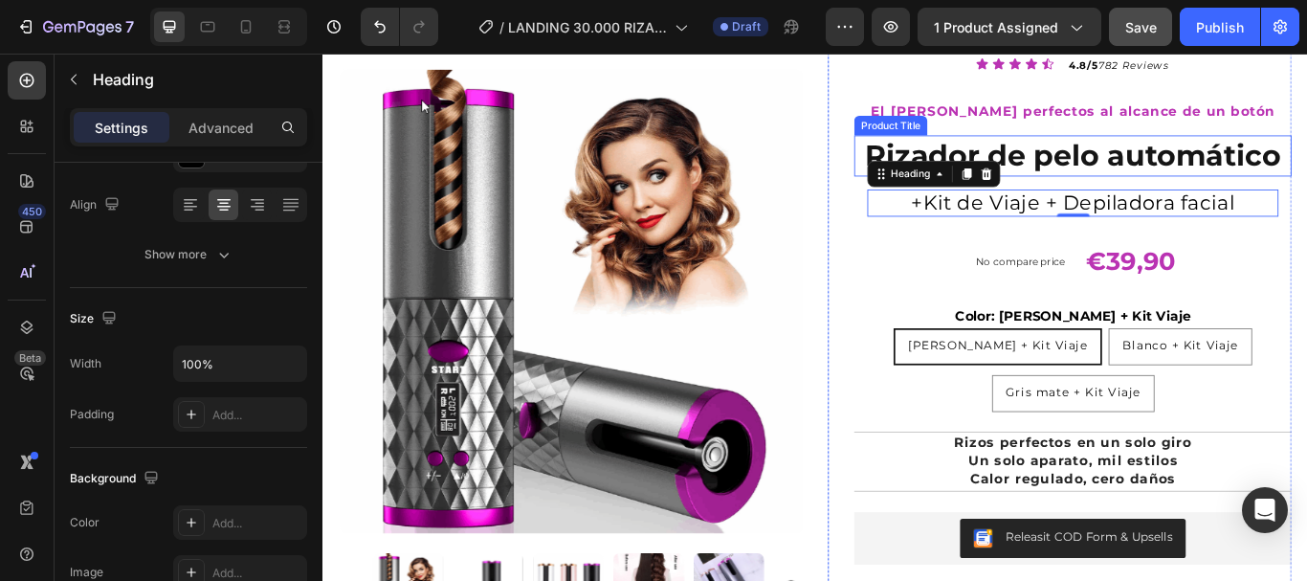
click at [1144, 177] on h1 "Rizador de pelo automático" at bounding box center [1196, 173] width 510 height 48
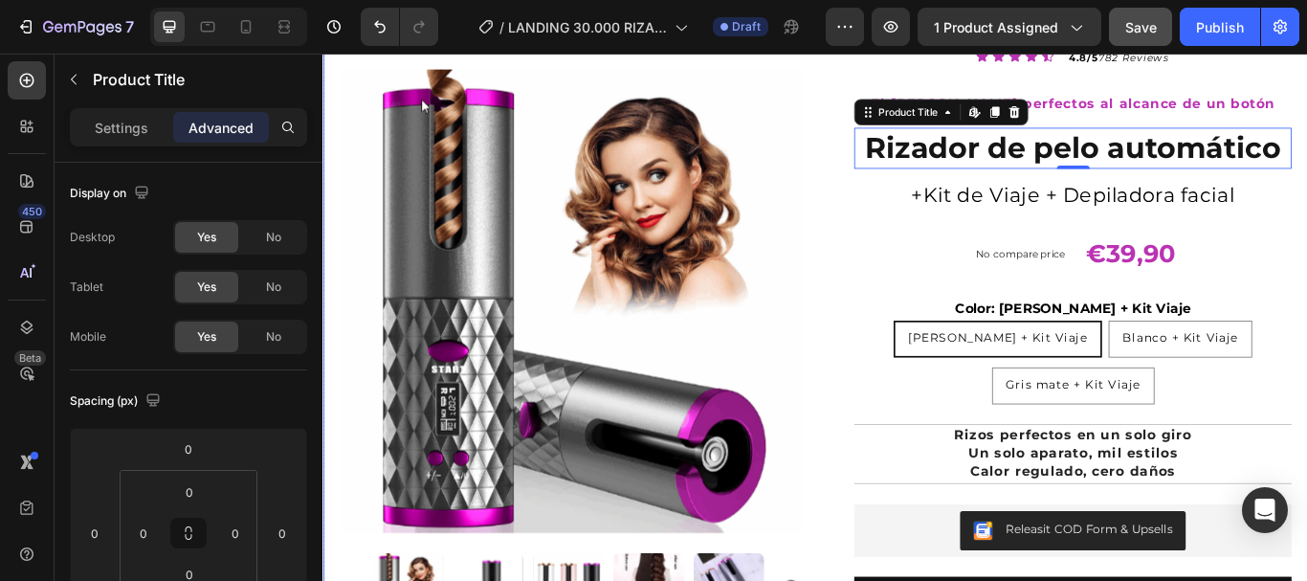
scroll to position [0, 0]
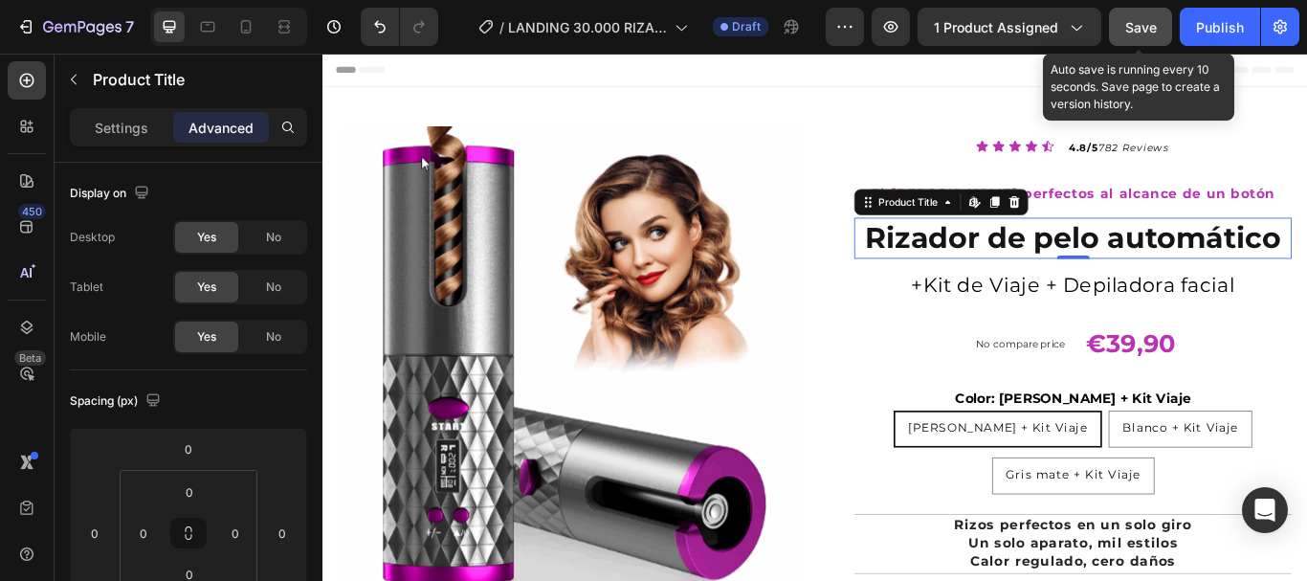
click at [1132, 28] on span "Save" at bounding box center [1141, 27] width 32 height 16
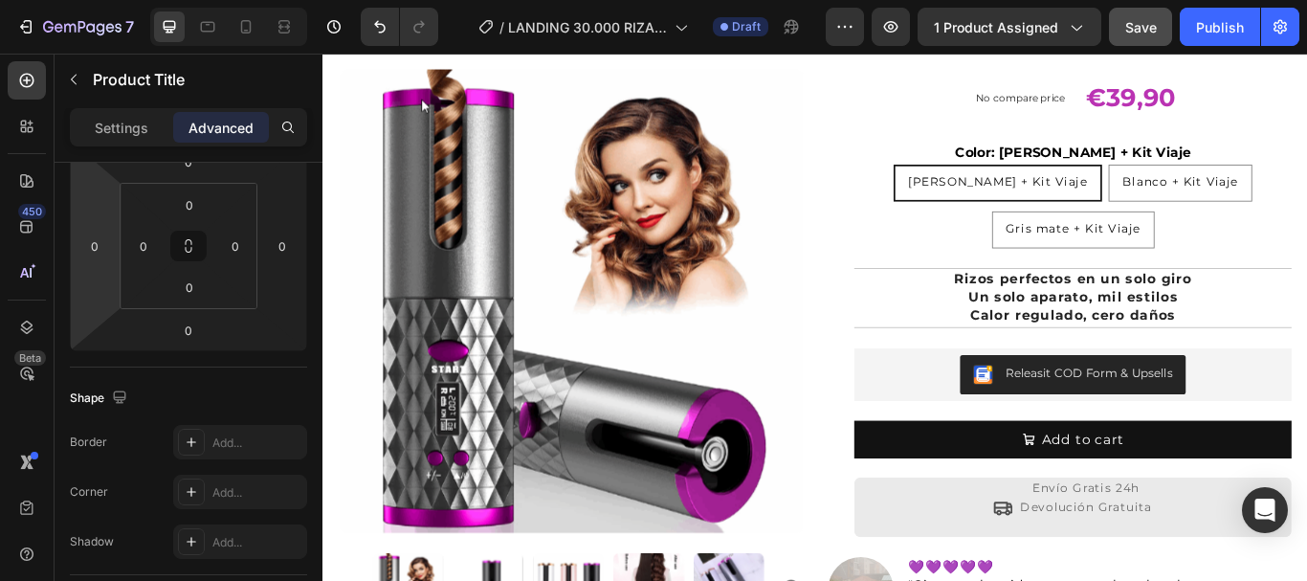
scroll to position [574, 0]
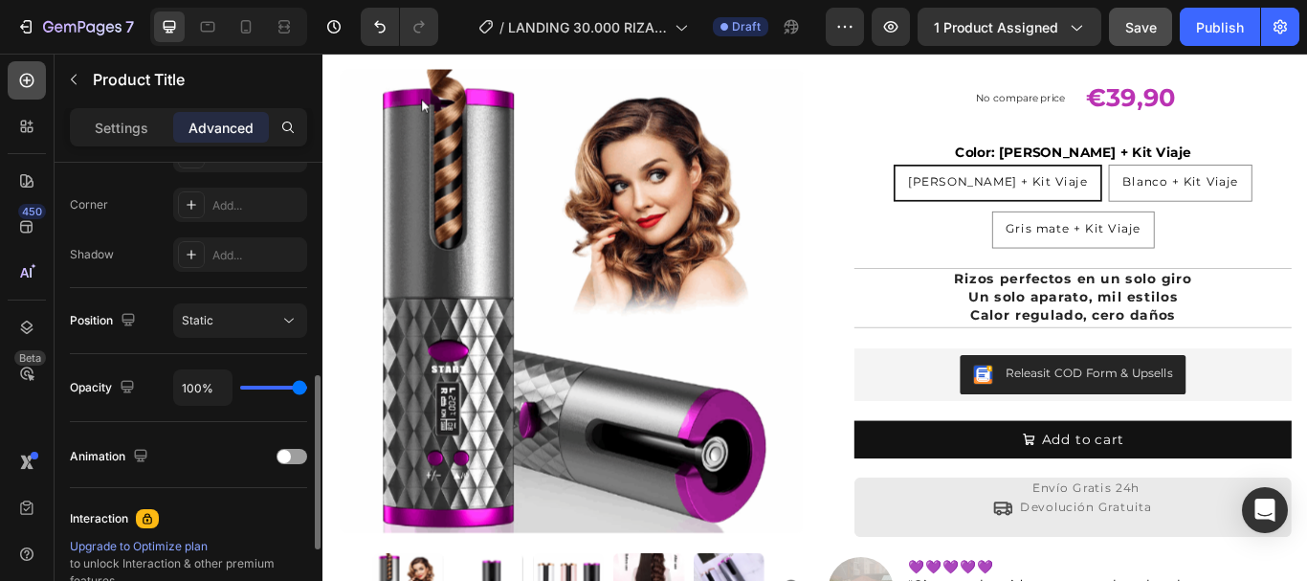
click at [32, 85] on icon at bounding box center [27, 81] width 14 height 14
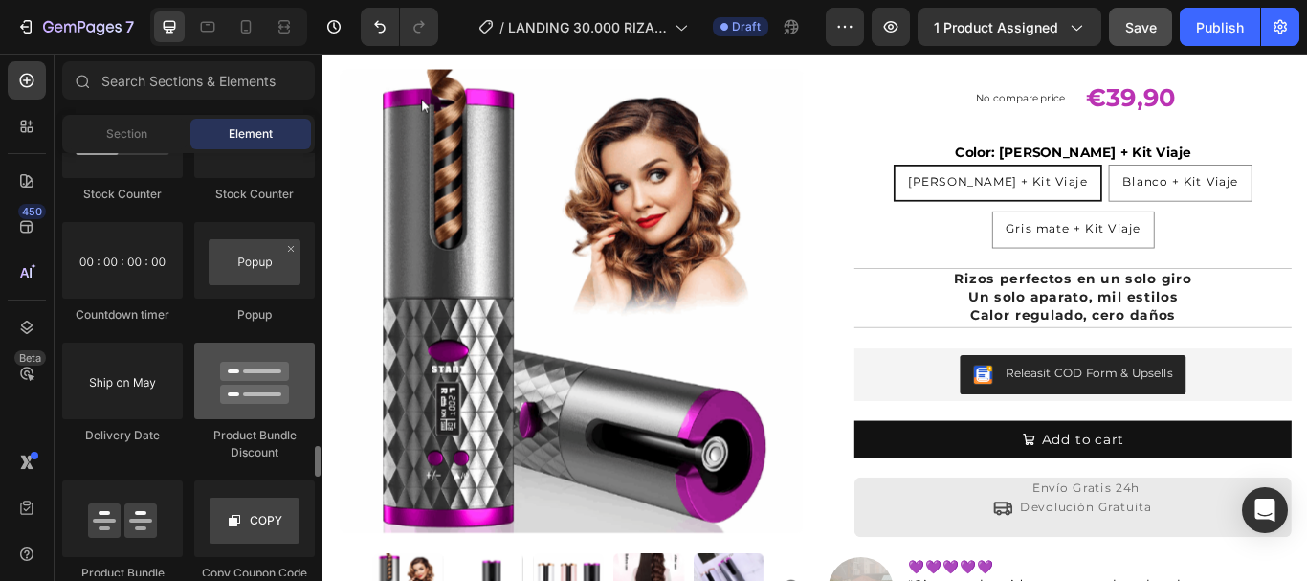
scroll to position [3923, 0]
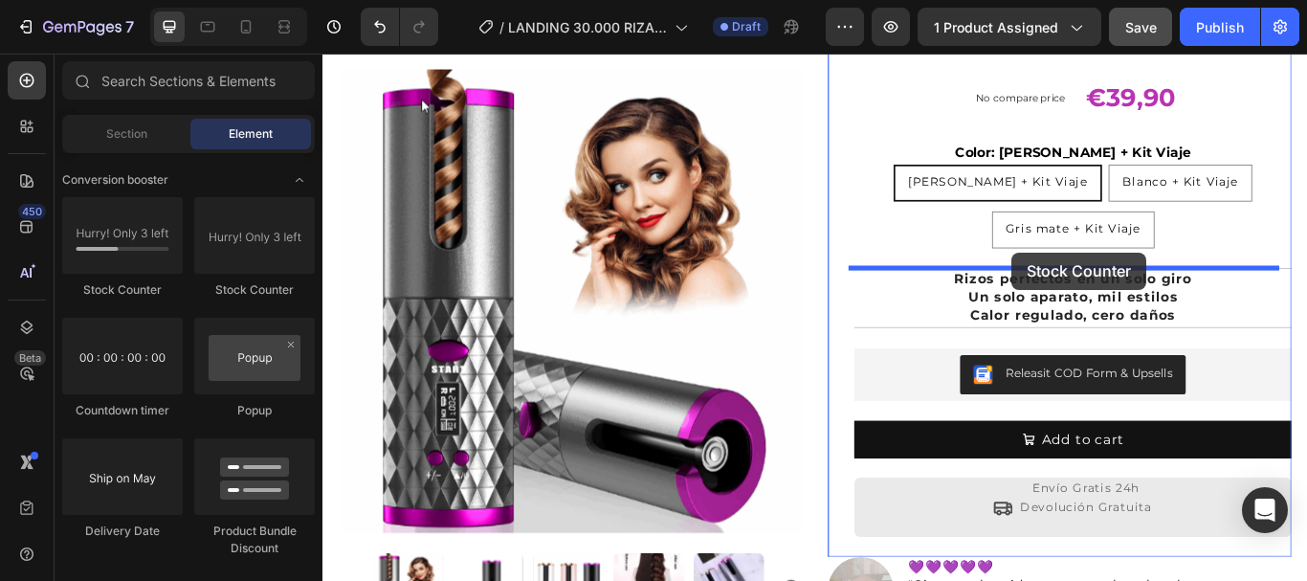
drag, startPoint x: 457, startPoint y: 300, endPoint x: 1126, endPoint y: 285, distance: 668.9
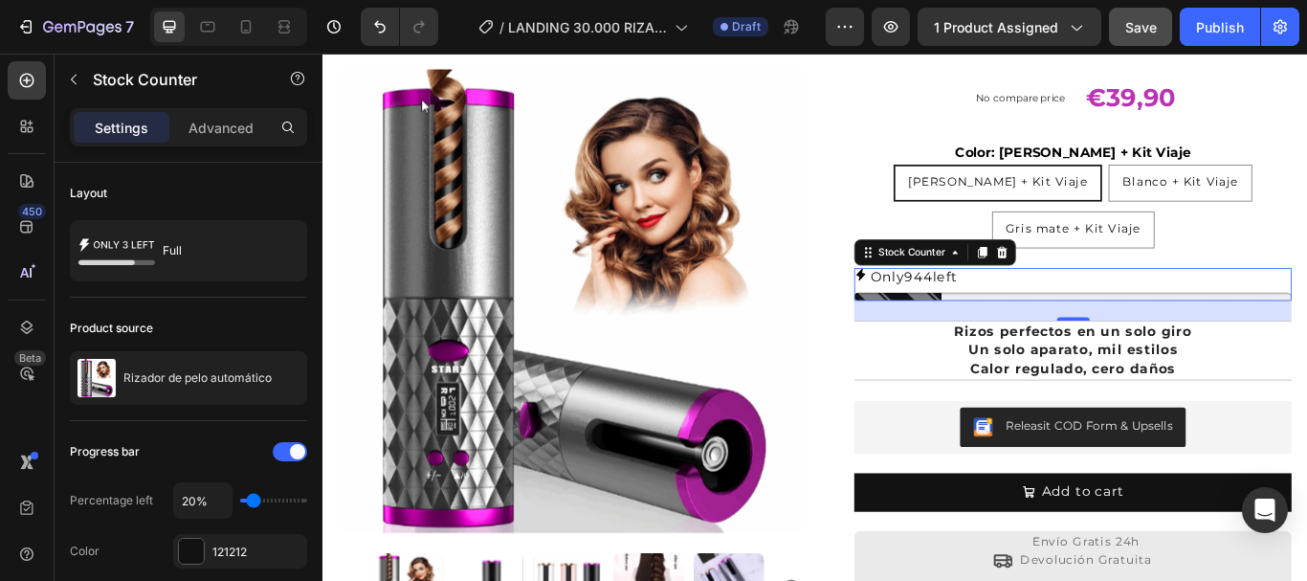
click at [1084, 332] on div at bounding box center [1196, 337] width 510 height 10
click at [1049, 332] on div at bounding box center [1196, 337] width 510 height 10
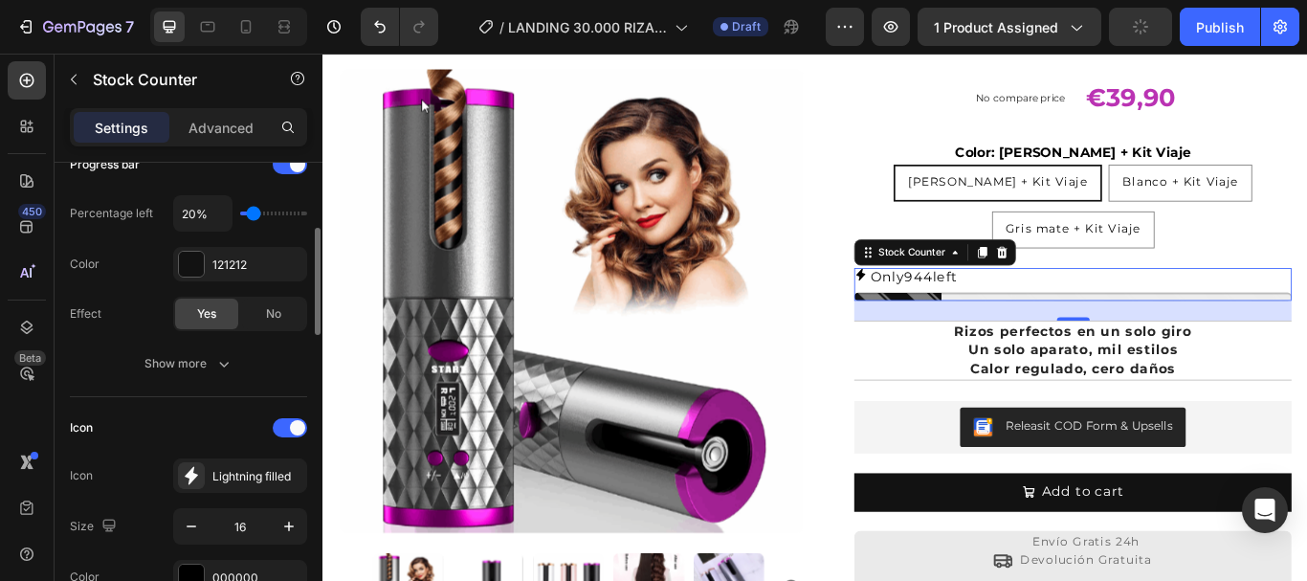
scroll to position [478, 0]
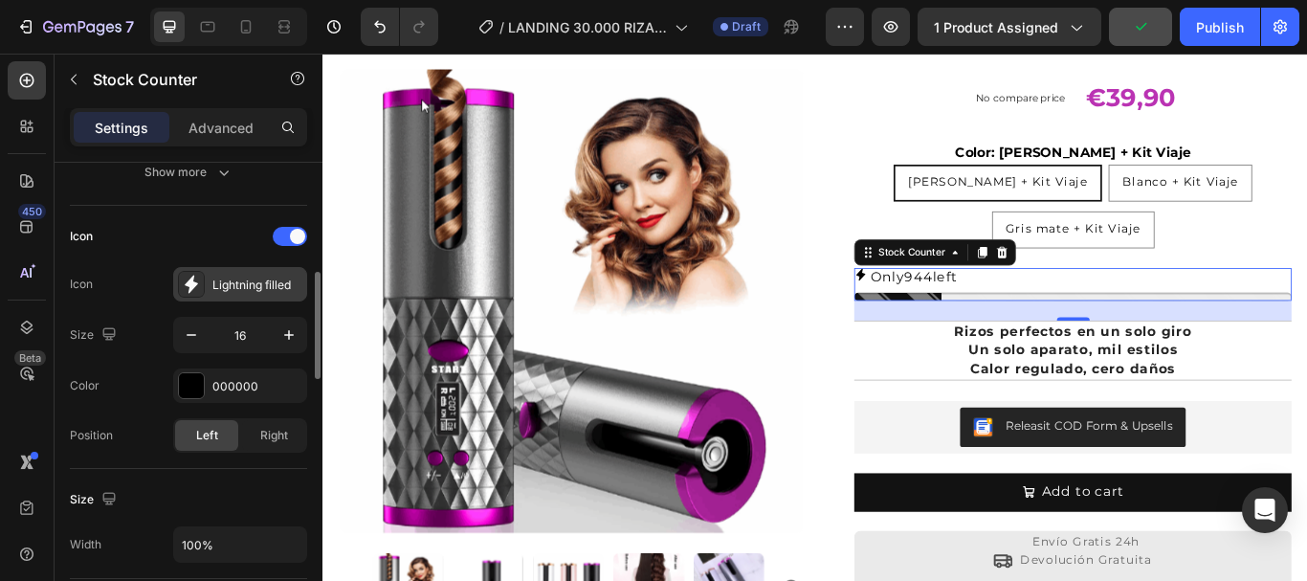
click at [250, 279] on div "Lightning filled" at bounding box center [257, 284] width 90 height 17
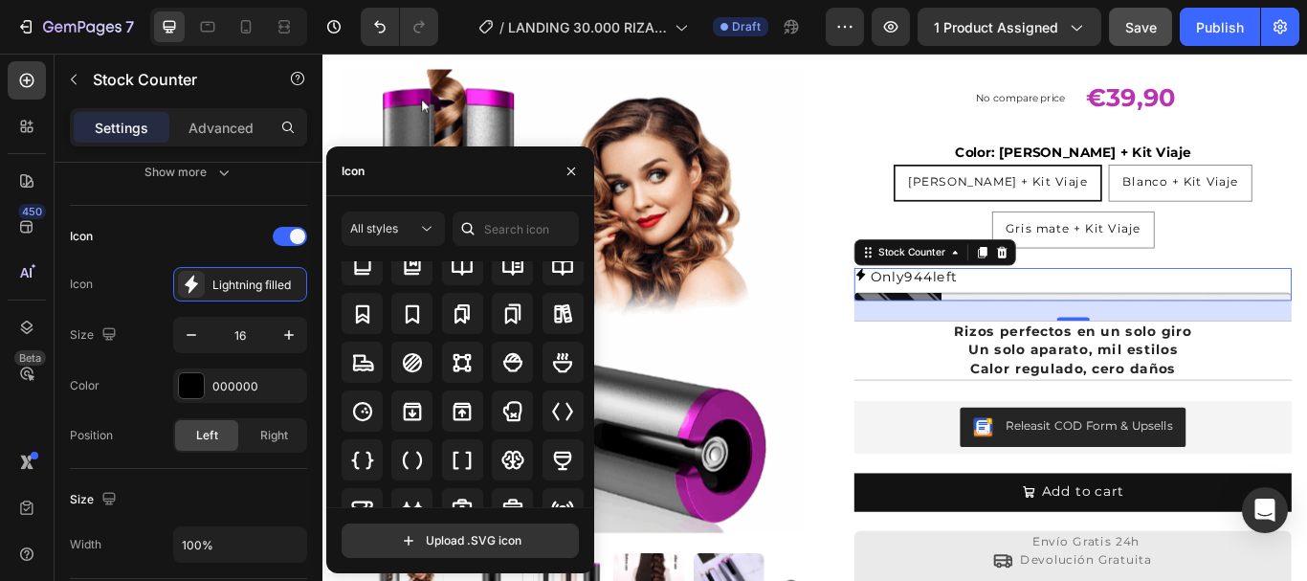
scroll to position [1827, 0]
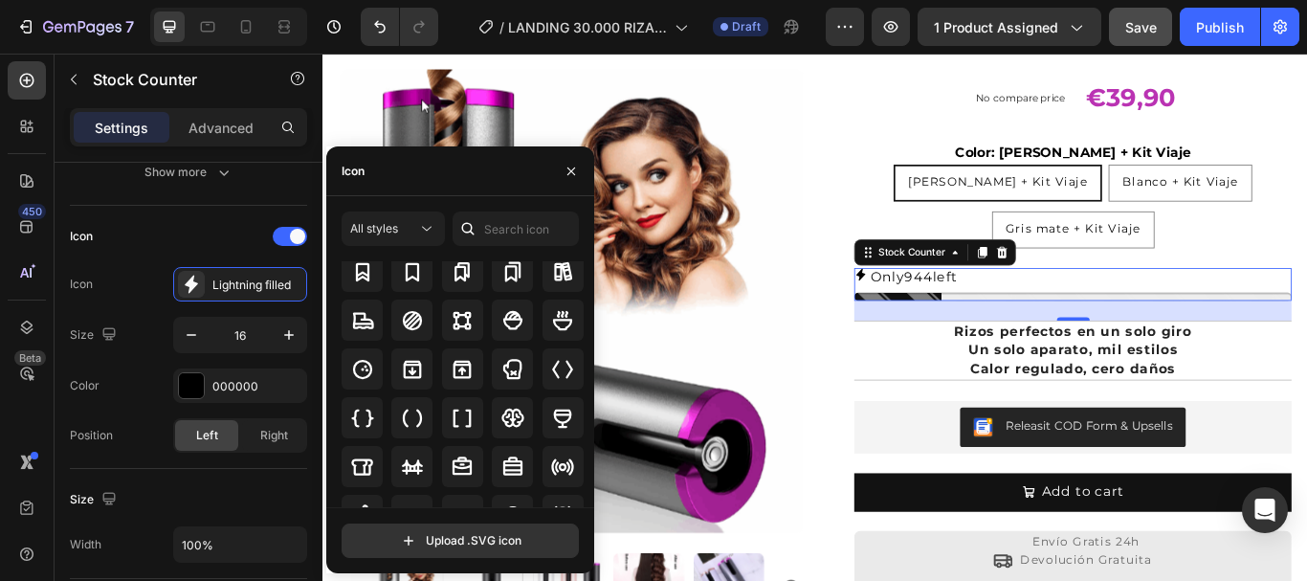
drag, startPoint x: 586, startPoint y: 484, endPoint x: 586, endPoint y: 462, distance: 22.0
click at [587, 463] on div "All icons" at bounding box center [467, 384] width 251 height 246
click at [556, 416] on icon at bounding box center [562, 418] width 23 height 23
click at [145, 343] on div "Size 16" at bounding box center [188, 335] width 237 height 36
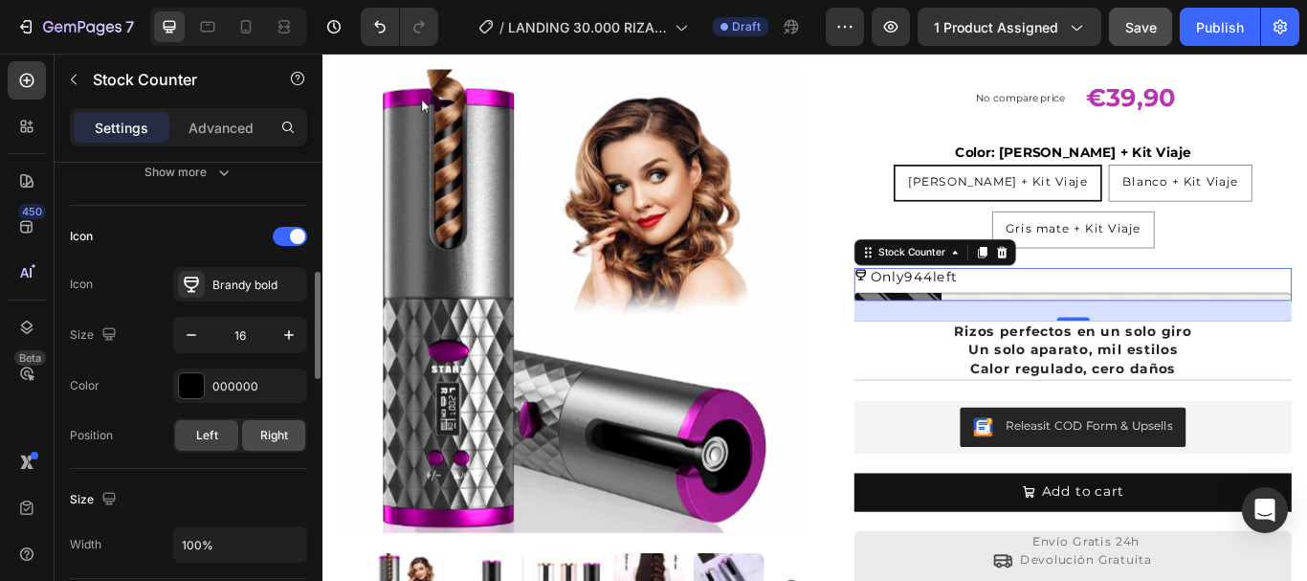
click at [276, 435] on span "Right" at bounding box center [274, 435] width 28 height 17
click at [206, 434] on span "Left" at bounding box center [207, 435] width 22 height 17
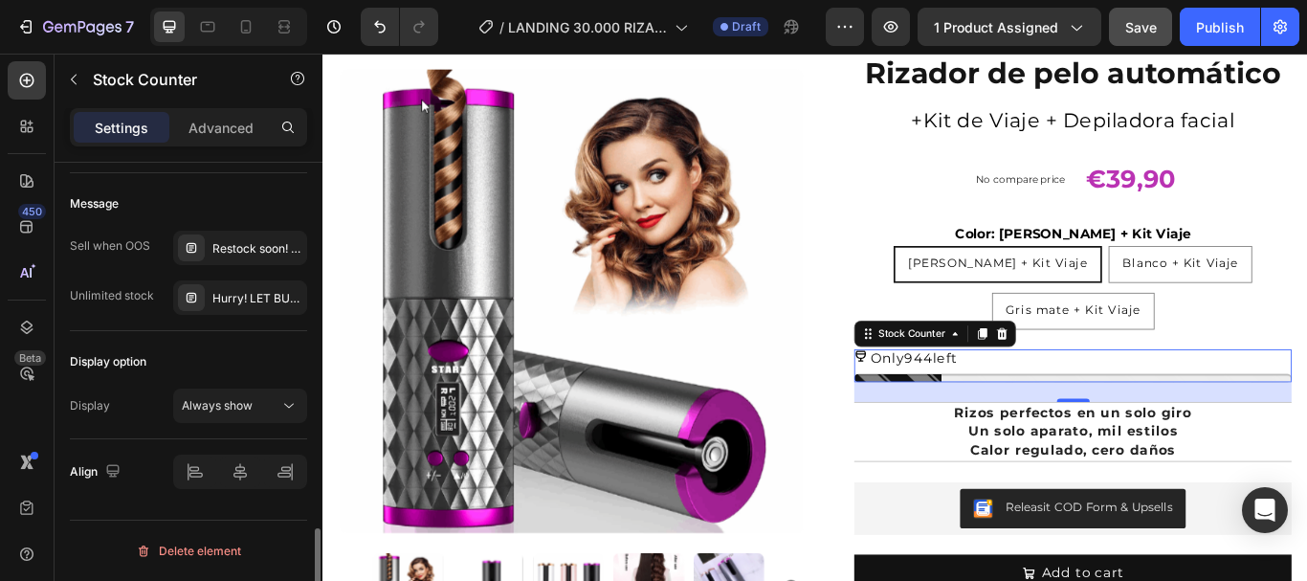
scroll to position [1217, 0]
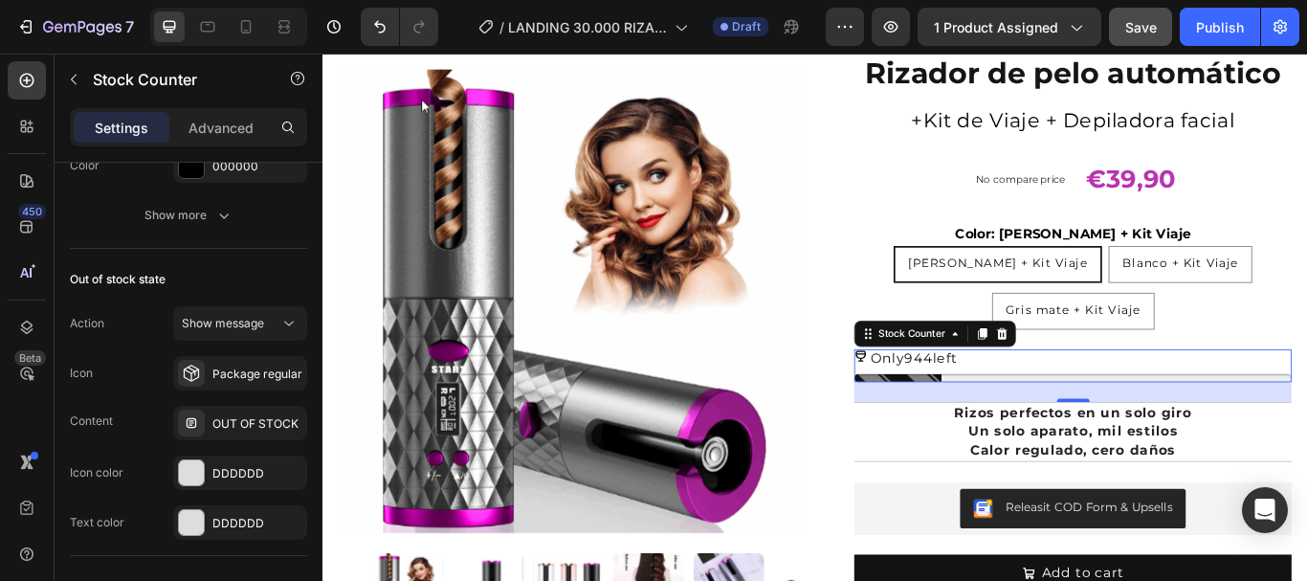
click at [1138, 410] on div "Only 944 left" at bounding box center [1196, 409] width 510 height 21
click at [1108, 378] on icon at bounding box center [1114, 379] width 12 height 13
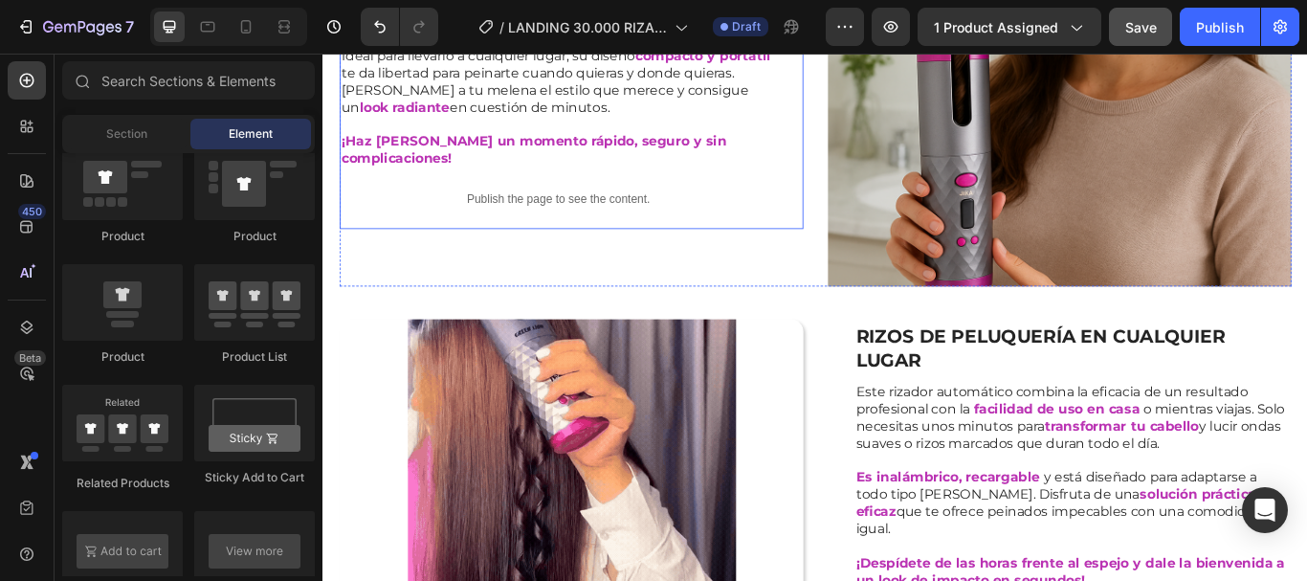
scroll to position [0, 0]
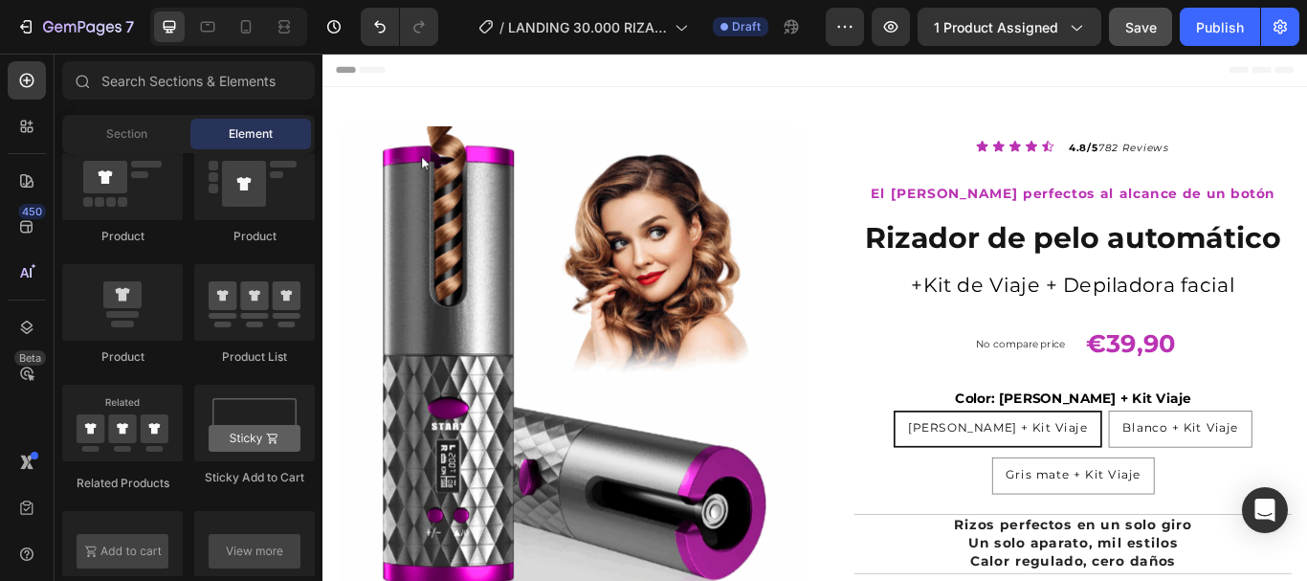
click at [922, 330] on div "Icon Icon Icon Icon Icon Icon List 4.8/5 782 Reviews Text Block Row El [PERSON_…" at bounding box center [1181, 533] width 541 height 788
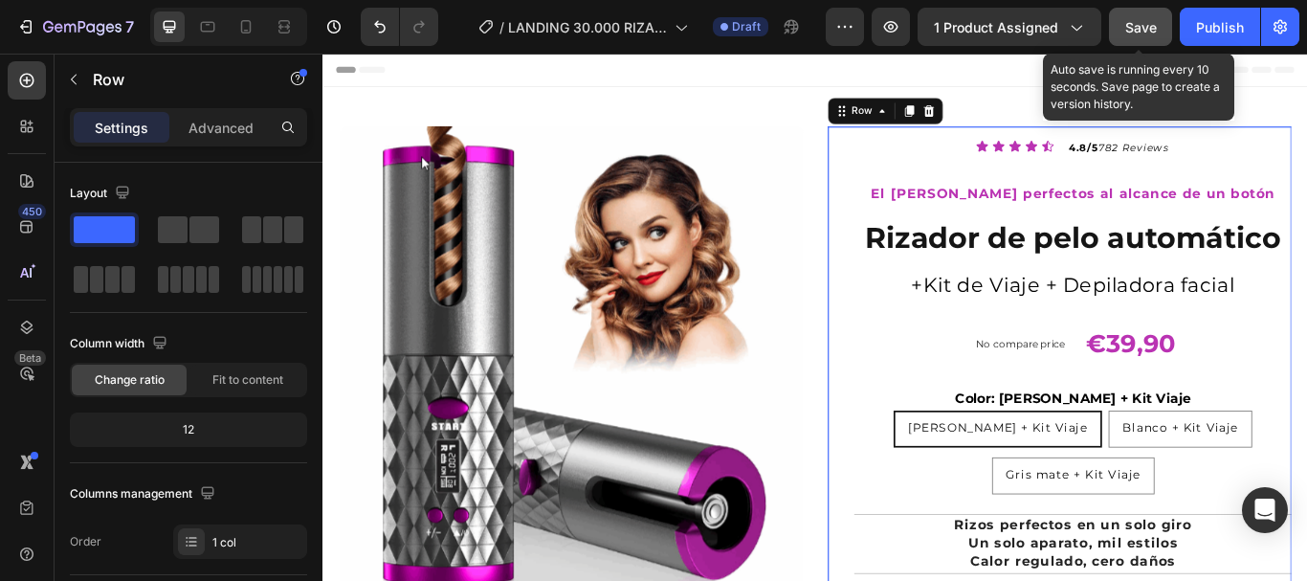
click at [1143, 26] on span "Save" at bounding box center [1141, 27] width 32 height 16
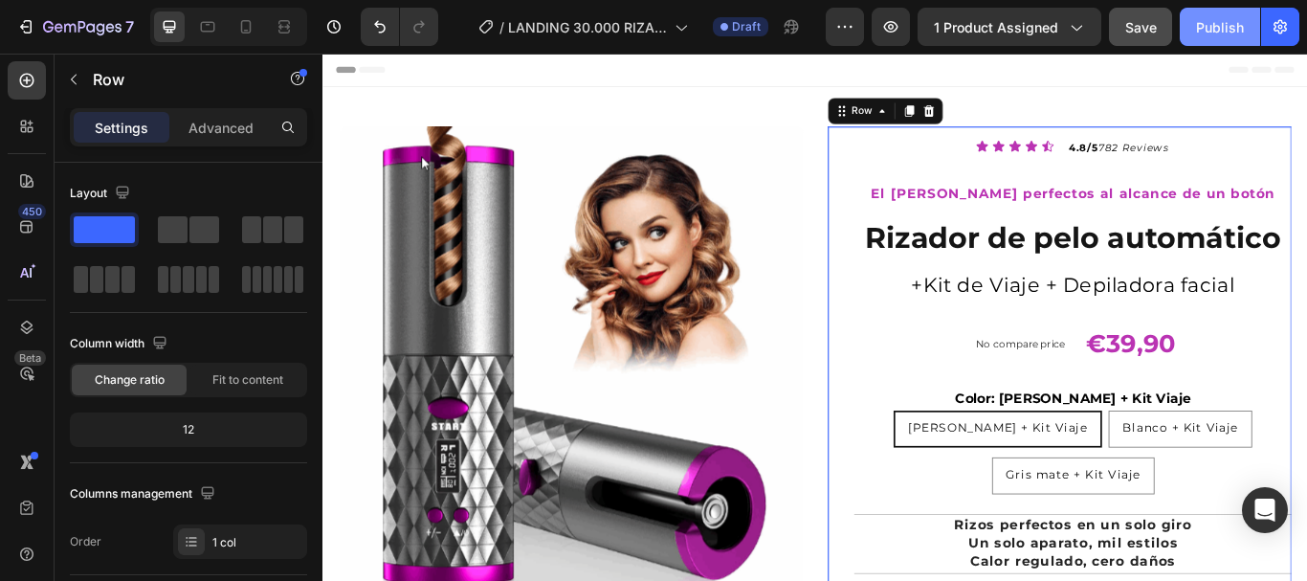
click at [1240, 26] on div "Publish" at bounding box center [1220, 27] width 48 height 20
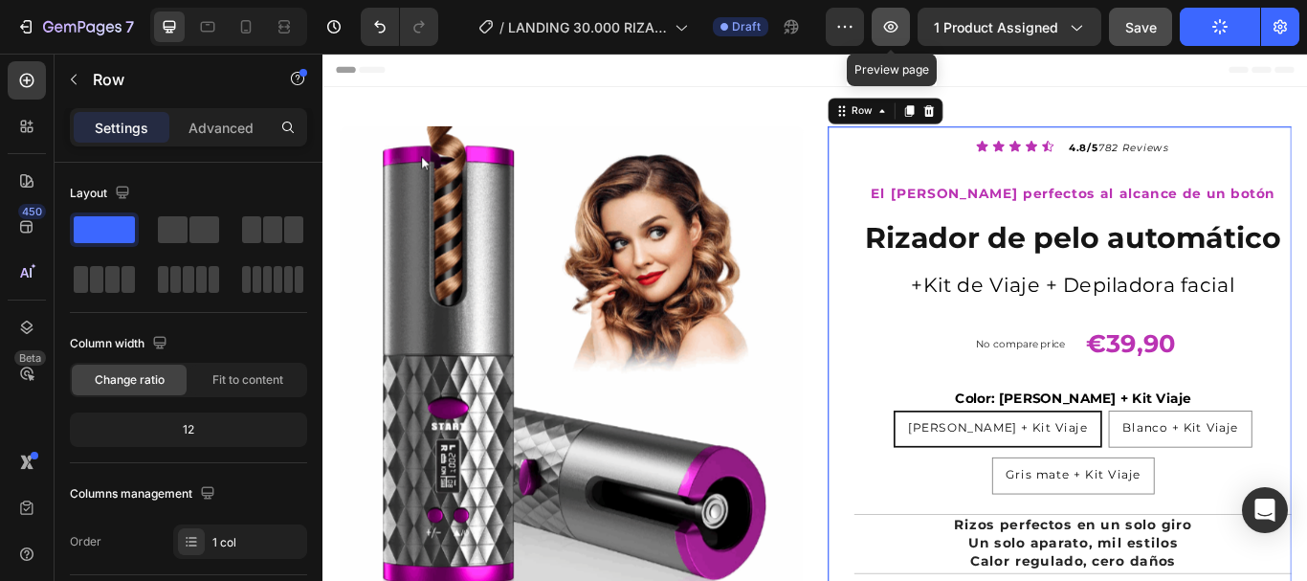
click at [890, 26] on icon "button" at bounding box center [890, 26] width 19 height 19
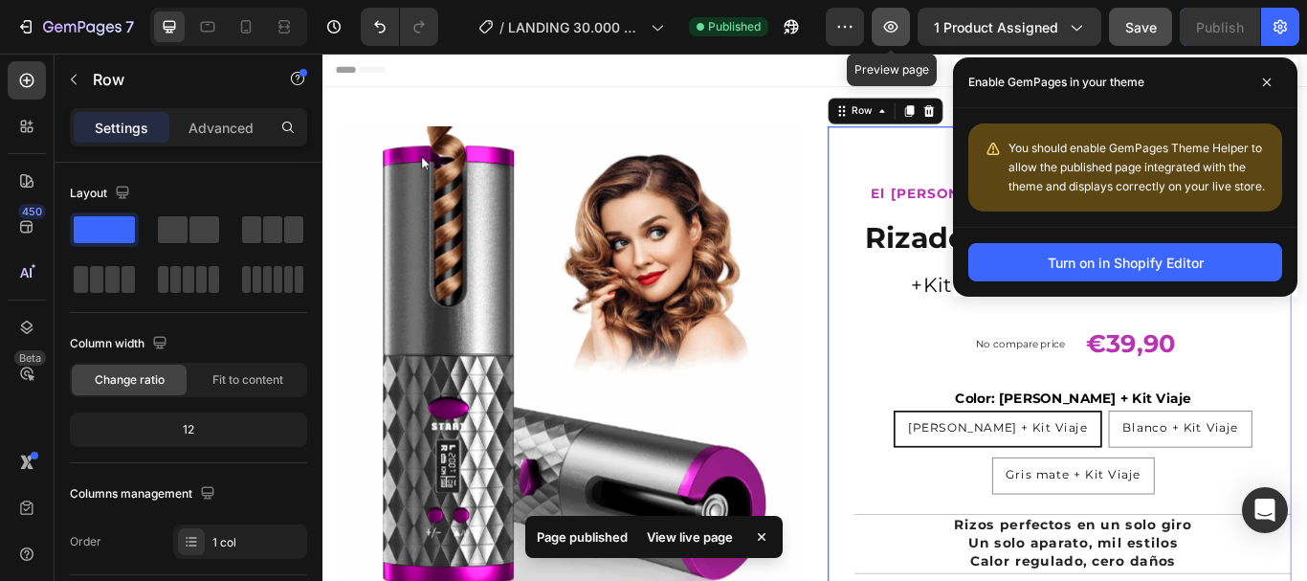
click at [888, 28] on icon "button" at bounding box center [891, 26] width 14 height 11
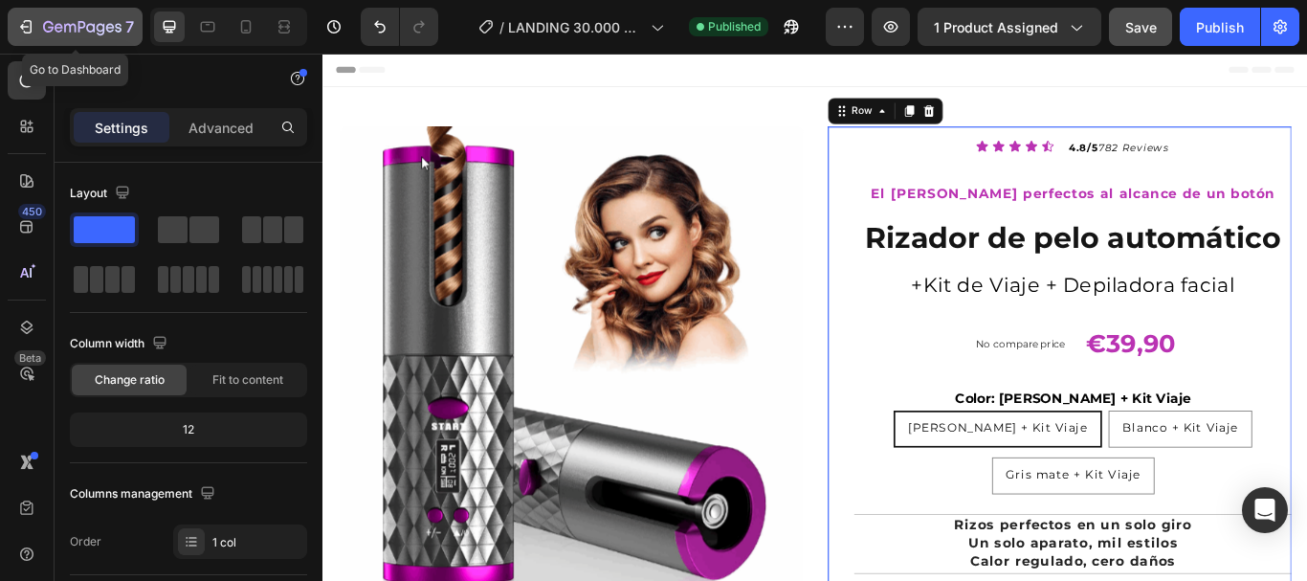
click at [34, 26] on icon "button" at bounding box center [25, 26] width 19 height 19
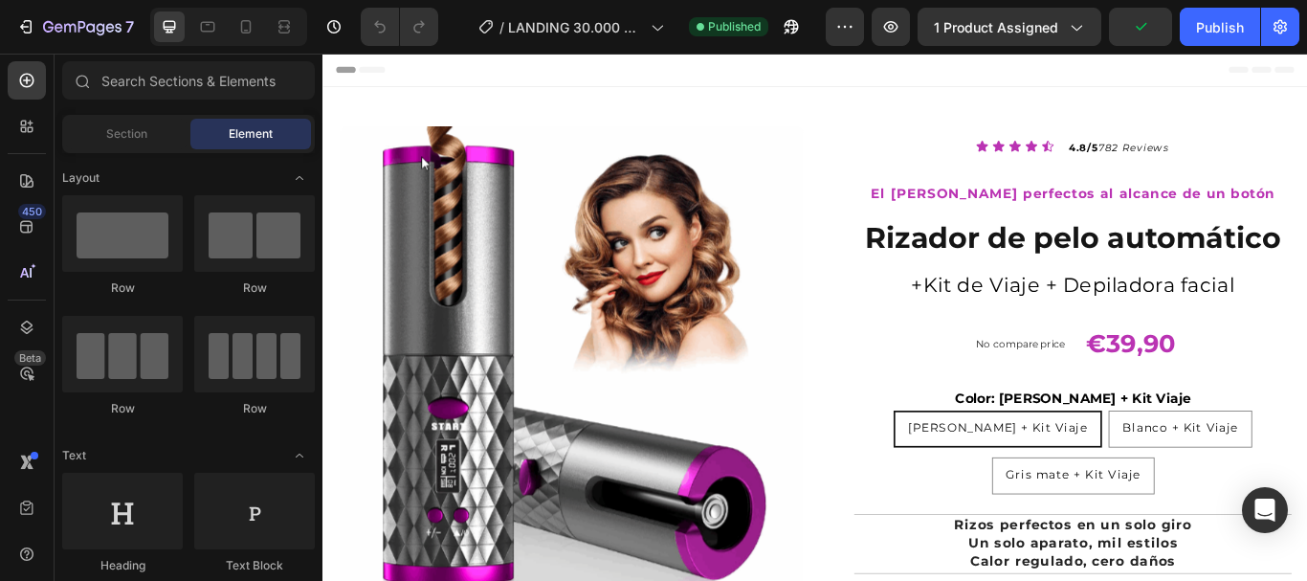
click at [990, 391] on div "No compare price Compare Price €39,90 Product Price Product Price Row" at bounding box center [1196, 392] width 510 height 55
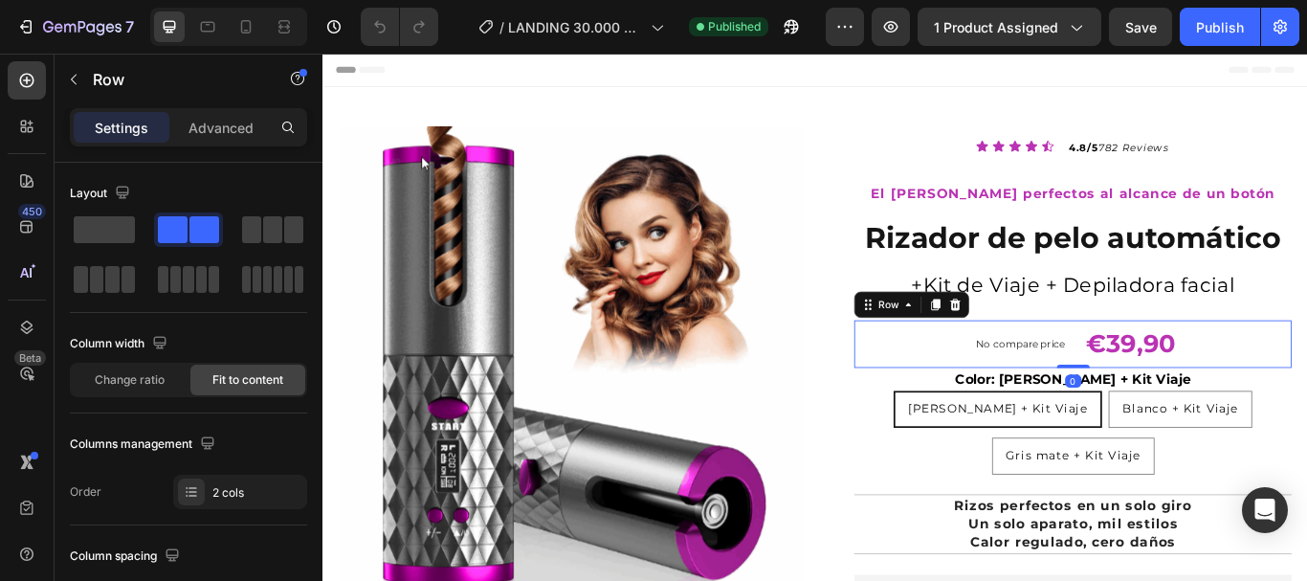
drag, startPoint x: 1169, startPoint y: 440, endPoint x: 1172, endPoint y: 405, distance: 35.5
click at [1172, 405] on div "No compare price Compare Price €39,90 Product Price Product Price Row 0" at bounding box center [1196, 392] width 510 height 55
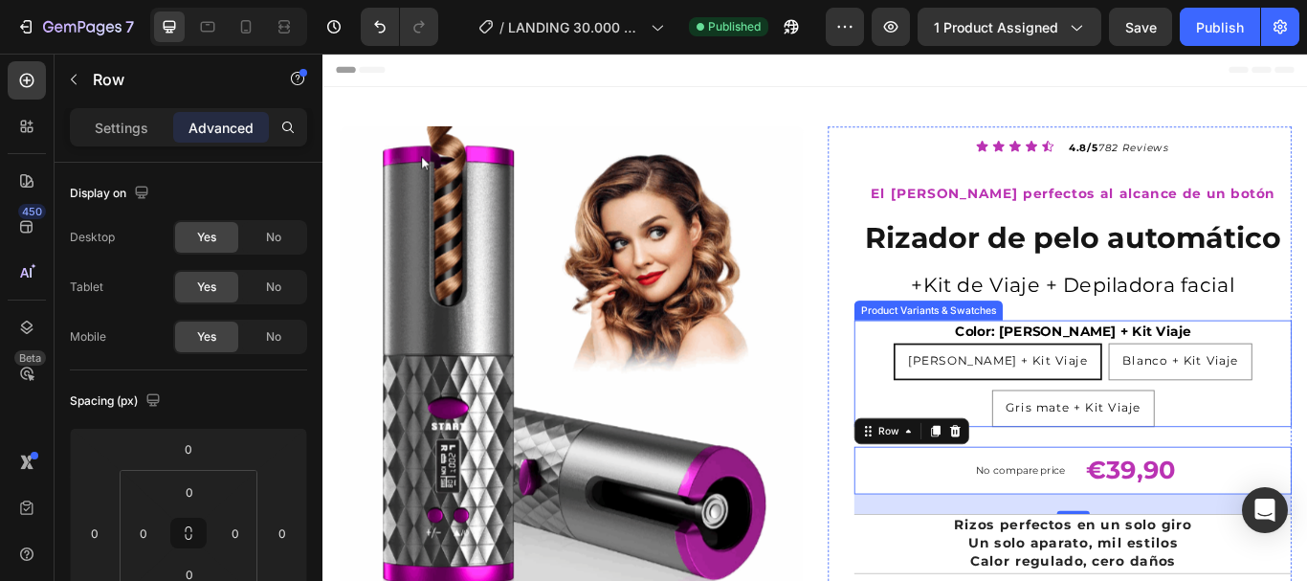
type input "0"
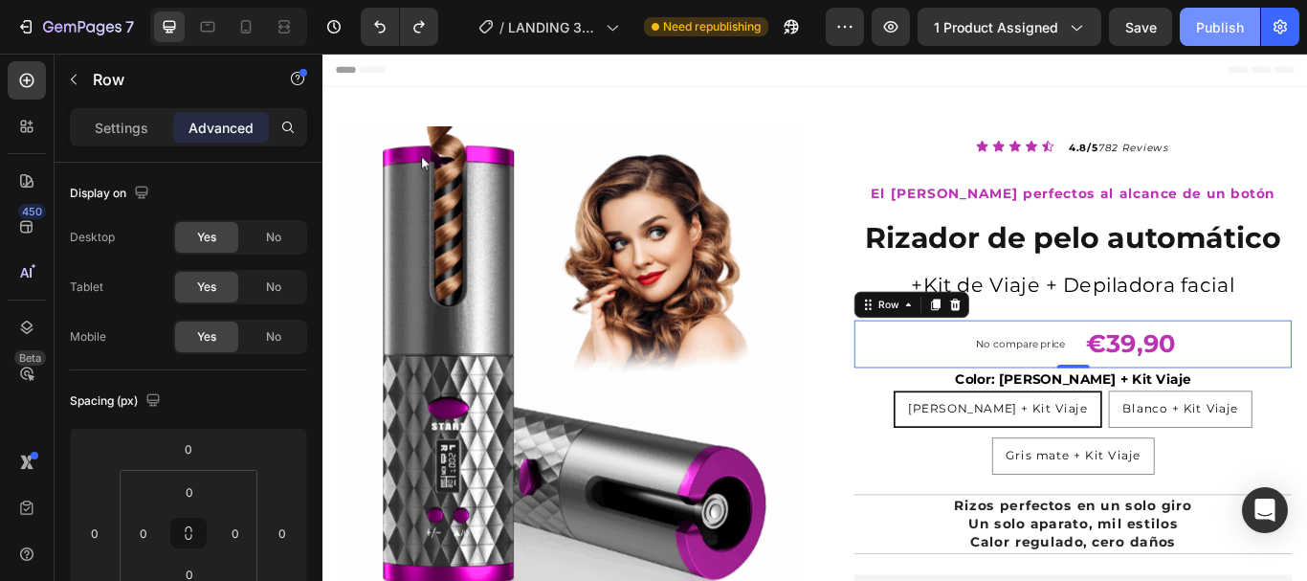
click at [1220, 23] on div "Publish" at bounding box center [1220, 27] width 48 height 20
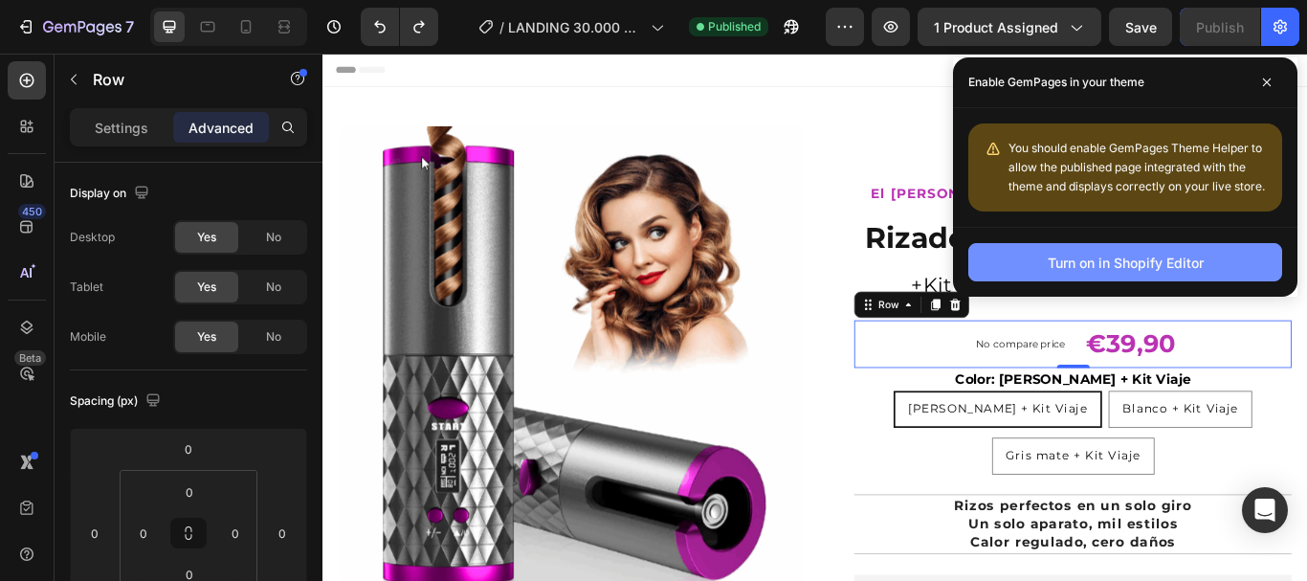
click at [1151, 263] on div "Turn on in Shopify Editor" at bounding box center [1126, 263] width 156 height 20
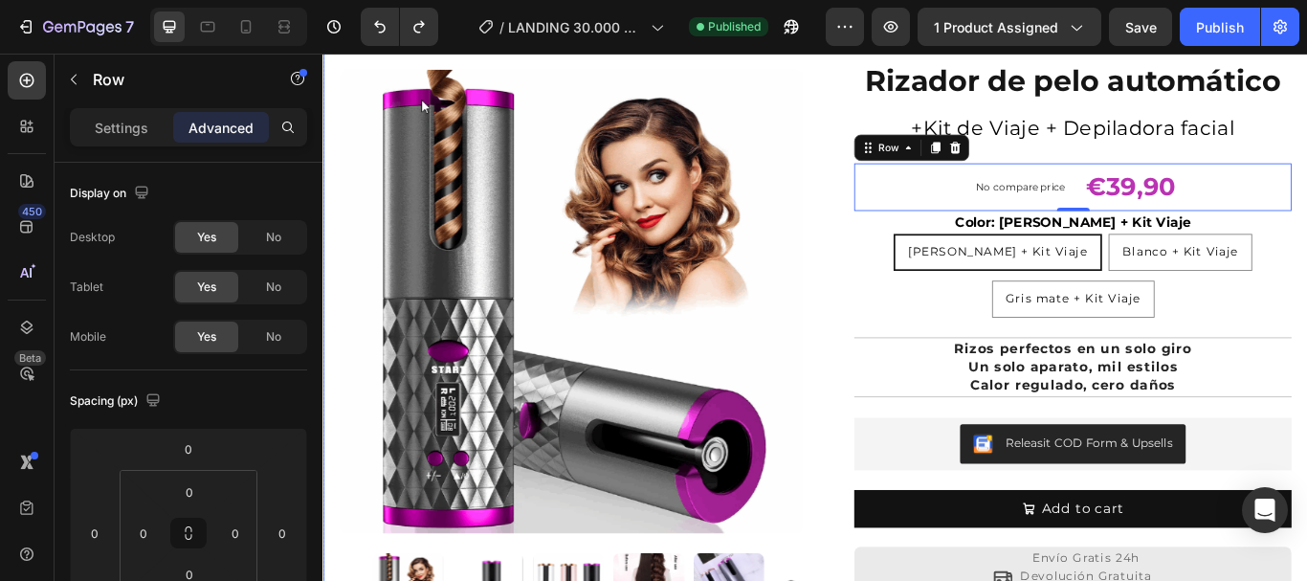
scroll to position [191, 0]
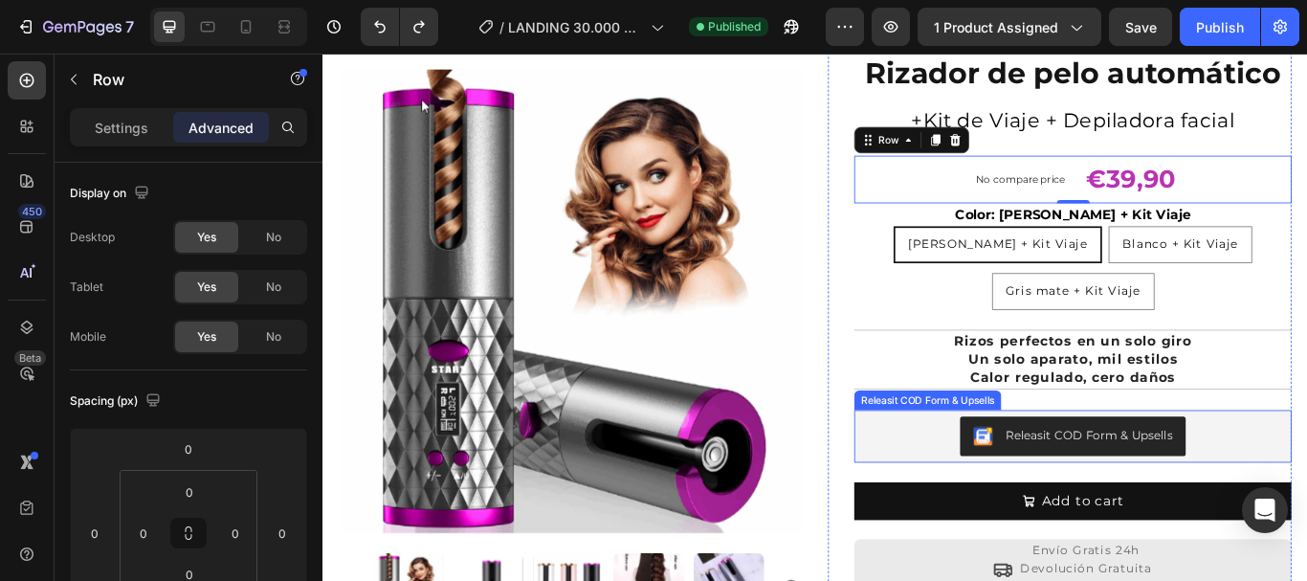
click at [997, 493] on div "Releasit COD Form & Upsells" at bounding box center [1196, 500] width 495 height 46
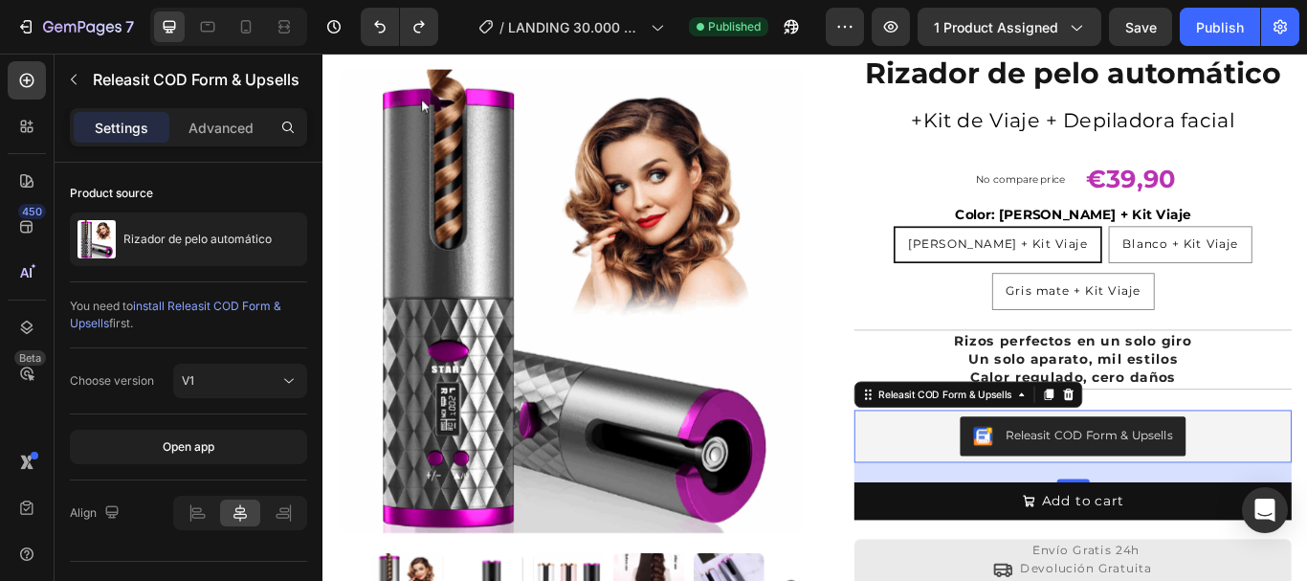
scroll to position [96, 0]
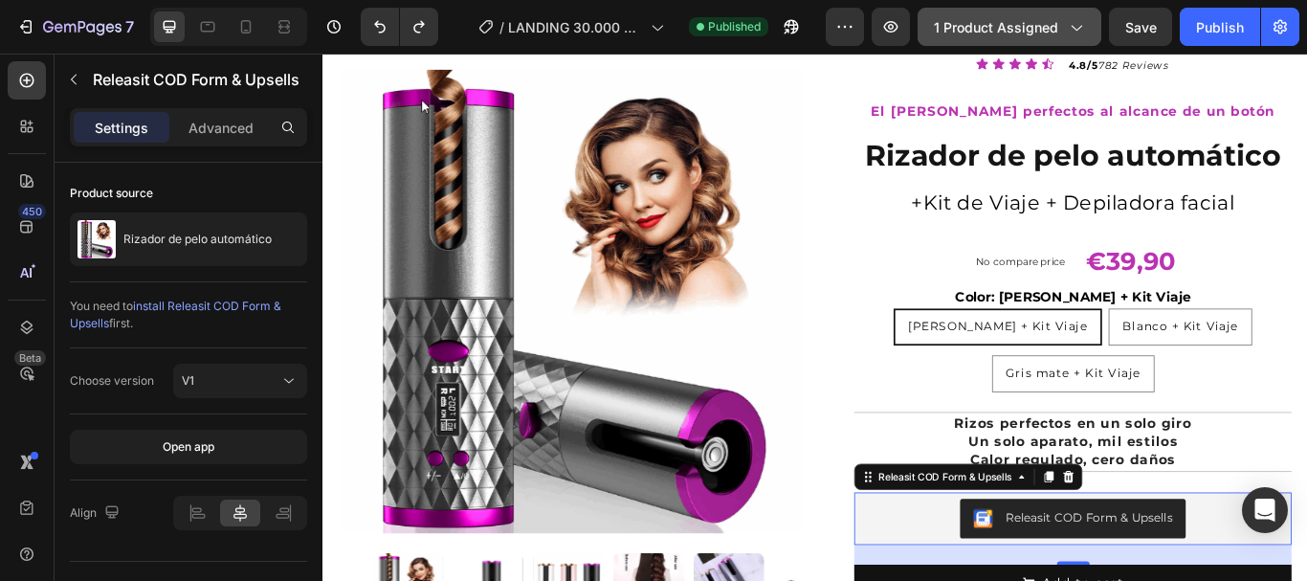
click at [1028, 22] on span "1 product assigned" at bounding box center [996, 27] width 124 height 20
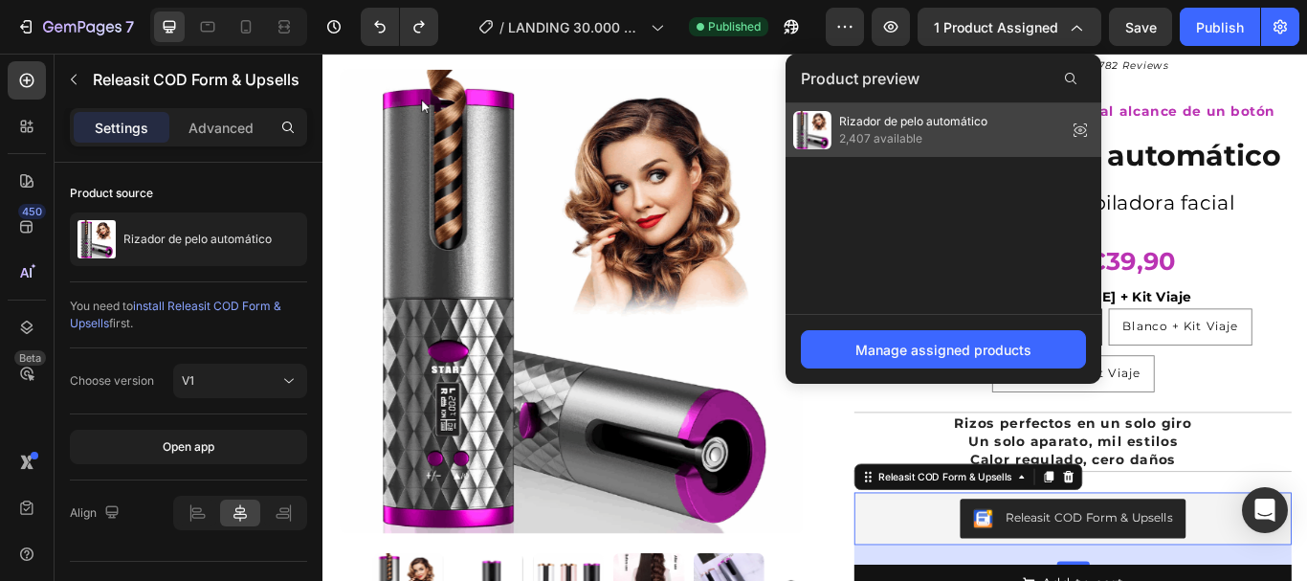
click at [892, 122] on span "Rizador de pelo automático" at bounding box center [913, 121] width 148 height 17
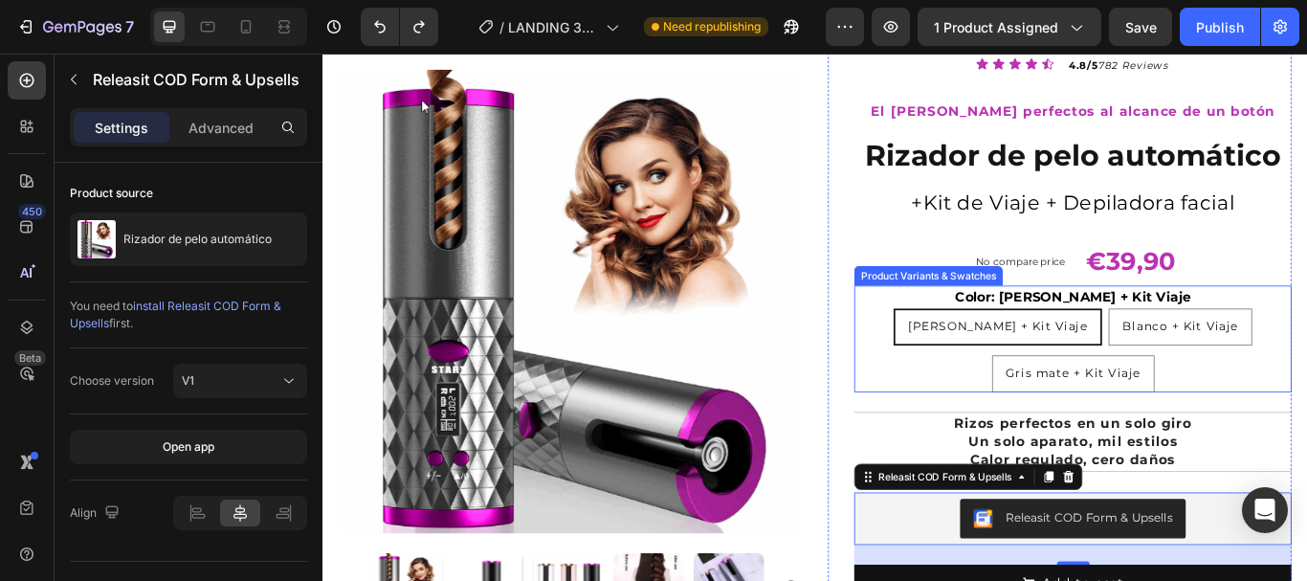
scroll to position [0, 0]
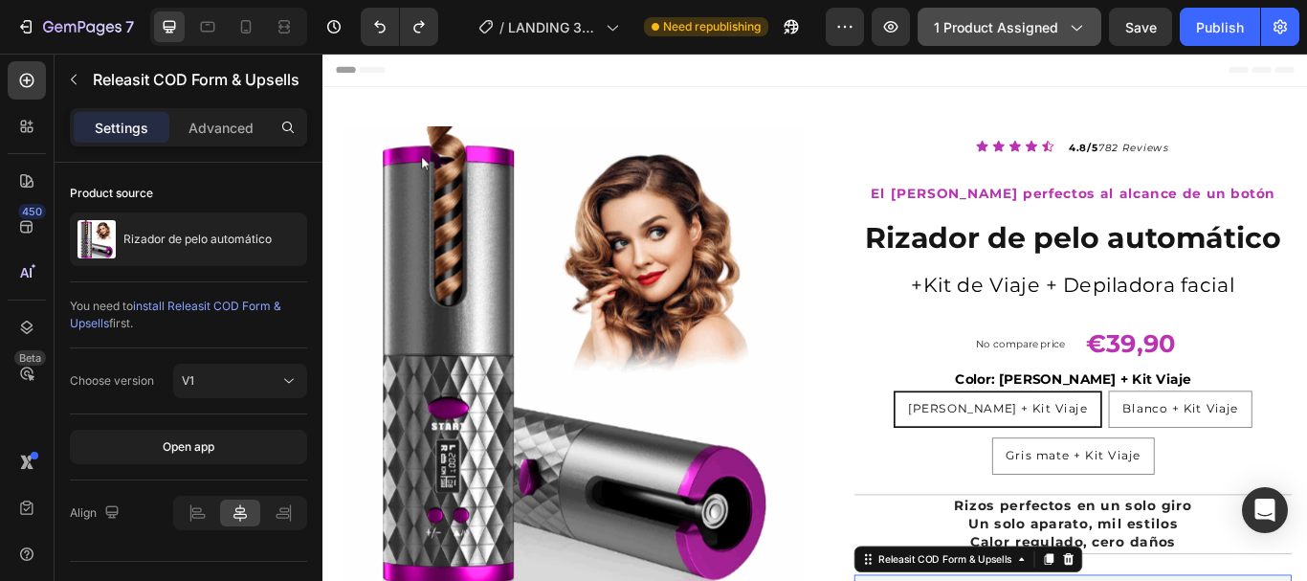
click at [1077, 25] on icon "button" at bounding box center [1075, 26] width 19 height 19
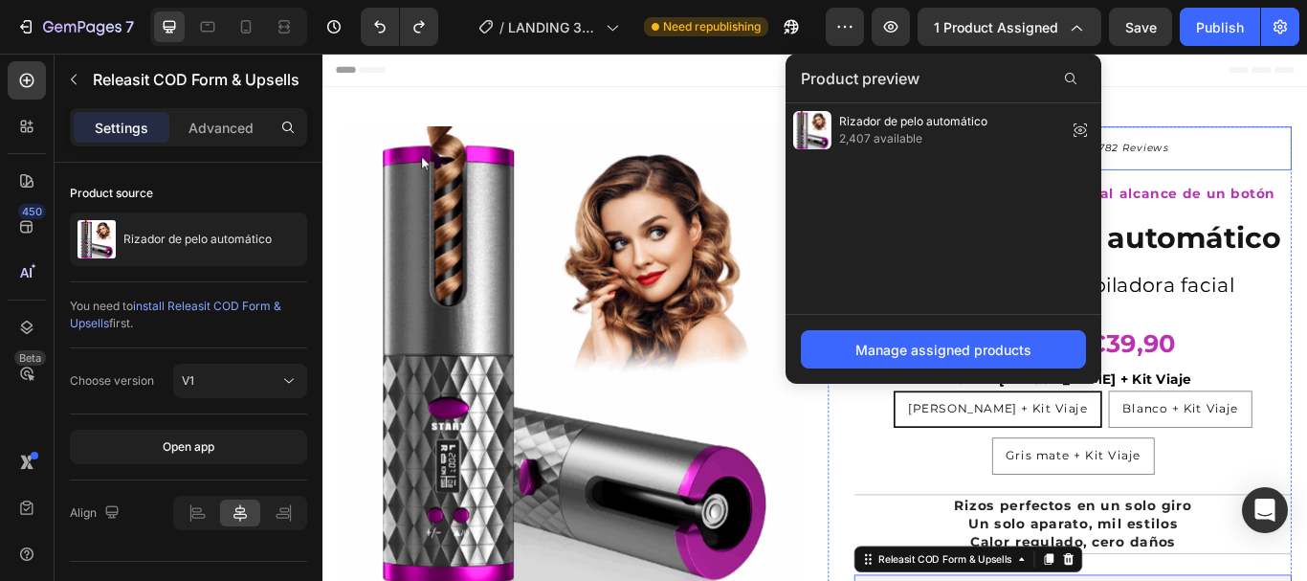
click at [1306, 139] on div "Icon Icon Icon Icon Icon Icon List 4.8/5 782 Reviews Text Block Row" at bounding box center [1196, 164] width 510 height 51
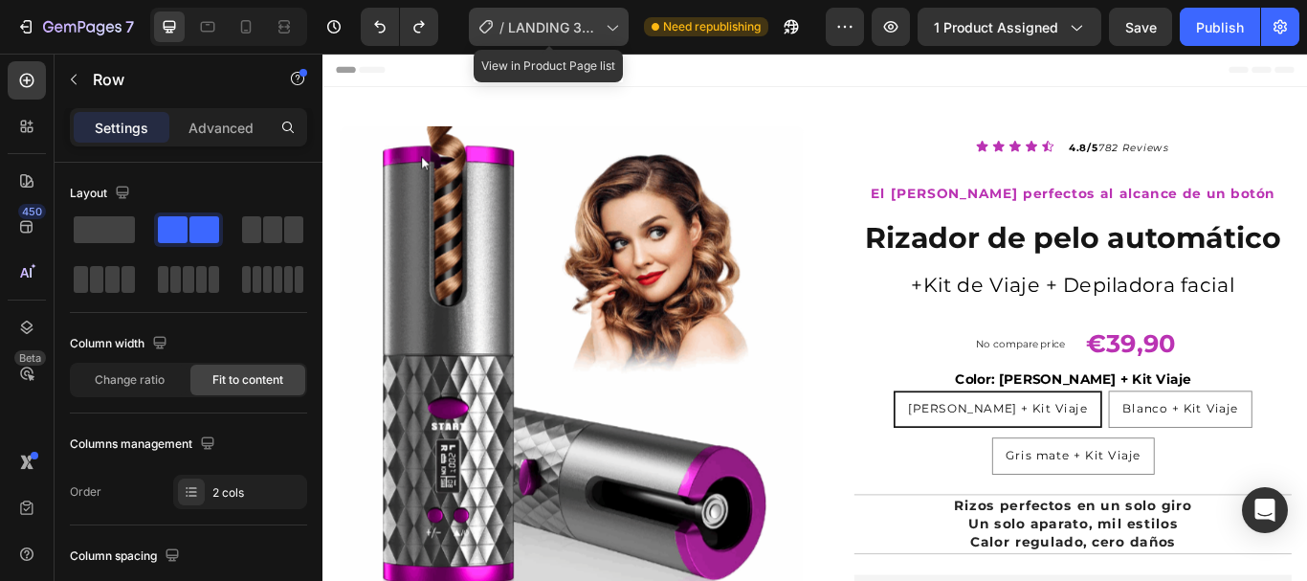
click at [614, 19] on icon at bounding box center [611, 26] width 19 height 19
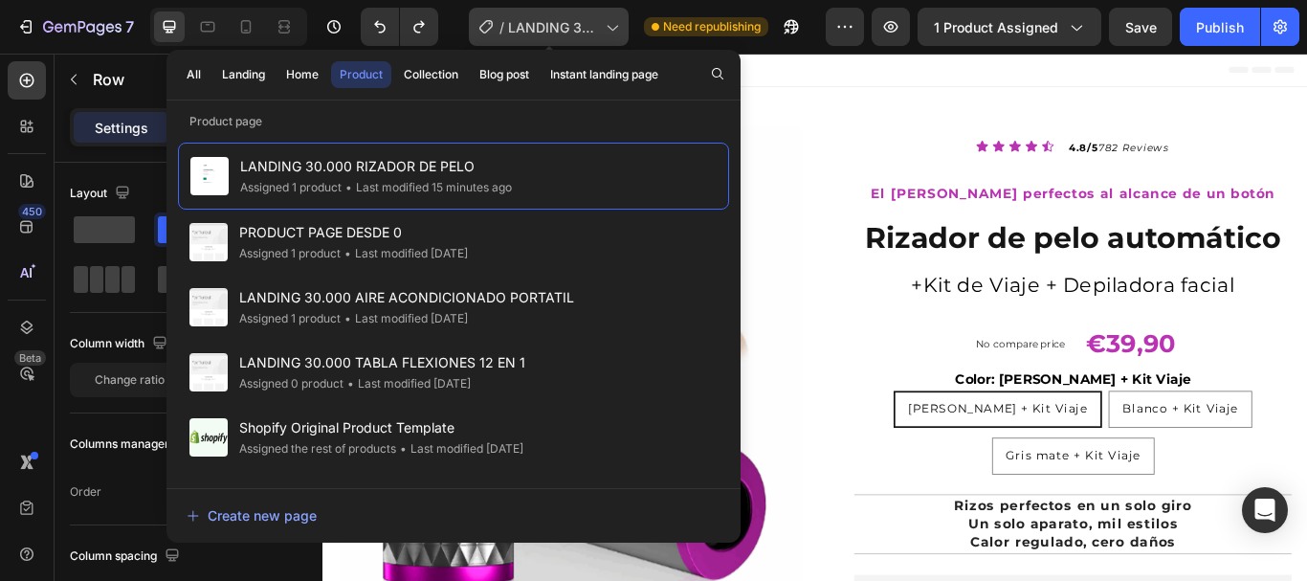
click at [614, 20] on icon at bounding box center [611, 26] width 19 height 19
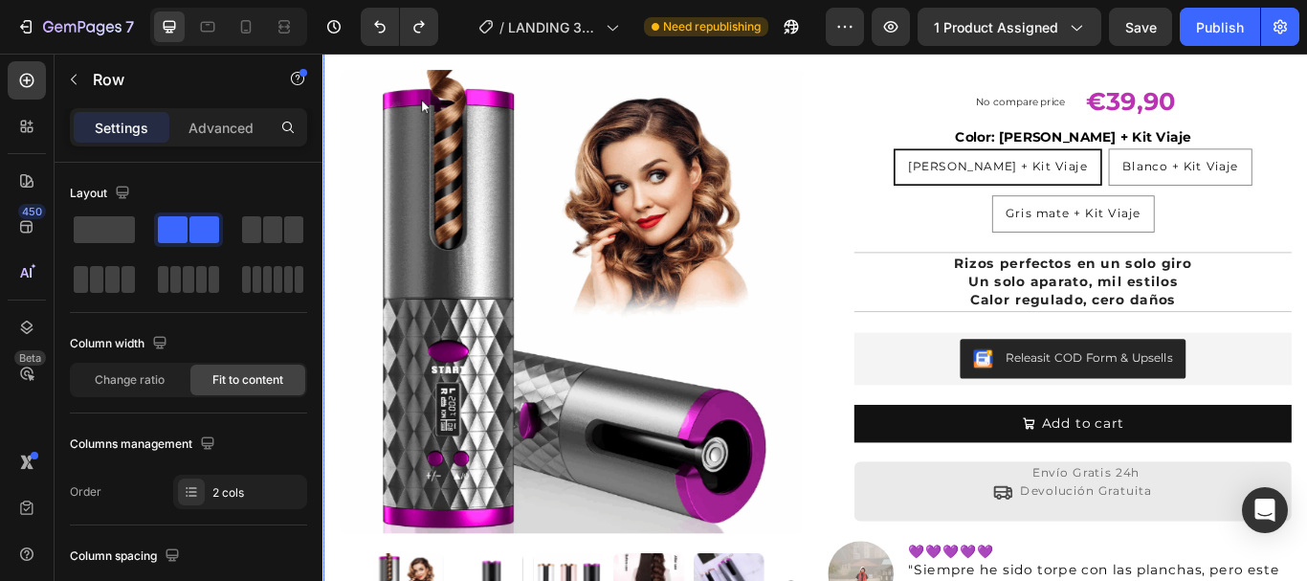
scroll to position [287, 0]
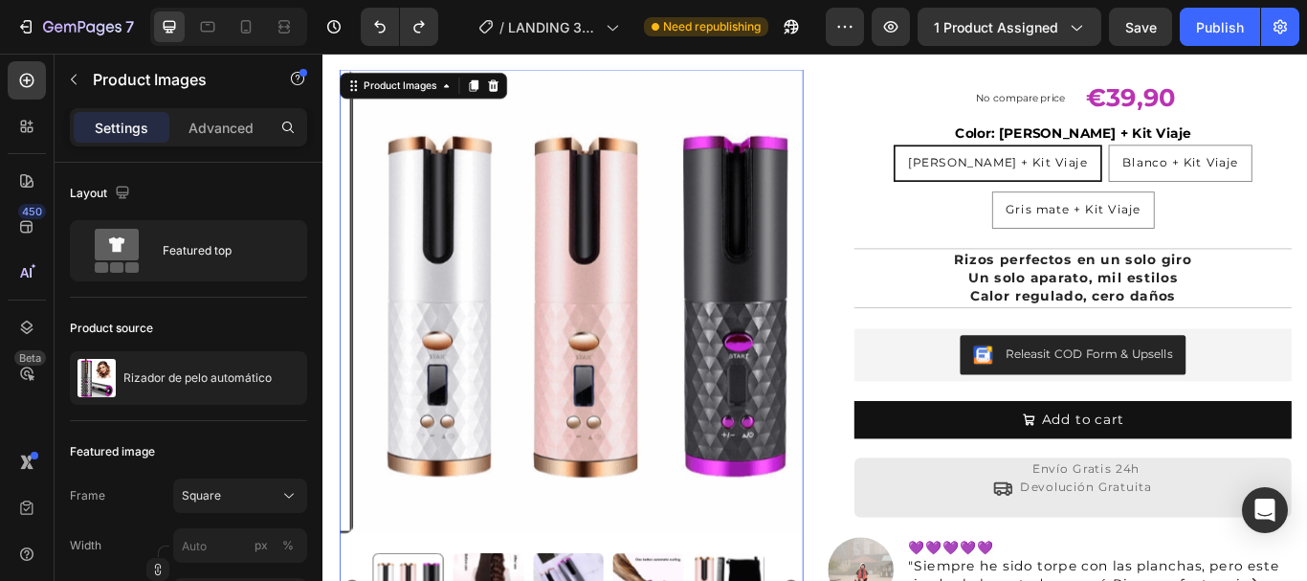
click at [629, 283] on img at bounding box center [626, 343] width 541 height 541
click at [230, 127] on p "Advanced" at bounding box center [220, 128] width 65 height 20
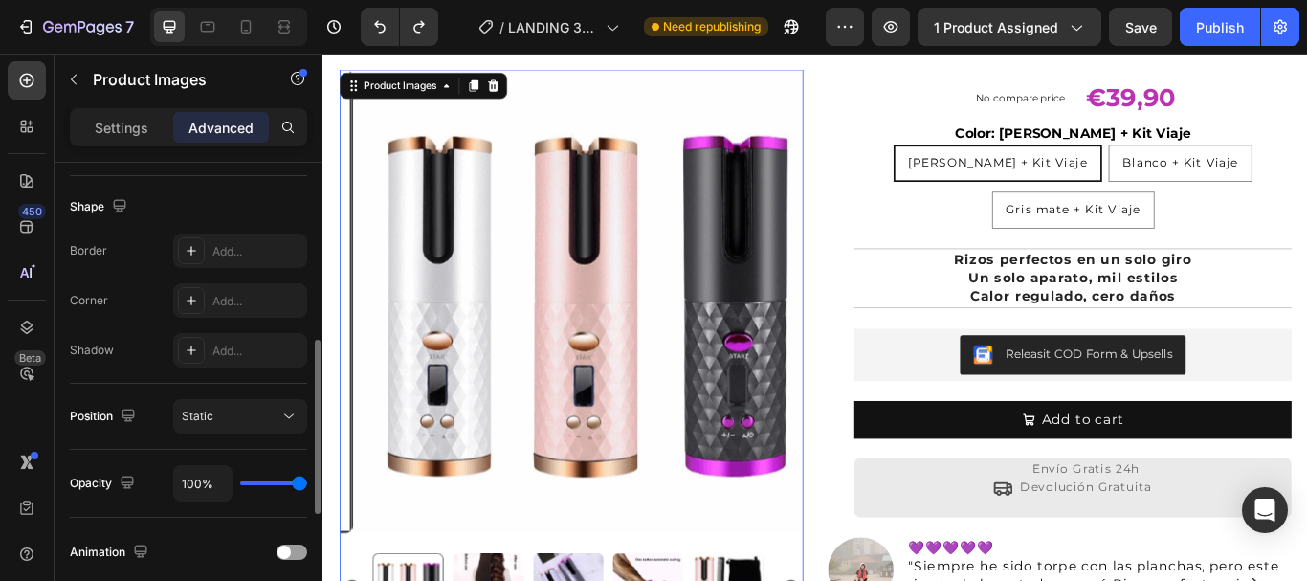
scroll to position [574, 0]
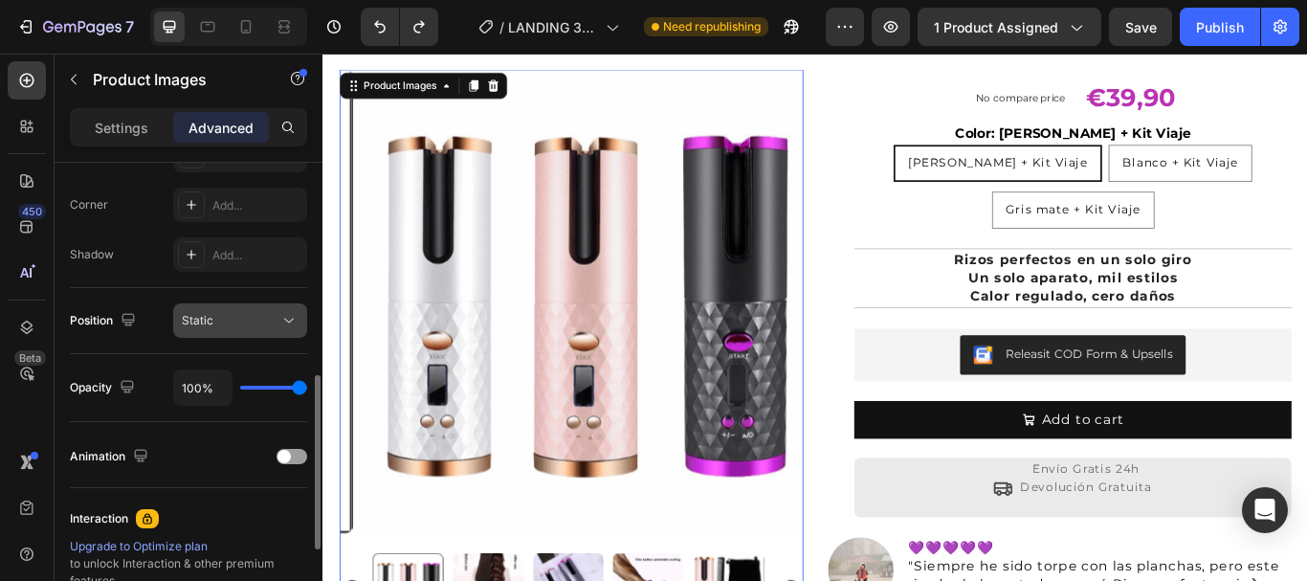
click at [293, 322] on icon at bounding box center [288, 320] width 19 height 19
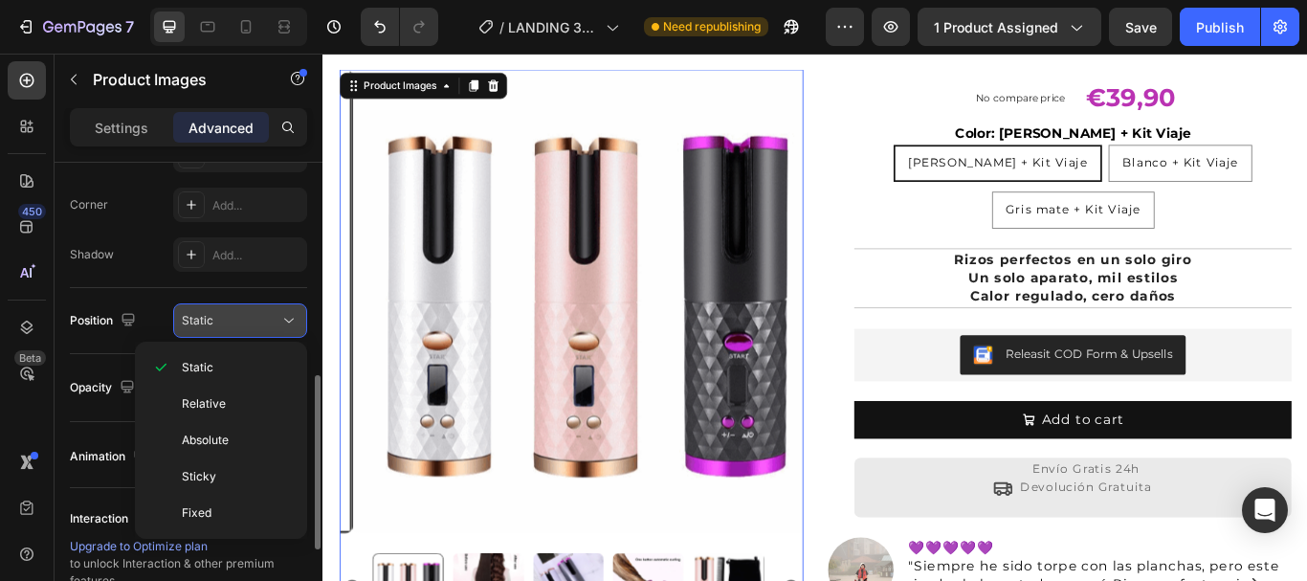
click at [293, 320] on icon at bounding box center [288, 320] width 19 height 19
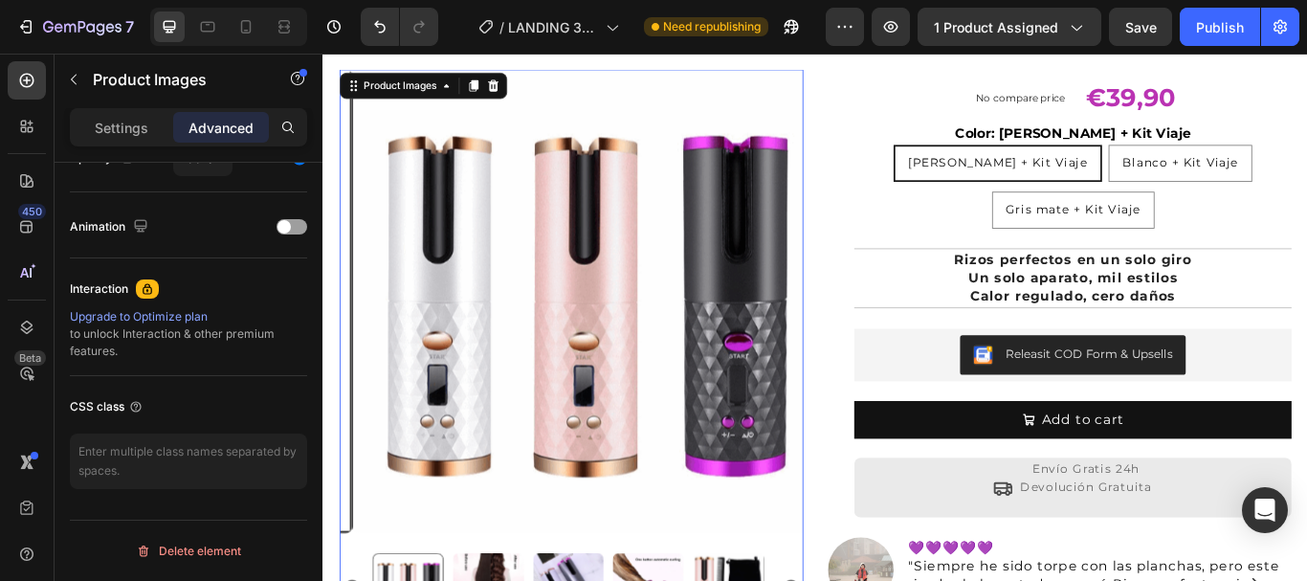
scroll to position [230, 0]
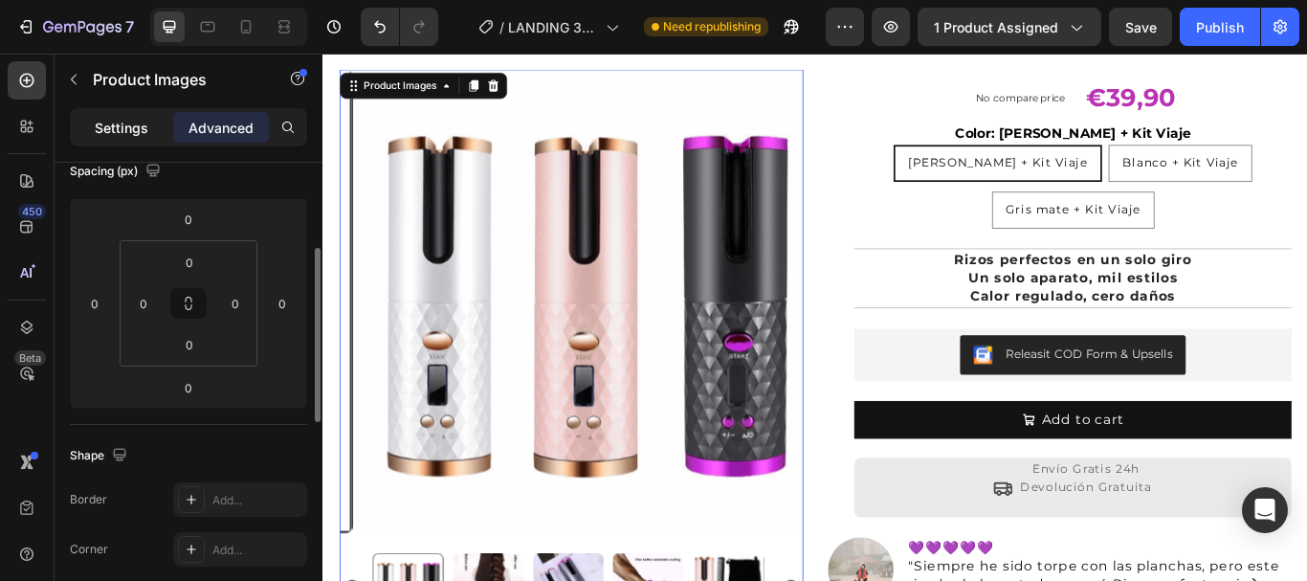
click at [121, 116] on div "Settings" at bounding box center [122, 127] width 96 height 31
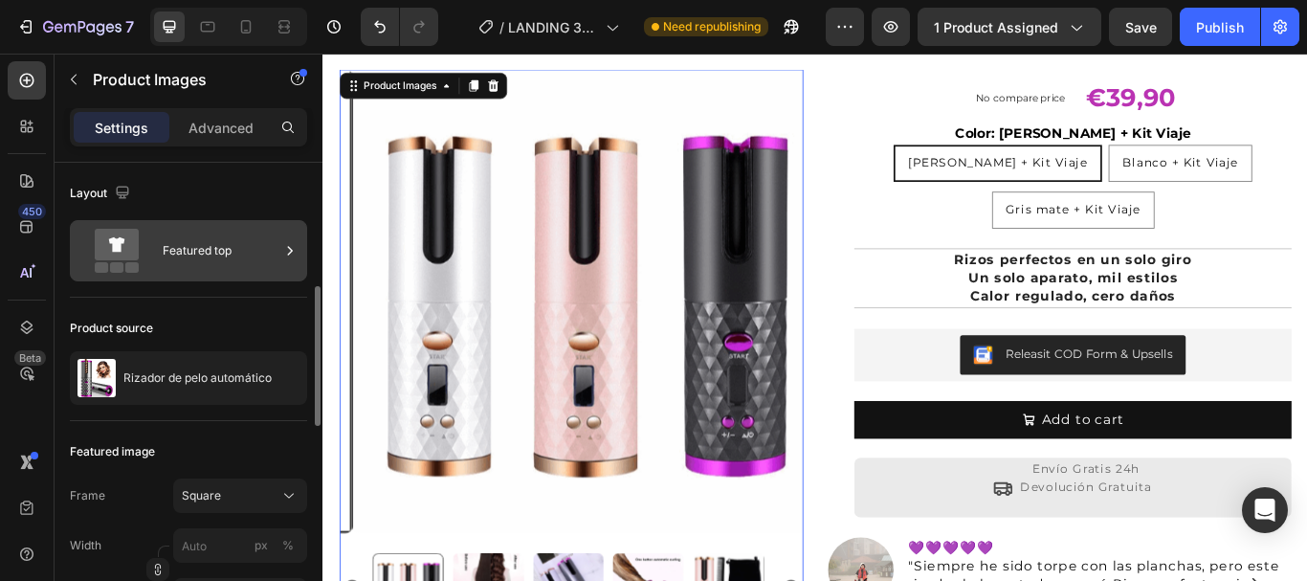
scroll to position [96, 0]
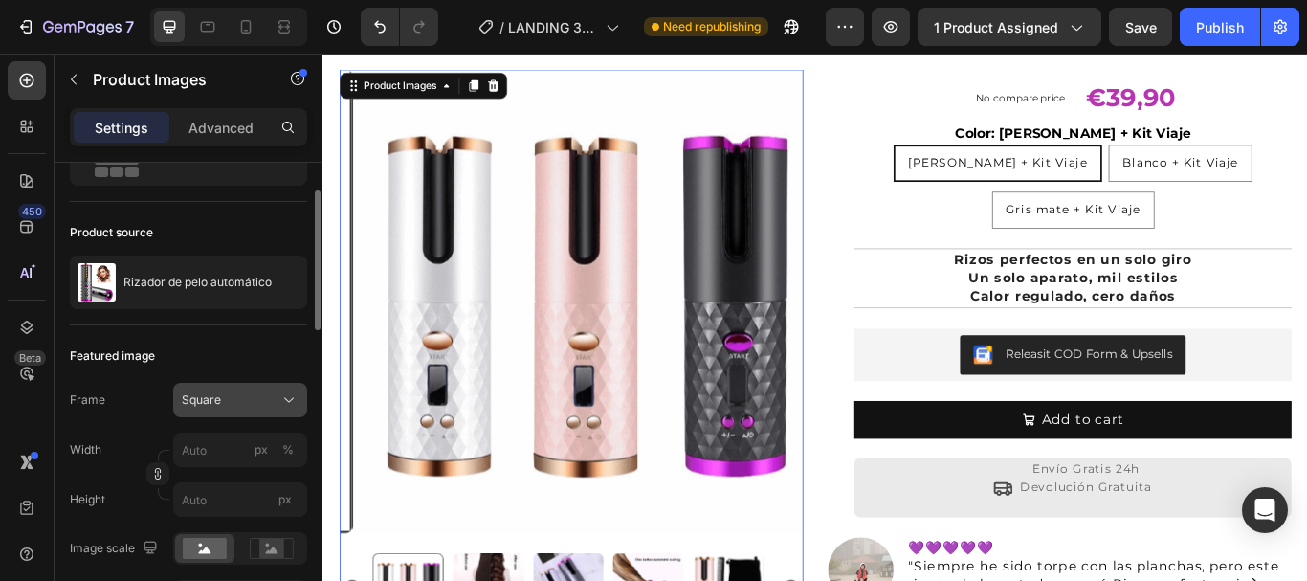
click at [286, 392] on icon at bounding box center [288, 399] width 19 height 19
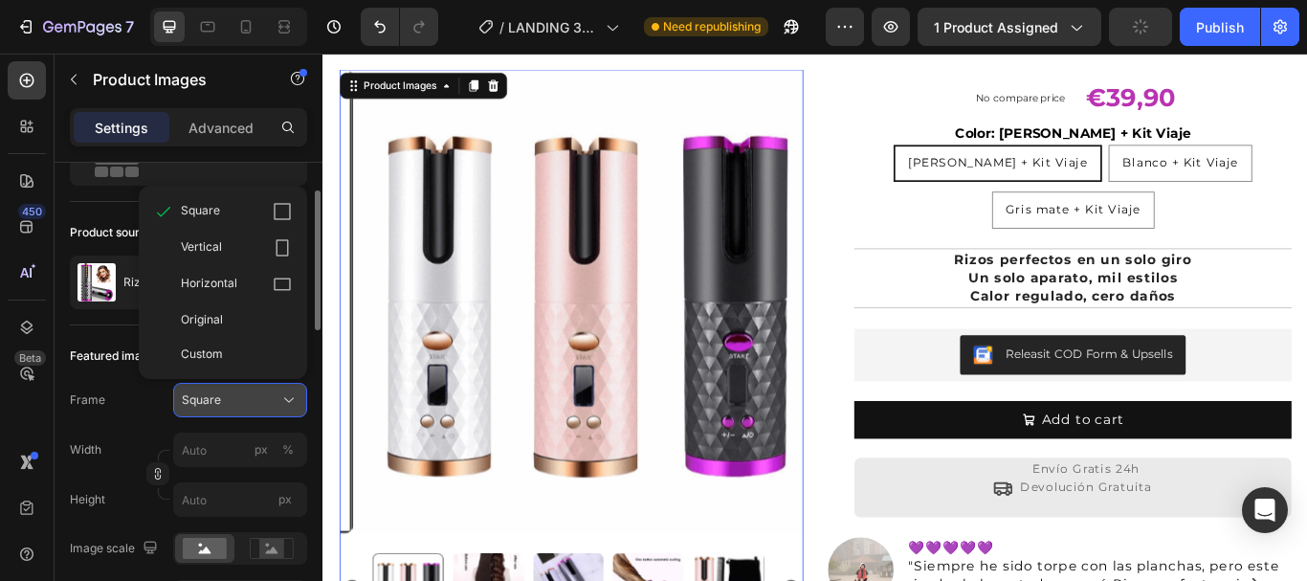
click at [290, 400] on icon at bounding box center [288, 399] width 19 height 19
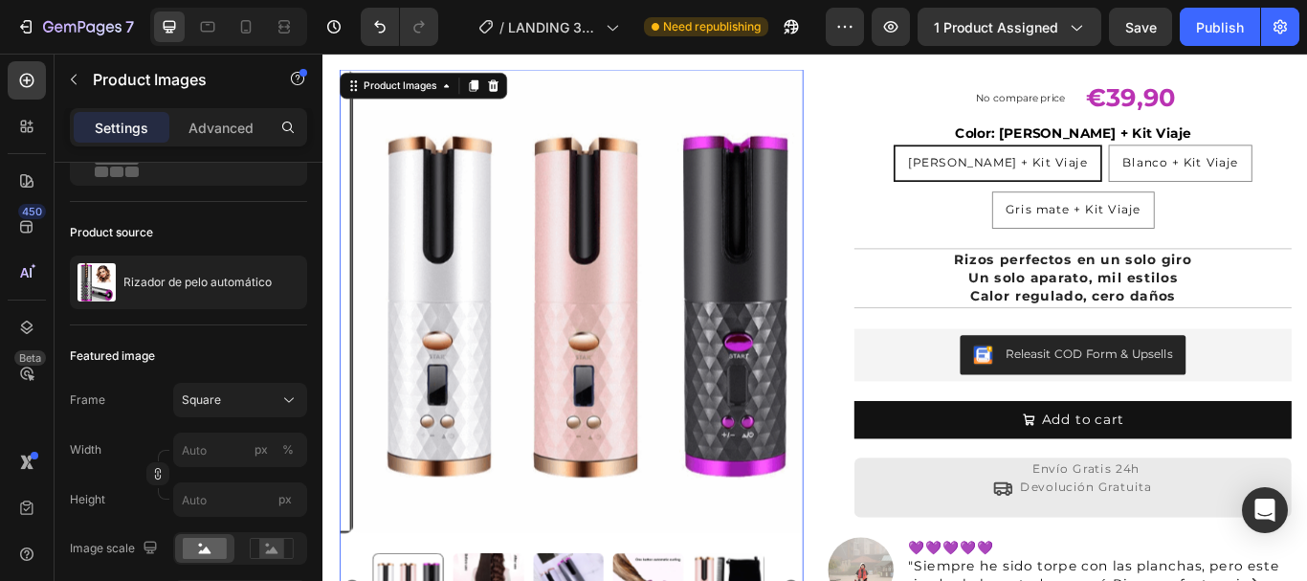
click at [681, 258] on img at bounding box center [626, 343] width 541 height 541
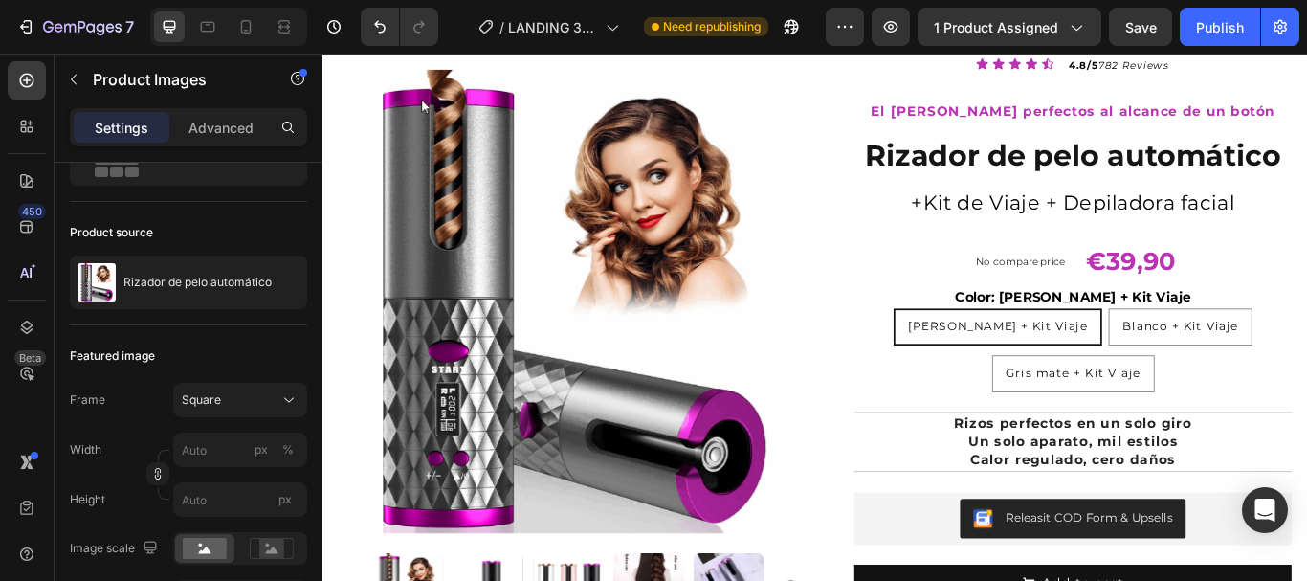
scroll to position [0, 0]
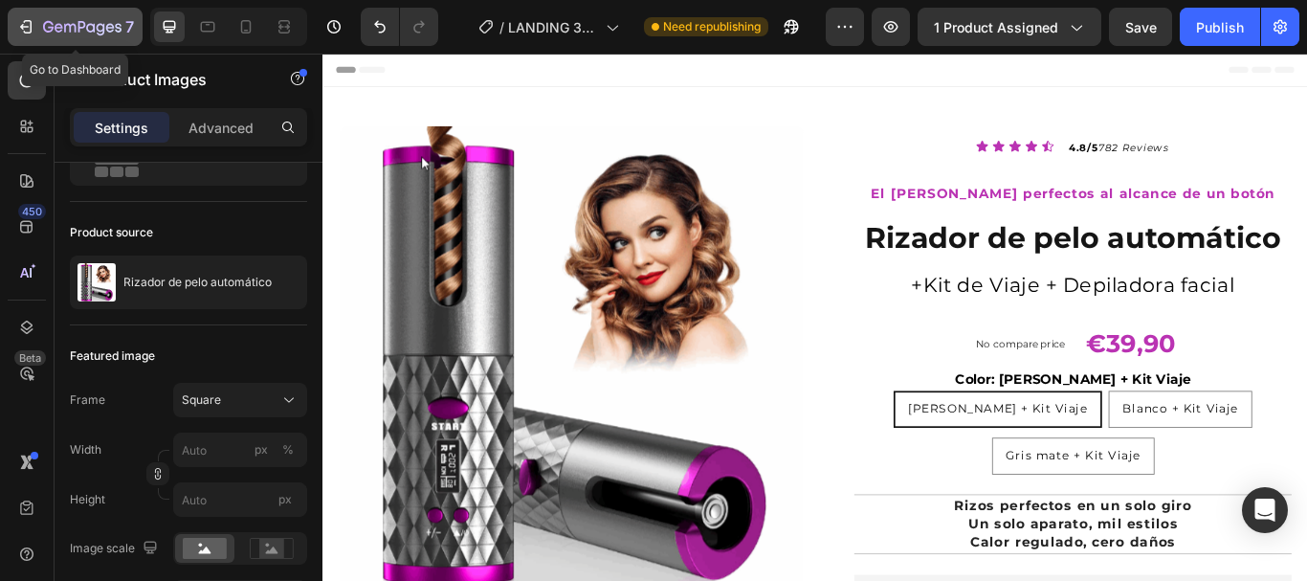
click at [24, 26] on icon "button" at bounding box center [25, 26] width 19 height 19
